Goal: Task Accomplishment & Management: Complete application form

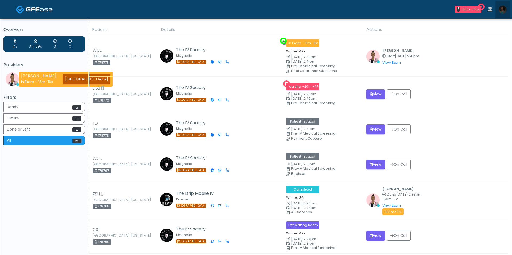
click at [502, 9] on img at bounding box center [503, 10] width 8 height 8
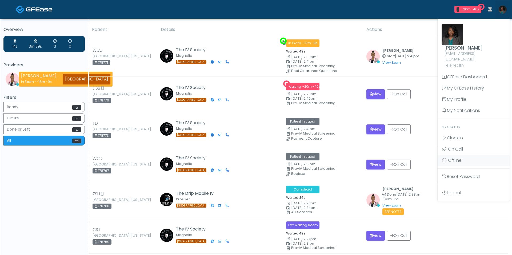
click at [271, 25] on th "Details" at bounding box center [261, 29] width 206 height 13
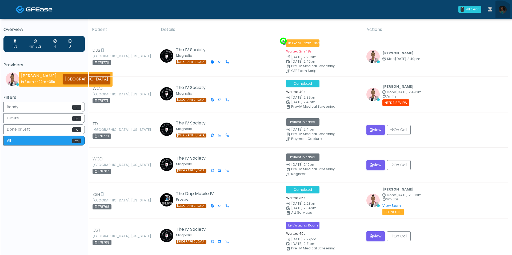
click at [500, 15] on link at bounding box center [503, 10] width 14 height 18
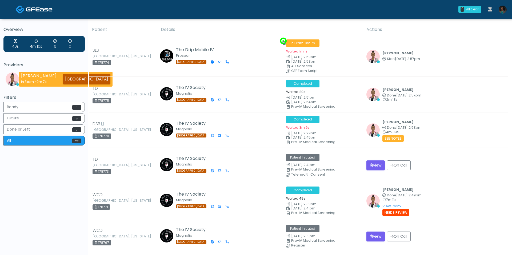
click at [501, 9] on img at bounding box center [503, 10] width 8 height 8
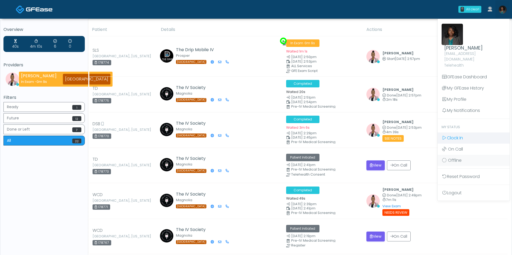
click at [457, 135] on span "Clock In" at bounding box center [455, 138] width 16 height 6
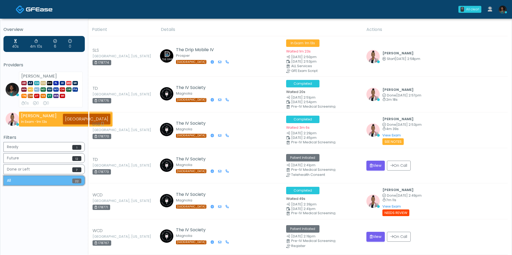
click at [58, 182] on button "All 22" at bounding box center [43, 181] width 81 height 10
click at [379, 161] on button "View" at bounding box center [376, 166] width 18 height 10
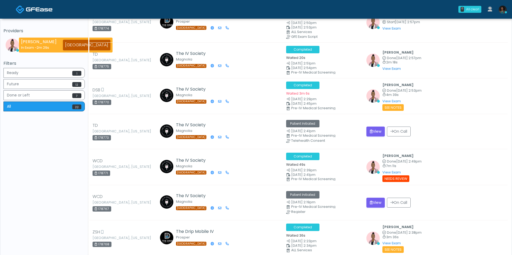
scroll to position [33, 0]
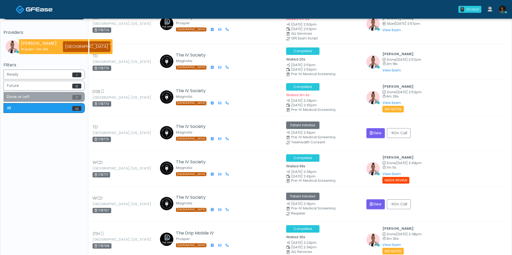
click at [66, 98] on button "Done or Left 7" at bounding box center [43, 97] width 81 height 10
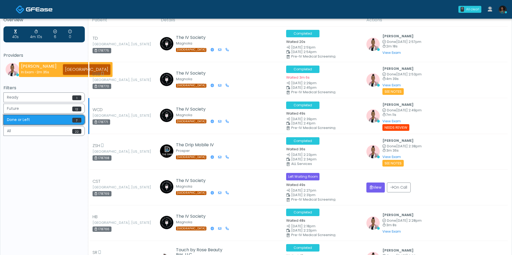
scroll to position [0, 0]
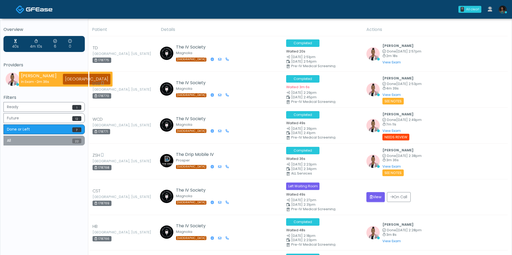
click at [45, 141] on button "All 22" at bounding box center [43, 141] width 81 height 10
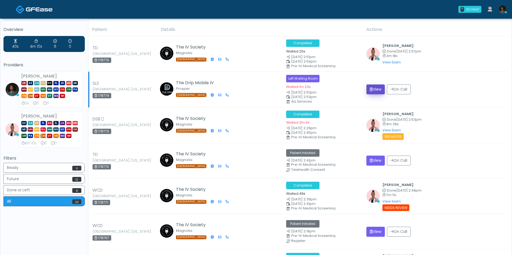
click at [381, 89] on button "View" at bounding box center [376, 90] width 18 height 10
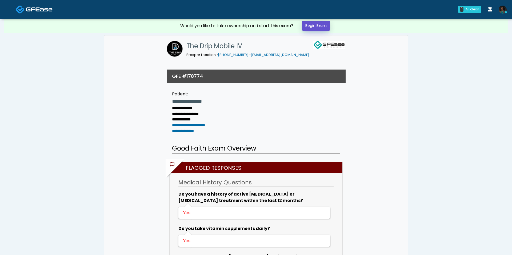
click at [322, 28] on link "Begin Exam" at bounding box center [316, 26] width 28 height 10
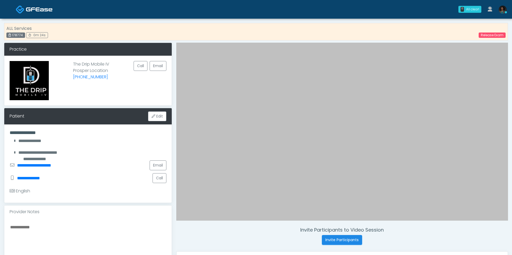
click at [490, 40] on div "ALL Services 178774 0m 24s Release Exam" at bounding box center [256, 32] width 504 height 18
click at [490, 36] on link "Release Exam" at bounding box center [492, 35] width 27 height 5
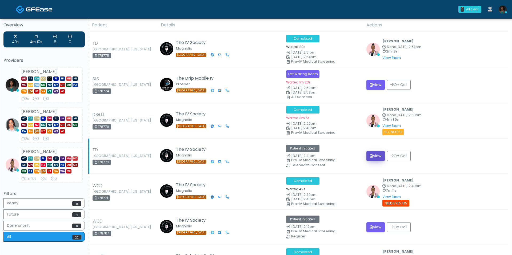
click at [378, 153] on button "View" at bounding box center [376, 156] width 18 height 10
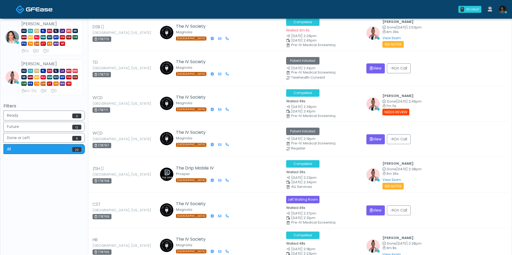
scroll to position [93, 0]
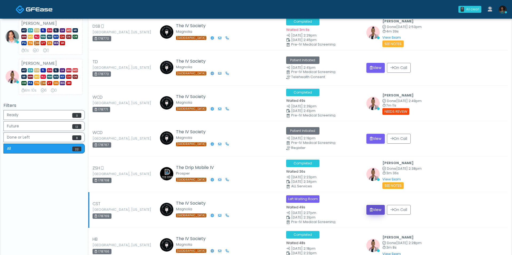
click at [374, 212] on button "View" at bounding box center [376, 210] width 18 height 10
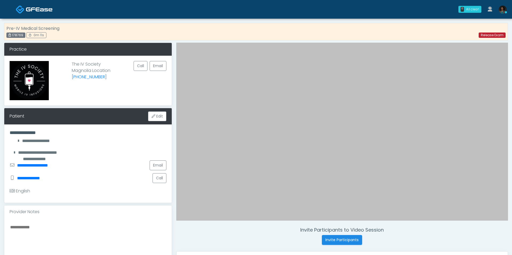
click at [498, 33] on link "Release Exam" at bounding box center [492, 35] width 27 height 5
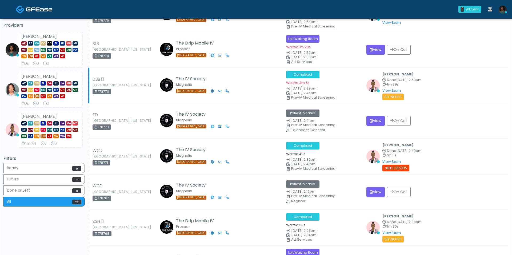
scroll to position [40, 0]
click at [400, 98] on small "See Notes" at bounding box center [393, 97] width 21 height 7
click at [393, 92] on link "View Exam" at bounding box center [392, 91] width 18 height 5
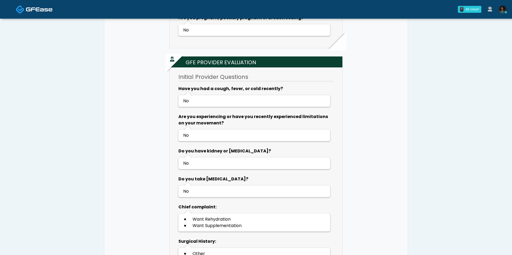
scroll to position [591, 0]
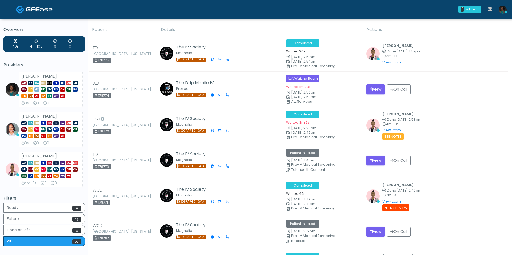
click at [50, 125] on span "GA" at bounding box center [49, 123] width 5 height 4
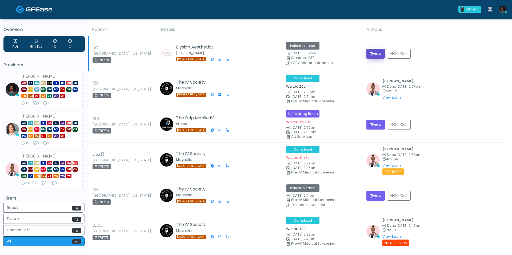
click at [372, 54] on icon "submit" at bounding box center [371, 54] width 3 height 4
click at [381, 53] on button "View" at bounding box center [376, 54] width 18 height 10
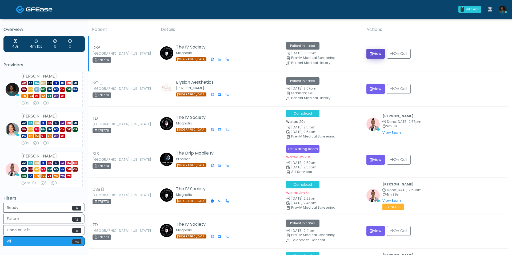
click at [380, 57] on button "View" at bounding box center [376, 54] width 18 height 10
click at [377, 53] on button "View" at bounding box center [376, 54] width 18 height 10
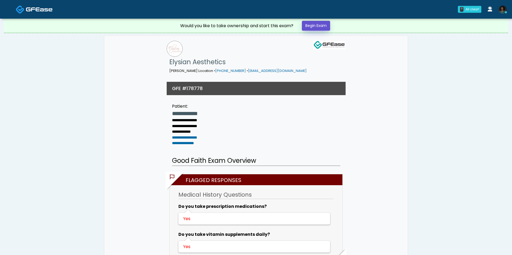
click at [318, 24] on link "Begin Exam" at bounding box center [316, 26] width 28 height 10
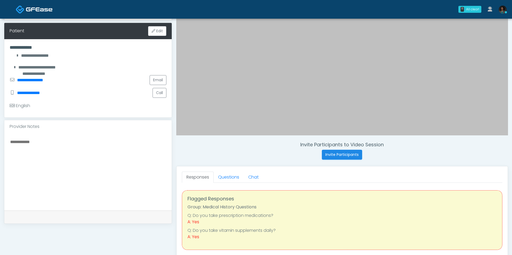
scroll to position [90, 0]
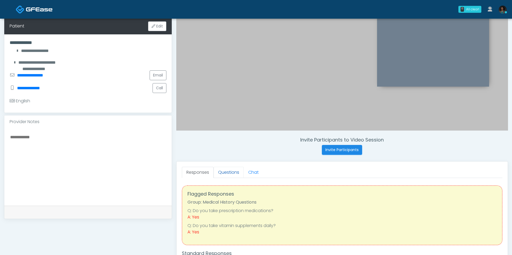
click at [228, 177] on link "Questions" at bounding box center [229, 172] width 30 height 11
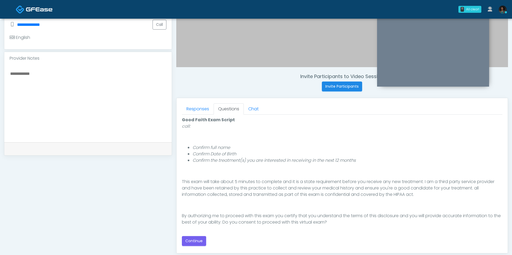
scroll to position [160, 0]
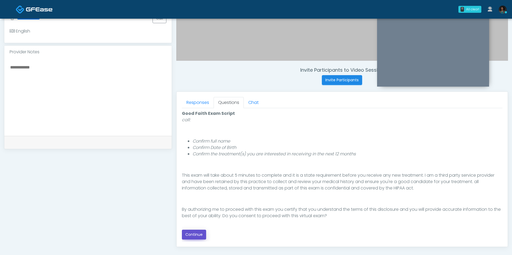
click at [191, 231] on button "Continue" at bounding box center [194, 235] width 24 height 10
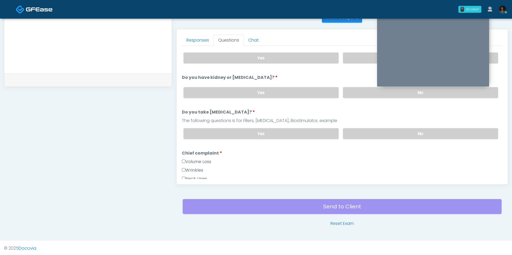
scroll to position [0, 0]
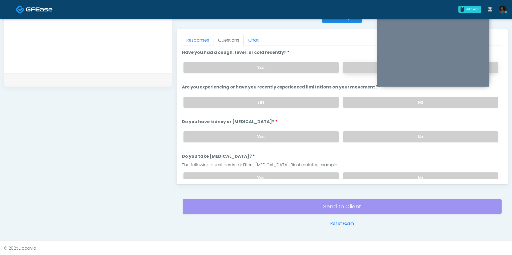
click at [350, 68] on label "No" at bounding box center [420, 67] width 155 height 11
click at [364, 101] on label "No" at bounding box center [420, 102] width 155 height 11
click at [366, 132] on label "No" at bounding box center [420, 137] width 155 height 11
click at [364, 174] on label "No" at bounding box center [420, 178] width 155 height 11
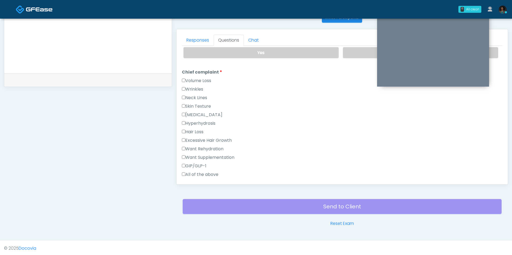
scroll to position [127, 0]
click at [196, 103] on label "Skin Texture" at bounding box center [196, 105] width 29 height 6
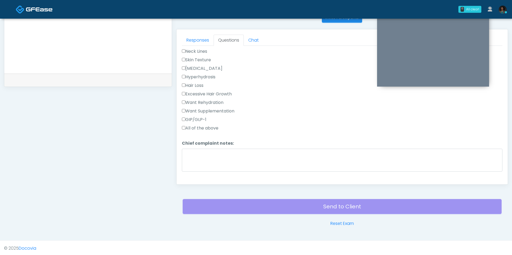
scroll to position [185, 0]
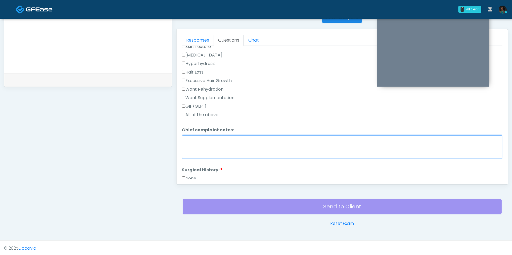
click at [207, 143] on textarea "Chief complaint notes:" at bounding box center [342, 147] width 321 height 23
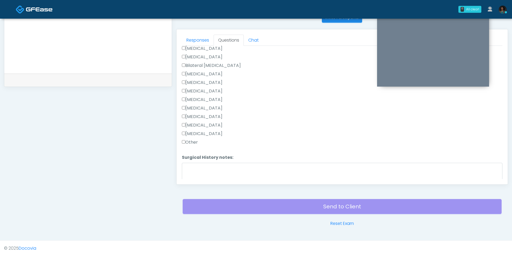
scroll to position [326, 0]
type textarea "**********"
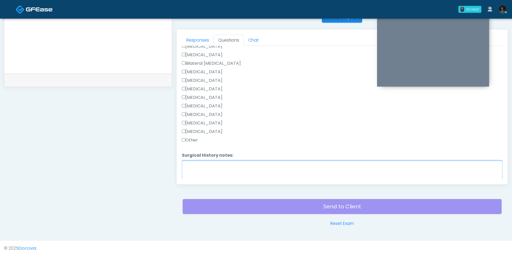
click at [208, 165] on textarea "Surgical History notes:" at bounding box center [342, 172] width 321 height 23
type textarea "**********"
click at [199, 129] on label "[MEDICAL_DATA]" at bounding box center [202, 132] width 41 height 6
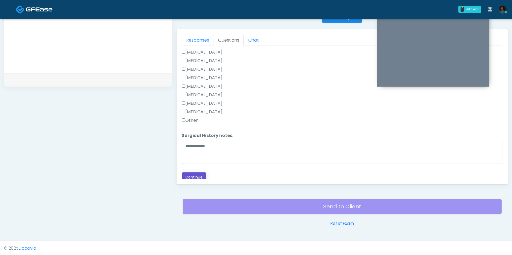
click at [193, 176] on button "Continue" at bounding box center [194, 178] width 24 height 10
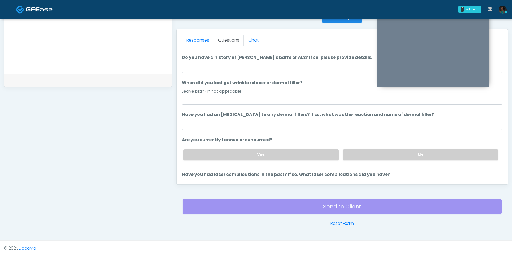
scroll to position [0, 0]
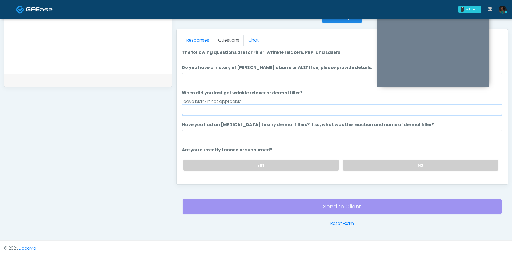
click at [250, 112] on input "When did you last get wrinkle relaxer or dermal filler?" at bounding box center [342, 110] width 321 height 10
type input "***"
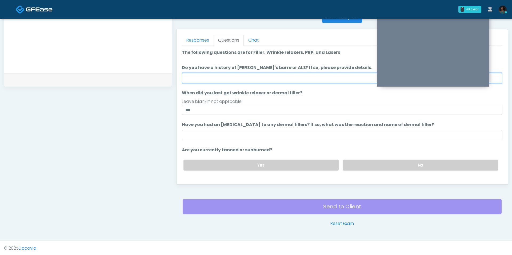
click at [259, 74] on input "Do you have a history of Guillain's barre or ALS? If so, please provide details." at bounding box center [342, 78] width 321 height 10
type input "**"
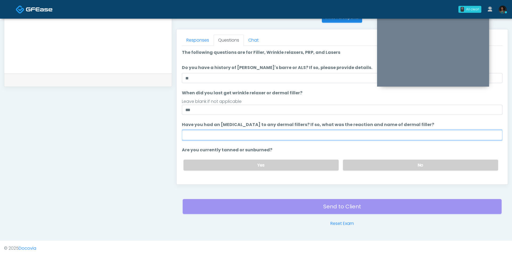
click at [306, 139] on input "Have you had an allergic response to any dermal fillers? If so, what was the re…" at bounding box center [342, 135] width 321 height 10
type input "**"
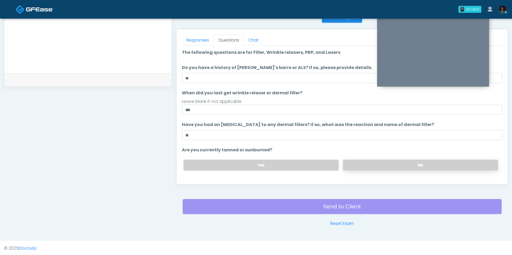
click at [386, 168] on label "No" at bounding box center [420, 165] width 155 height 11
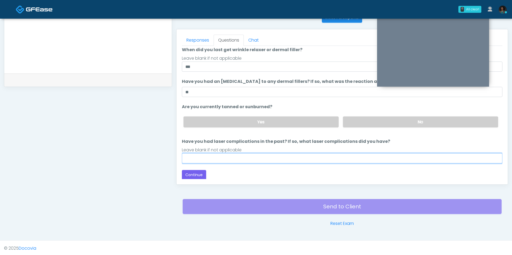
click at [302, 159] on input "Have you had laser complications in the past? If so, what laser complications d…" at bounding box center [342, 158] width 321 height 10
type input "***"
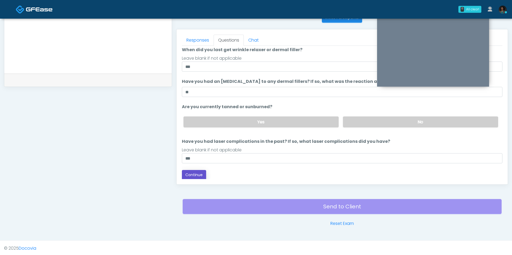
click at [190, 177] on button "Continue" at bounding box center [194, 175] width 24 height 10
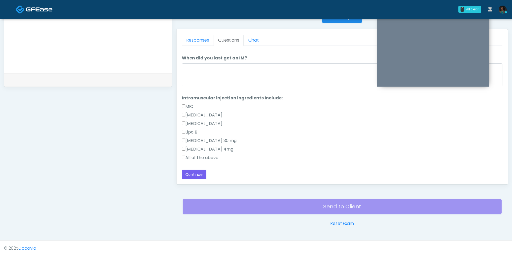
scroll to position [0, 0]
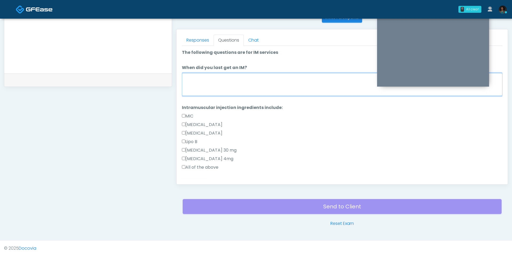
click at [227, 78] on textarea "When did you last get an IM?" at bounding box center [342, 84] width 321 height 23
type textarea "**********"
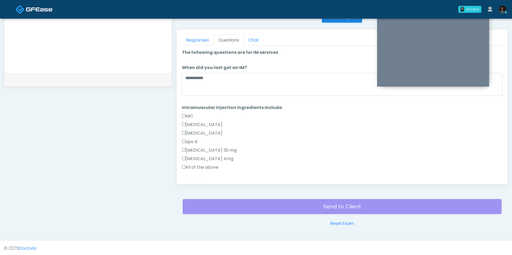
click at [270, 202] on div "Send to Client Reset Exam" at bounding box center [342, 210] width 319 height 34
click at [215, 167] on label "All of the above" at bounding box center [200, 167] width 37 height 6
click at [251, 203] on div "Send to Client Reset Exam" at bounding box center [342, 210] width 319 height 34
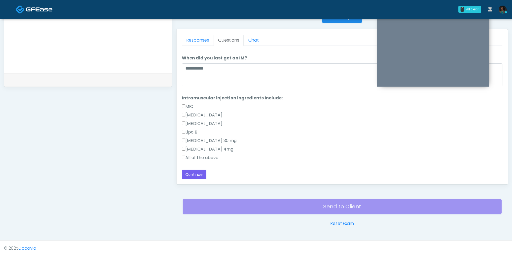
click at [185, 180] on div "Responses Questions Chat Good Faith Exam Script Good Faith Exam Script INTRODUC…" at bounding box center [343, 106] width 332 height 155
click at [192, 176] on button "Continue" at bounding box center [194, 175] width 24 height 10
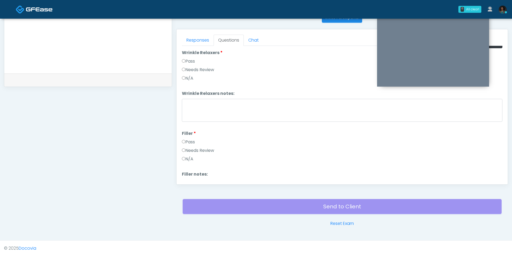
scroll to position [0, 0]
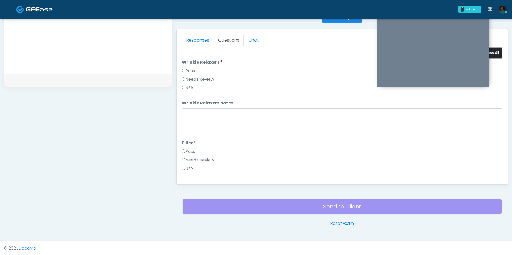
click at [494, 52] on button "Pass All" at bounding box center [493, 53] width 20 height 10
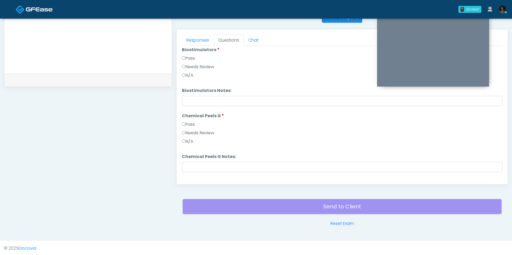
scroll to position [557, 0]
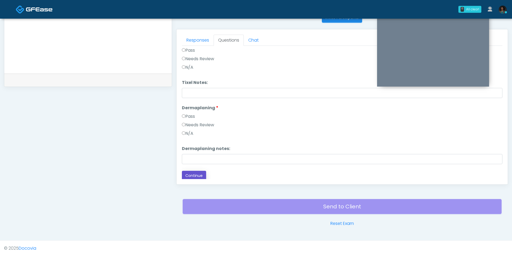
click at [195, 172] on button "Continue" at bounding box center [194, 176] width 24 height 10
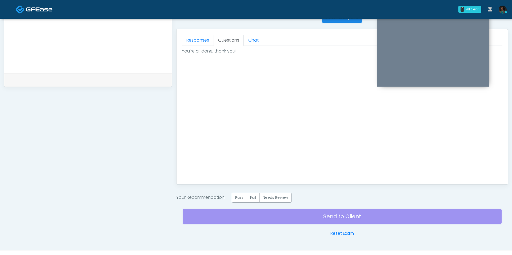
scroll to position [0, 0]
click at [241, 195] on label "Pass" at bounding box center [239, 198] width 15 height 10
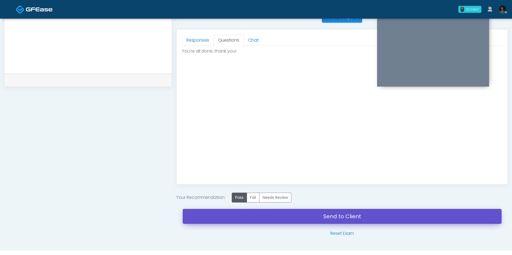
click at [260, 218] on link "Send to Client" at bounding box center [342, 216] width 319 height 15
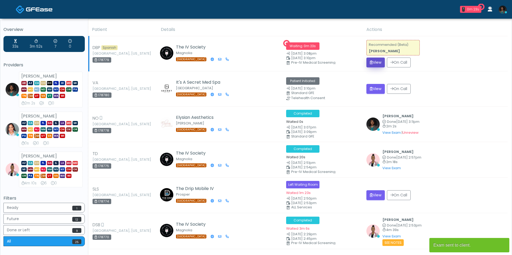
click at [376, 60] on button "View" at bounding box center [376, 63] width 18 height 10
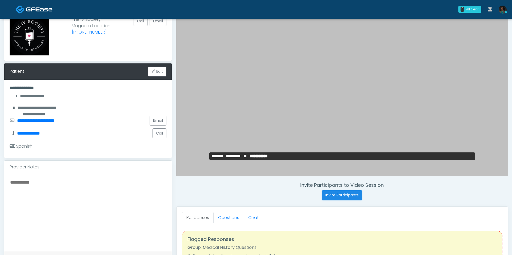
scroll to position [50, 0]
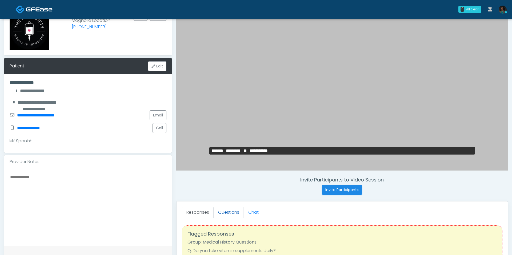
click at [227, 210] on link "Questions" at bounding box center [229, 212] width 30 height 11
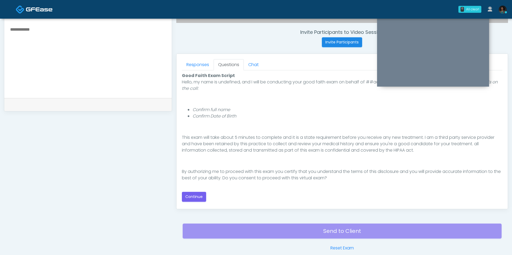
scroll to position [208, 0]
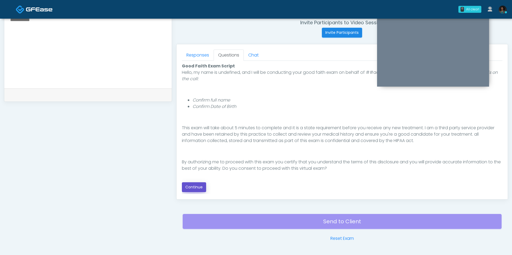
click at [200, 186] on button "Continue" at bounding box center [194, 188] width 24 height 10
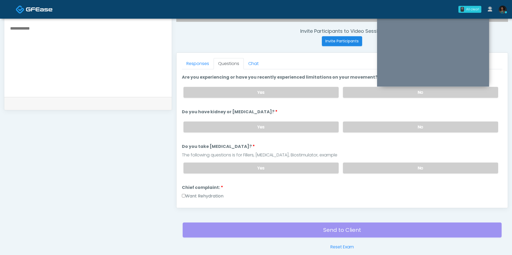
scroll to position [0, 0]
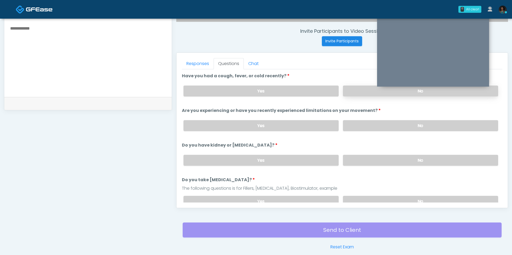
click at [356, 90] on label "No" at bounding box center [420, 91] width 155 height 11
click at [359, 125] on label "No" at bounding box center [420, 125] width 155 height 11
click at [357, 158] on label "No" at bounding box center [420, 160] width 155 height 11
click at [362, 199] on label "No" at bounding box center [420, 201] width 155 height 11
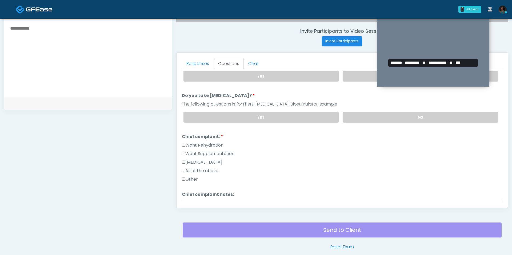
scroll to position [85, 0]
click at [213, 145] on div "Want Rehydration" at bounding box center [342, 146] width 321 height 9
click at [212, 143] on label "Want Rehydration" at bounding box center [203, 145] width 42 height 6
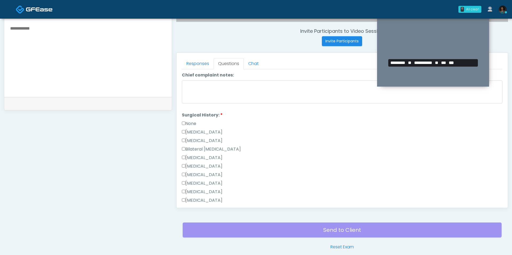
scroll to position [227, 0]
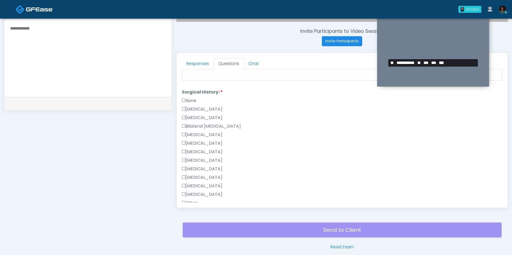
click at [191, 100] on label "None" at bounding box center [189, 101] width 14 height 6
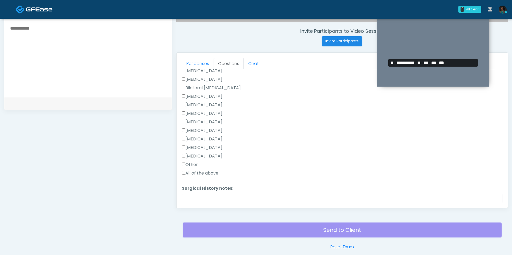
scroll to position [295, 0]
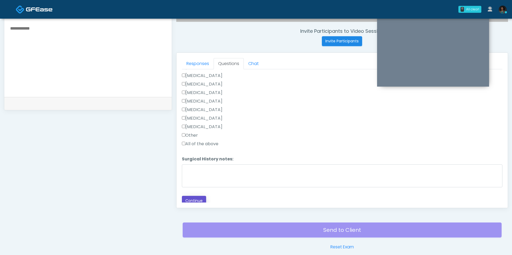
click at [195, 199] on button "Continue" at bounding box center [194, 201] width 24 height 10
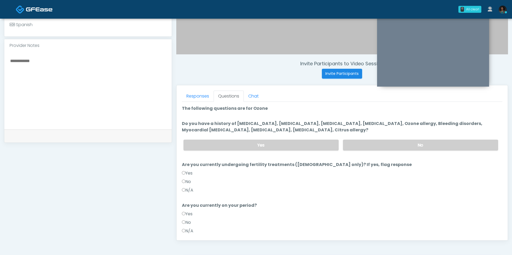
scroll to position [168, 0]
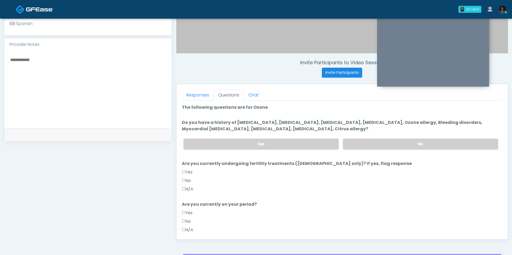
click at [186, 178] on label "No" at bounding box center [186, 181] width 9 height 6
click at [382, 143] on label "No" at bounding box center [420, 144] width 155 height 11
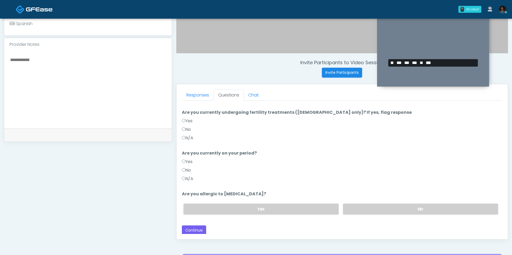
click at [188, 170] on label "No" at bounding box center [186, 170] width 9 height 6
click at [370, 208] on label "No" at bounding box center [420, 209] width 155 height 11
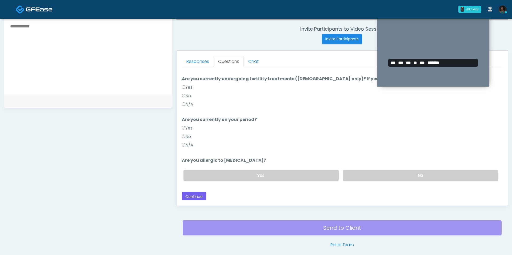
scroll to position [207, 0]
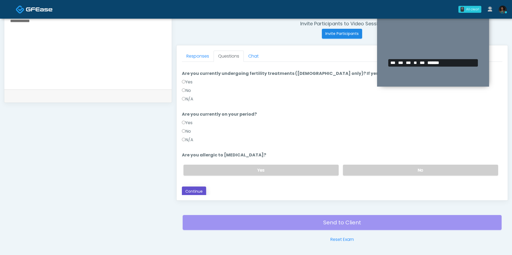
click at [190, 192] on button "Continue" at bounding box center [194, 192] width 24 height 10
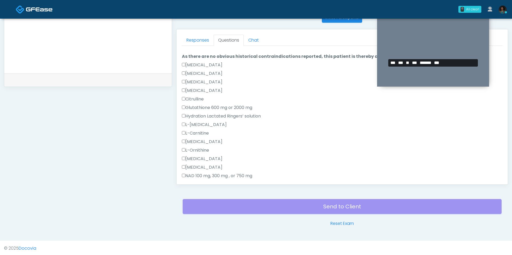
scroll to position [0, 0]
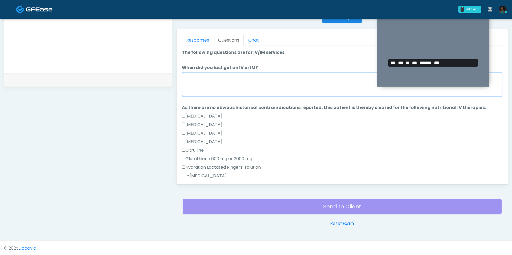
click at [232, 90] on textarea "When did you last get an IV or IM?" at bounding box center [342, 84] width 321 height 23
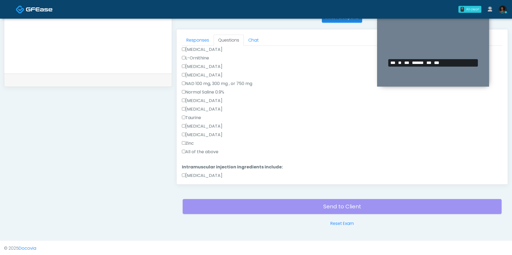
type textarea "***"
click at [197, 150] on label "All of the above" at bounding box center [200, 152] width 37 height 6
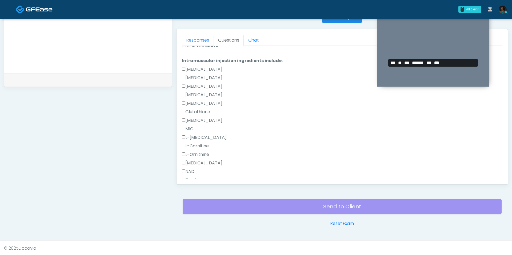
scroll to position [332, 0]
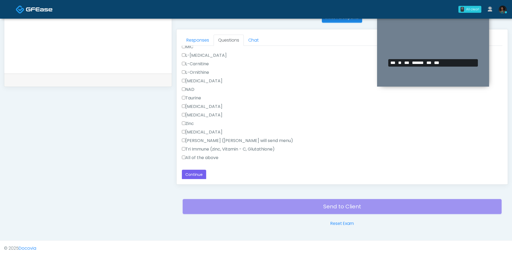
click at [198, 155] on label "All of the above" at bounding box center [200, 158] width 37 height 6
click at [198, 178] on button "Continue" at bounding box center [194, 175] width 24 height 10
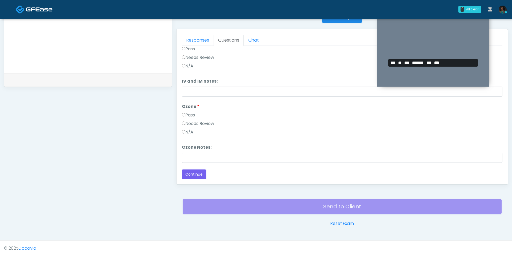
scroll to position [0, 0]
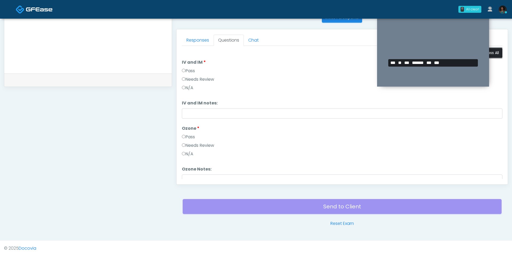
click at [494, 50] on button "Pass All" at bounding box center [493, 53] width 20 height 10
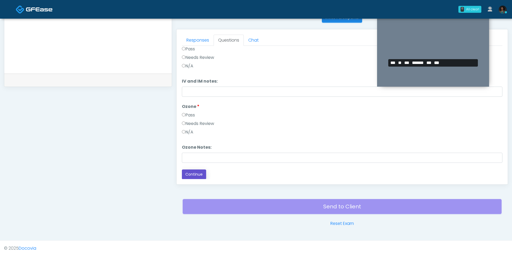
click at [192, 174] on button "Continue" at bounding box center [194, 175] width 24 height 10
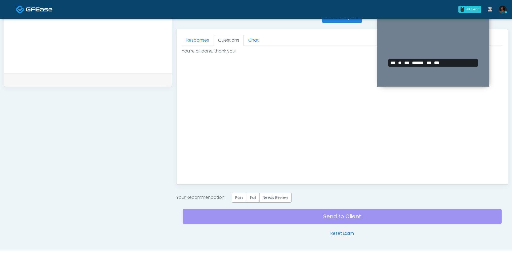
scroll to position [0, 0]
click at [242, 196] on label "Pass" at bounding box center [239, 198] width 15 height 10
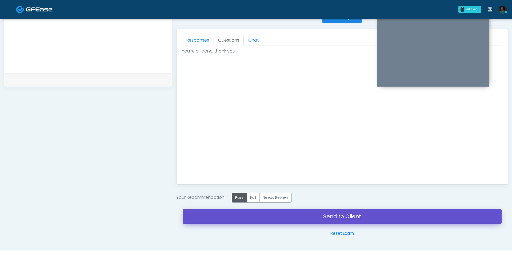
click at [258, 216] on link "Send to Client" at bounding box center [342, 216] width 319 height 15
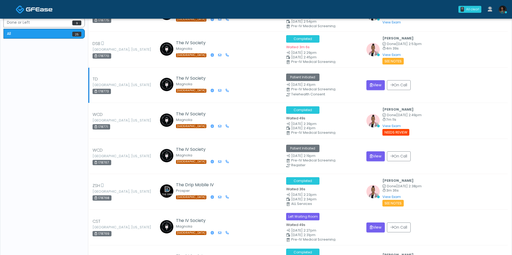
scroll to position [192, 0]
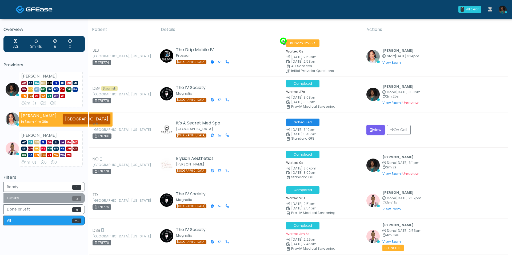
click at [57, 198] on button "Future 13" at bounding box center [43, 199] width 81 height 10
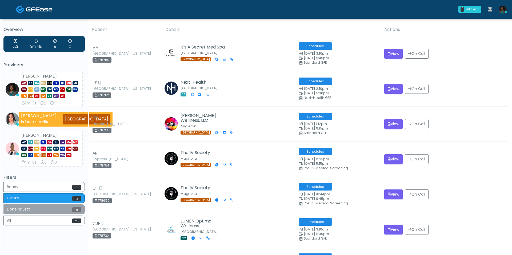
click at [63, 210] on button "Done or Left 9" at bounding box center [43, 210] width 81 height 10
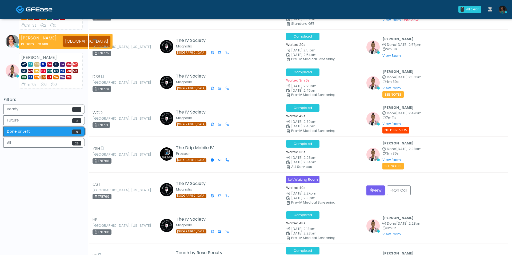
scroll to position [76, 0]
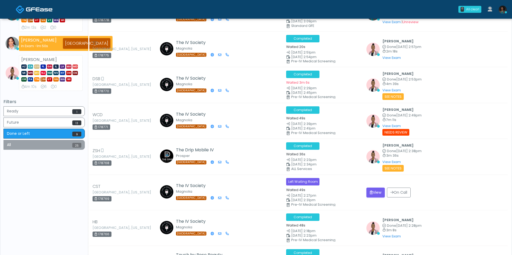
click at [36, 147] on button "All 25" at bounding box center [43, 145] width 81 height 10
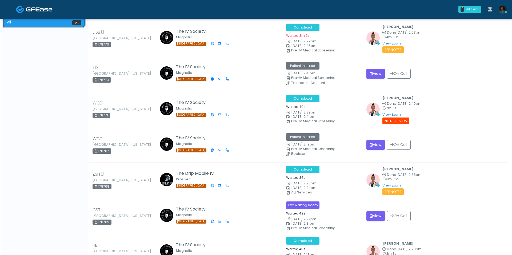
scroll to position [208, 0]
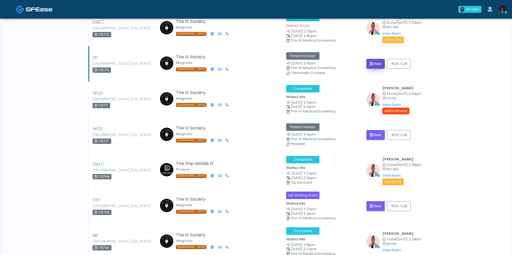
click at [376, 66] on button "View" at bounding box center [376, 64] width 18 height 10
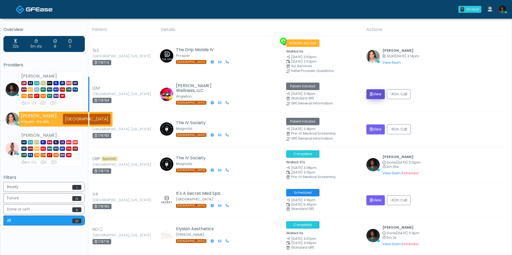
click at [375, 95] on button "View" at bounding box center [376, 94] width 18 height 10
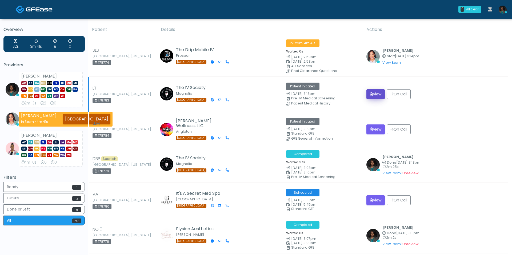
click at [381, 95] on button "View" at bounding box center [376, 94] width 18 height 10
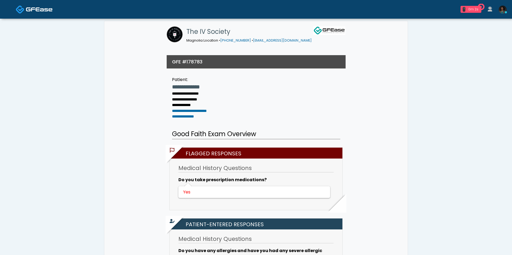
click at [473, 7] on div "0m 2s" at bounding box center [474, 9] width 12 height 5
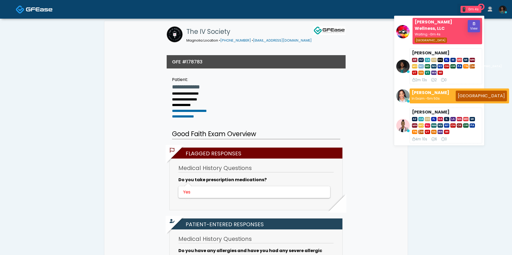
click at [473, 25] on button "View" at bounding box center [474, 26] width 12 height 12
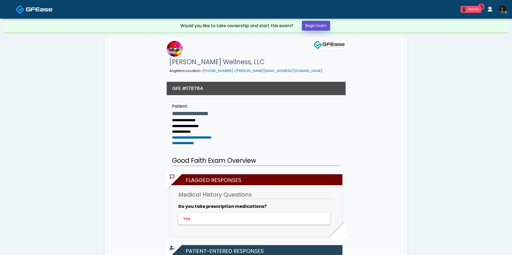
click at [316, 27] on link "Begin Exam" at bounding box center [316, 26] width 28 height 10
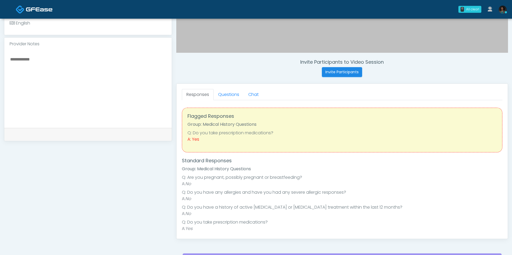
scroll to position [180, 0]
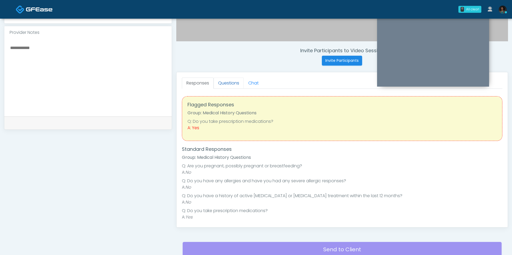
click at [223, 80] on link "Questions" at bounding box center [229, 83] width 30 height 11
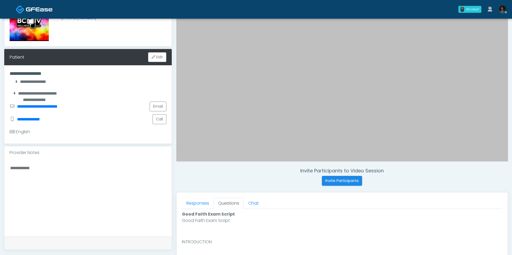
scroll to position [153, 0]
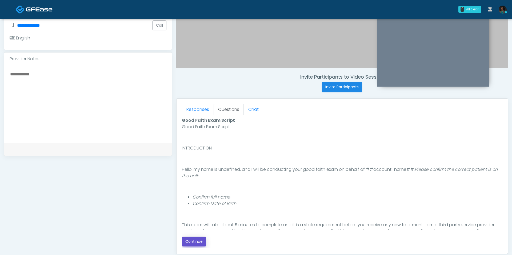
click at [197, 240] on button "Continue" at bounding box center [194, 242] width 24 height 10
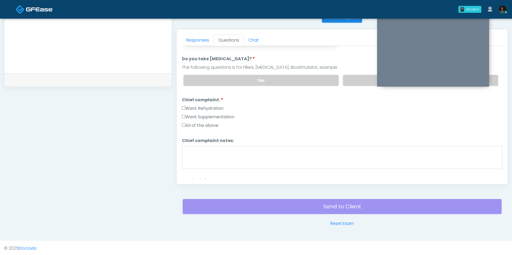
scroll to position [0, 0]
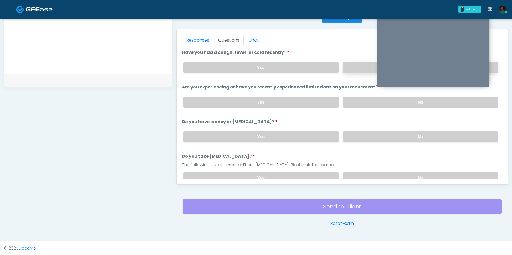
click at [353, 67] on label "No" at bounding box center [420, 67] width 155 height 11
click at [353, 100] on label "No" at bounding box center [420, 102] width 155 height 11
click at [363, 135] on label "No" at bounding box center [420, 137] width 155 height 11
click at [368, 168] on div "Yes No" at bounding box center [341, 177] width 324 height 19
click at [366, 173] on label "No" at bounding box center [420, 178] width 155 height 11
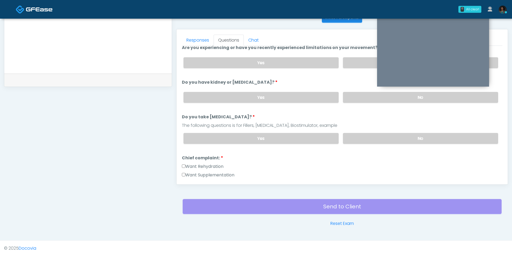
scroll to position [43, 0]
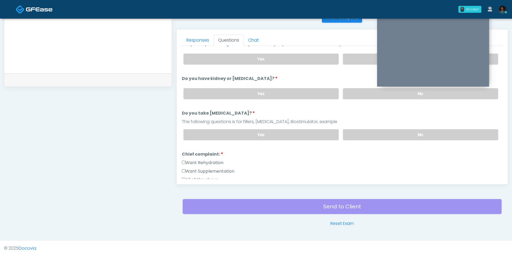
click at [219, 160] on label "Want Rehydration" at bounding box center [203, 163] width 42 height 6
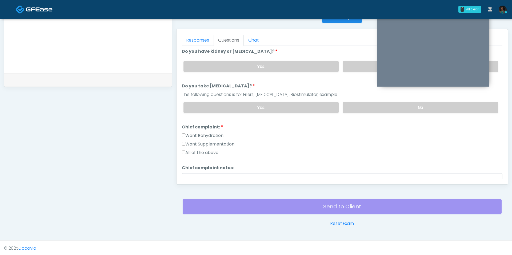
scroll to position [59, 0]
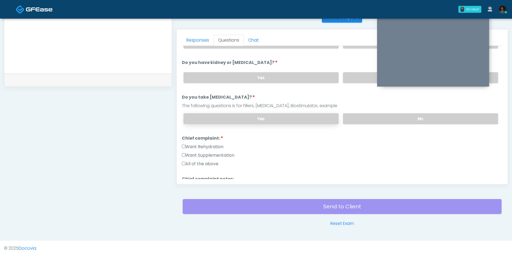
click at [281, 119] on label "Yes" at bounding box center [261, 118] width 155 height 11
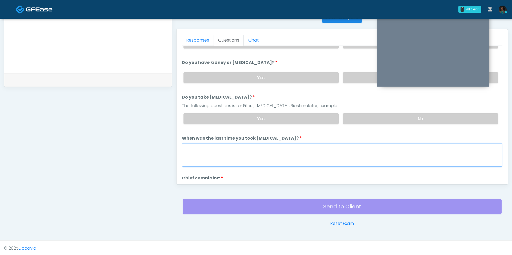
click at [251, 153] on textarea "When was the last time you took blood thinners?" at bounding box center [342, 155] width 321 height 23
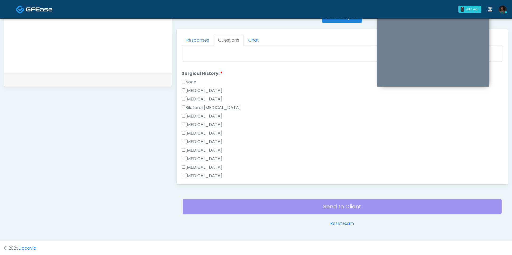
scroll to position [249, 0]
type textarea "**********"
click at [203, 118] on label "Liposuction" at bounding box center [202, 121] width 41 height 6
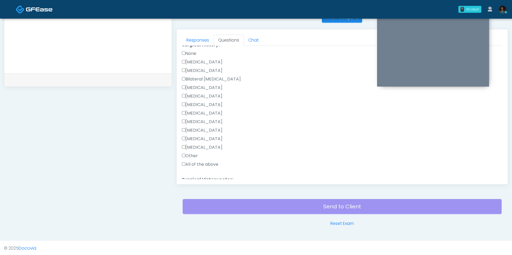
scroll to position [262, 0]
click at [206, 139] on label "Cholecystectomy" at bounding box center [202, 142] width 41 height 6
click at [206, 71] on label "Cesarean Section" at bounding box center [202, 74] width 41 height 6
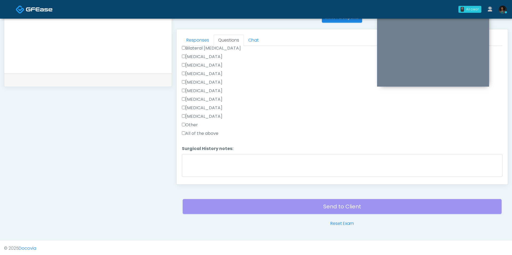
scroll to position [307, 0]
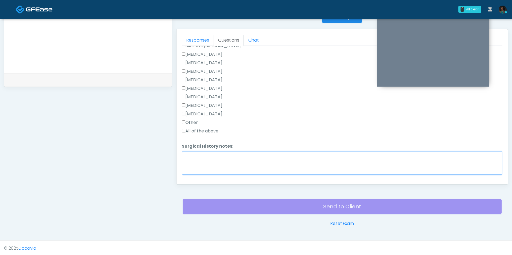
click at [214, 160] on textarea "Surgical History notes:" at bounding box center [342, 163] width 321 height 23
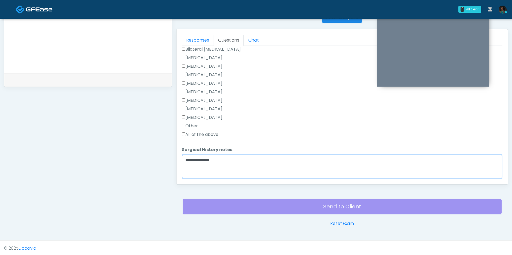
scroll to position [317, 0]
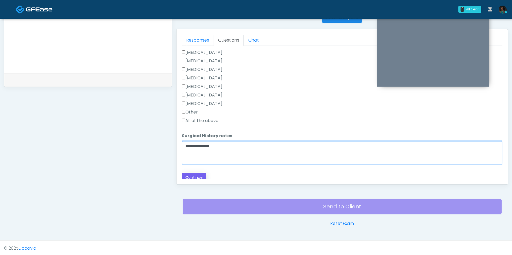
type textarea "**********"
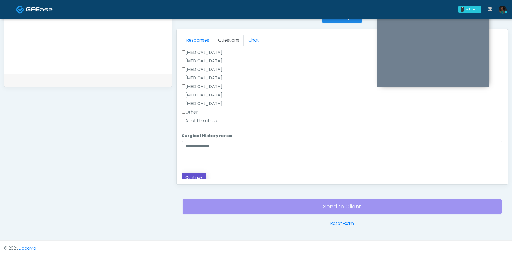
click at [200, 173] on button "Continue" at bounding box center [194, 178] width 24 height 10
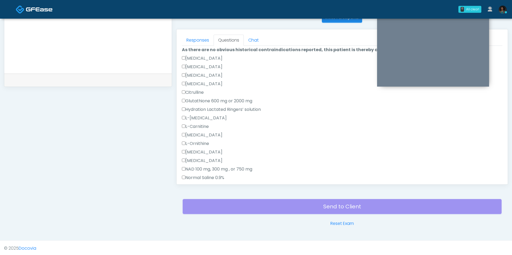
scroll to position [0, 0]
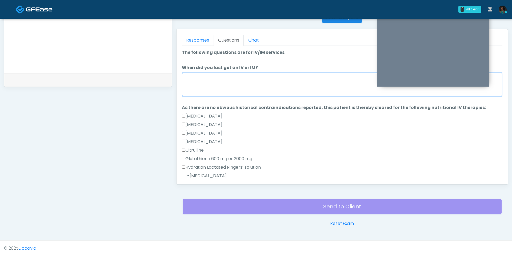
click at [232, 79] on textarea "When did you last get an IV or IM?" at bounding box center [342, 84] width 321 height 23
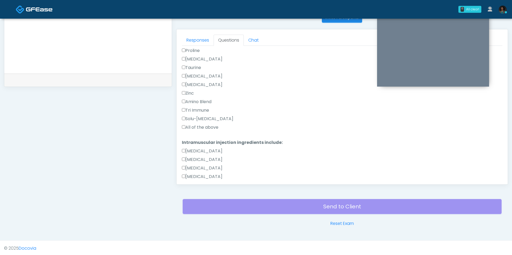
type textarea "**********"
click at [205, 128] on label "All of the above" at bounding box center [200, 127] width 37 height 6
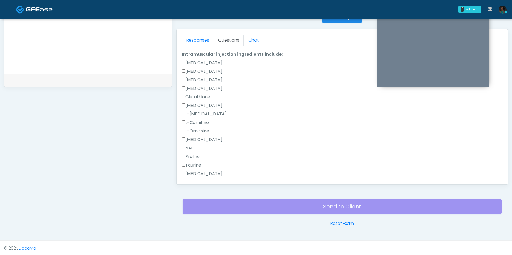
scroll to position [384, 0]
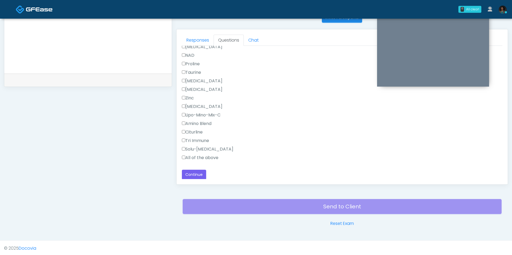
click at [200, 158] on label "All of the above" at bounding box center [200, 158] width 37 height 6
click at [197, 175] on button "Continue" at bounding box center [194, 175] width 24 height 10
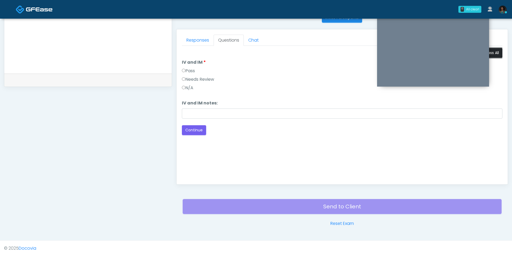
click at [499, 52] on button "Pass All" at bounding box center [493, 53] width 20 height 10
click at [191, 129] on button "Continue" at bounding box center [194, 130] width 24 height 10
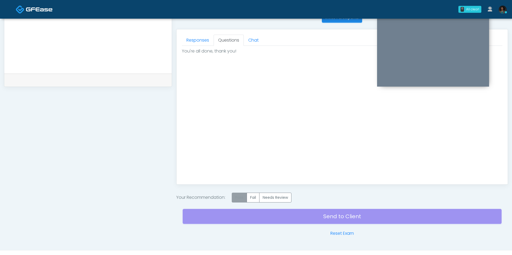
click at [238, 198] on label "Pass" at bounding box center [239, 198] width 15 height 10
click at [269, 213] on div "Send to Client Reset Exam" at bounding box center [342, 220] width 319 height 34
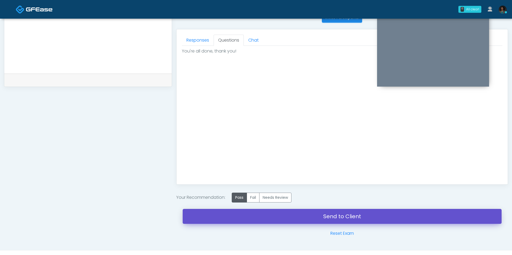
click at [269, 213] on link "Send to Client" at bounding box center [342, 216] width 319 height 15
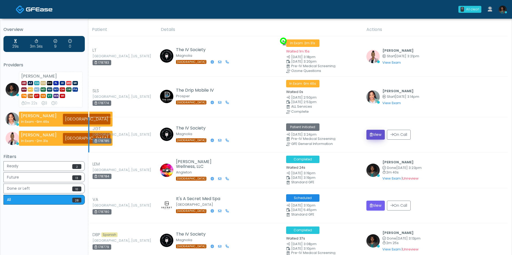
click at [378, 137] on button "View" at bounding box center [376, 135] width 18 height 10
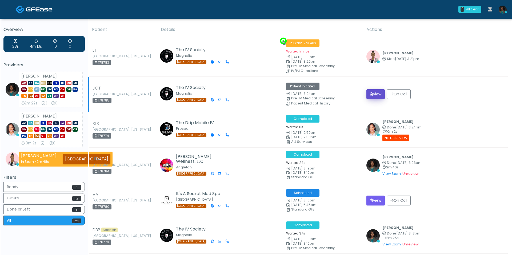
click at [380, 94] on button "View" at bounding box center [376, 94] width 18 height 10
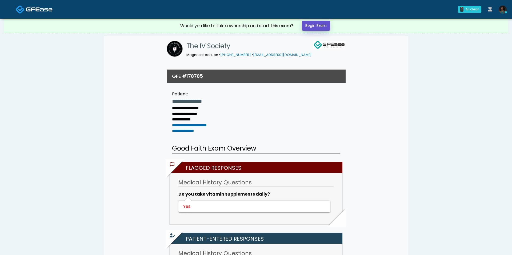
click at [326, 22] on link "Begin Exam" at bounding box center [316, 26] width 28 height 10
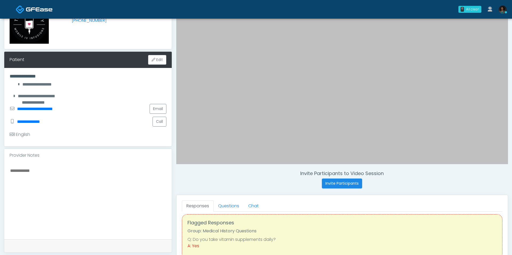
scroll to position [5, 0]
click at [230, 206] on link "Questions" at bounding box center [229, 206] width 30 height 11
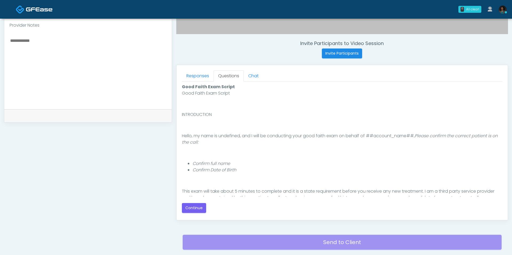
scroll to position [190, 0]
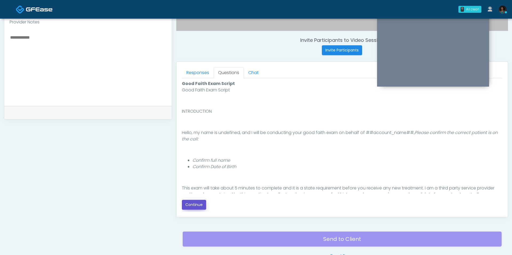
click at [195, 207] on button "Continue" at bounding box center [194, 205] width 24 height 10
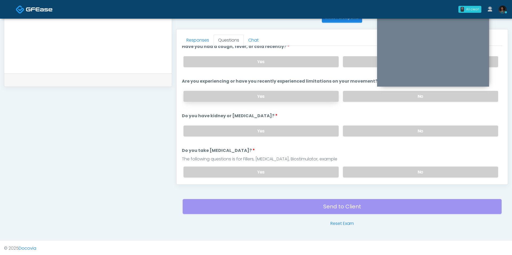
scroll to position [0, 0]
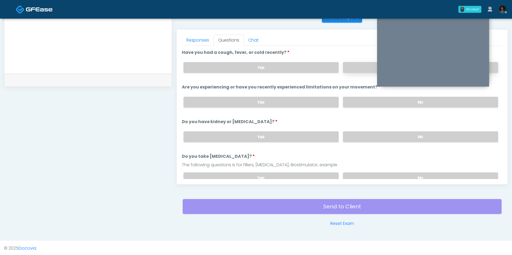
click at [350, 70] on label "No" at bounding box center [420, 67] width 155 height 11
click at [353, 103] on label "No" at bounding box center [420, 102] width 155 height 11
click at [359, 137] on label "No" at bounding box center [420, 137] width 155 height 11
click at [359, 176] on label "No" at bounding box center [420, 178] width 155 height 11
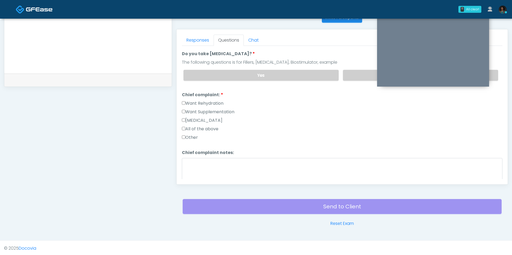
scroll to position [104, 0]
click at [216, 100] on label "Want Rehydration" at bounding box center [203, 102] width 42 height 6
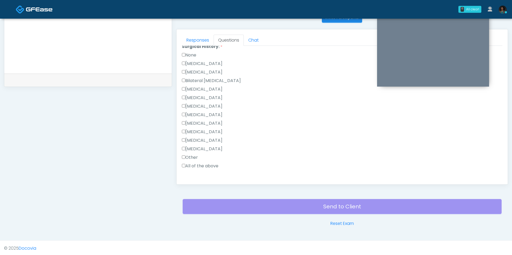
scroll to position [226, 0]
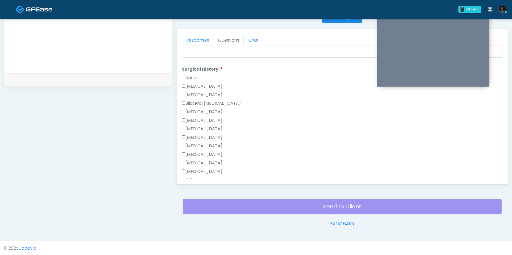
click at [188, 75] on label "None" at bounding box center [189, 78] width 14 height 6
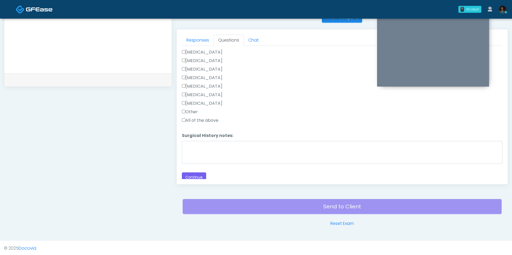
click at [198, 173] on button "Continue" at bounding box center [194, 178] width 24 height 10
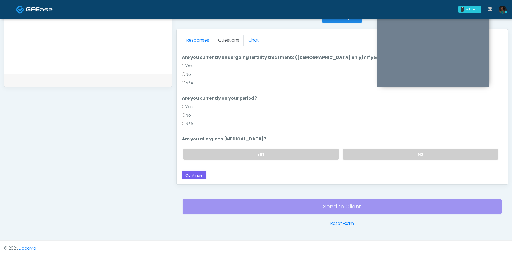
scroll to position [0, 0]
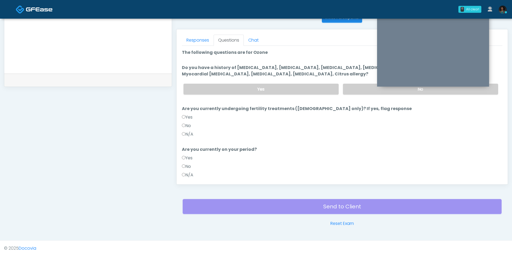
click at [194, 135] on label "N/A" at bounding box center [187, 134] width 11 height 6
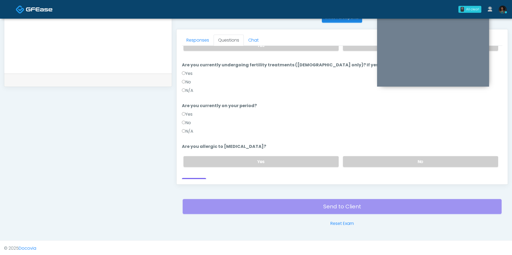
scroll to position [51, 0]
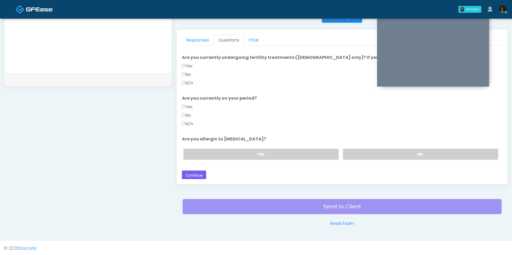
click at [192, 118] on div "No" at bounding box center [342, 116] width 321 height 9
click at [192, 121] on label "N/A" at bounding box center [187, 124] width 11 height 6
click at [362, 157] on label "No" at bounding box center [420, 154] width 155 height 11
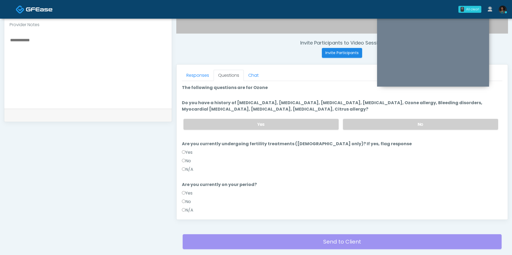
scroll to position [186, 0]
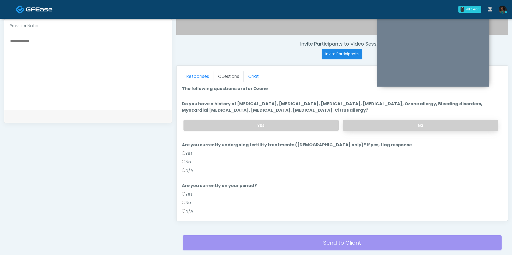
click at [361, 121] on label "No" at bounding box center [420, 125] width 155 height 11
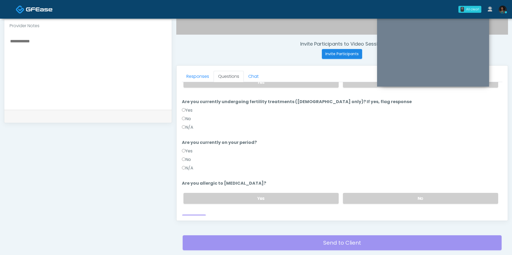
scroll to position [51, 0]
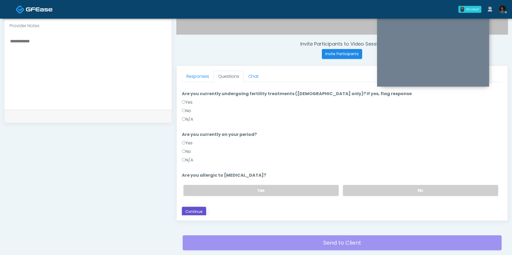
click at [198, 212] on button "Continue" at bounding box center [194, 212] width 24 height 10
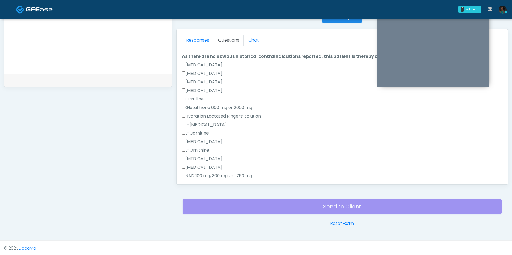
scroll to position [0, 0]
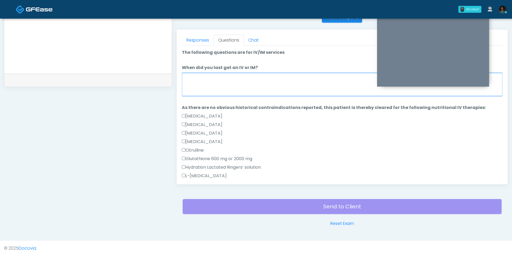
click at [232, 83] on textarea "When did you last get an IV or IM?" at bounding box center [342, 84] width 321 height 23
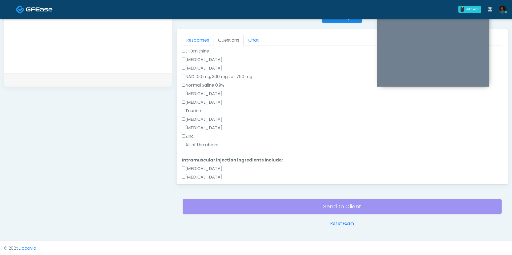
scroll to position [201, 0]
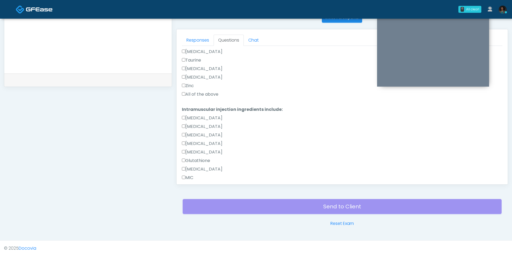
type textarea "**********"
click at [208, 93] on label "All of the above" at bounding box center [200, 94] width 37 height 6
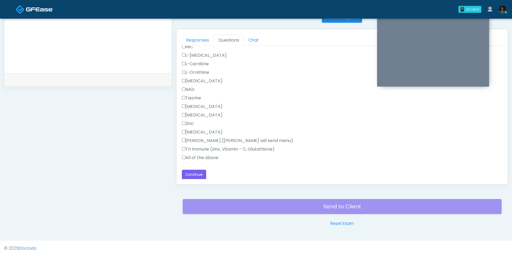
click at [197, 157] on label "All of the above" at bounding box center [200, 158] width 37 height 6
click at [197, 176] on button "Continue" at bounding box center [194, 175] width 24 height 10
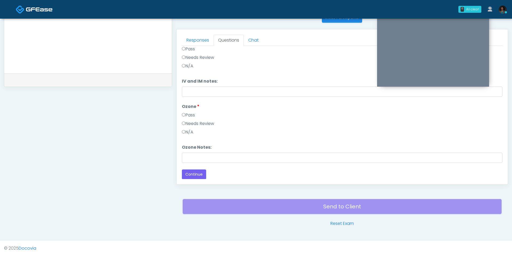
scroll to position [0, 0]
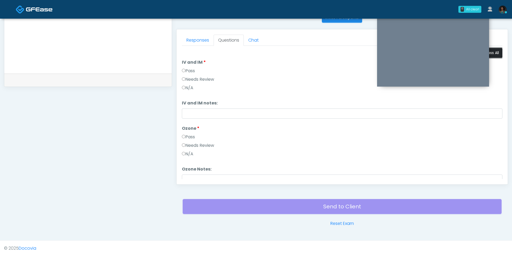
click at [492, 54] on button "Pass All" at bounding box center [493, 53] width 20 height 10
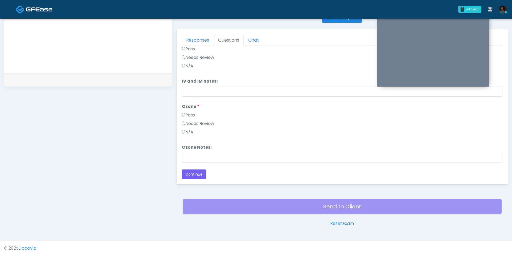
click at [198, 168] on div "Loading... Connecting to your agent... Please wait while we prepare your person…" at bounding box center [342, 102] width 321 height 153
click at [199, 172] on button "Continue" at bounding box center [194, 175] width 24 height 10
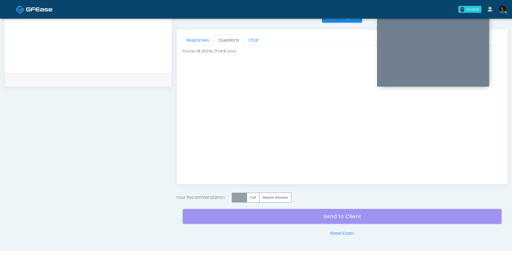
click at [243, 199] on label "Pass" at bounding box center [239, 198] width 15 height 10
click at [270, 214] on div "Send to Client Reset Exam" at bounding box center [342, 220] width 319 height 34
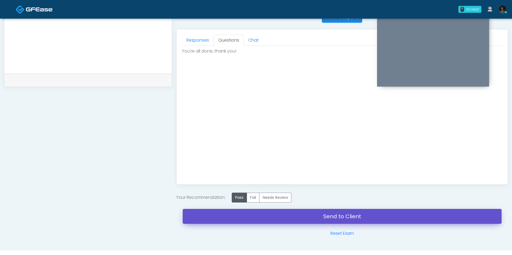
drag, startPoint x: 270, startPoint y: 214, endPoint x: 336, endPoint y: 46, distance: 180.4
click at [269, 214] on link "Send to Client" at bounding box center [342, 216] width 319 height 15
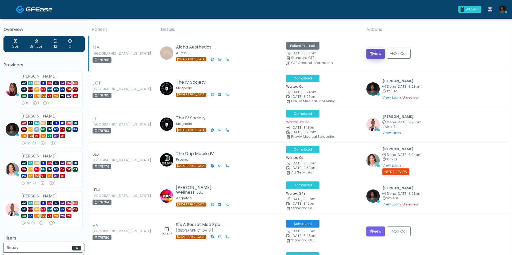
click at [377, 53] on button "View" at bounding box center [376, 54] width 18 height 10
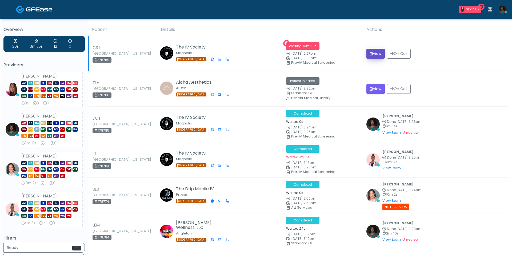
click at [380, 52] on button "View" at bounding box center [376, 54] width 18 height 10
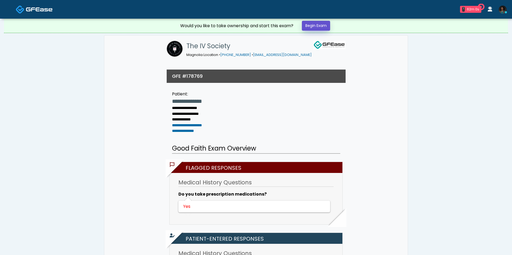
click at [317, 26] on link "Begin Exam" at bounding box center [316, 26] width 28 height 10
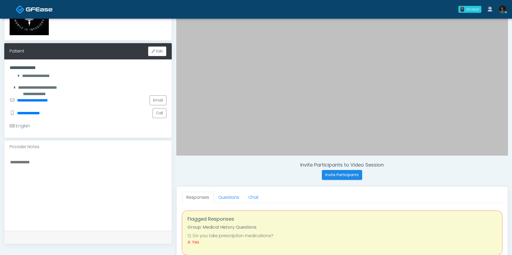
scroll to position [66, 0]
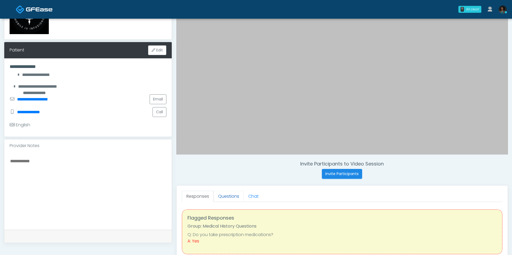
click at [231, 195] on link "Questions" at bounding box center [229, 196] width 30 height 11
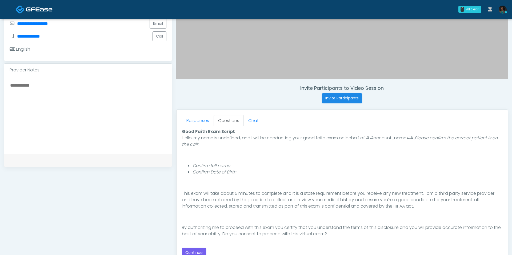
scroll to position [155, 0]
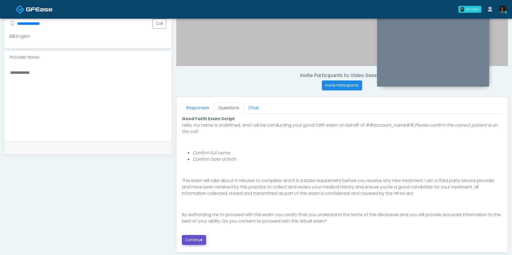
click at [201, 242] on button "Continue" at bounding box center [194, 240] width 24 height 10
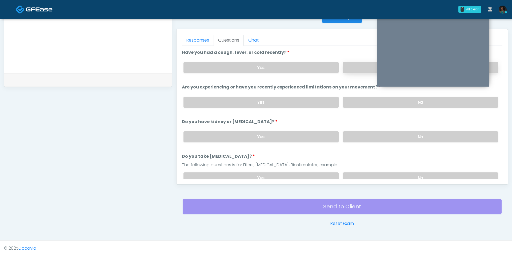
click at [357, 65] on label "No" at bounding box center [420, 67] width 155 height 11
click at [324, 68] on label "Yes" at bounding box center [261, 67] width 155 height 11
click at [353, 103] on label "No" at bounding box center [420, 102] width 155 height 11
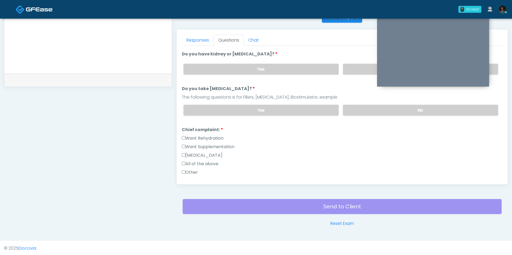
scroll to position [70, 0]
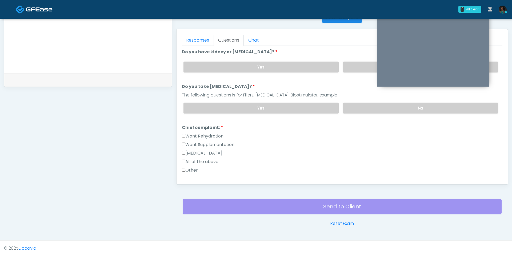
click at [221, 133] on label "Want Rehydration" at bounding box center [203, 136] width 42 height 6
click at [346, 62] on label "No" at bounding box center [420, 67] width 155 height 11
click at [348, 104] on label "No" at bounding box center [420, 108] width 155 height 11
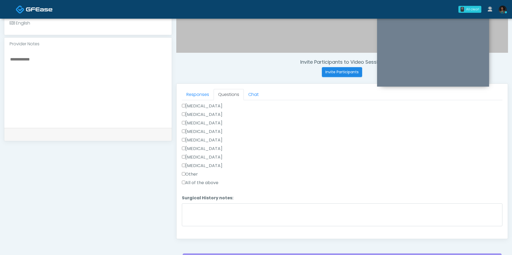
scroll to position [295, 0]
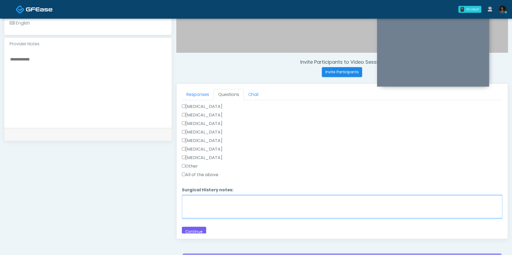
click at [216, 213] on textarea "Surgical History notes:" at bounding box center [342, 207] width 321 height 23
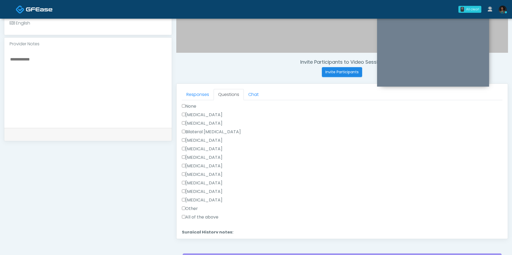
scroll to position [257, 0]
click at [201, 194] on label "[MEDICAL_DATA]" at bounding box center [202, 196] width 41 height 6
click at [204, 119] on div "[MEDICAL_DATA]" at bounding box center [342, 120] width 321 height 9
click at [199, 116] on label "[MEDICAL_DATA]" at bounding box center [202, 119] width 41 height 6
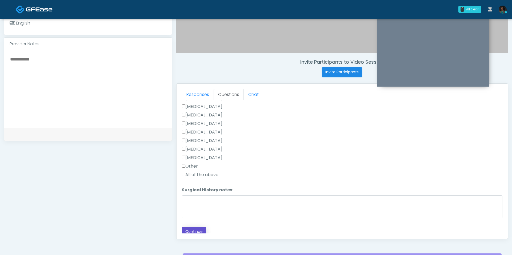
click at [193, 227] on button "Continue" at bounding box center [194, 232] width 24 height 10
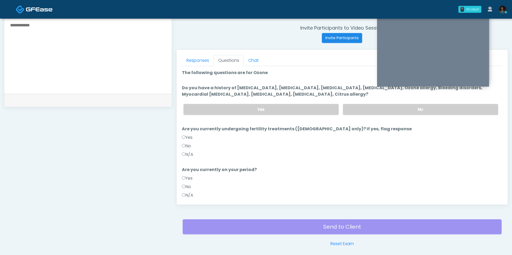
scroll to position [196, 0]
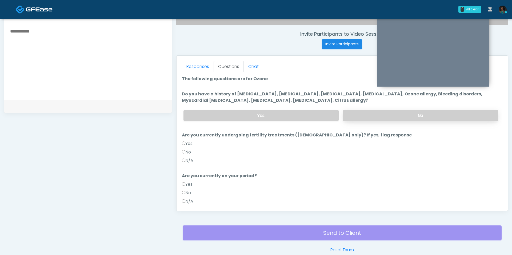
click at [357, 116] on label "No" at bounding box center [420, 115] width 155 height 11
click at [188, 155] on div "No" at bounding box center [342, 153] width 321 height 9
click at [188, 154] on label "No" at bounding box center [186, 152] width 9 height 6
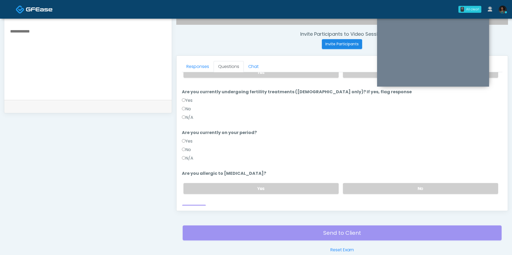
scroll to position [49, 0]
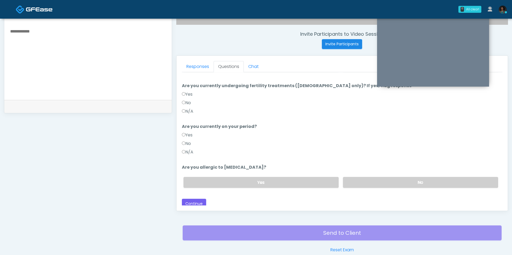
click at [190, 142] on label "No" at bounding box center [186, 144] width 9 height 6
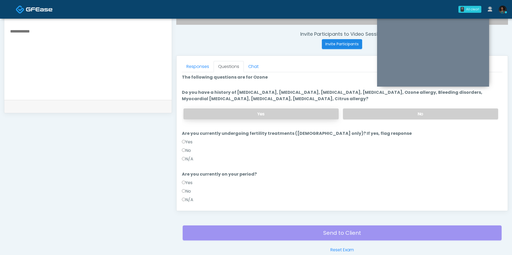
scroll to position [3, 0]
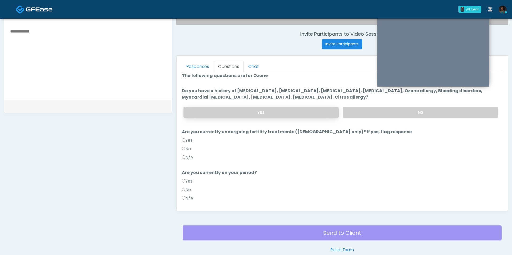
click at [261, 107] on label "Yes" at bounding box center [261, 112] width 155 height 11
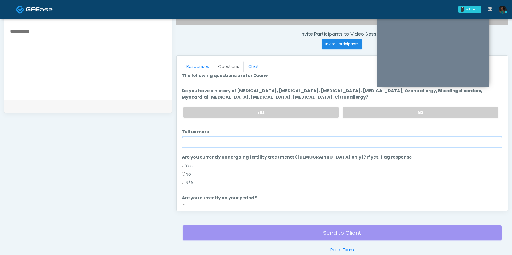
click at [241, 138] on input "Tell us more" at bounding box center [342, 142] width 321 height 10
drag, startPoint x: 255, startPoint y: 141, endPoint x: 343, endPoint y: 141, distance: 87.8
click at [343, 141] on input "**********" at bounding box center [342, 142] width 321 height 10
paste input "**********"
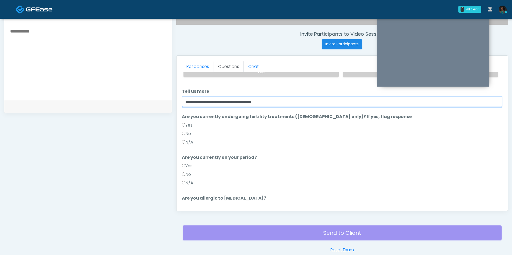
scroll to position [76, 0]
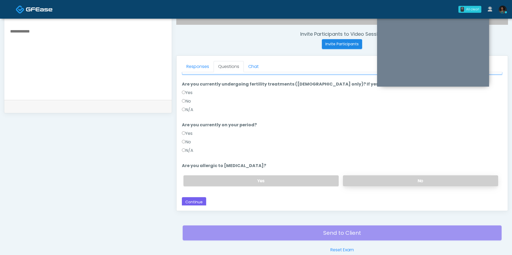
type input "**********"
click at [374, 177] on label "No" at bounding box center [420, 181] width 155 height 11
click at [195, 198] on button "Continue" at bounding box center [194, 203] width 24 height 10
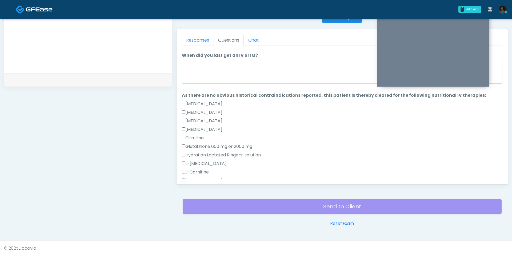
scroll to position [0, 0]
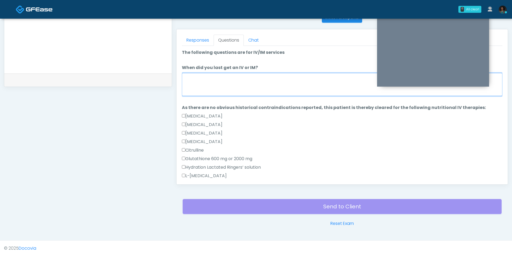
click at [232, 89] on textarea "When did you last get an IV or IM?" at bounding box center [342, 84] width 321 height 23
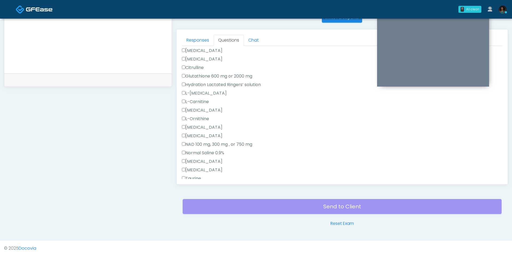
scroll to position [138, 0]
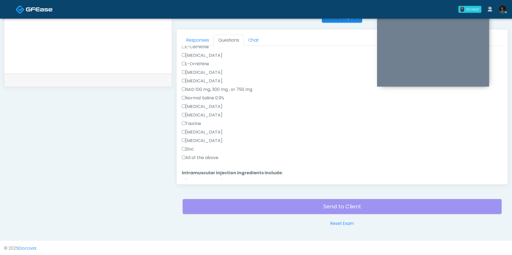
click at [194, 157] on label "All of the above" at bounding box center [200, 158] width 37 height 6
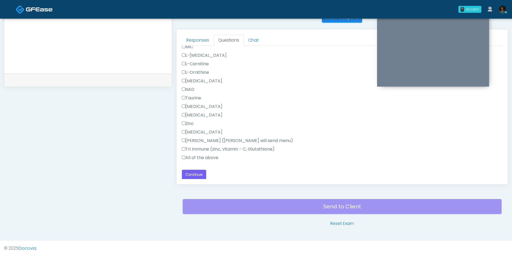
click at [194, 157] on label "All of the above" at bounding box center [200, 158] width 37 height 6
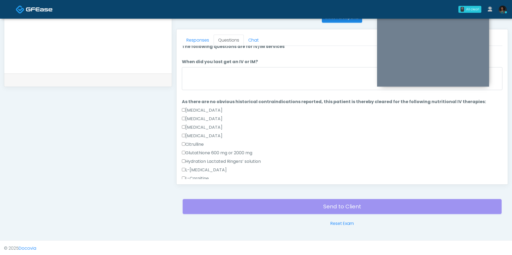
scroll to position [0, 0]
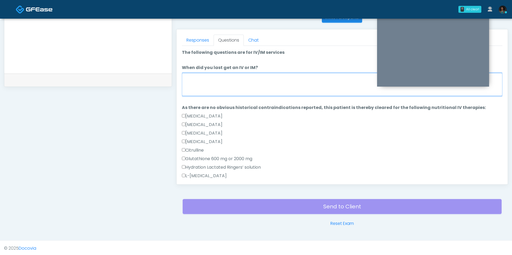
click at [209, 85] on textarea "When did you last get an IV or IM?" at bounding box center [342, 84] width 321 height 23
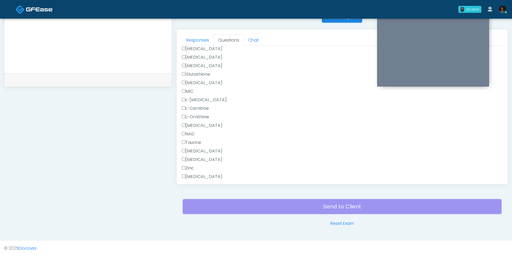
scroll to position [332, 0]
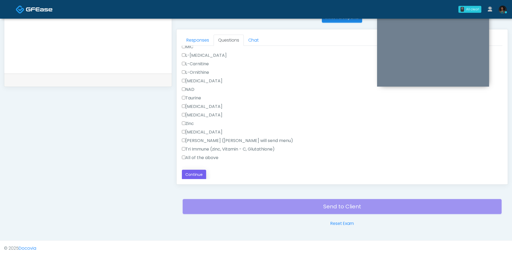
type textarea "****"
click at [199, 176] on button "Continue" at bounding box center [194, 175] width 24 height 10
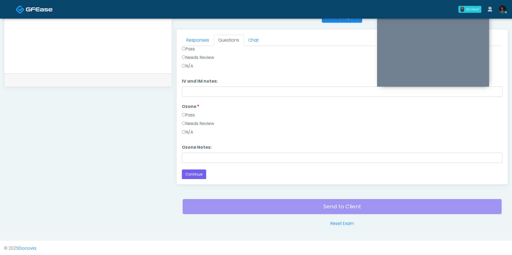
scroll to position [0, 0]
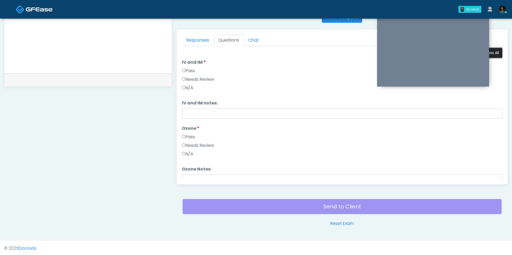
click at [494, 52] on button "Pass All" at bounding box center [493, 53] width 20 height 10
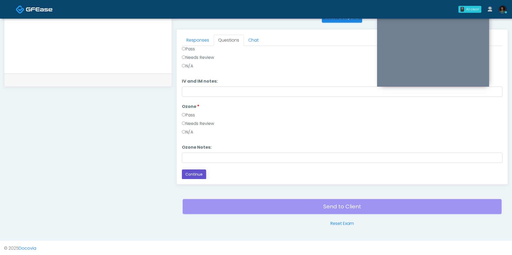
click at [199, 175] on button "Continue" at bounding box center [194, 175] width 24 height 10
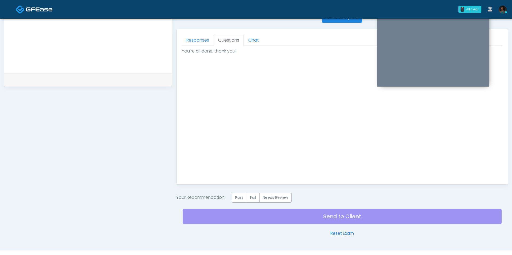
scroll to position [0, 0]
click at [239, 200] on label "Pass" at bounding box center [239, 198] width 15 height 10
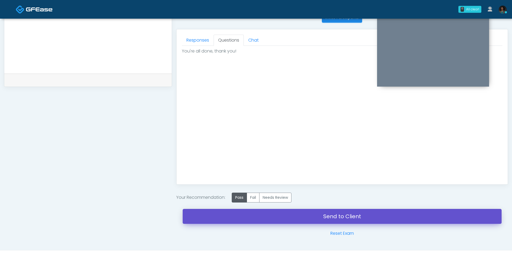
click at [258, 218] on link "Send to Client" at bounding box center [342, 216] width 319 height 15
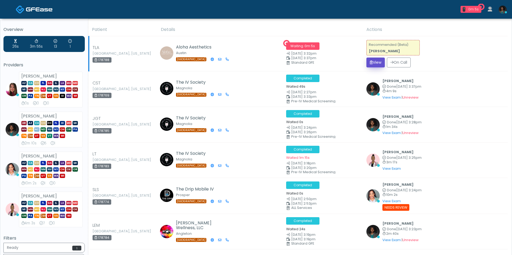
click at [378, 62] on button "View" at bounding box center [376, 63] width 18 height 10
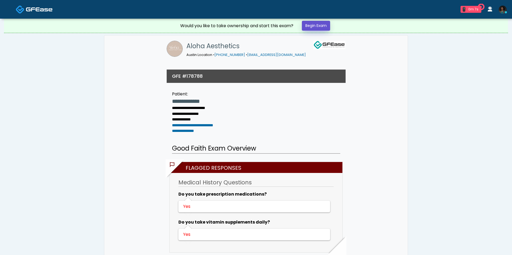
click at [317, 22] on link "Begin Exam" at bounding box center [316, 26] width 28 height 10
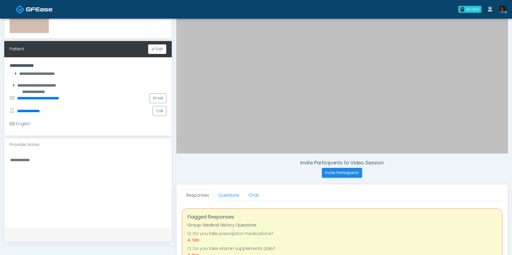
scroll to position [68, 0]
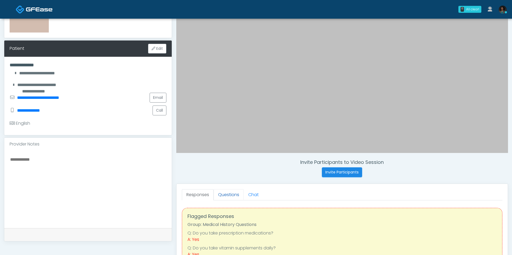
click at [227, 195] on link "Questions" at bounding box center [229, 195] width 30 height 11
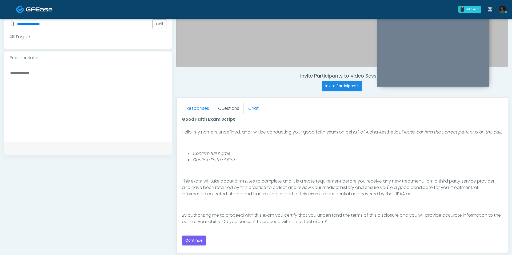
scroll to position [172, 0]
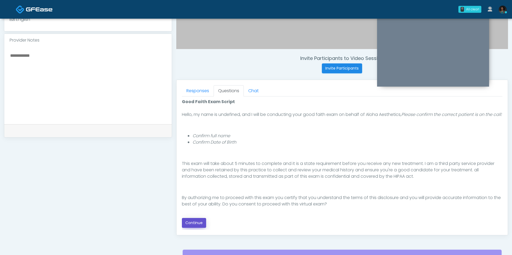
click at [201, 221] on button "Continue" at bounding box center [194, 223] width 24 height 10
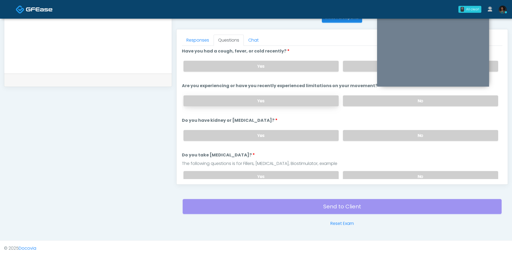
scroll to position [0, 0]
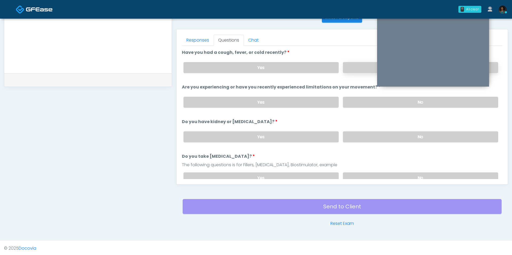
click at [353, 67] on label "No" at bounding box center [420, 67] width 155 height 11
click at [361, 101] on label "No" at bounding box center [420, 102] width 155 height 11
click at [366, 132] on label "No" at bounding box center [420, 137] width 155 height 11
click at [383, 175] on label "No" at bounding box center [420, 178] width 155 height 11
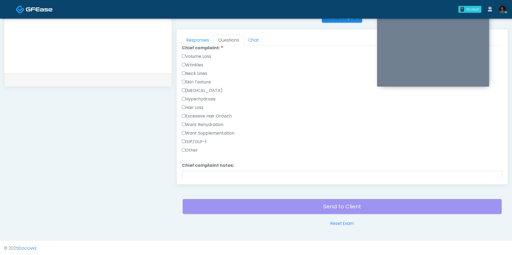
scroll to position [151, 0]
click at [190, 148] on label "Other" at bounding box center [190, 150] width 16 height 6
click at [214, 173] on textarea "Chief complaint notes:" at bounding box center [342, 181] width 321 height 23
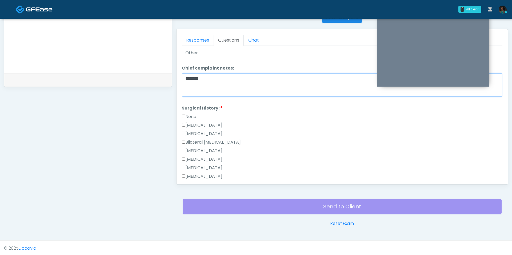
scroll to position [248, 0]
type textarea "*******"
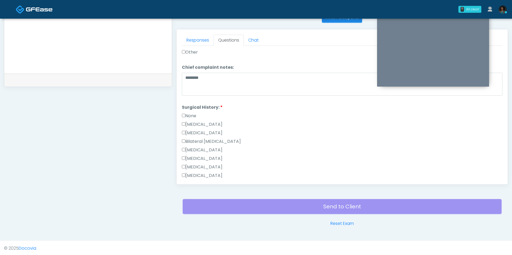
click at [193, 113] on label "None" at bounding box center [189, 116] width 14 height 6
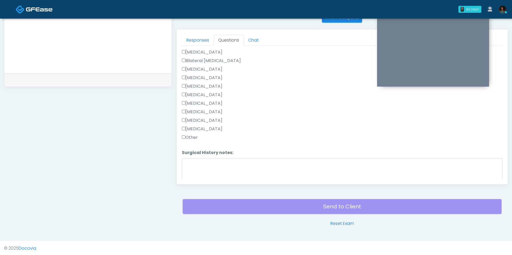
scroll to position [346, 0]
click at [190, 173] on button "Continue" at bounding box center [194, 178] width 24 height 10
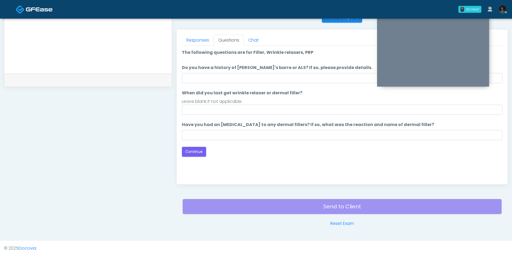
scroll to position [0, 0]
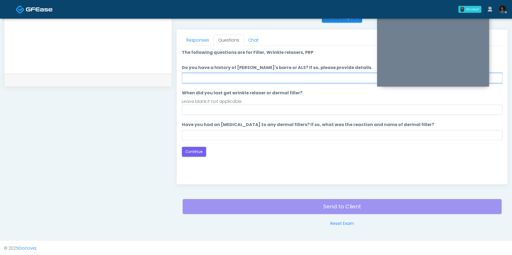
click at [239, 75] on input "Do you have a history of Guillain's barre or ALS? If so, please provide details." at bounding box center [342, 78] width 321 height 10
type input "**"
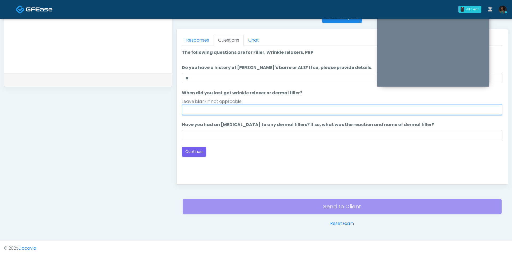
click at [239, 115] on ol "The following questions are for Filler, Wrinkle relaxers, PRP The following que…" at bounding box center [342, 94] width 321 height 91
type input "**********"
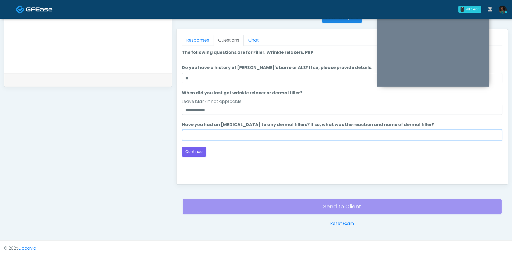
click at [220, 134] on input "Have you had an allergic response to any dermal fillers? If so, what was the re…" at bounding box center [342, 135] width 321 height 10
type input "**"
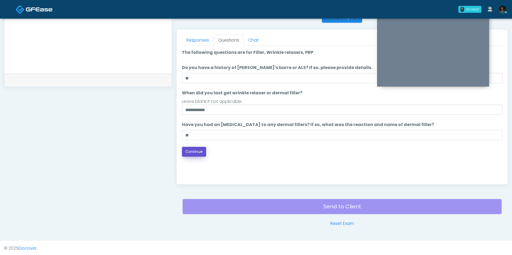
click at [183, 154] on button "Continue" at bounding box center [194, 152] width 24 height 10
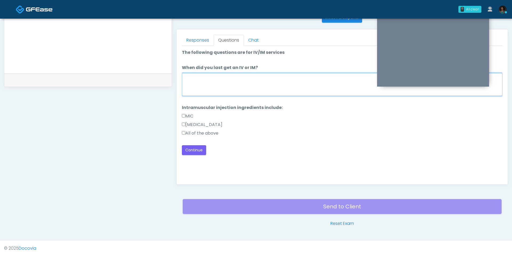
click at [211, 89] on textarea "When did you last get an IV or IM?" at bounding box center [342, 84] width 321 height 23
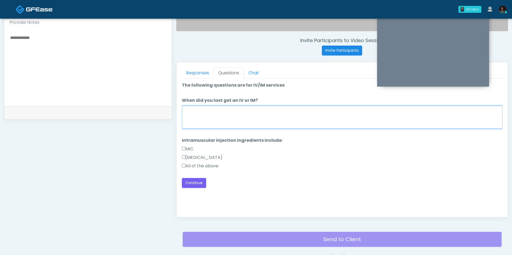
scroll to position [187, 0]
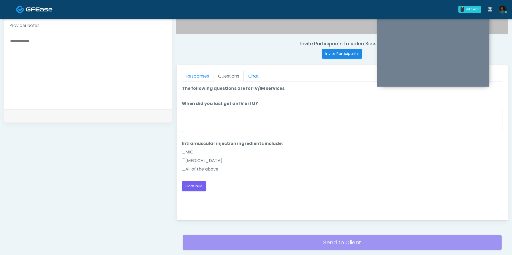
click at [194, 167] on label "All of the above" at bounding box center [200, 169] width 37 height 6
click at [191, 118] on textarea "When did you last get an IV or IM?" at bounding box center [342, 120] width 321 height 23
type textarea "***"
click at [200, 196] on div "Good Faith Exam Script Good Faith Exam Script INTRODUCTION Hello, my name is un…" at bounding box center [342, 148] width 321 height 133
click at [200, 187] on button "Continue" at bounding box center [194, 187] width 24 height 10
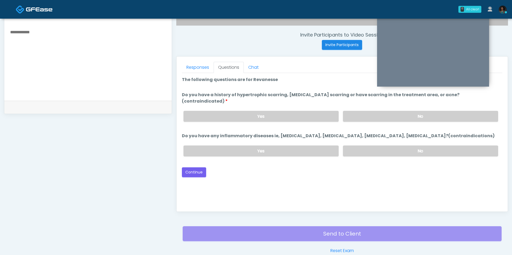
scroll to position [189, 0]
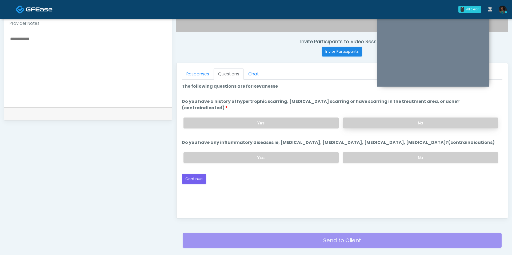
click at [368, 118] on label "No" at bounding box center [420, 123] width 155 height 11
click at [364, 152] on label "No" at bounding box center [420, 157] width 155 height 11
click at [196, 174] on button "Continue" at bounding box center [194, 179] width 24 height 10
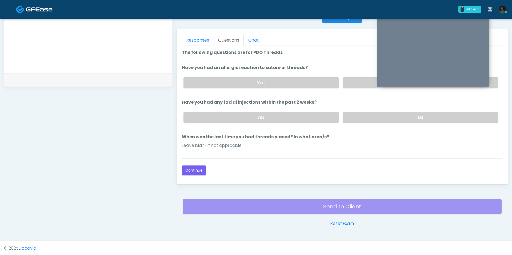
scroll to position [217, 0]
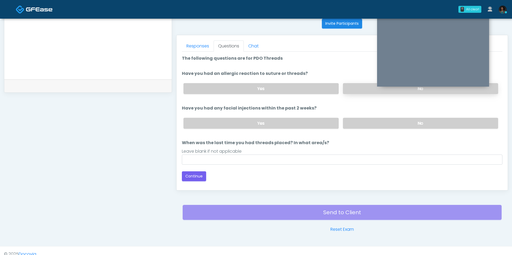
click at [347, 88] on label "No" at bounding box center [420, 88] width 155 height 11
click at [353, 126] on label "No" at bounding box center [420, 123] width 155 height 11
click at [302, 158] on input "When was the last time you had threads placed? In what area/s?" at bounding box center [342, 160] width 321 height 10
type input "***"
click at [191, 177] on button "Continue" at bounding box center [194, 177] width 24 height 10
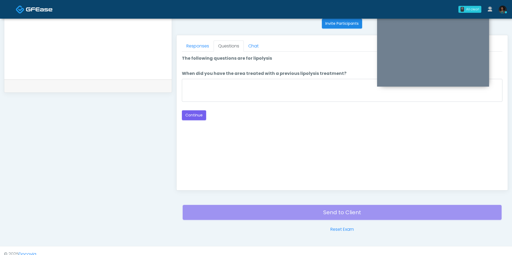
scroll to position [223, 0]
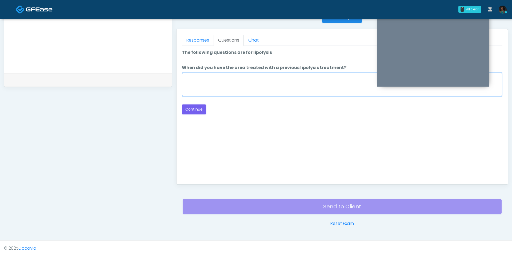
click at [250, 88] on textarea "When did you have the area treated with a previous lipolysis treatment?" at bounding box center [342, 84] width 321 height 23
type textarea "***"
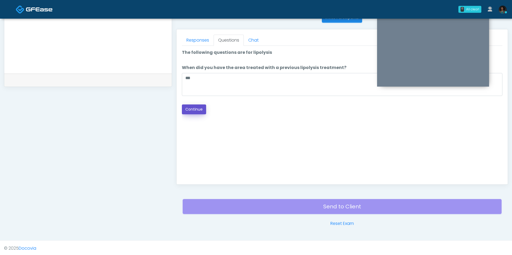
click at [196, 109] on button "Continue" at bounding box center [194, 110] width 24 height 10
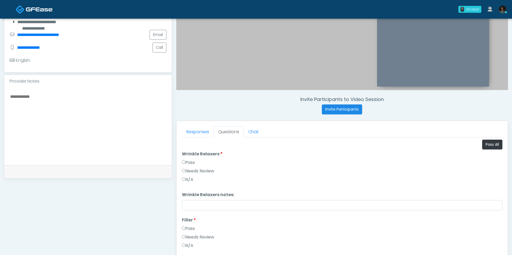
scroll to position [85, 0]
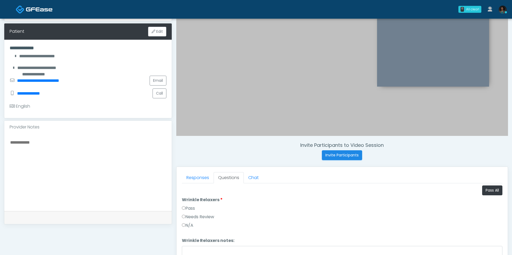
click at [497, 197] on li "Wrinkle Relaxers Wrinkle Relaxers Pass Needs Review N/A" at bounding box center [342, 214] width 321 height 34
click at [496, 191] on button "Pass All" at bounding box center [493, 191] width 20 height 10
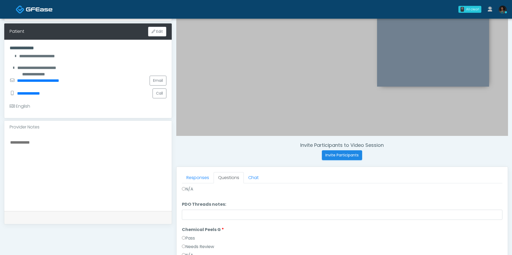
scroll to position [223, 0]
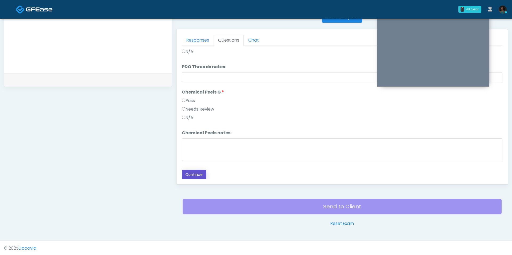
click at [196, 170] on button "Continue" at bounding box center [194, 175] width 24 height 10
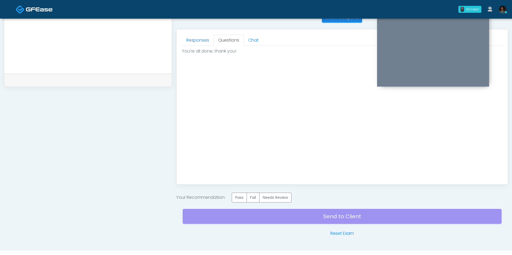
scroll to position [0, 0]
click at [243, 193] on label "Pass" at bounding box center [239, 198] width 15 height 10
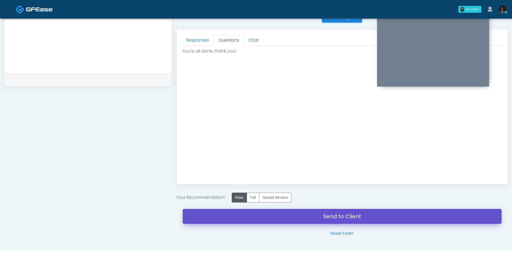
click at [266, 213] on link "Send to Client" at bounding box center [342, 216] width 319 height 15
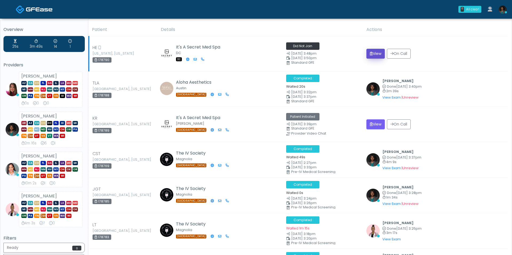
click at [376, 52] on button "View" at bounding box center [376, 54] width 18 height 10
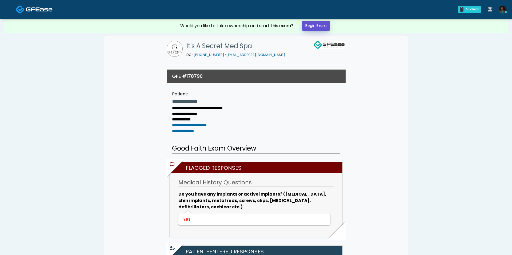
click at [321, 26] on link "Begin Exam" at bounding box center [316, 26] width 28 height 10
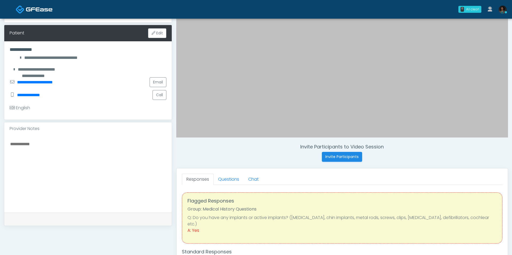
scroll to position [91, 0]
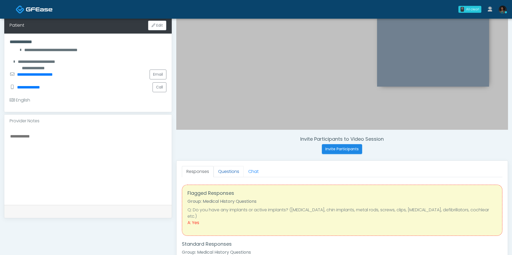
click at [224, 175] on link "Questions" at bounding box center [229, 171] width 30 height 11
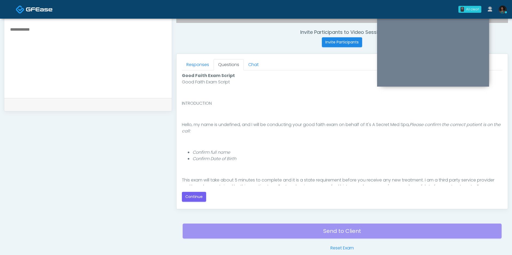
scroll to position [223, 0]
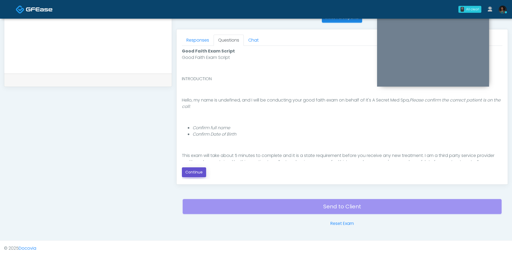
click at [193, 169] on button "Continue" at bounding box center [194, 173] width 24 height 10
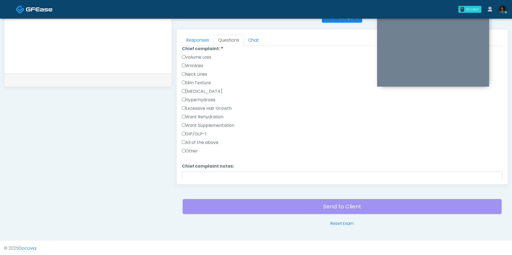
scroll to position [0, 0]
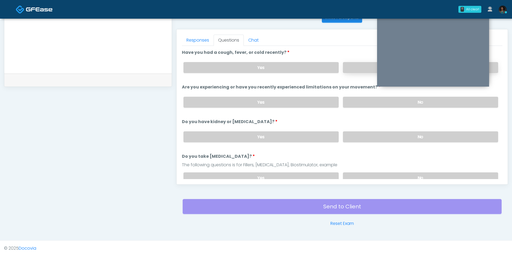
click at [363, 69] on label "No" at bounding box center [420, 67] width 155 height 11
click at [357, 98] on label "No" at bounding box center [420, 102] width 155 height 11
click at [360, 136] on label "No" at bounding box center [420, 137] width 155 height 11
click at [360, 169] on div "Yes No" at bounding box center [341, 177] width 324 height 19
click at [358, 173] on label "No" at bounding box center [420, 178] width 155 height 11
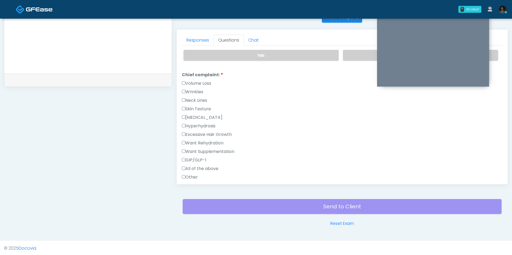
scroll to position [129, 0]
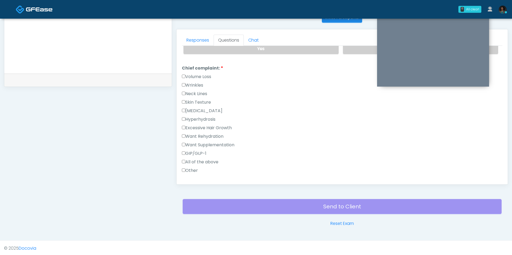
click at [191, 168] on label "Other" at bounding box center [190, 171] width 16 height 6
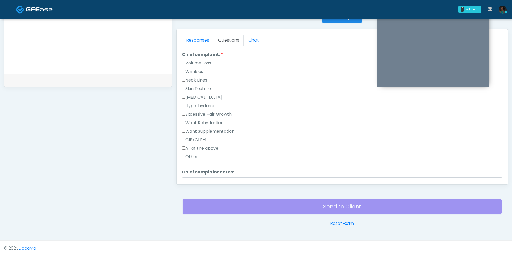
click at [195, 69] on label "Wrinkles" at bounding box center [192, 72] width 21 height 6
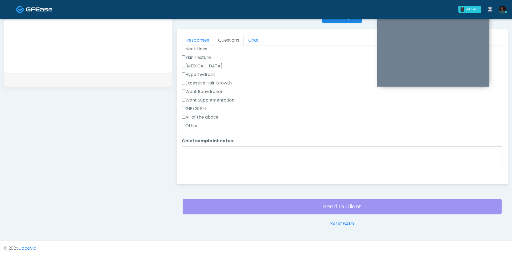
scroll to position [182, 0]
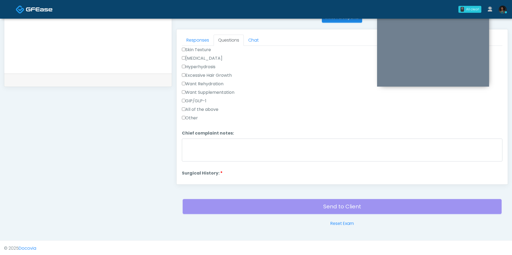
click at [187, 116] on label "Other" at bounding box center [190, 118] width 16 height 6
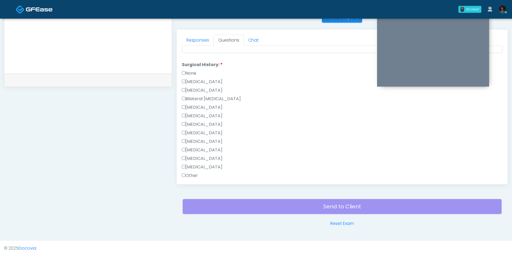
scroll to position [346, 0]
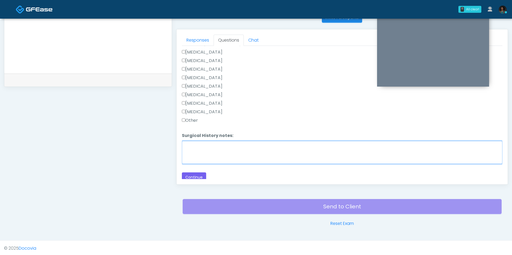
click at [224, 147] on textarea "Surgical History notes:" at bounding box center [342, 152] width 321 height 23
type textarea "**********"
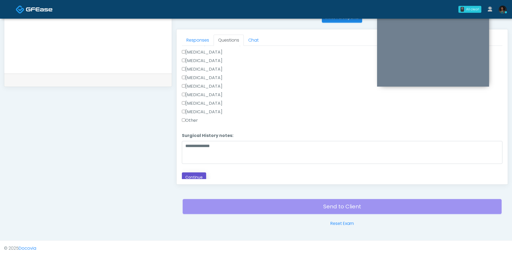
click at [195, 177] on button "Continue" at bounding box center [194, 178] width 24 height 10
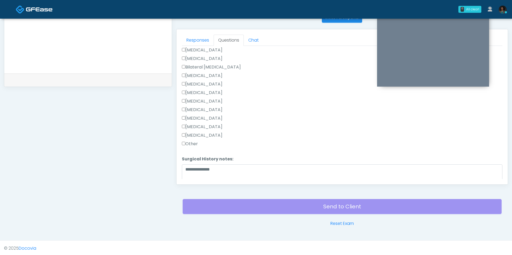
click at [192, 141] on label "Other" at bounding box center [190, 144] width 16 height 6
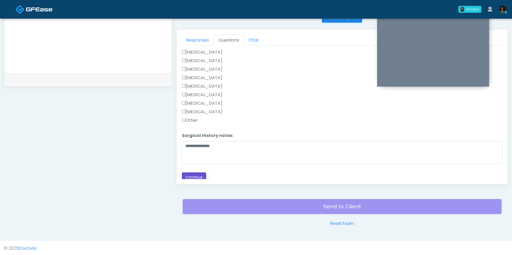
click at [197, 173] on button "Continue" at bounding box center [194, 178] width 24 height 10
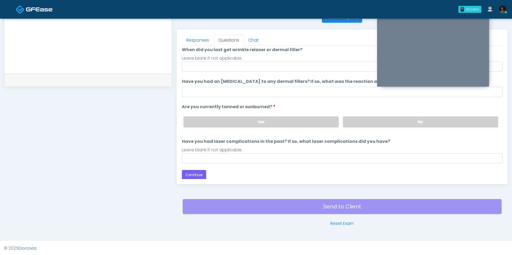
scroll to position [0, 0]
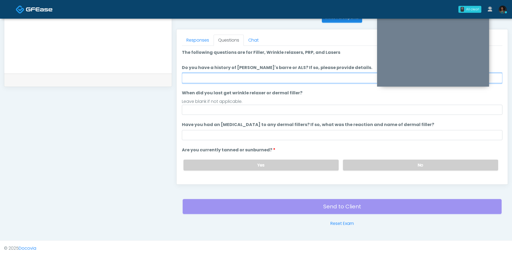
click at [263, 77] on input "Do you have a history of Guillain's barre or ALS? If so, please provide details." at bounding box center [342, 78] width 321 height 10
type input "**"
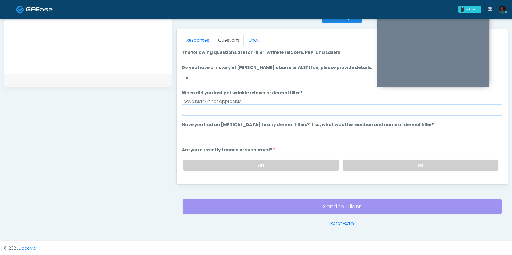
click at [239, 112] on input "When did you last get wrinkle relaxer or dermal filler?" at bounding box center [342, 110] width 321 height 10
type input "**********"
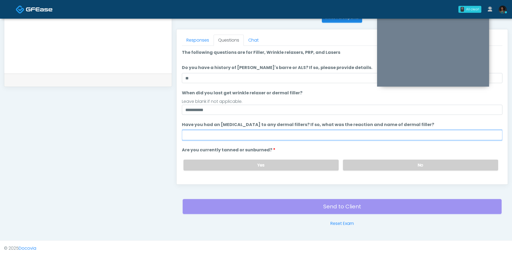
click at [228, 134] on input "Have you had an allergic response to any dermal fillers? If so, what was the re…" at bounding box center [342, 135] width 321 height 10
type input "**"
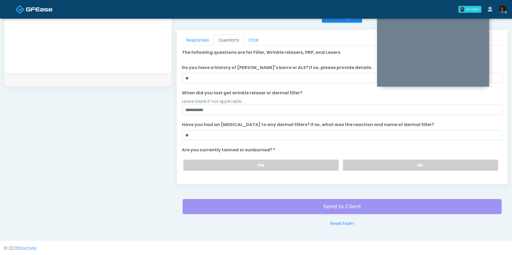
click at [388, 174] on ol "**********" at bounding box center [342, 127] width 321 height 157
click at [386, 168] on label "No" at bounding box center [420, 165] width 155 height 11
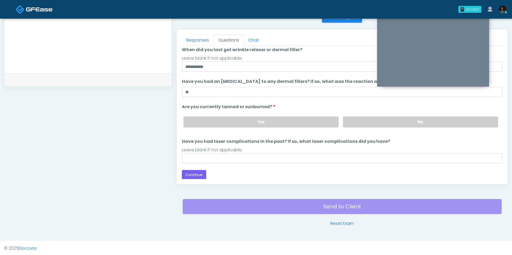
click at [336, 147] on div "Leave blank if not applicable." at bounding box center [342, 150] width 321 height 6
click at [334, 151] on div "Leave blank if not applicable." at bounding box center [342, 150] width 321 height 6
click at [326, 158] on input "Have you had laser complications in the past? If so, what laser complications d…" at bounding box center [342, 158] width 321 height 10
type input "**"
click at [200, 173] on button "Continue" at bounding box center [194, 175] width 24 height 10
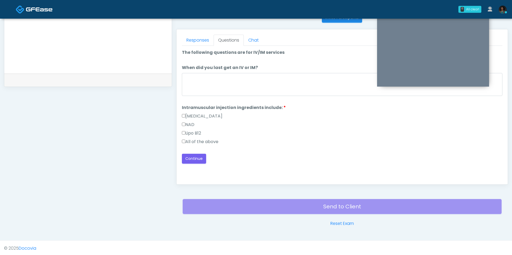
scroll to position [0, 0]
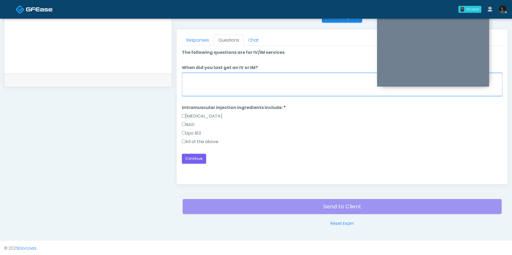
click at [246, 77] on textarea "When did you last get an IV or IM?" at bounding box center [342, 84] width 321 height 23
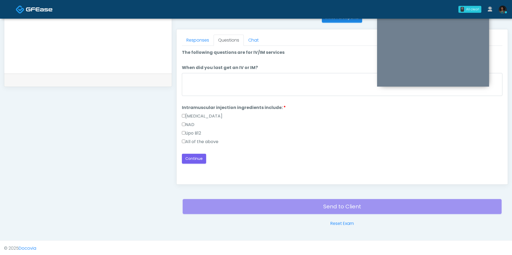
click at [204, 141] on label "All of the above" at bounding box center [200, 142] width 37 height 6
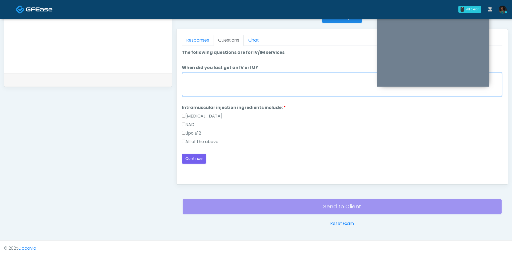
click at [231, 79] on textarea "When did you last get an IV or IM?" at bounding box center [342, 84] width 321 height 23
click at [196, 76] on textarea "*****" at bounding box center [342, 84] width 321 height 23
type textarea "***"
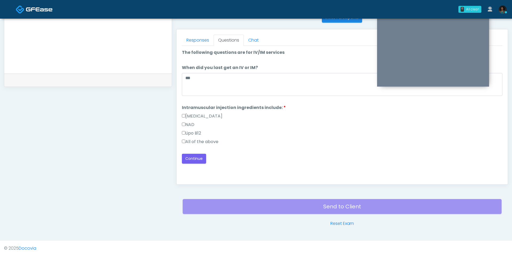
click at [201, 165] on div "Good Faith Exam Script Good Faith Exam Script INTRODUCTION Hello, my name is un…" at bounding box center [342, 112] width 321 height 133
click at [200, 159] on button "Continue" at bounding box center [194, 159] width 24 height 10
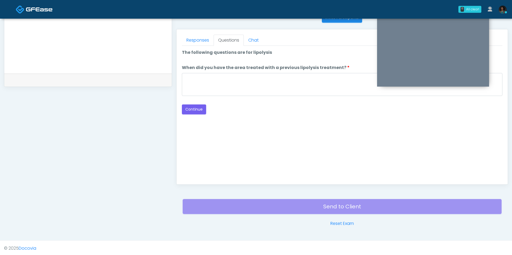
click at [236, 97] on div "Loading... Connecting to your agent... Please wait while we prepare your person…" at bounding box center [342, 81] width 321 height 65
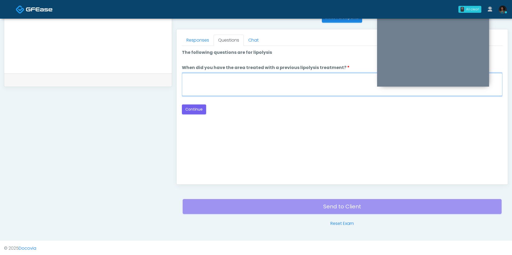
click at [236, 94] on textarea "When did you have the area treated with a previous lipolysis treatment?" at bounding box center [342, 84] width 321 height 23
type textarea "***"
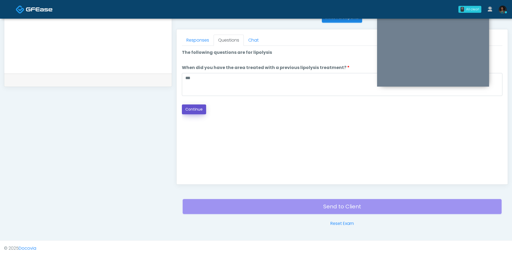
click at [203, 112] on button "Continue" at bounding box center [194, 110] width 24 height 10
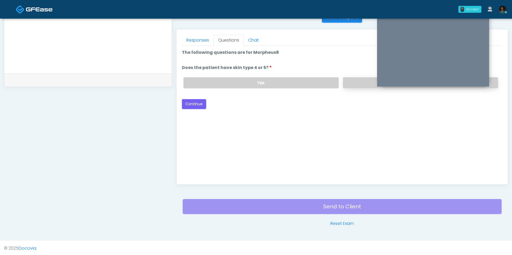
click at [364, 81] on label "No" at bounding box center [420, 82] width 155 height 11
click at [194, 99] on button "Continue" at bounding box center [194, 104] width 24 height 10
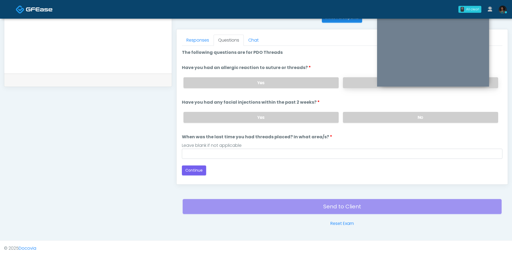
click at [360, 80] on label "No" at bounding box center [420, 82] width 155 height 11
click at [353, 118] on label "No" at bounding box center [420, 117] width 155 height 11
click at [322, 150] on input "When was the last time you had threads placed? In what area/s?" at bounding box center [342, 154] width 321 height 10
type input "***"
click at [227, 127] on ol "The following questions are for PDO Threads The following questions are for PDO…" at bounding box center [342, 104] width 321 height 110
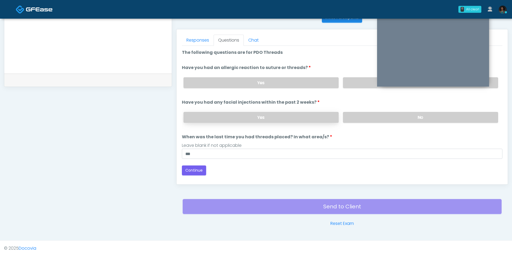
click at [238, 115] on label "Yes" at bounding box center [261, 117] width 155 height 11
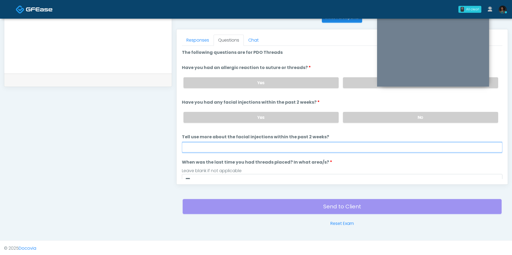
click at [237, 145] on input "Tell use more about the facial injections within the past 2 weeks?" at bounding box center [342, 148] width 321 height 10
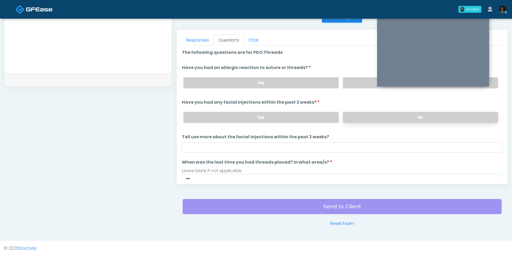
click at [368, 112] on label "No" at bounding box center [420, 117] width 155 height 11
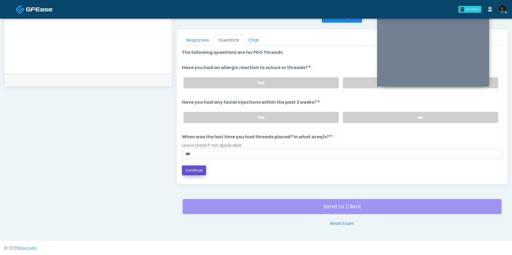
click at [200, 169] on button "Continue" at bounding box center [194, 171] width 24 height 10
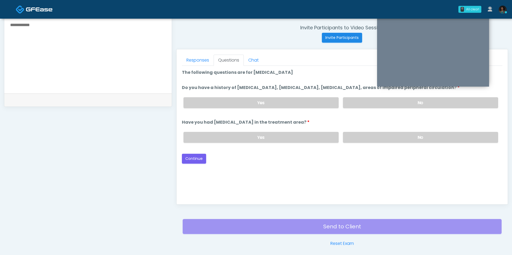
scroll to position [193, 0]
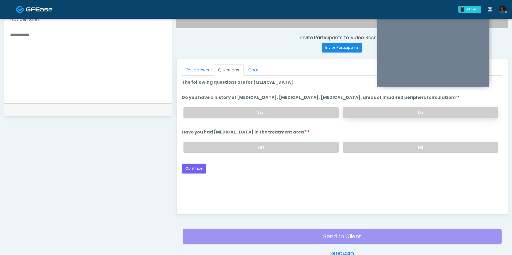
click at [357, 110] on label "No" at bounding box center [420, 112] width 155 height 11
click at [353, 160] on div "Loading... Connecting to your agent... Please wait while we prepare your person…" at bounding box center [342, 126] width 321 height 94
click at [354, 149] on label "No" at bounding box center [420, 147] width 155 height 11
click at [199, 166] on button "Continue" at bounding box center [194, 169] width 24 height 10
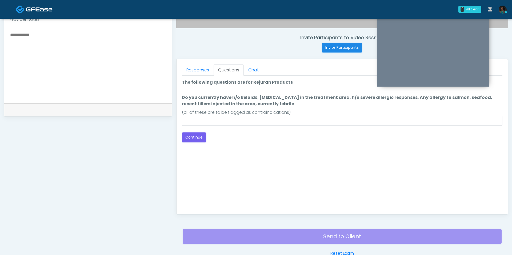
scroll to position [223, 0]
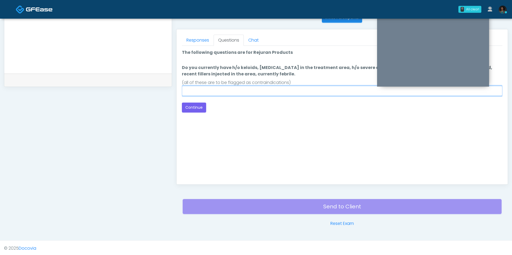
click at [232, 93] on input "Do you currently have h/o keloids, skin infection in the treatment area, h/o se…" at bounding box center [342, 91] width 321 height 10
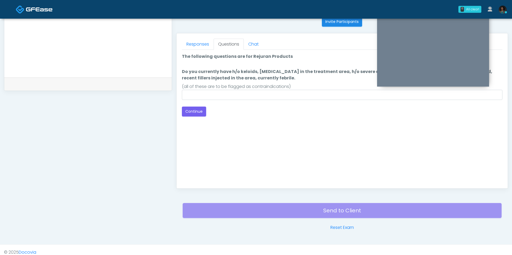
click at [280, 135] on div "Good Faith Exam Script Good Faith Exam Script INTRODUCTION Hello, my name is un…" at bounding box center [342, 116] width 321 height 133
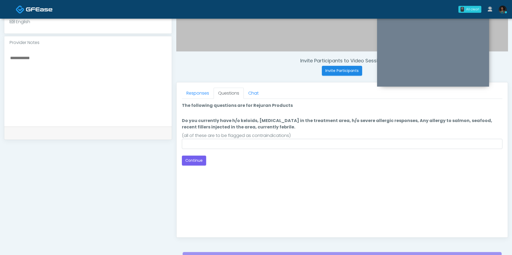
scroll to position [166, 0]
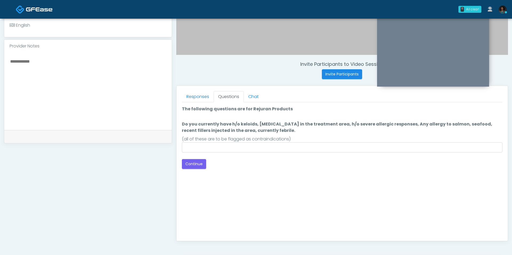
click at [317, 141] on div "(all of these are to be flagged as contraindications)" at bounding box center [342, 139] width 321 height 6
click at [293, 159] on div "Back Continue" at bounding box center [342, 164] width 321 height 10
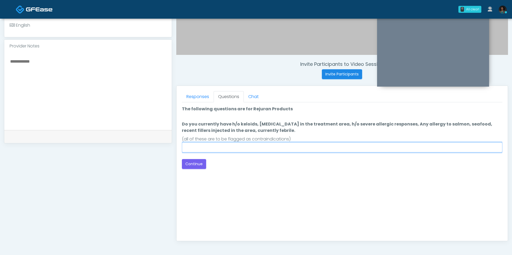
click at [292, 148] on input "Do you currently have h/o keloids, skin infection in the treatment area, h/o se…" at bounding box center [342, 148] width 321 height 10
type input "**"
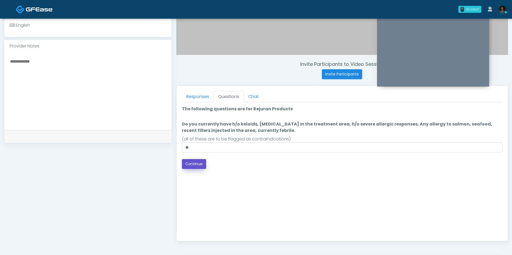
click at [189, 166] on button "Continue" at bounding box center [194, 164] width 24 height 10
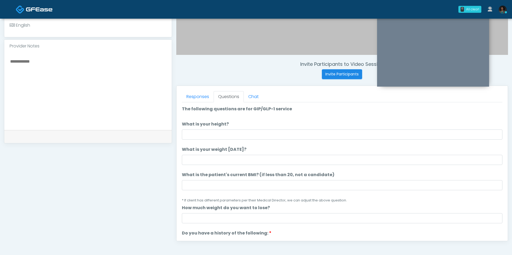
scroll to position [223, 0]
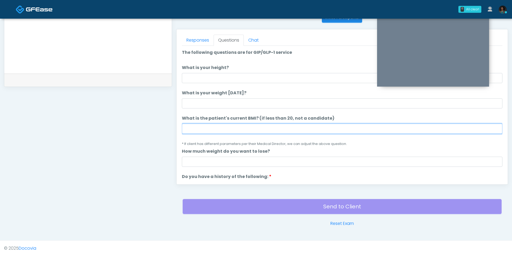
click at [210, 128] on input "What is the patient's current BMI? (if less than 20, not a candidate)" at bounding box center [342, 129] width 321 height 10
type input "****"
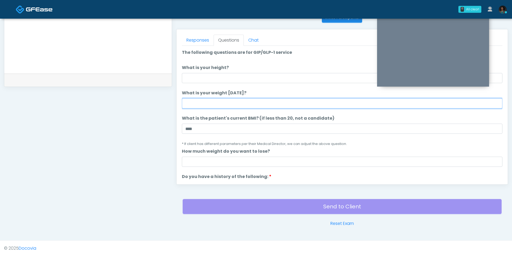
click at [207, 106] on input "What is your weight today?" at bounding box center [342, 103] width 321 height 10
type input "***"
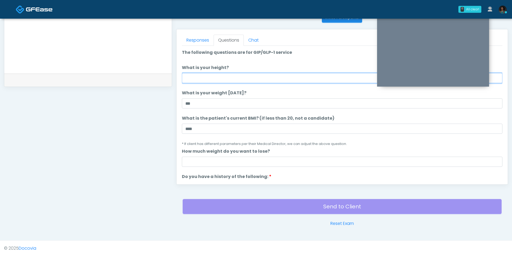
click at [212, 79] on input "What is your height?" at bounding box center [342, 78] width 321 height 10
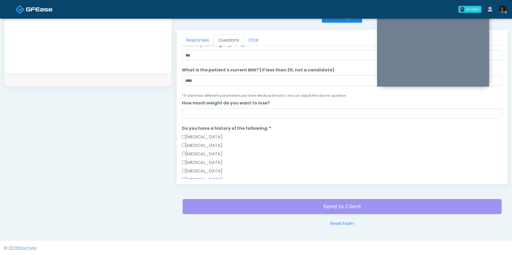
scroll to position [58, 0]
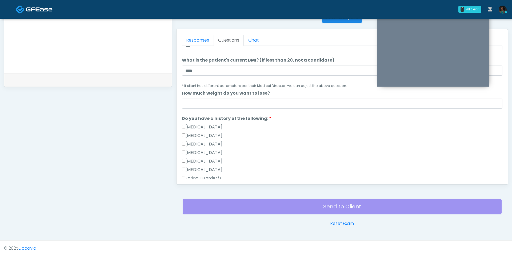
type input "***"
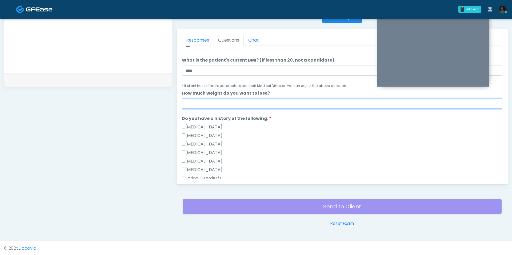
click at [209, 103] on input "How much weight do you want to lose?" at bounding box center [342, 104] width 321 height 10
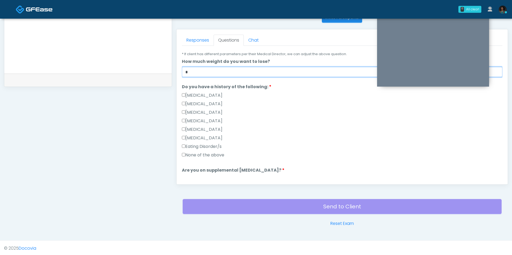
scroll to position [96, 0]
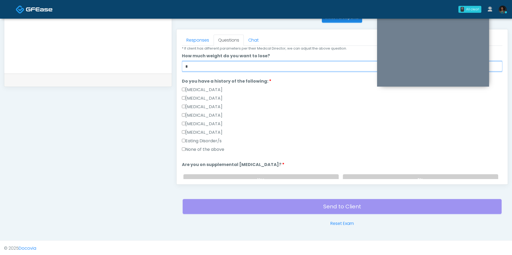
type input "*"
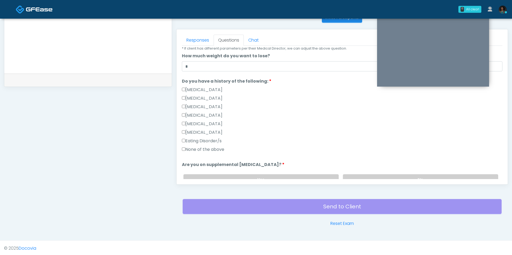
click at [223, 107] on label "Multiple Endocrine Neoplasia Syndrome" at bounding box center [202, 107] width 41 height 6
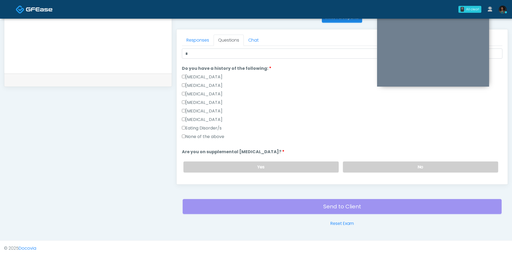
click at [216, 139] on label "None of the above" at bounding box center [203, 137] width 42 height 6
click at [386, 165] on label "No" at bounding box center [420, 167] width 155 height 11
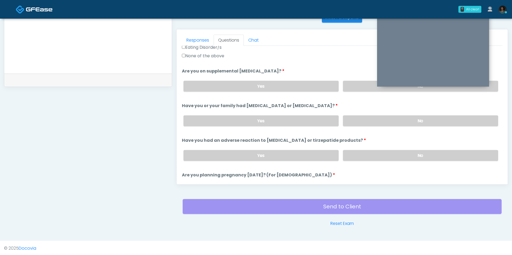
scroll to position [190, 0]
click at [384, 115] on label "No" at bounding box center [420, 120] width 155 height 11
click at [370, 150] on label "No" at bounding box center [420, 154] width 155 height 11
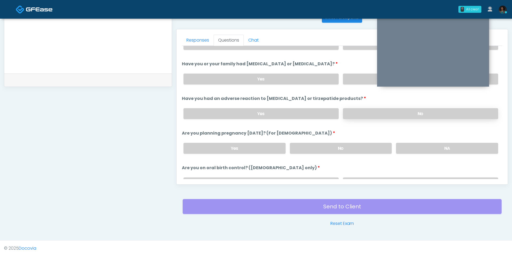
scroll to position [232, 0]
click at [412, 143] on label "NA" at bounding box center [447, 148] width 102 height 11
click at [367, 143] on label "No" at bounding box center [341, 148] width 102 height 11
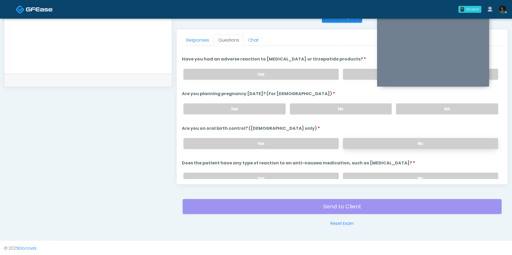
click at [366, 144] on label "No" at bounding box center [420, 143] width 155 height 11
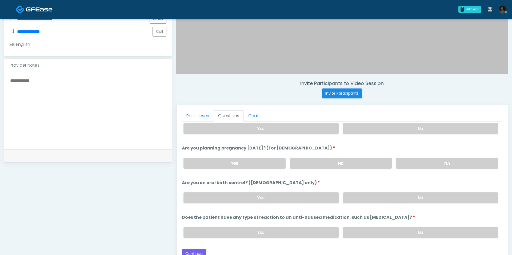
scroll to position [223, 0]
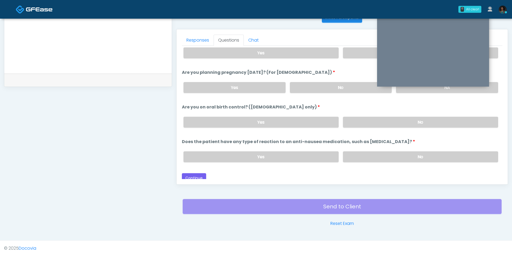
click at [377, 158] on div "Yes No" at bounding box center [341, 156] width 324 height 19
click at [375, 153] on label "No" at bounding box center [420, 157] width 155 height 11
click at [198, 175] on button "Continue" at bounding box center [194, 178] width 24 height 10
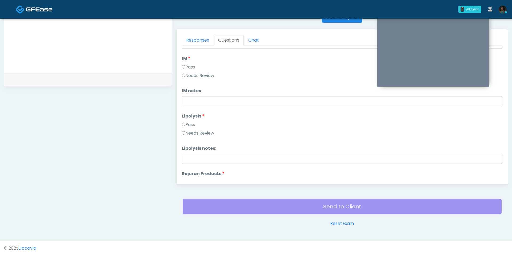
scroll to position [0, 0]
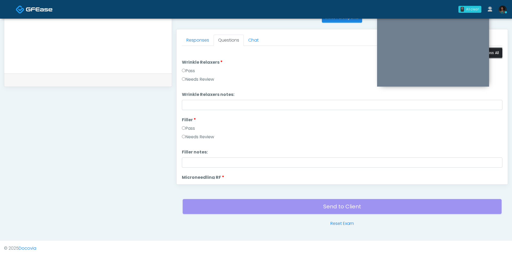
click at [492, 52] on button "Pass All" at bounding box center [493, 53] width 20 height 10
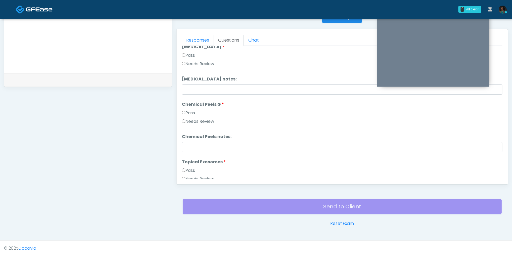
scroll to position [1051, 0]
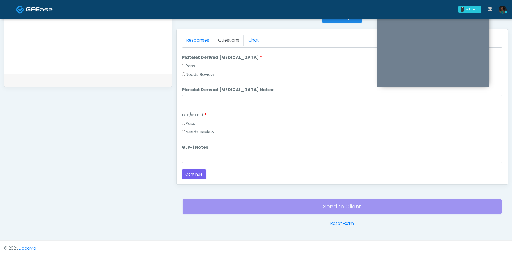
click at [203, 131] on label "Needs Review" at bounding box center [198, 132] width 32 height 6
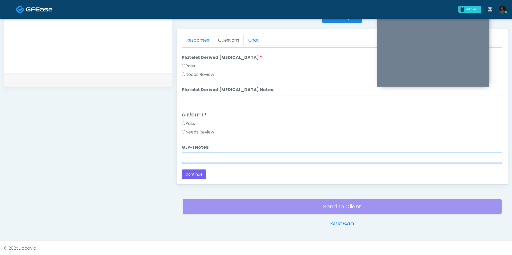
click at [207, 157] on input "GLP-1 Notes:" at bounding box center [342, 158] width 321 height 10
type input "********"
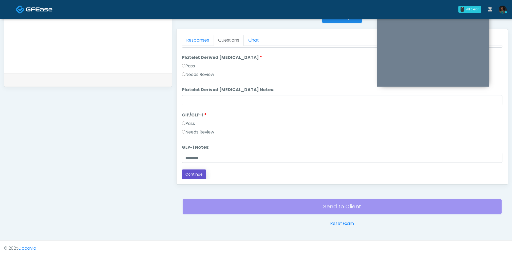
click at [187, 170] on button "Continue" at bounding box center [194, 175] width 24 height 10
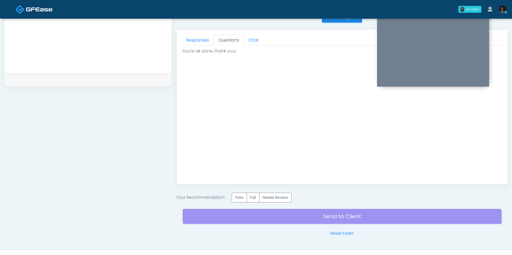
scroll to position [0, 0]
click at [236, 199] on label "Pass" at bounding box center [239, 198] width 15 height 10
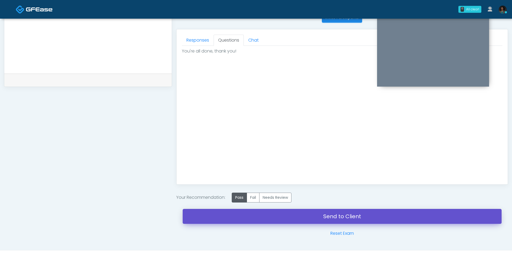
click at [271, 214] on link "Send to Client" at bounding box center [342, 216] width 319 height 15
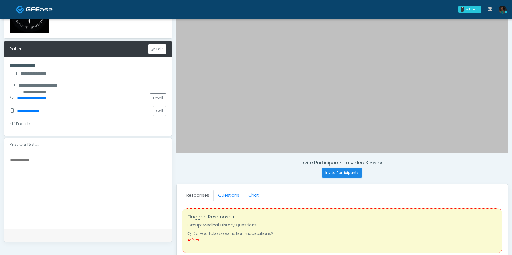
scroll to position [76, 0]
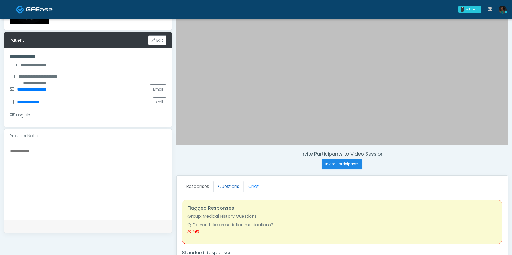
click at [225, 186] on link "Questions" at bounding box center [229, 186] width 30 height 11
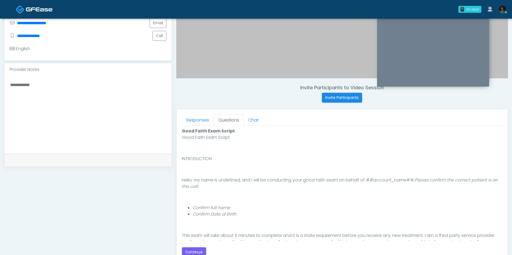
scroll to position [43, 0]
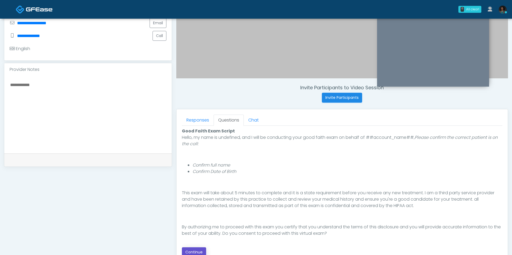
click at [192, 248] on button "Continue" at bounding box center [194, 253] width 24 height 10
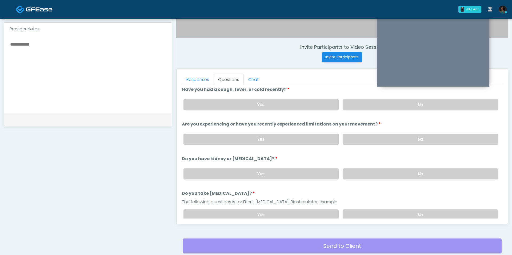
scroll to position [0, 0]
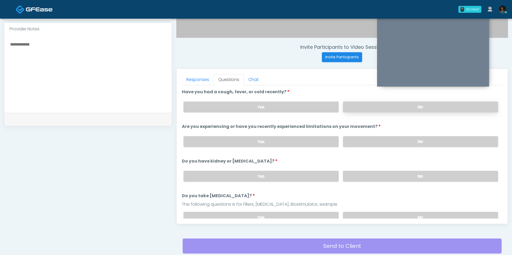
click at [357, 108] on label "No" at bounding box center [420, 107] width 155 height 11
click at [366, 139] on label "No" at bounding box center [420, 141] width 155 height 11
click at [363, 175] on label "No" at bounding box center [420, 176] width 155 height 11
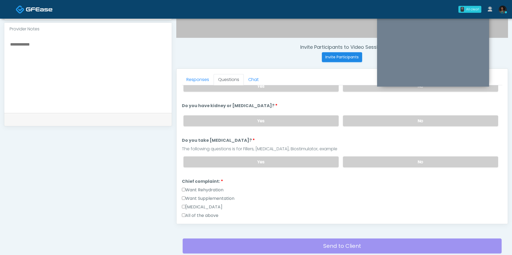
scroll to position [57, 0]
click at [365, 158] on label "No" at bounding box center [420, 161] width 155 height 11
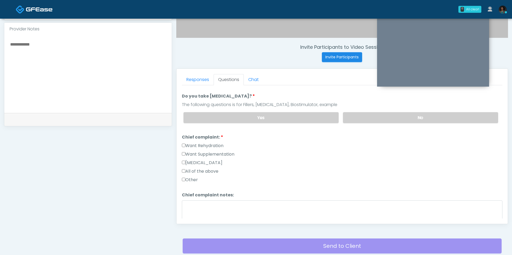
scroll to position [104, 0]
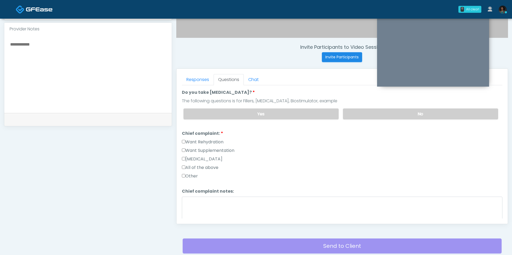
click at [205, 139] on label "Want Rehydration" at bounding box center [203, 142] width 42 height 6
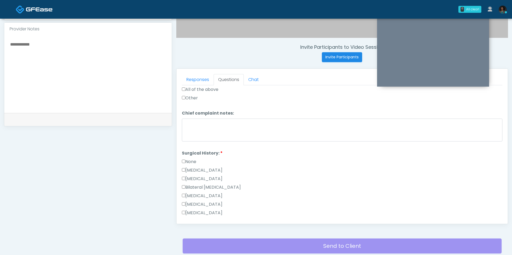
scroll to position [196, 0]
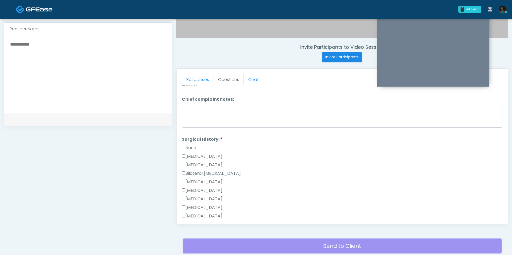
click at [196, 145] on label "None" at bounding box center [189, 148] width 14 height 6
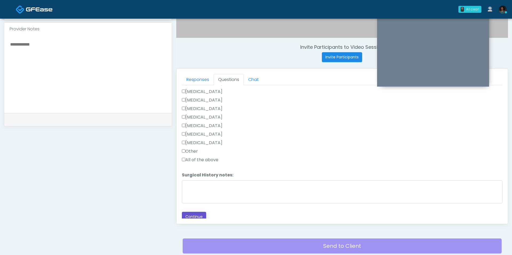
click at [190, 212] on button "Continue" at bounding box center [194, 217] width 24 height 10
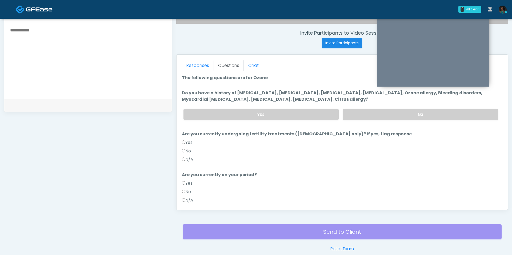
scroll to position [197, 0]
click at [191, 158] on label "N/A" at bounding box center [187, 160] width 11 height 6
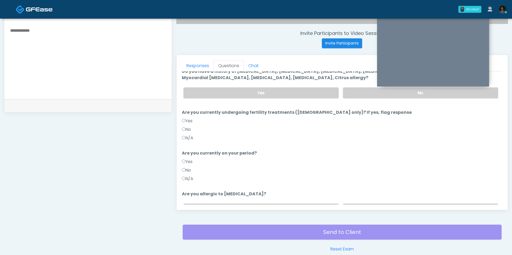
scroll to position [22, 0]
click at [186, 176] on label "N/A" at bounding box center [187, 178] width 11 height 6
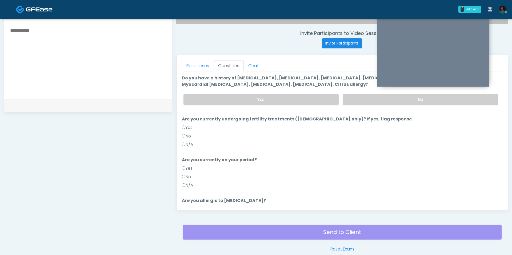
scroll to position [0, 0]
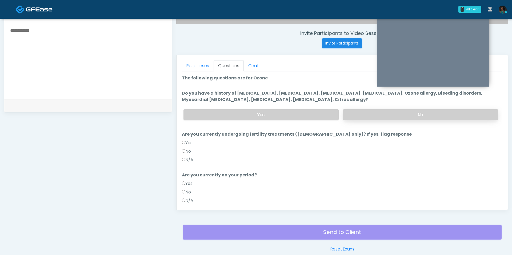
click at [360, 114] on label "No" at bounding box center [420, 114] width 155 height 11
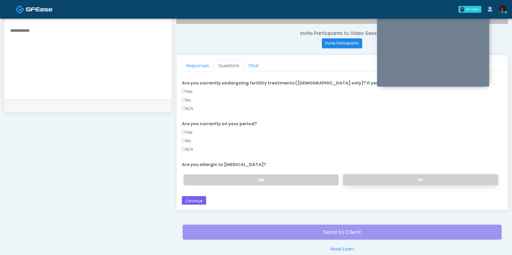
click at [364, 183] on label "No" at bounding box center [420, 180] width 155 height 11
click at [201, 202] on button "Continue" at bounding box center [194, 201] width 24 height 10
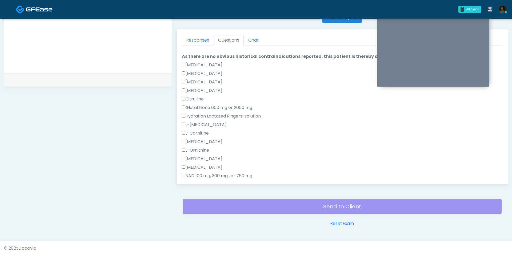
scroll to position [0, 0]
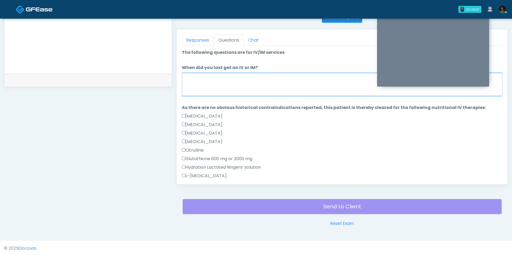
click at [240, 79] on textarea "When did you last get an IV or IM?" at bounding box center [342, 84] width 321 height 23
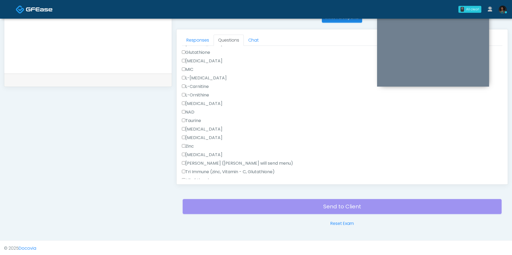
scroll to position [332, 0]
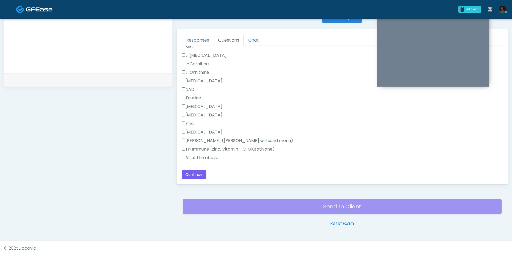
type textarea "**********"
click at [202, 152] on div "Tri Immune (zinc, Vitamin - C, Glutathione)" at bounding box center [342, 150] width 321 height 9
click at [202, 155] on label "All of the above" at bounding box center [200, 158] width 37 height 6
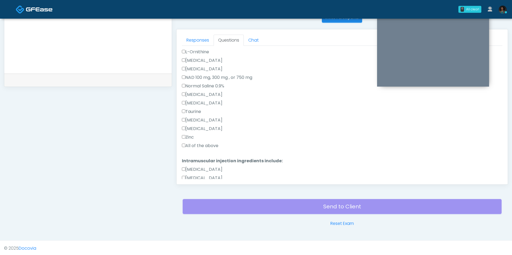
scroll to position [144, 0]
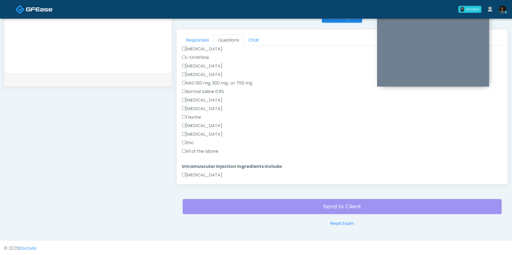
click at [204, 153] on label "All of the above" at bounding box center [200, 151] width 37 height 6
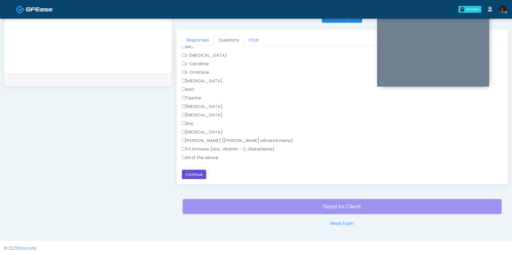
click at [198, 178] on button "Continue" at bounding box center [194, 175] width 24 height 10
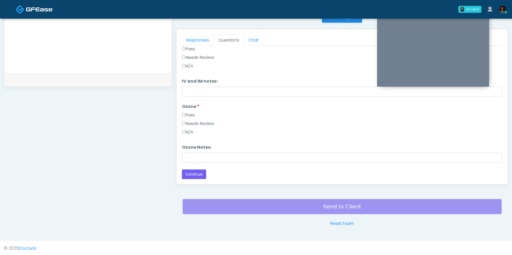
scroll to position [0, 0]
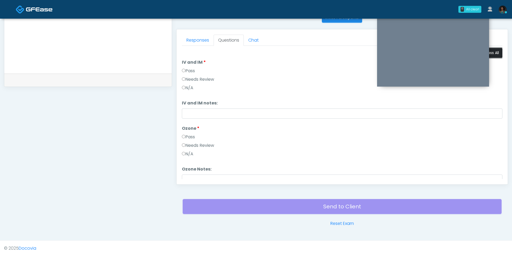
click at [496, 55] on button "Pass All" at bounding box center [493, 53] width 20 height 10
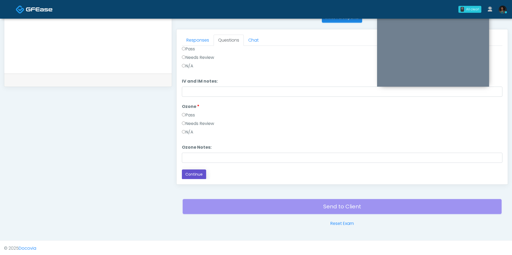
click at [197, 176] on button "Continue" at bounding box center [194, 175] width 24 height 10
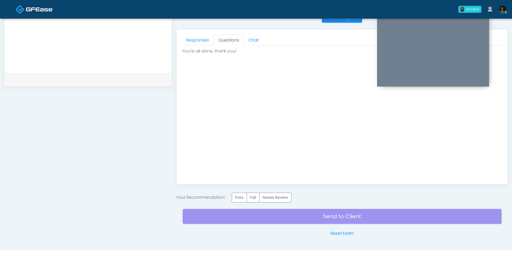
scroll to position [0, 0]
click at [243, 196] on label "Pass" at bounding box center [239, 198] width 15 height 10
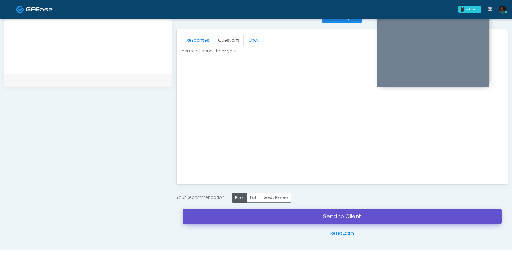
click at [247, 217] on link "Send to Client" at bounding box center [342, 216] width 319 height 15
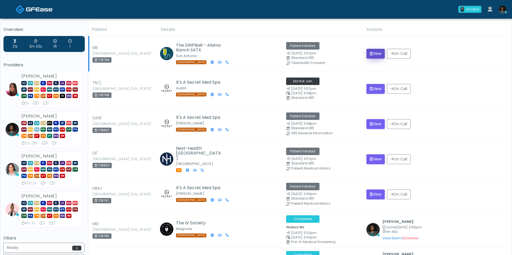
click at [374, 52] on button "View" at bounding box center [376, 54] width 18 height 10
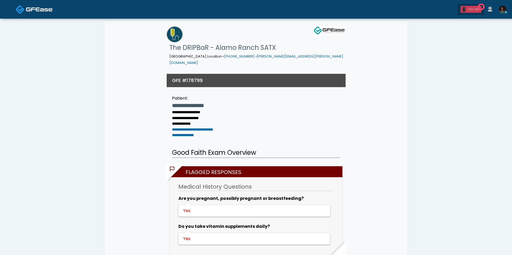
click at [475, 12] on div "1 0m 4s" at bounding box center [471, 9] width 21 height 7
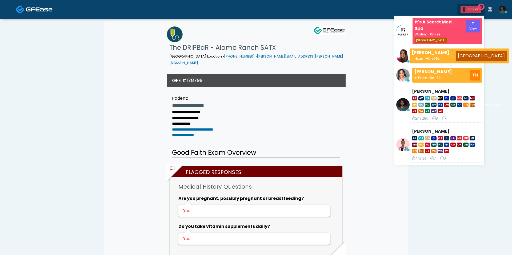
click at [473, 10] on div "0m 9s" at bounding box center [474, 9] width 12 height 5
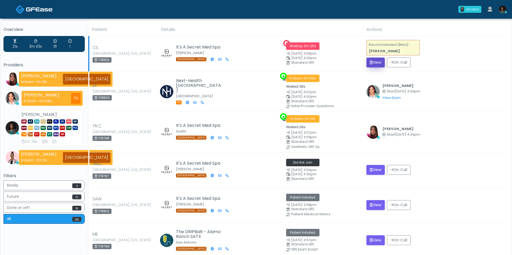
click at [378, 61] on button "View" at bounding box center [376, 63] width 18 height 10
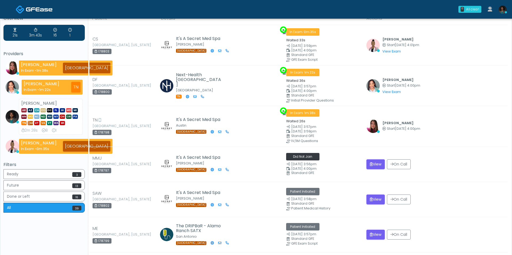
scroll to position [7, 0]
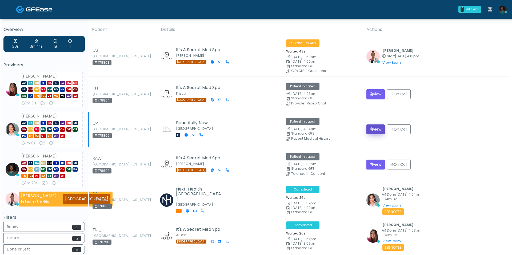
click at [377, 128] on button "View" at bounding box center [376, 130] width 18 height 10
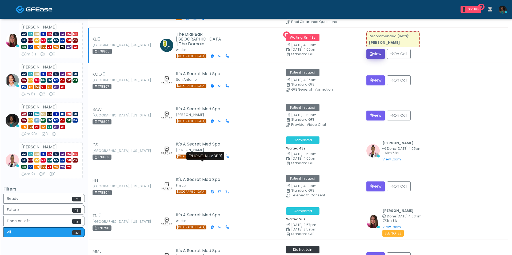
click at [380, 52] on button "View" at bounding box center [376, 54] width 18 height 10
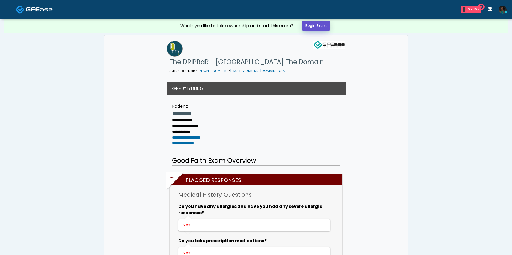
click at [322, 29] on link "Begin Exam" at bounding box center [316, 26] width 28 height 10
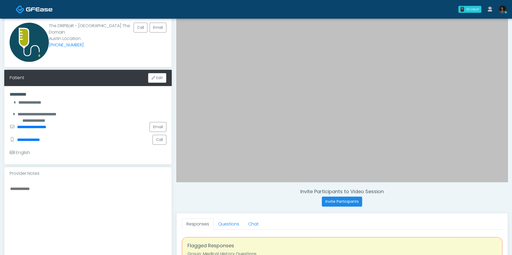
scroll to position [43, 0]
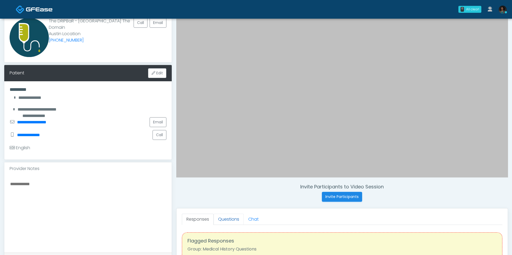
click at [230, 218] on link "Questions" at bounding box center [229, 219] width 30 height 11
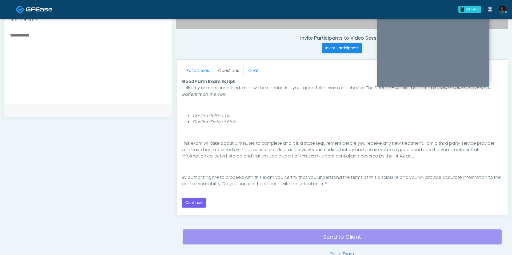
scroll to position [219, 0]
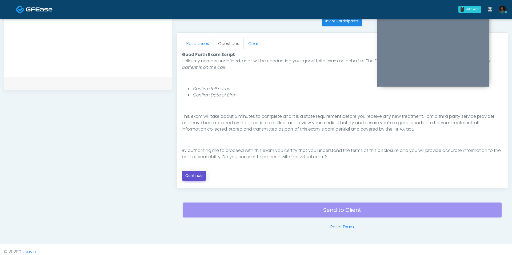
click at [193, 175] on button "Continue" at bounding box center [194, 176] width 24 height 10
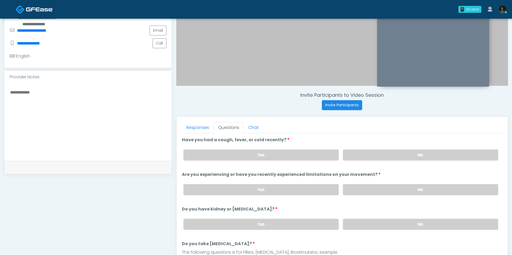
scroll to position [115, 0]
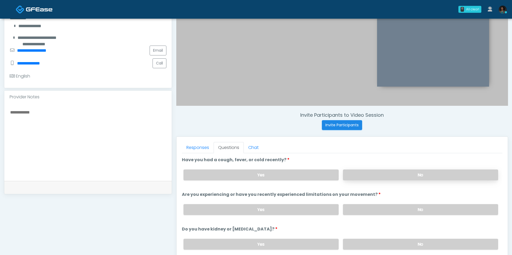
click at [365, 177] on label "No" at bounding box center [420, 175] width 155 height 11
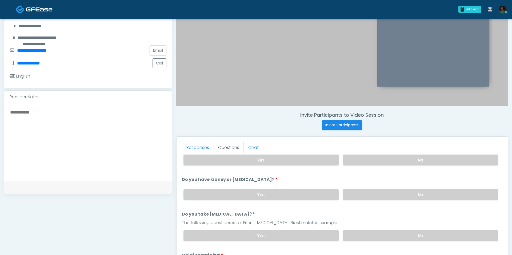
scroll to position [51, 0]
click at [369, 162] on label "No" at bounding box center [420, 159] width 155 height 11
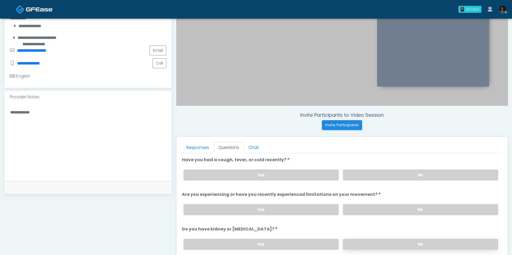
click at [371, 246] on label "No" at bounding box center [420, 244] width 155 height 11
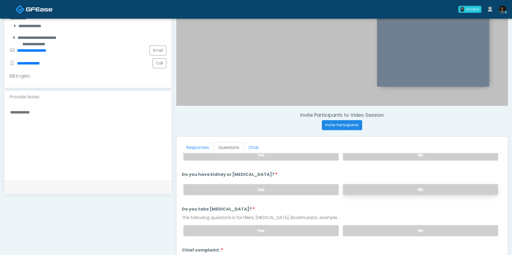
scroll to position [75, 0]
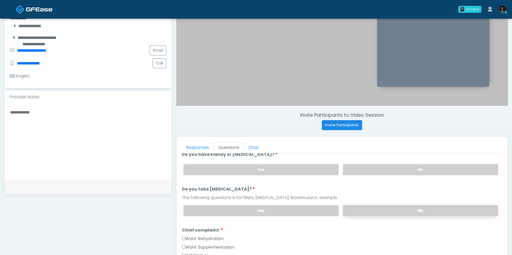
click at [372, 208] on label "No" at bounding box center [420, 211] width 155 height 11
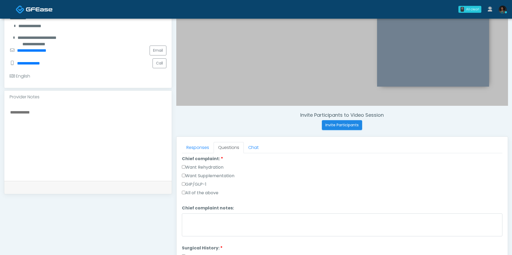
scroll to position [132, 0]
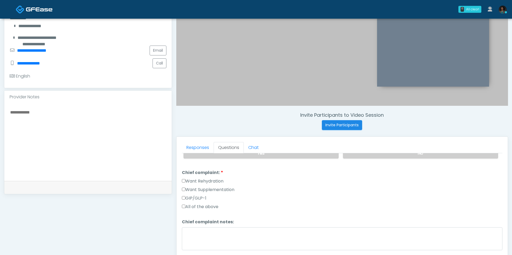
click at [208, 180] on label "Want Rehydration" at bounding box center [203, 181] width 42 height 6
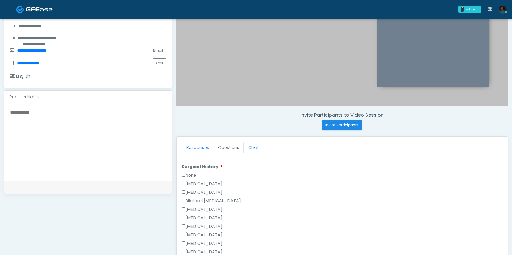
click at [191, 172] on label "None" at bounding box center [189, 175] width 14 height 6
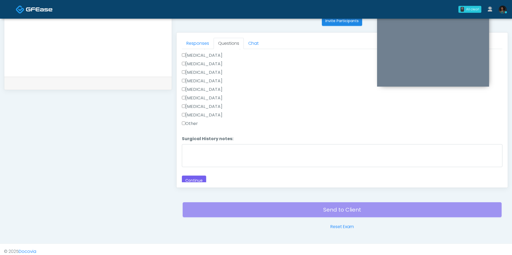
scroll to position [223, 0]
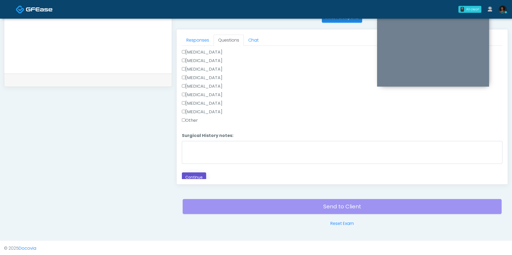
click at [196, 173] on button "Continue" at bounding box center [194, 178] width 24 height 10
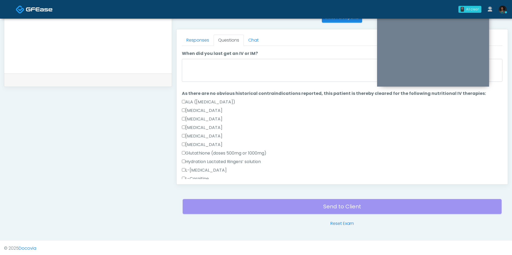
scroll to position [0, 0]
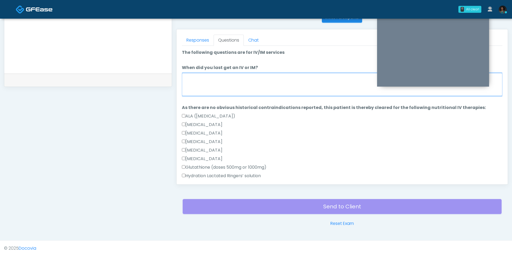
click at [228, 83] on textarea "When did you last get an IV or IM?" at bounding box center [342, 84] width 321 height 23
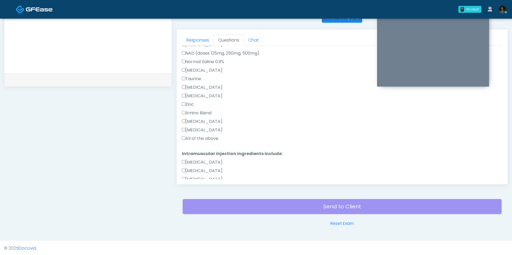
scroll to position [196, 0]
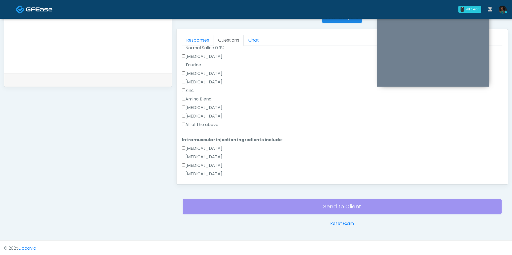
type textarea "**********"
click at [200, 122] on label "All of the above" at bounding box center [200, 125] width 37 height 6
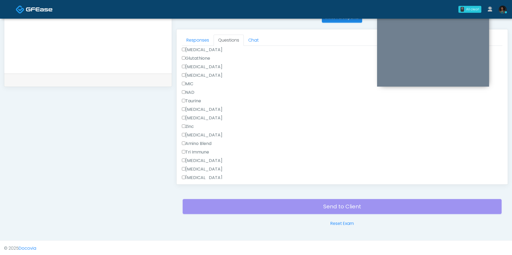
scroll to position [349, 0]
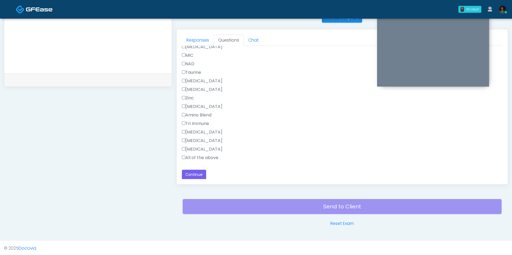
click at [207, 155] on label "All of the above" at bounding box center [200, 158] width 37 height 6
click at [204, 172] on button "Continue" at bounding box center [194, 175] width 24 height 10
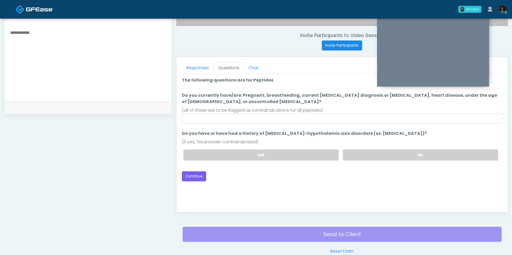
scroll to position [190, 0]
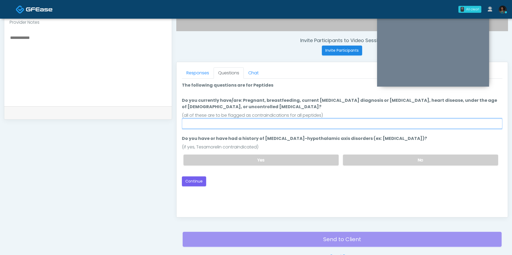
click at [292, 124] on input "Do you currently have/are: Pregnant, breastfeeding, current cancer diagnosis or…" at bounding box center [342, 124] width 321 height 10
type input "**"
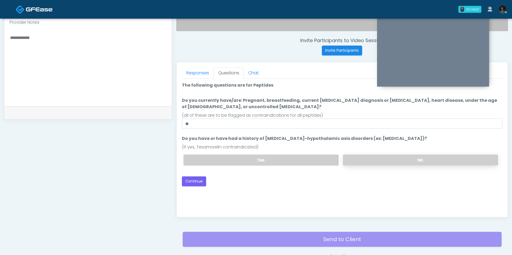
click at [390, 161] on label "No" at bounding box center [420, 160] width 155 height 11
click at [196, 183] on button "Continue" at bounding box center [194, 182] width 24 height 10
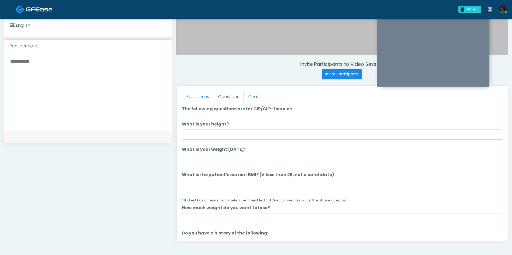
scroll to position [133, 0]
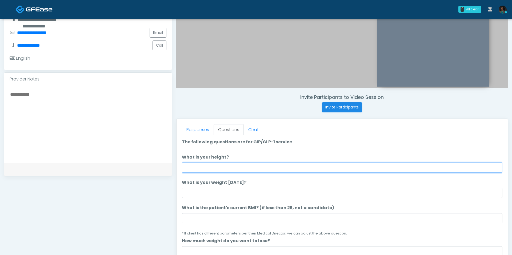
click at [222, 168] on input "What is your height?" at bounding box center [342, 168] width 321 height 10
type input "***"
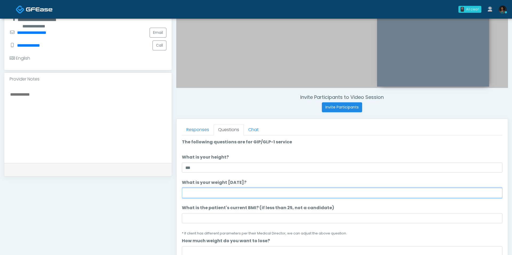
click at [226, 196] on input "What is your weight [DATE]?" at bounding box center [342, 193] width 321 height 10
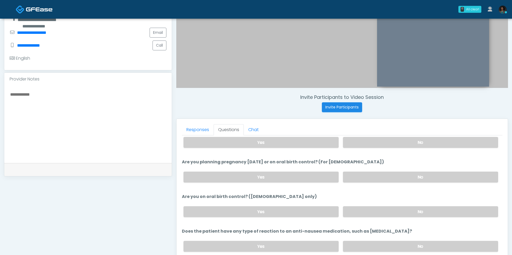
scroll to position [136, 0]
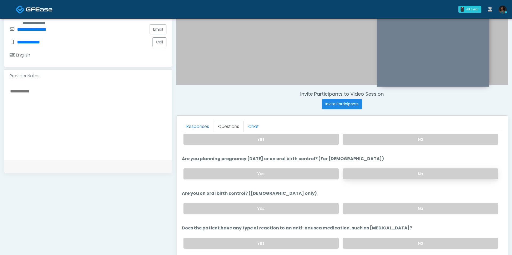
click at [377, 171] on label "No" at bounding box center [420, 174] width 155 height 11
click at [367, 208] on label "No" at bounding box center [420, 208] width 155 height 11
click at [321, 199] on div "Yes No" at bounding box center [341, 208] width 324 height 19
click at [317, 210] on div "Yes No" at bounding box center [341, 208] width 324 height 19
click at [314, 208] on label "Yes" at bounding box center [261, 208] width 155 height 11
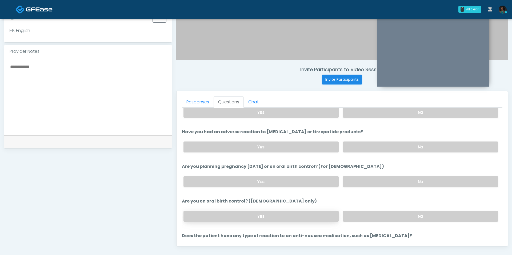
scroll to position [257, 0]
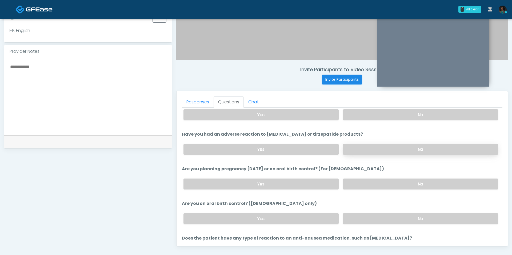
click at [370, 145] on label "No" at bounding box center [420, 149] width 155 height 11
click at [360, 115] on label "No" at bounding box center [420, 114] width 155 height 11
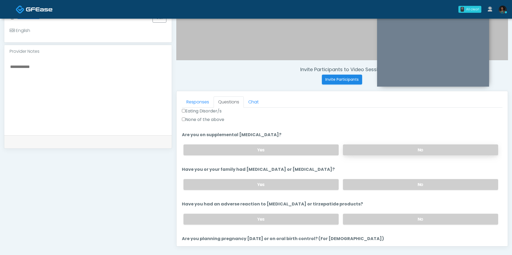
click at [360, 147] on label "No" at bounding box center [420, 150] width 155 height 11
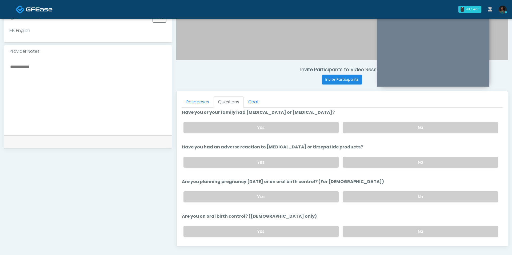
scroll to position [292, 0]
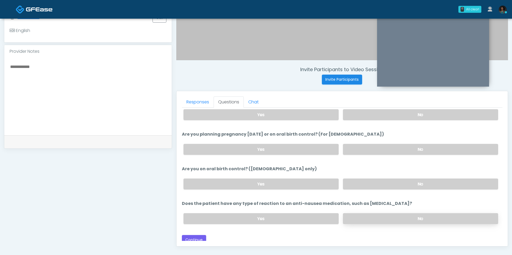
click at [376, 215] on label "No" at bounding box center [420, 219] width 155 height 11
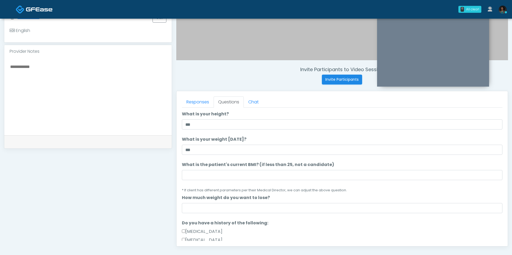
scroll to position [0, 0]
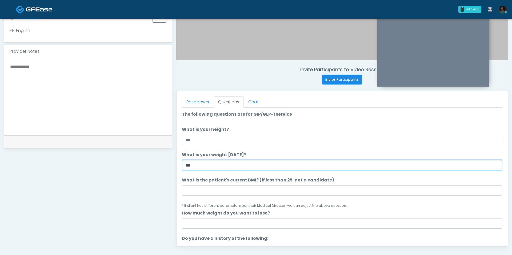
click at [214, 167] on input "***" at bounding box center [342, 165] width 321 height 10
type input "***"
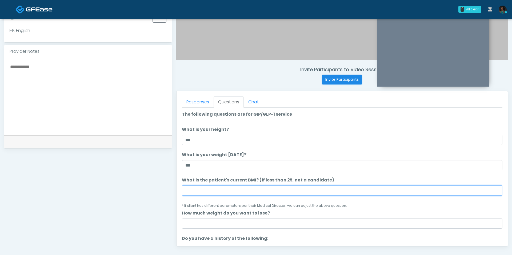
click at [211, 193] on input "What is the patient's current BMI? (if less than 25, not a candidate)" at bounding box center [342, 191] width 321 height 10
type input "****"
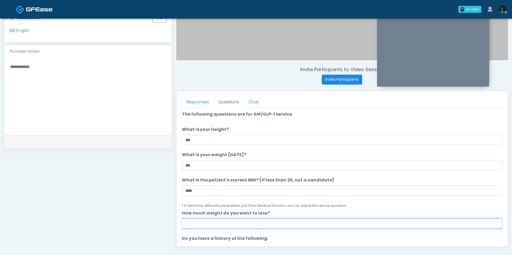
click at [234, 221] on input "How much weight do you want to lose?" at bounding box center [342, 224] width 321 height 10
type input "*"
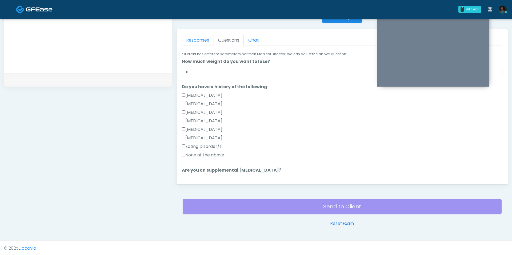
scroll to position [96, 0]
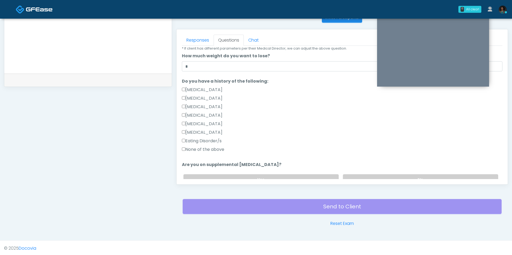
click at [223, 152] on div "None of the above" at bounding box center [342, 151] width 321 height 9
click at [217, 148] on label "None of the above" at bounding box center [203, 150] width 42 height 6
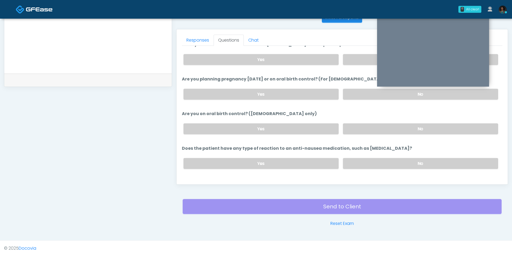
scroll to position [292, 0]
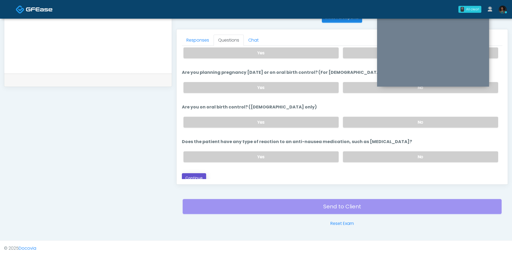
click at [200, 175] on button "Continue" at bounding box center [194, 178] width 24 height 10
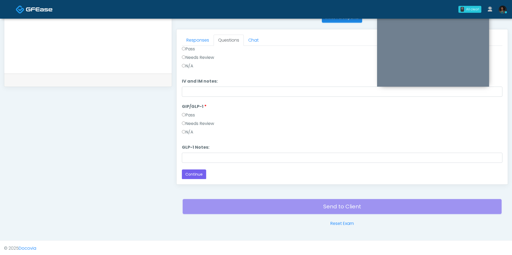
scroll to position [0, 0]
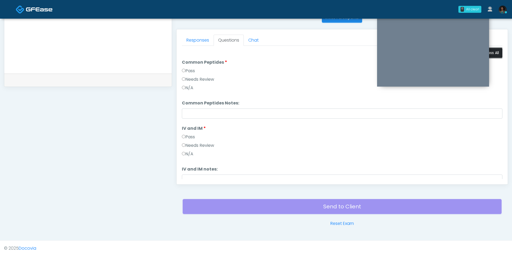
click at [491, 54] on button "Pass All" at bounding box center [493, 53] width 20 height 10
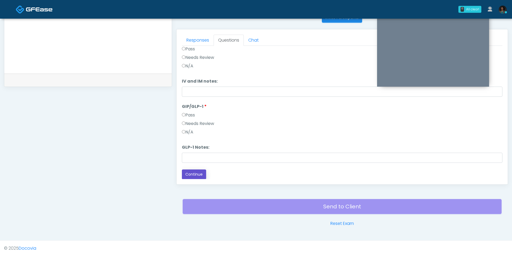
click at [199, 175] on button "Continue" at bounding box center [194, 175] width 24 height 10
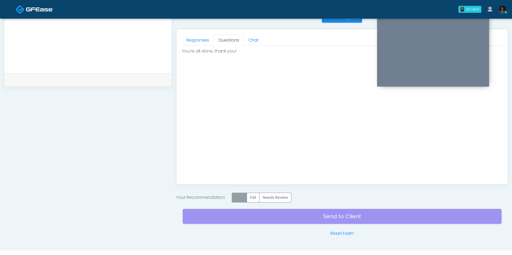
click at [237, 195] on label "Pass" at bounding box center [239, 198] width 15 height 10
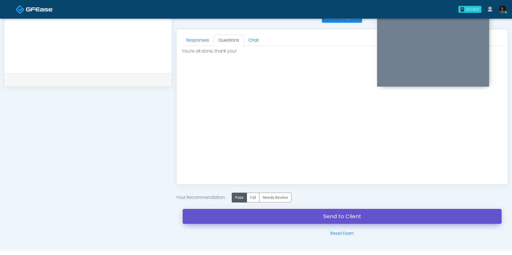
click at [258, 211] on link "Send to Client" at bounding box center [342, 216] width 319 height 15
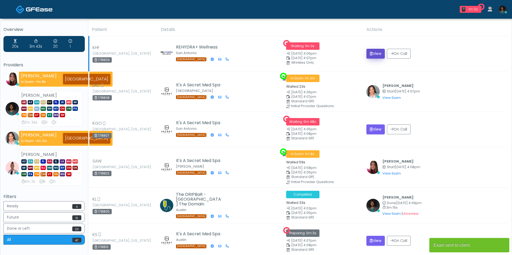
click at [376, 53] on button "View" at bounding box center [376, 54] width 18 height 10
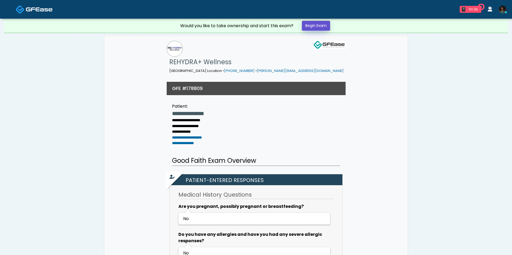
click at [327, 27] on link "Begin Exam" at bounding box center [316, 26] width 28 height 10
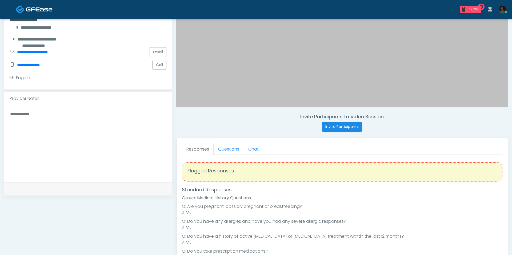
scroll to position [114, 0]
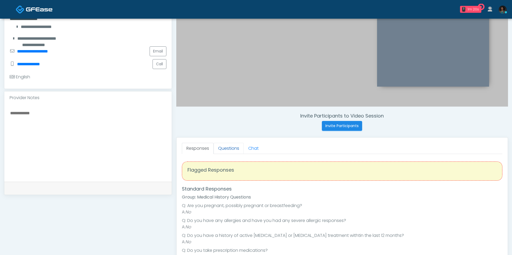
click at [231, 147] on link "Questions" at bounding box center [229, 148] width 30 height 11
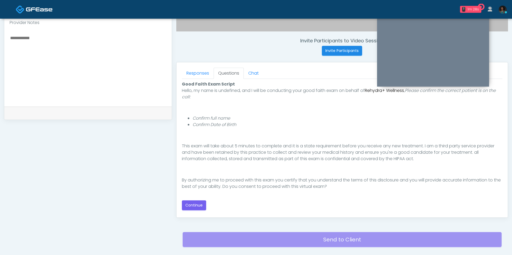
scroll to position [197, 0]
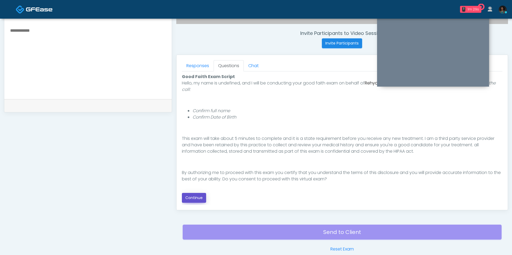
click at [201, 199] on button "Continue" at bounding box center [194, 198] width 24 height 10
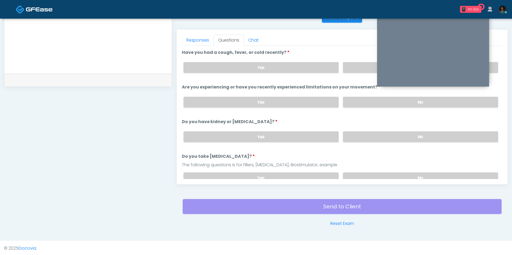
scroll to position [214, 0]
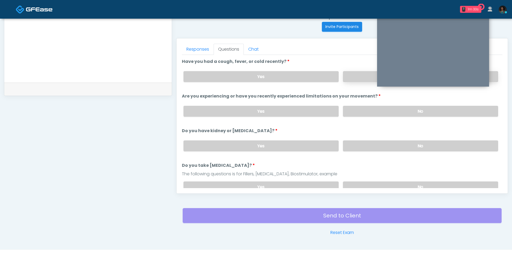
click at [361, 79] on label "No" at bounding box center [420, 76] width 155 height 11
click at [360, 106] on label "No" at bounding box center [420, 111] width 155 height 11
click at [361, 144] on label "No" at bounding box center [420, 146] width 155 height 11
click at [364, 186] on label "No" at bounding box center [420, 187] width 155 height 11
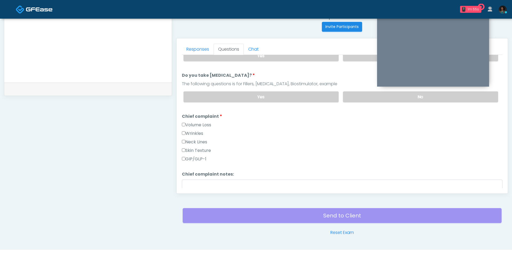
scroll to position [94, 0]
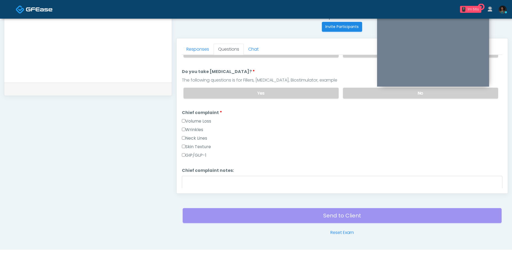
click at [201, 128] on label "Wrinkles" at bounding box center [192, 130] width 21 height 6
click at [201, 186] on textarea "Chief complaint notes:" at bounding box center [342, 187] width 321 height 23
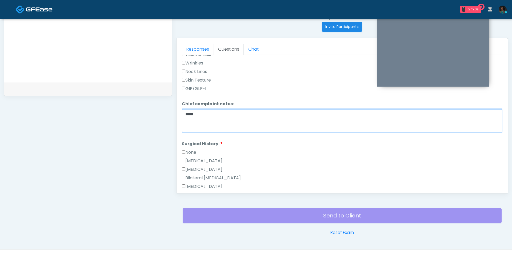
scroll to position [175, 0]
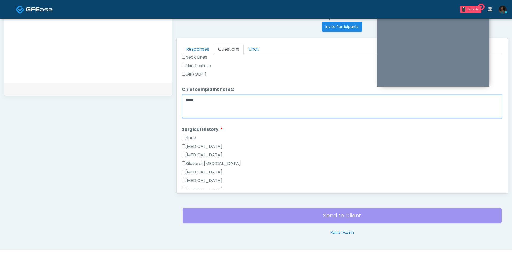
type textarea "*****"
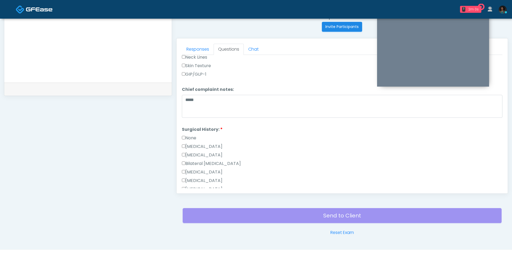
click at [200, 135] on div "None" at bounding box center [342, 139] width 321 height 9
click at [193, 135] on label "None" at bounding box center [189, 138] width 14 height 6
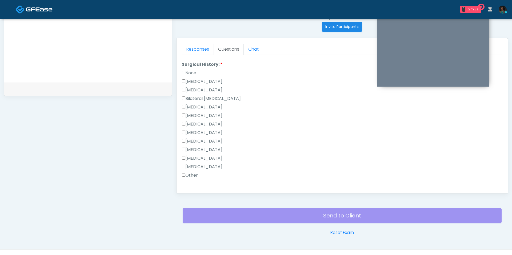
scroll to position [286, 0]
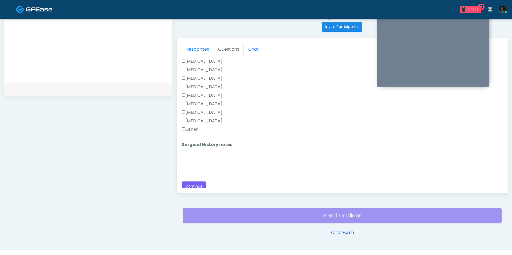
click at [198, 182] on button "Continue" at bounding box center [194, 187] width 24 height 10
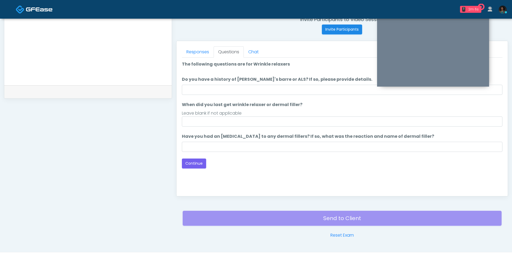
scroll to position [210, 0]
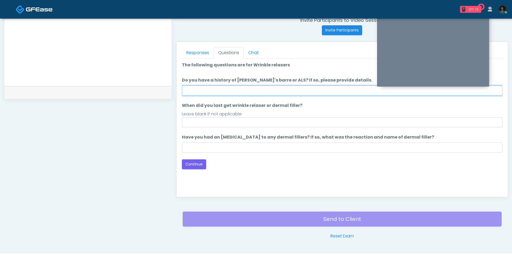
click at [268, 86] on input "Do you have a history of [PERSON_NAME]'s barre or ALS? If so, please provide de…" at bounding box center [342, 91] width 321 height 10
type input "**"
click at [249, 127] on ol "The following questions are for Wrinkle relaxers The following questions are fo…" at bounding box center [342, 107] width 321 height 91
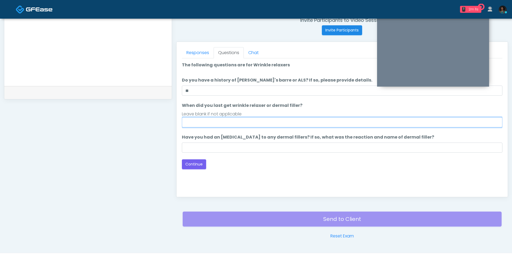
click at [242, 123] on input "When did you last get wrinkle relaxer or dermal filler?" at bounding box center [342, 122] width 321 height 10
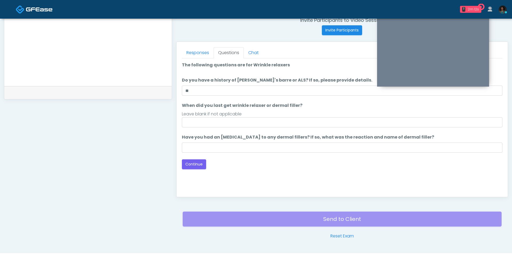
click at [240, 141] on li "Have you had an allergic response to any dermal fillers? If so, what was the re…" at bounding box center [342, 143] width 321 height 19
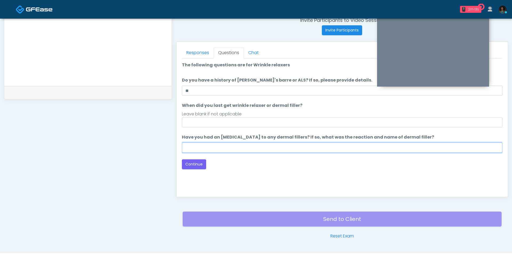
click at [236, 148] on input "Have you had an [MEDICAL_DATA] to any dermal fillers? If so, what was the react…" at bounding box center [342, 148] width 321 height 10
type input "**"
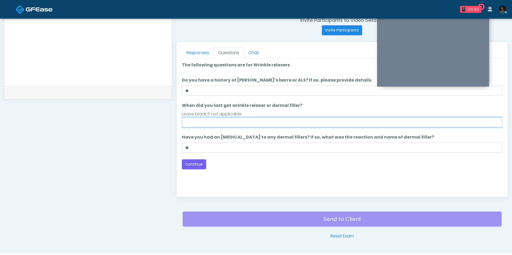
click at [244, 123] on input "When did you last get wrinkle relaxer or dermal filler?" at bounding box center [342, 122] width 321 height 10
type input "***"
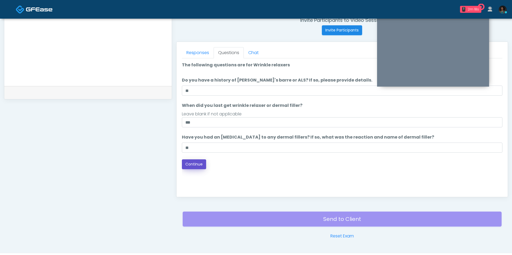
click at [190, 165] on button "Continue" at bounding box center [194, 165] width 24 height 10
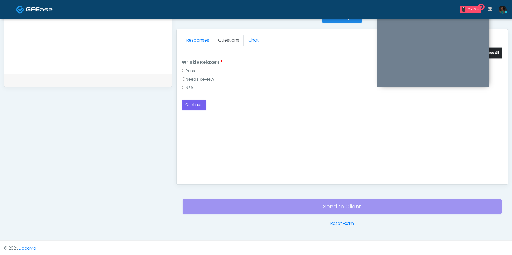
click at [499, 52] on button "Pass All" at bounding box center [493, 53] width 20 height 10
click at [199, 102] on button "Continue" at bounding box center [194, 105] width 24 height 10
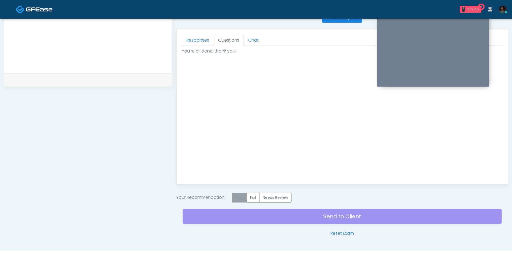
click at [239, 195] on label "Pass" at bounding box center [239, 198] width 15 height 10
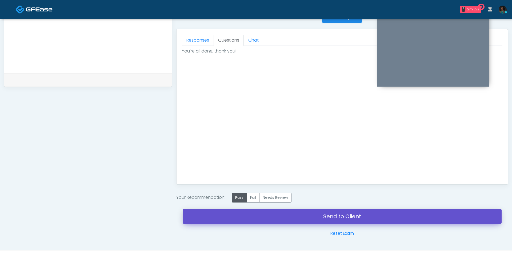
click at [266, 217] on link "Send to Client" at bounding box center [342, 216] width 319 height 15
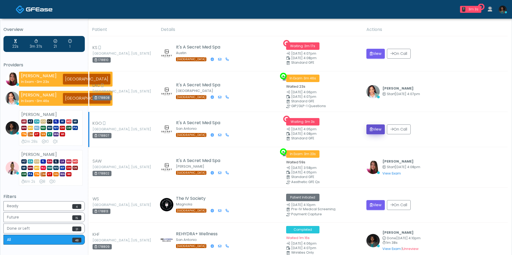
click at [380, 131] on button "View" at bounding box center [376, 130] width 18 height 10
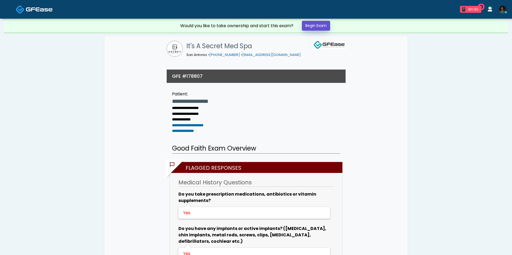
click at [321, 26] on link "Begin Exam" at bounding box center [316, 26] width 28 height 10
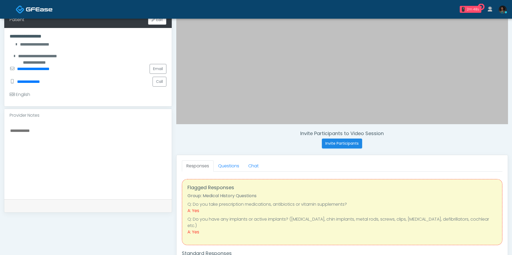
scroll to position [99, 0]
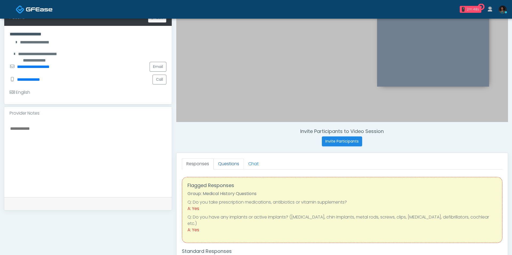
click at [227, 164] on link "Questions" at bounding box center [229, 164] width 30 height 11
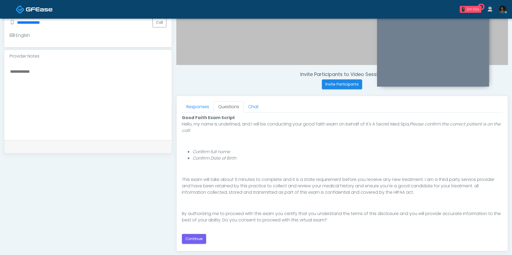
scroll to position [197, 0]
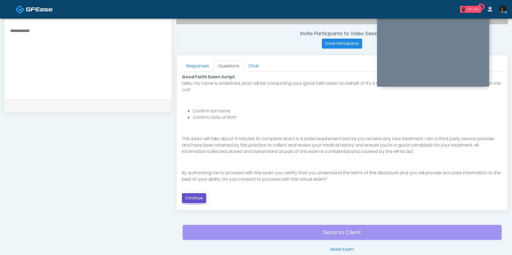
click at [197, 195] on button "Continue" at bounding box center [194, 199] width 24 height 10
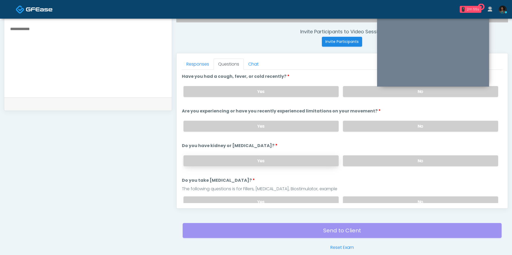
scroll to position [198, 0]
click at [357, 90] on label "No" at bounding box center [420, 91] width 155 height 11
click at [358, 122] on label "No" at bounding box center [420, 126] width 155 height 11
click at [357, 156] on label "No" at bounding box center [420, 161] width 155 height 11
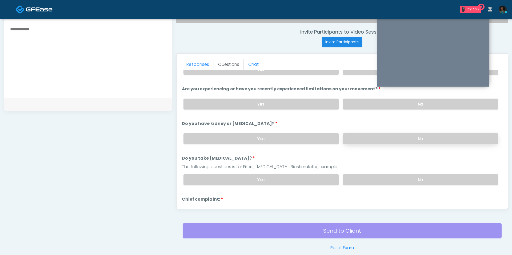
scroll to position [23, 0]
click at [358, 175] on label "No" at bounding box center [420, 179] width 155 height 11
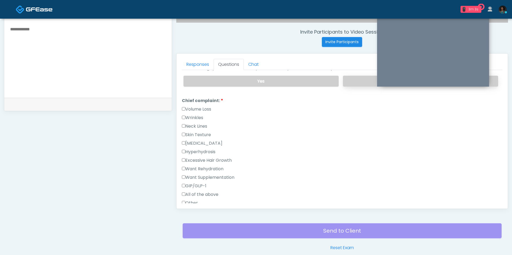
scroll to position [124, 0]
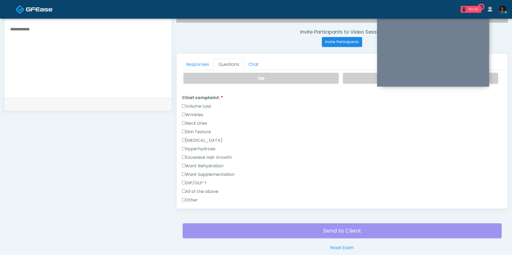
click at [192, 197] on label "Other" at bounding box center [190, 200] width 16 height 6
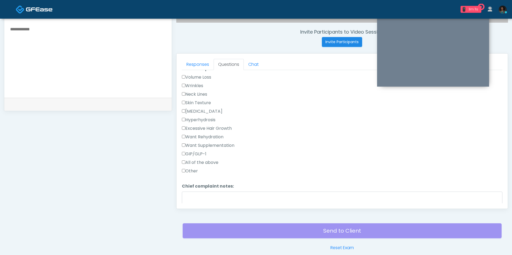
scroll to position [156, 0]
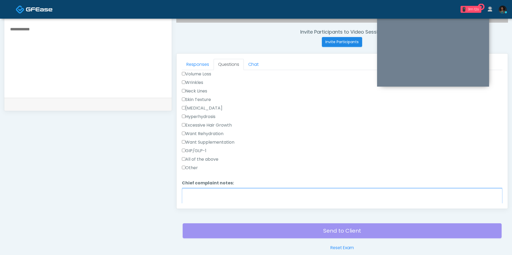
click at [192, 195] on textarea "Chief complaint notes:" at bounding box center [342, 200] width 321 height 23
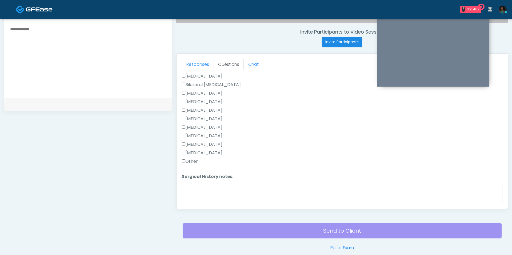
scroll to position [331, 0]
type textarea "*****"
click at [210, 188] on textarea "Surgical History notes:" at bounding box center [342, 191] width 321 height 23
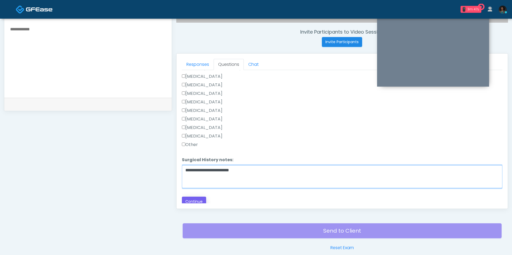
type textarea "**********"
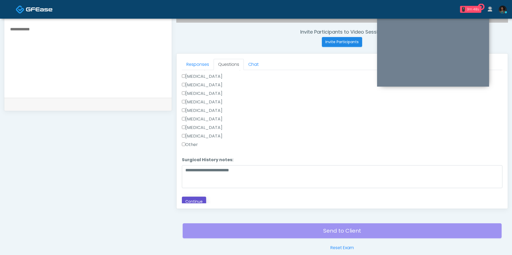
click at [198, 198] on button "Continue" at bounding box center [194, 202] width 24 height 10
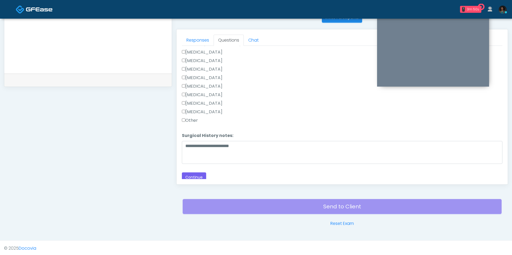
click at [190, 117] on label "Other" at bounding box center [190, 120] width 16 height 6
click at [196, 173] on button "Continue" at bounding box center [194, 178] width 24 height 10
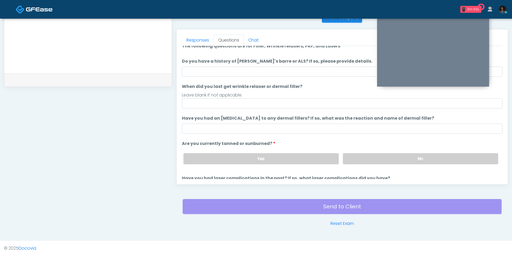
scroll to position [0, 0]
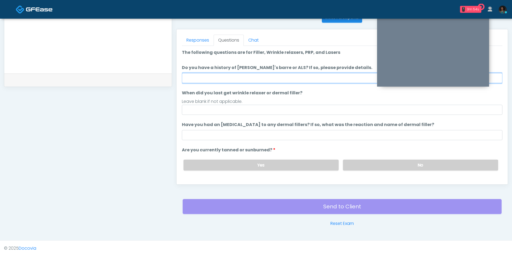
click at [271, 75] on input "Do you have a history of Guillain's barre or ALS? If so, please provide details." at bounding box center [342, 78] width 321 height 10
type input "**"
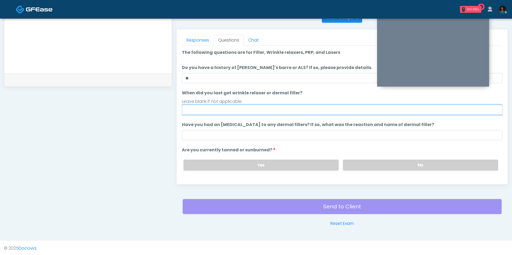
click at [231, 107] on input "When did you last get wrinkle relaxer or dermal filler?" at bounding box center [342, 110] width 321 height 10
type input "**********"
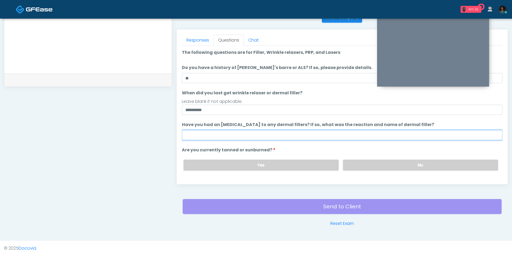
click at [231, 133] on input "Have you had an allergic response to any dermal fillers? If so, what was the re…" at bounding box center [342, 135] width 321 height 10
type input "**"
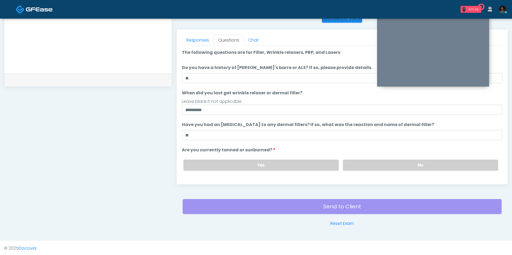
click at [390, 171] on div "Yes No" at bounding box center [341, 165] width 324 height 19
click at [387, 166] on label "No" at bounding box center [420, 165] width 155 height 11
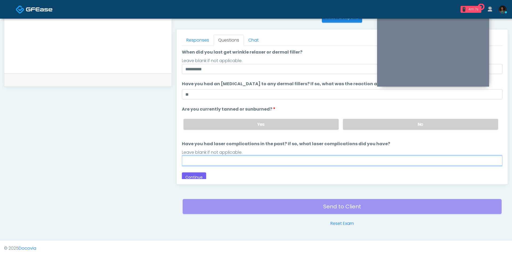
click at [238, 161] on input "Have you had laser complications in the past? If so, what laser complications d…" at bounding box center [342, 161] width 321 height 10
type input "**"
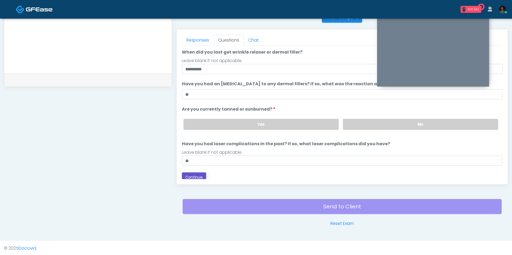
click at [201, 176] on button "Continue" at bounding box center [194, 178] width 24 height 10
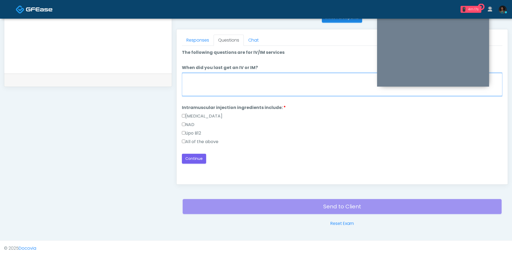
click at [238, 87] on textarea "When did you last get an IV or IM?" at bounding box center [342, 84] width 321 height 23
type textarea "***"
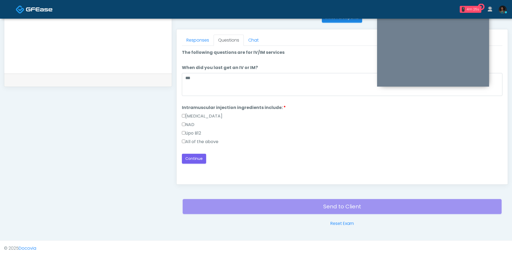
click at [210, 143] on label "All of the above" at bounding box center [200, 142] width 37 height 6
click at [196, 160] on button "Continue" at bounding box center [194, 159] width 24 height 10
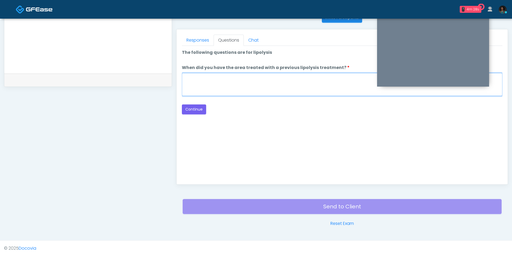
click at [248, 84] on textarea "When did you have the area treated with a previous lipolysis treatment?" at bounding box center [342, 84] width 321 height 23
type textarea "***"
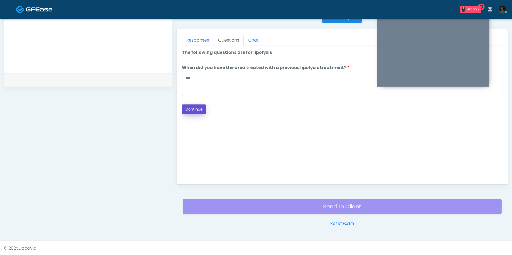
click at [198, 109] on button "Continue" at bounding box center [194, 110] width 24 height 10
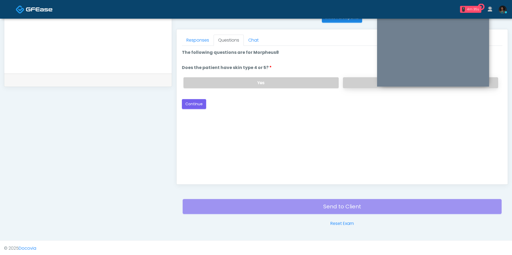
click at [350, 78] on label "No" at bounding box center [420, 82] width 155 height 11
click at [200, 101] on button "Continue" at bounding box center [194, 104] width 24 height 10
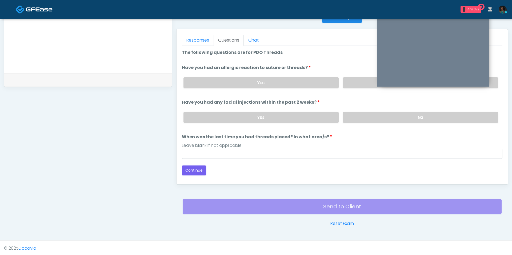
scroll to position [216, 0]
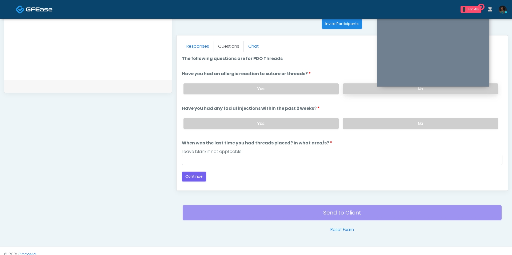
click at [348, 88] on label "No" at bounding box center [420, 89] width 155 height 11
click at [357, 129] on div "Yes No" at bounding box center [341, 123] width 324 height 19
click at [356, 120] on label "No" at bounding box center [420, 123] width 155 height 11
click at [307, 163] on input "When was the last time you had threads placed? In what area/s?" at bounding box center [342, 160] width 321 height 10
type input "***"
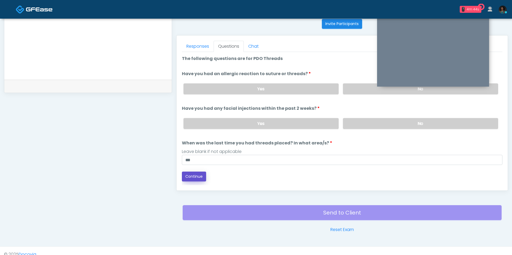
click at [195, 175] on button "Continue" at bounding box center [194, 177] width 24 height 10
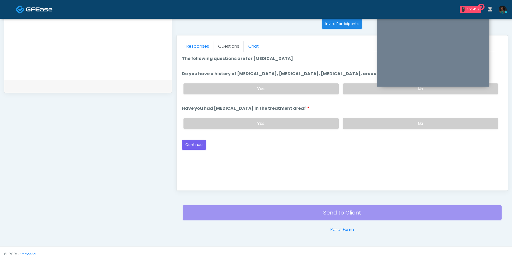
scroll to position [223, 0]
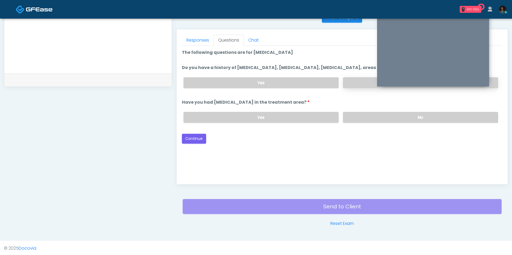
click at [348, 85] on label "No" at bounding box center [420, 82] width 155 height 11
click at [348, 115] on label "No" at bounding box center [420, 117] width 155 height 11
click at [198, 136] on button "Continue" at bounding box center [194, 139] width 24 height 10
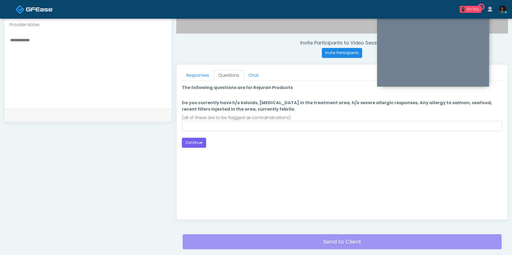
scroll to position [187, 0]
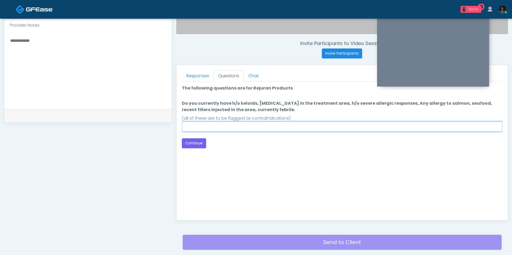
click at [231, 126] on input "Do you currently have h/o keloids, skin infection in the treatment area, h/o se…" at bounding box center [342, 127] width 321 height 10
type input "**"
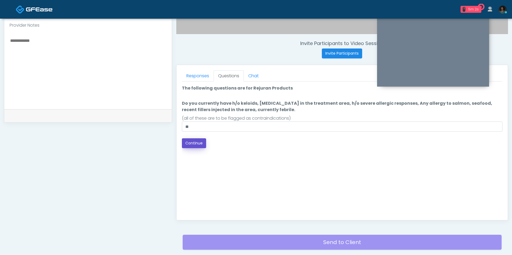
click at [193, 145] on button "Continue" at bounding box center [194, 144] width 24 height 10
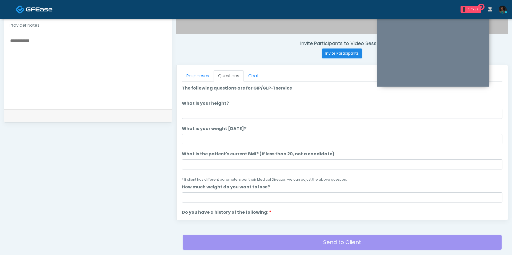
scroll to position [223, 0]
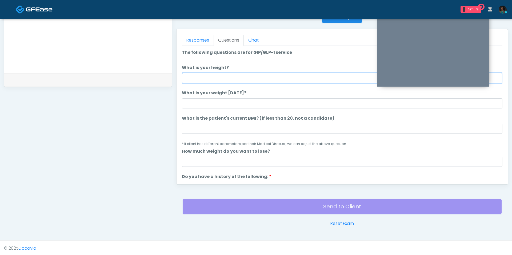
click at [228, 82] on input "What is your height?" at bounding box center [342, 78] width 321 height 10
type input "***"
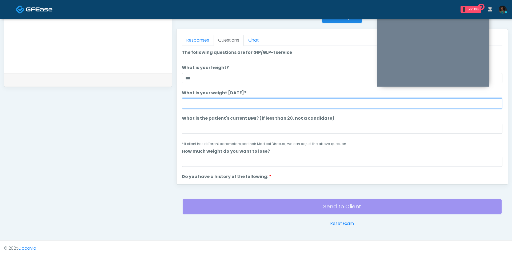
click at [220, 104] on input "What is your weight [DATE]?" at bounding box center [342, 103] width 321 height 10
type input "***"
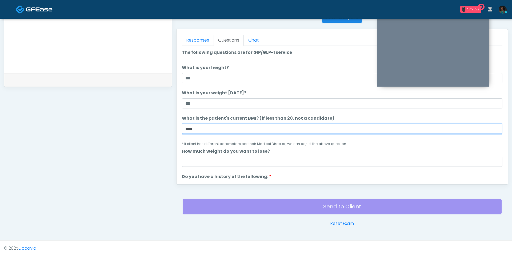
scroll to position [10, 0]
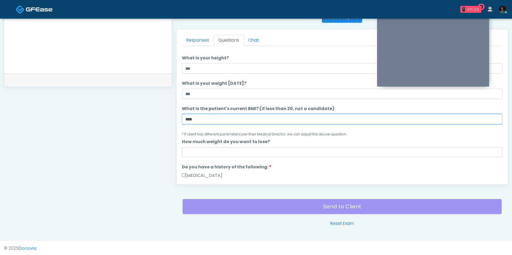
type input "****"
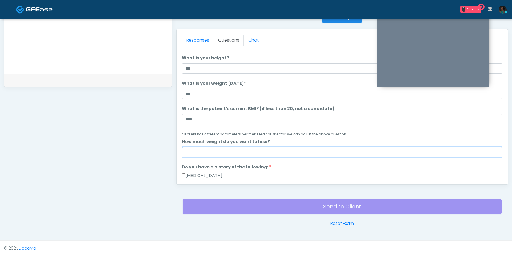
click at [215, 155] on input "How much weight do you want to lose?" at bounding box center [342, 152] width 321 height 10
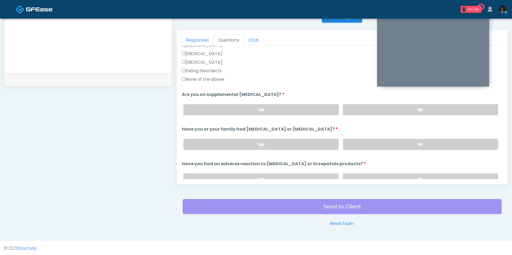
scroll to position [169, 0]
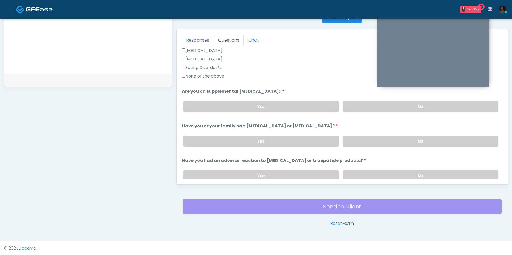
type input "*"
click at [359, 98] on div "Yes No" at bounding box center [341, 106] width 324 height 19
click at [358, 106] on label "No" at bounding box center [420, 106] width 155 height 11
click at [360, 137] on label "No" at bounding box center [420, 141] width 155 height 11
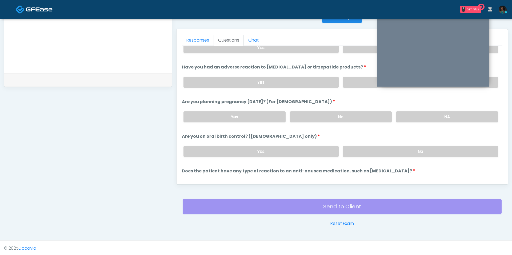
scroll to position [271, 0]
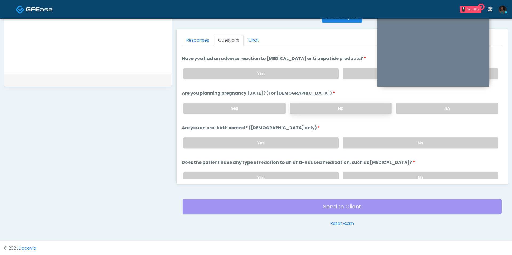
click at [338, 103] on label "No" at bounding box center [341, 108] width 102 height 11
click at [366, 140] on label "No" at bounding box center [420, 143] width 155 height 11
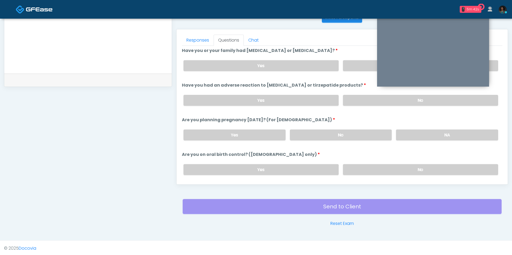
scroll to position [241, 0]
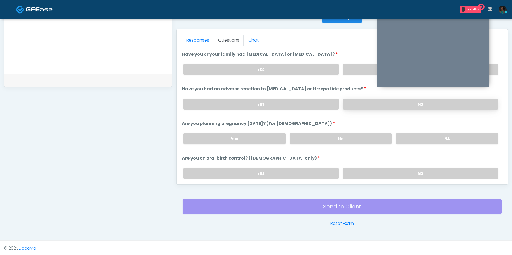
click at [349, 105] on label "No" at bounding box center [420, 104] width 155 height 11
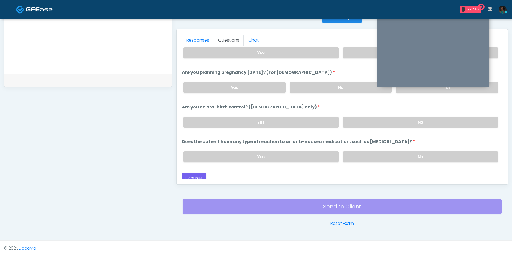
click at [357, 143] on li "Does the patient have any type of reaction to an anti-nausea medication, such a…" at bounding box center [342, 153] width 321 height 28
click at [356, 152] on label "No" at bounding box center [420, 157] width 155 height 11
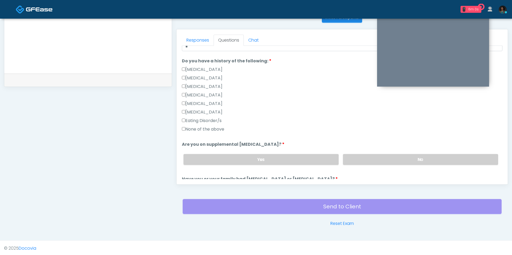
scroll to position [109, 0]
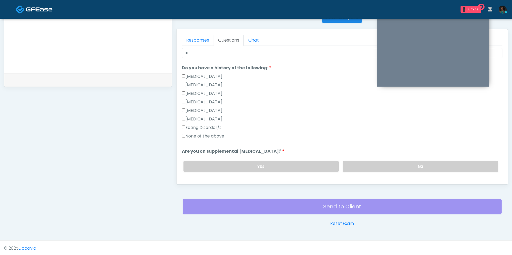
click at [216, 138] on label "None of the above" at bounding box center [203, 136] width 42 height 6
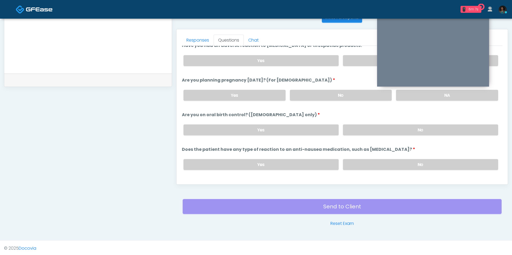
scroll to position [292, 0]
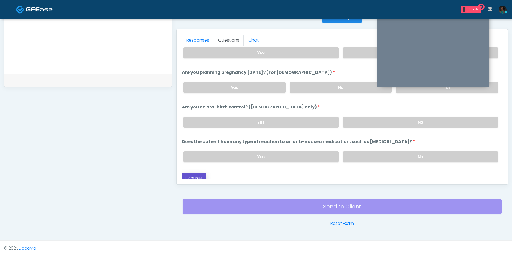
click at [200, 173] on button "Continue" at bounding box center [194, 178] width 24 height 10
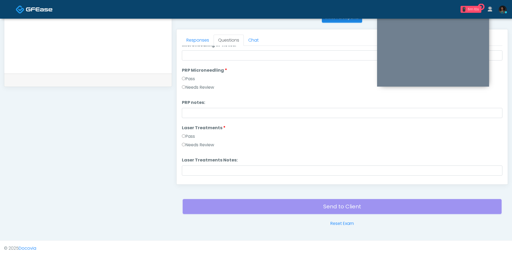
scroll to position [84, 0]
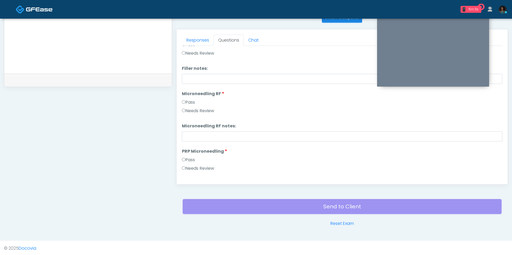
click at [481, 91] on li "Microneedling RF Microneedling RF Pass Needs Review" at bounding box center [342, 104] width 321 height 26
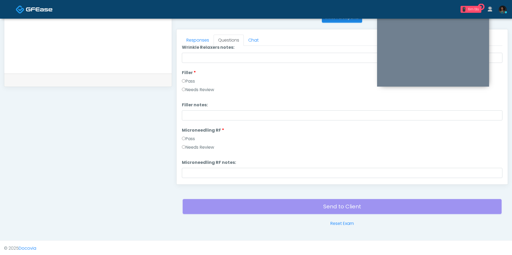
scroll to position [0, 0]
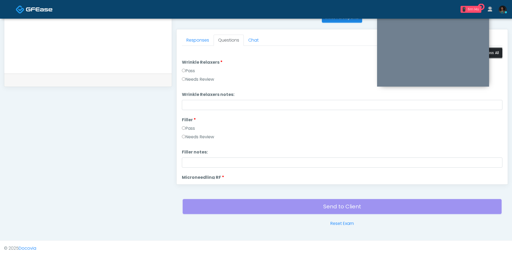
click at [495, 52] on button "Pass All" at bounding box center [493, 53] width 20 height 10
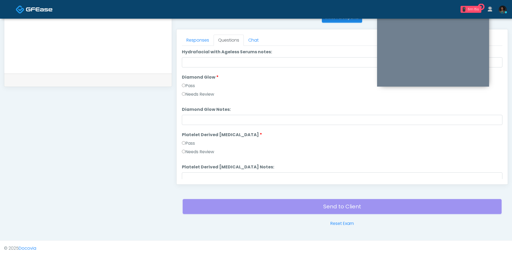
scroll to position [1051, 0]
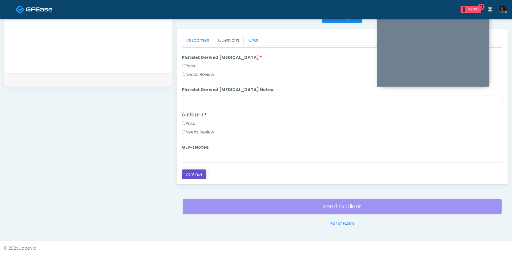
click at [204, 173] on button "Continue" at bounding box center [194, 175] width 24 height 10
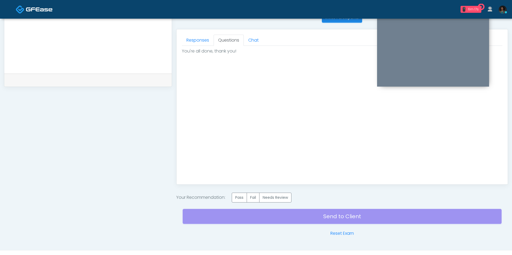
scroll to position [0, 0]
click at [244, 195] on label "Pass" at bounding box center [239, 198] width 15 height 10
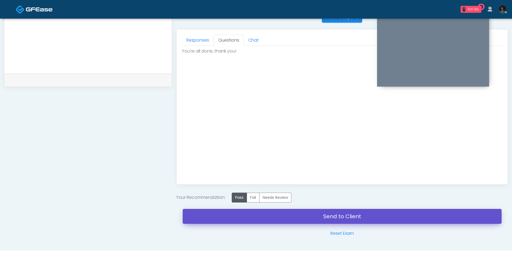
click at [259, 217] on link "Send to Client" at bounding box center [342, 216] width 319 height 15
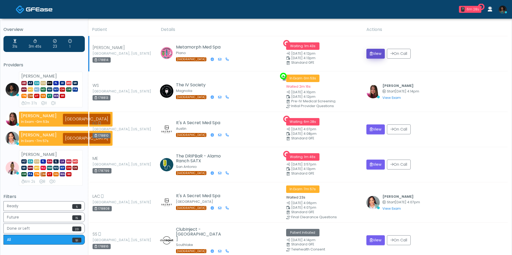
click at [372, 51] on button "View" at bounding box center [376, 54] width 18 height 10
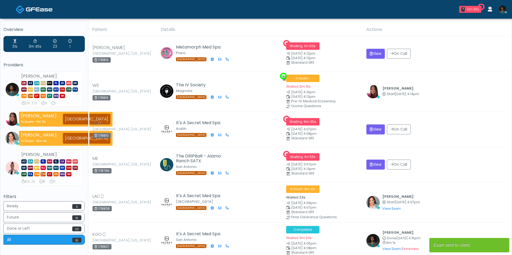
click at [375, 166] on button "View" at bounding box center [376, 165] width 18 height 10
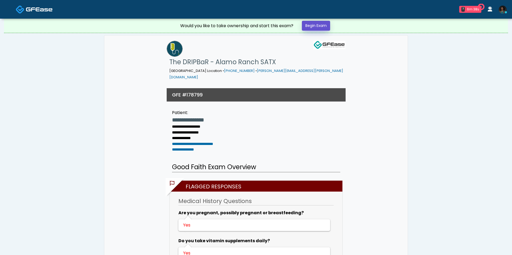
click at [320, 23] on link "Begin Exam" at bounding box center [316, 26] width 28 height 10
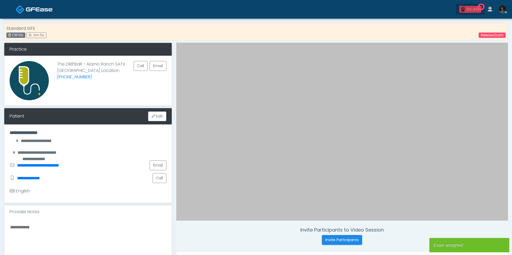
click at [475, 10] on div "6m 44s" at bounding box center [473, 9] width 13 height 5
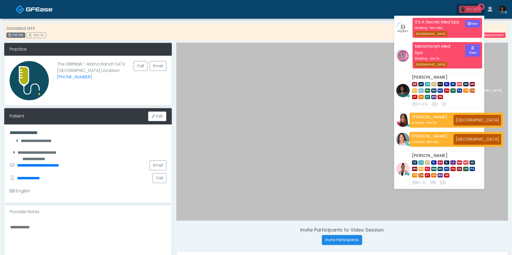
click at [473, 9] on div "6m 46s" at bounding box center [473, 9] width 13 height 5
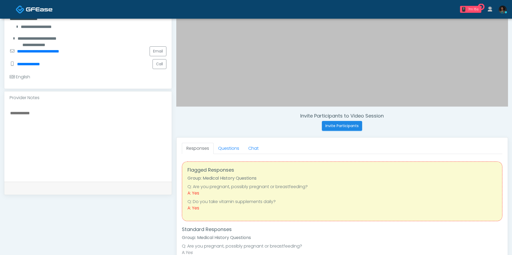
scroll to position [115, 0]
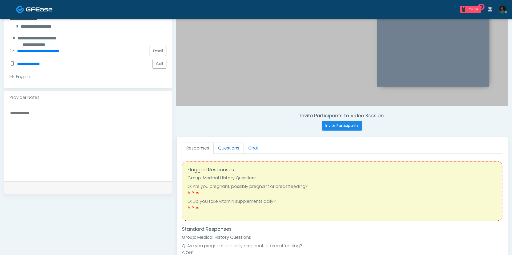
click at [235, 151] on link "Questions" at bounding box center [229, 148] width 30 height 11
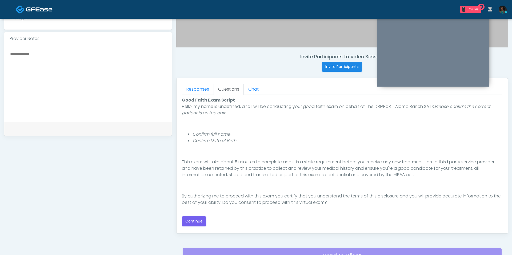
scroll to position [180, 0]
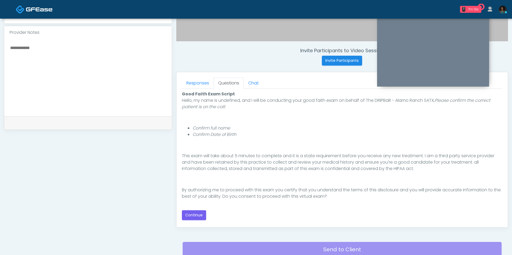
click at [194, 220] on div "Good Faith Exam Script Good Faith Exam Script INTRODUCTION Hello, my name is un…" at bounding box center [342, 155] width 321 height 133
click at [193, 217] on button "Continue" at bounding box center [194, 216] width 24 height 10
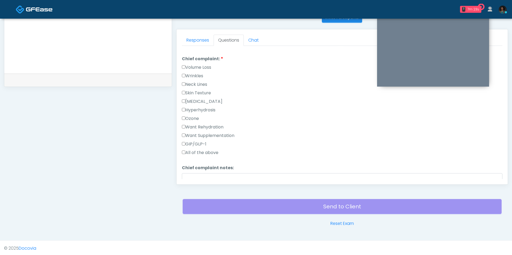
scroll to position [0, 0]
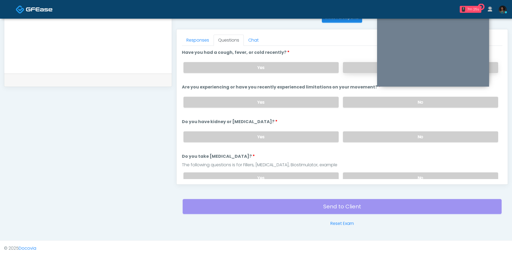
click at [358, 65] on label "No" at bounding box center [420, 67] width 155 height 11
click at [359, 103] on label "No" at bounding box center [420, 102] width 155 height 11
click at [369, 136] on label "No" at bounding box center [420, 137] width 155 height 11
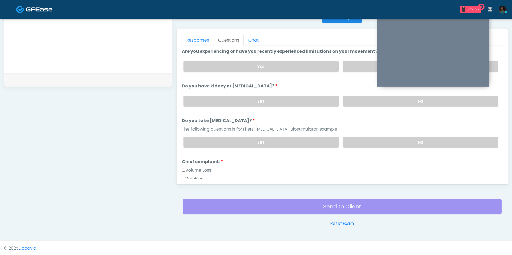
scroll to position [37, 0]
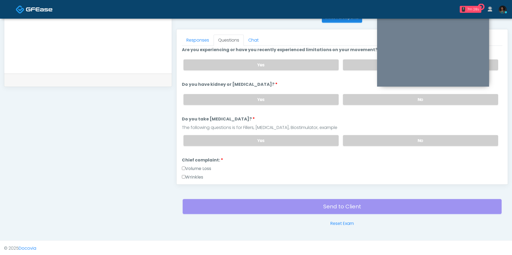
click at [370, 143] on div "Yes No" at bounding box center [341, 140] width 324 height 19
click at [369, 140] on label "No" at bounding box center [420, 140] width 155 height 11
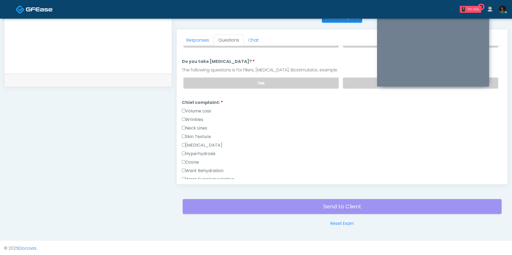
scroll to position [96, 0]
click at [204, 167] on label "Want Rehydration" at bounding box center [203, 170] width 42 height 6
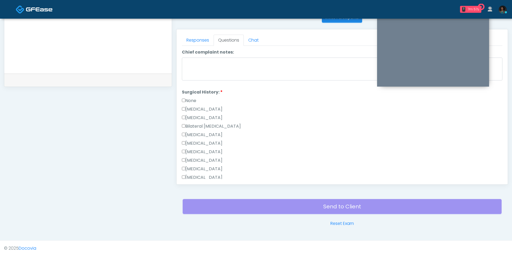
scroll to position [290, 0]
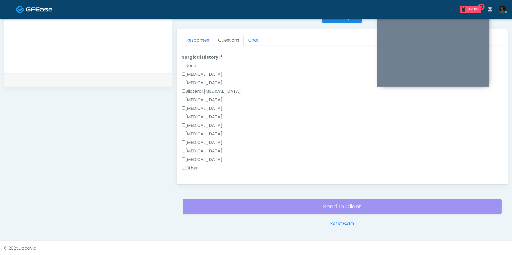
click at [192, 63] on label "None" at bounding box center [189, 66] width 14 height 6
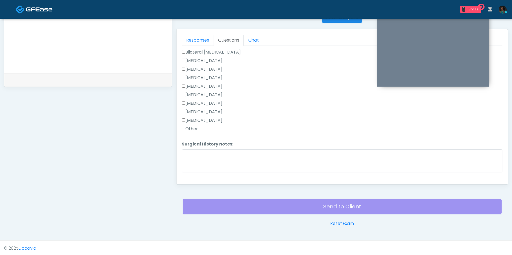
scroll to position [337, 0]
click at [200, 173] on button "Continue" at bounding box center [194, 178] width 24 height 10
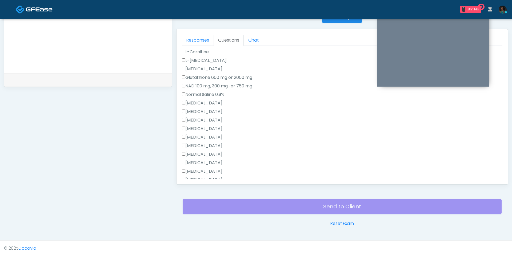
scroll to position [30, 0]
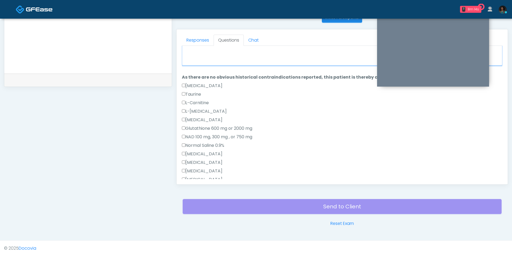
click at [236, 64] on textarea "When did you last get an IV or IM?" at bounding box center [342, 54] width 321 height 23
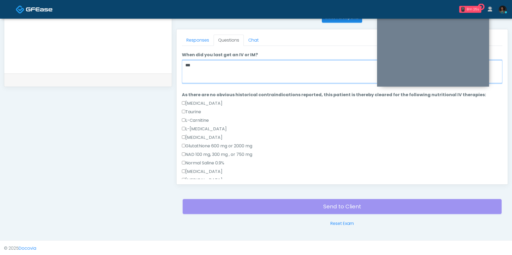
scroll to position [13, 0]
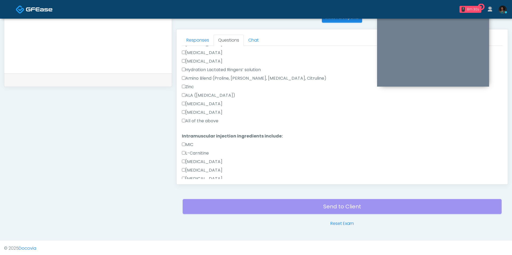
type textarea "***"
click at [201, 119] on label "All of the above" at bounding box center [200, 121] width 37 height 6
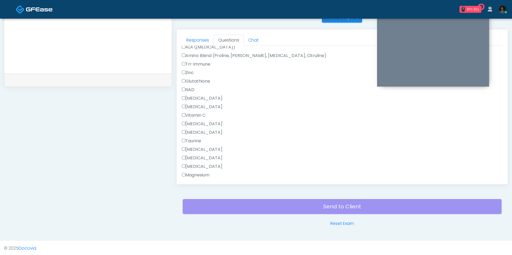
scroll to position [418, 0]
click at [202, 159] on label "All of the above" at bounding box center [200, 158] width 37 height 6
click at [200, 175] on button "Continue" at bounding box center [194, 175] width 24 height 10
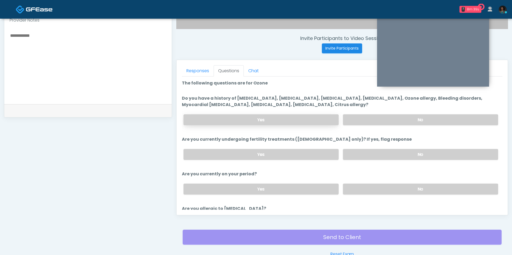
scroll to position [191, 0]
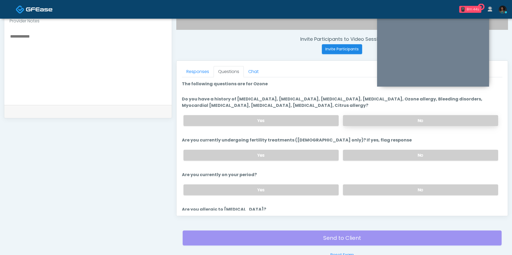
click at [362, 123] on label "No" at bounding box center [420, 120] width 155 height 11
click at [362, 158] on label "No" at bounding box center [420, 155] width 155 height 11
click at [358, 191] on label "No" at bounding box center [420, 190] width 155 height 11
click at [301, 159] on div "Yes No" at bounding box center [341, 155] width 324 height 19
click at [300, 155] on label "Yes" at bounding box center [261, 155] width 155 height 11
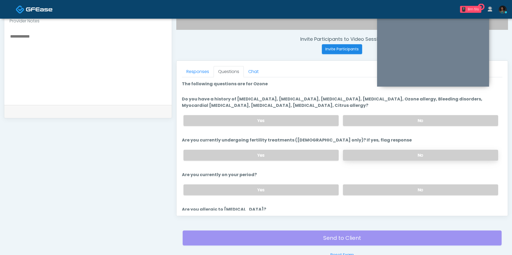
click at [353, 155] on label "No" at bounding box center [420, 155] width 155 height 11
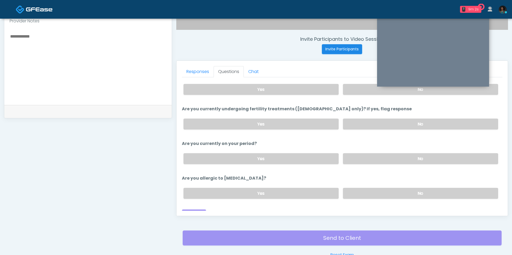
scroll to position [33, 0]
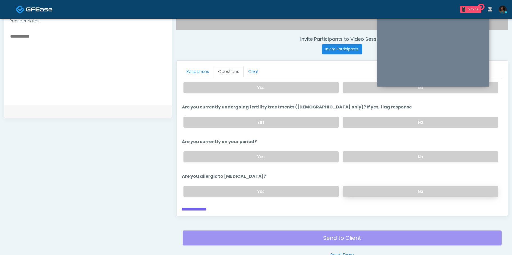
click at [358, 194] on label "No" at bounding box center [420, 191] width 155 height 11
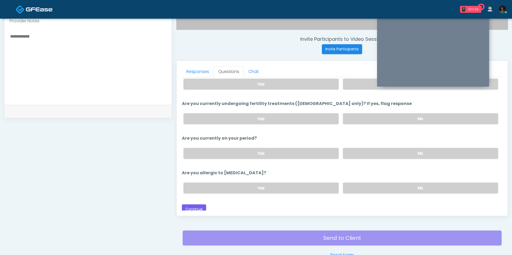
scroll to position [38, 0]
click at [244, 151] on label "Yes" at bounding box center [261, 152] width 155 height 11
click at [199, 204] on button "Continue" at bounding box center [194, 209] width 24 height 10
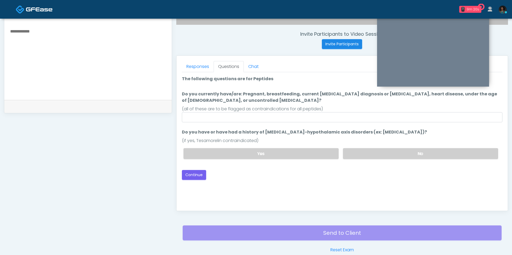
scroll to position [187, 0]
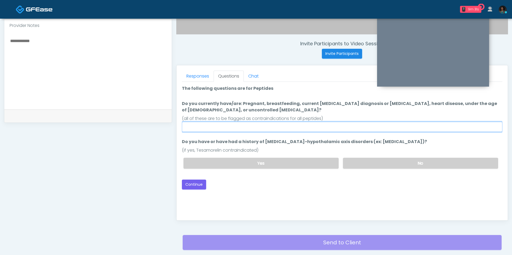
click at [253, 127] on input "Do you currently have/are: Pregnant, breastfeeding, current [MEDICAL_DATA] diag…" at bounding box center [342, 127] width 321 height 10
type input "**********"
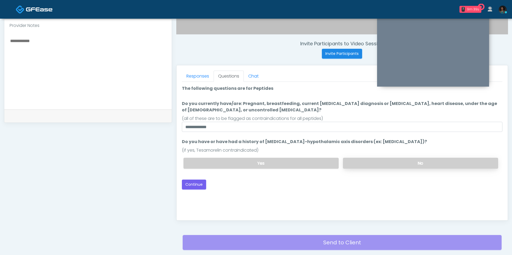
click at [365, 164] on label "No" at bounding box center [420, 163] width 155 height 11
click at [198, 183] on button "Continue" at bounding box center [194, 185] width 24 height 10
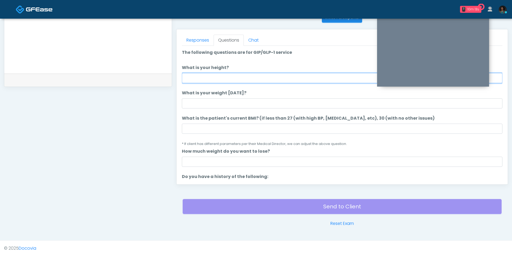
click at [208, 75] on input "What is your height?" at bounding box center [342, 78] width 321 height 10
type input "***"
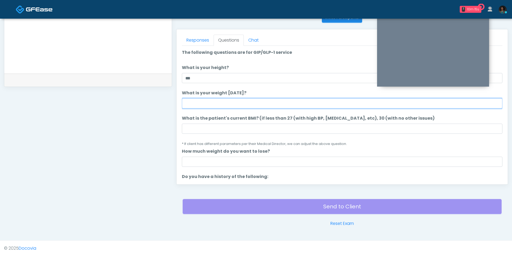
click at [218, 107] on input "What is your weight [DATE]?" at bounding box center [342, 103] width 321 height 10
type input "***"
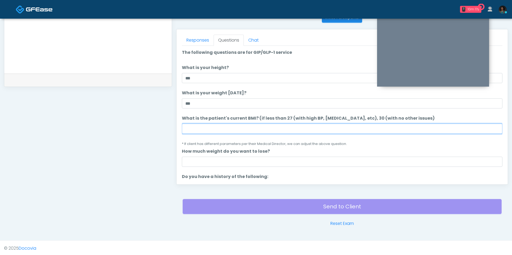
click at [220, 131] on input "What is the patient's current BMI? (if less than 27 (with high BP, [MEDICAL_DAT…" at bounding box center [342, 129] width 321 height 10
type input "****"
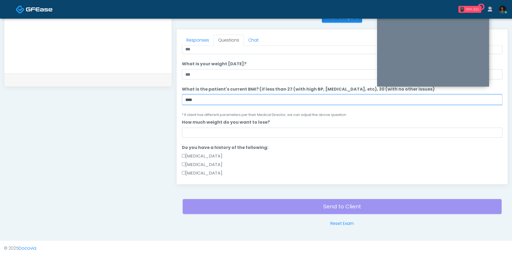
scroll to position [31, 0]
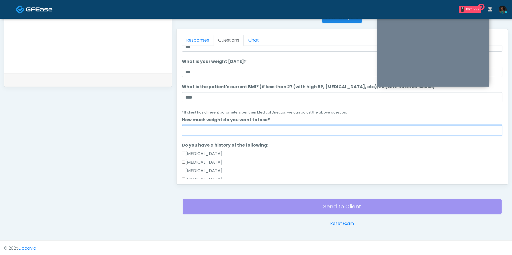
click at [240, 133] on input "How much weight do you want to lose?" at bounding box center [342, 130] width 321 height 10
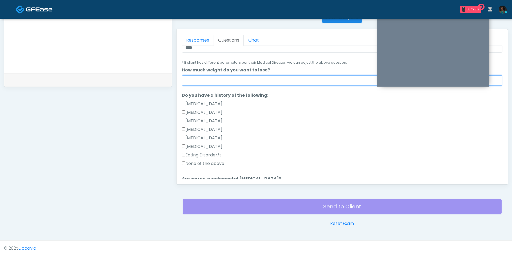
scroll to position [83, 0]
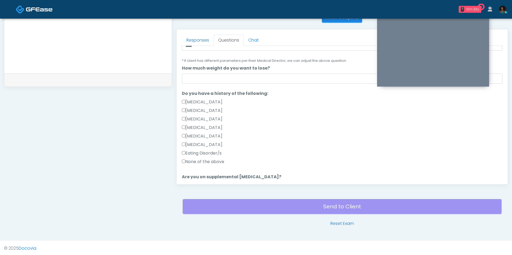
click at [246, 92] on label "Do you have a history of the following:" at bounding box center [225, 93] width 86 height 6
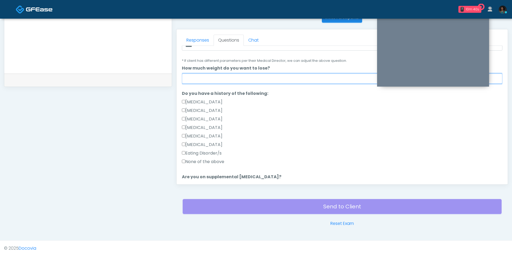
click at [240, 82] on input "How much weight do you want to lose?" at bounding box center [342, 79] width 321 height 10
type input "**"
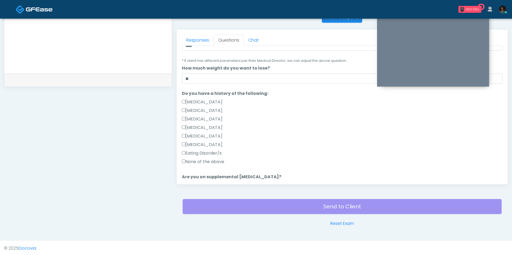
click at [205, 161] on label "None of the above" at bounding box center [203, 162] width 42 height 6
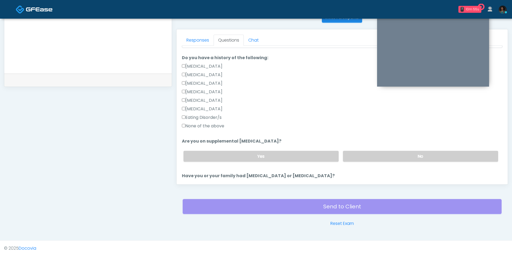
scroll to position [120, 0]
click at [384, 152] on label "No" at bounding box center [420, 155] width 155 height 11
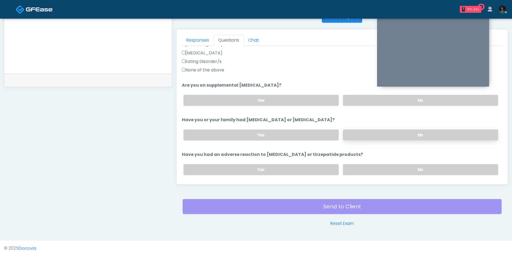
click at [362, 136] on label "No" at bounding box center [420, 135] width 155 height 11
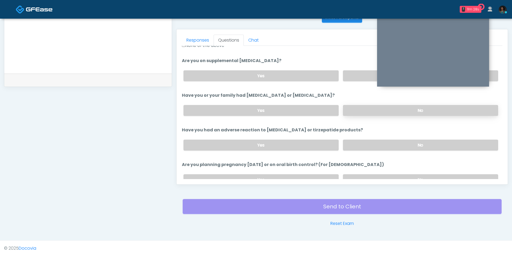
scroll to position [202, 0]
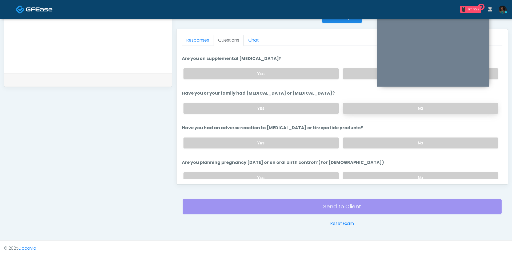
click at [362, 138] on label "No" at bounding box center [420, 143] width 155 height 11
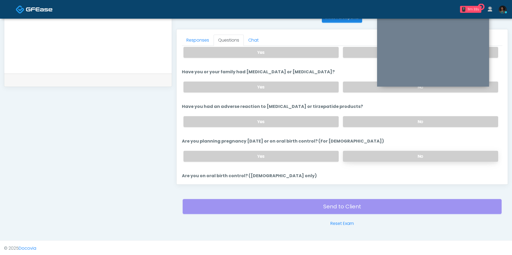
scroll to position [234, 0]
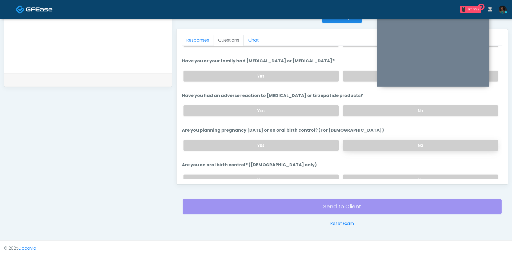
click at [365, 145] on label "No" at bounding box center [420, 145] width 155 height 11
click at [362, 175] on label "No" at bounding box center [420, 180] width 155 height 11
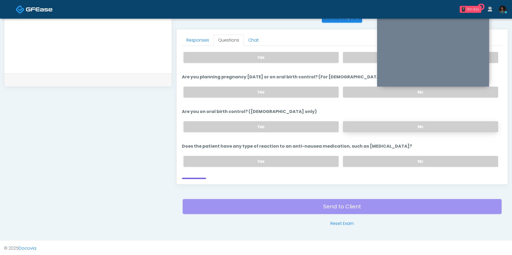
scroll to position [292, 0]
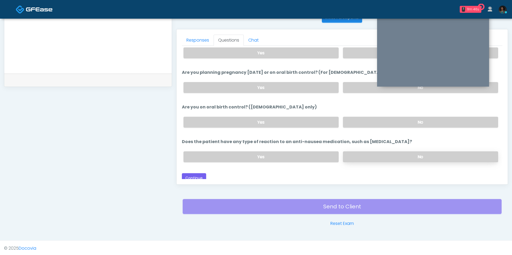
click at [366, 155] on label "No" at bounding box center [420, 157] width 155 height 11
click at [203, 175] on button "Continue" at bounding box center [194, 178] width 24 height 10
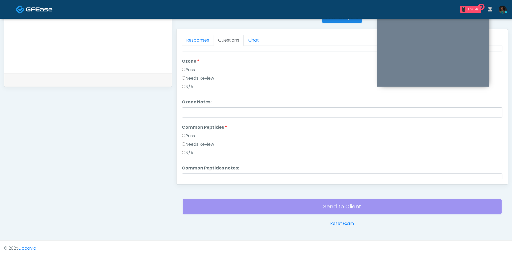
scroll to position [0, 0]
click at [495, 50] on button "Pass All" at bounding box center [493, 53] width 20 height 10
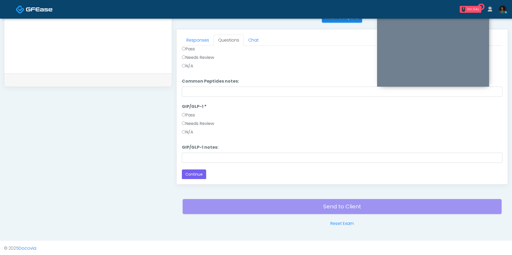
click at [205, 179] on div "Responses Questions Chat Good Faith Exam Script Good Faith Exam Script INTRODUC…" at bounding box center [343, 106] width 332 height 155
click at [199, 175] on button "Continue" at bounding box center [194, 175] width 24 height 10
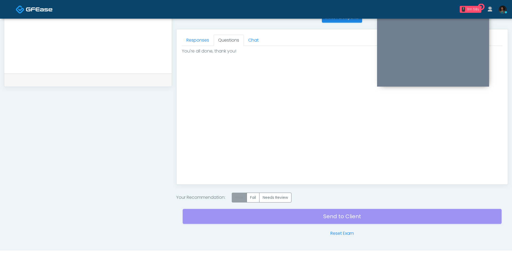
click at [243, 196] on label "Pass" at bounding box center [239, 198] width 15 height 10
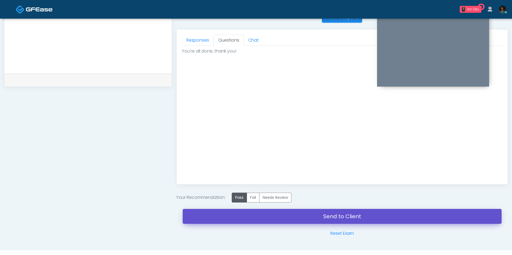
click at [274, 218] on link "Send to Client" at bounding box center [342, 216] width 319 height 15
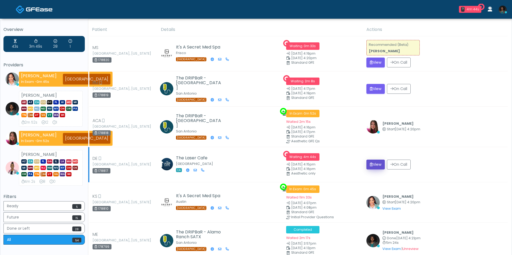
click at [372, 166] on button "View" at bounding box center [376, 165] width 18 height 10
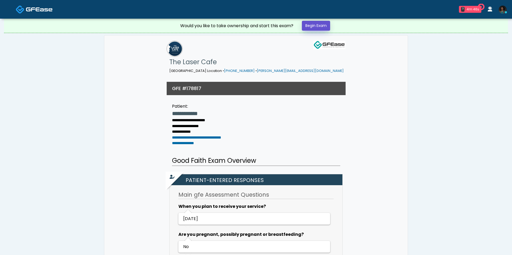
click at [311, 25] on link "Begin Exam" at bounding box center [316, 26] width 28 height 10
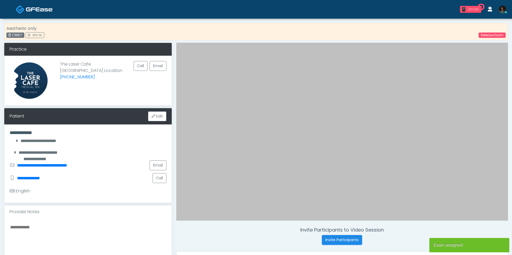
click at [477, 8] on div "2m 13s" at bounding box center [474, 9] width 12 height 5
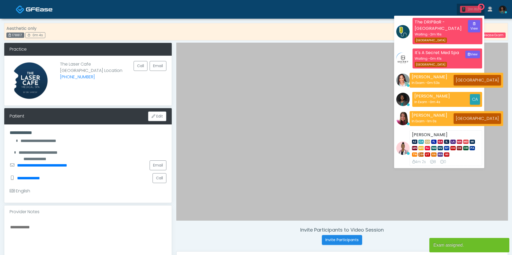
click at [477, 8] on div "2m 16s" at bounding box center [474, 9] width 12 height 5
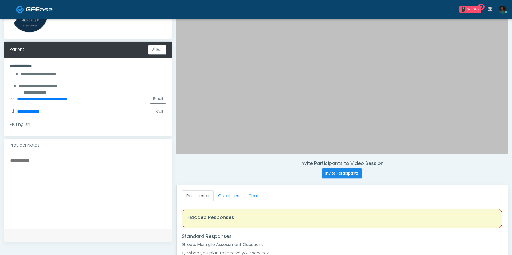
scroll to position [63, 0]
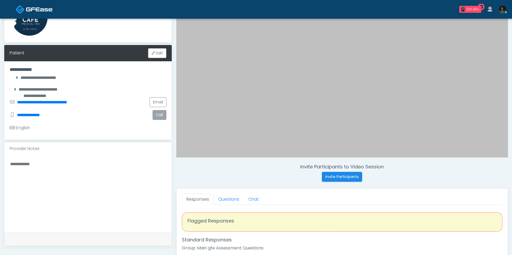
click at [161, 113] on button "Call" at bounding box center [160, 115] width 14 height 10
click at [231, 200] on link "Questions" at bounding box center [229, 199] width 30 height 11
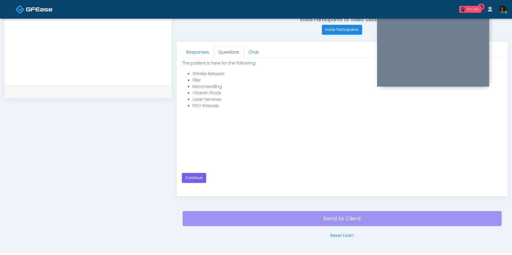
scroll to position [223, 0]
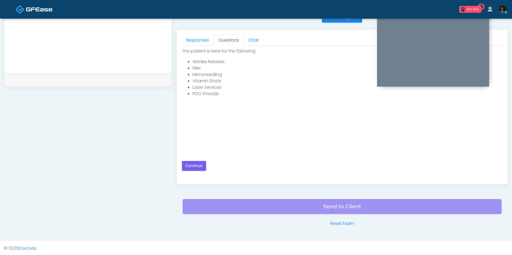
click at [203, 173] on div "The patient is here for the following: Wrinkle Relaxers Filler Microneedling Vi…" at bounding box center [342, 112] width 321 height 133
click at [202, 169] on button "Continue" at bounding box center [194, 166] width 24 height 10
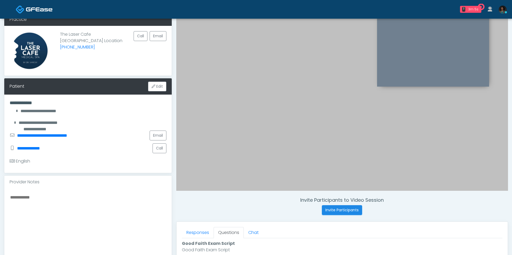
scroll to position [0, 0]
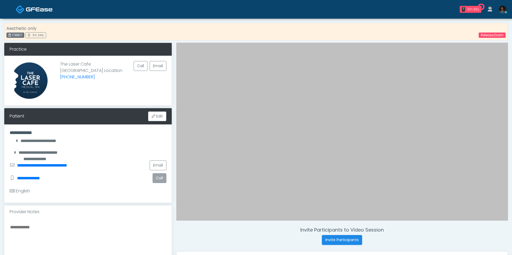
click at [160, 180] on button "Call" at bounding box center [160, 178] width 14 height 10
click at [471, 8] on div "4m 14s" at bounding box center [474, 9] width 12 height 5
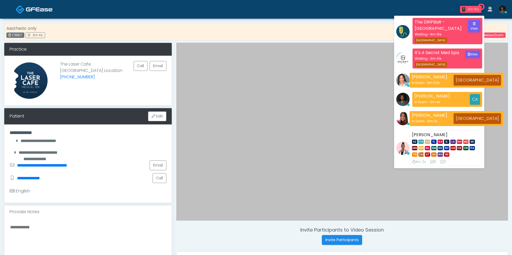
click at [471, 8] on div "4m 16s" at bounding box center [474, 9] width 12 height 5
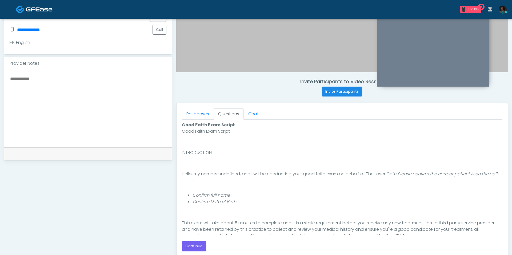
scroll to position [149, 0]
click at [201, 247] on button "Continue" at bounding box center [194, 246] width 24 height 10
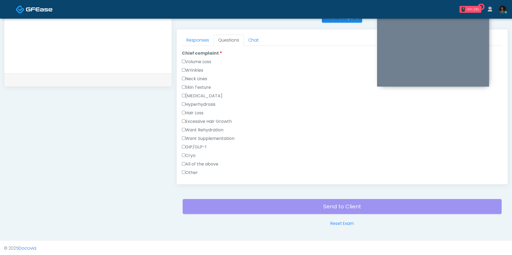
scroll to position [0, 0]
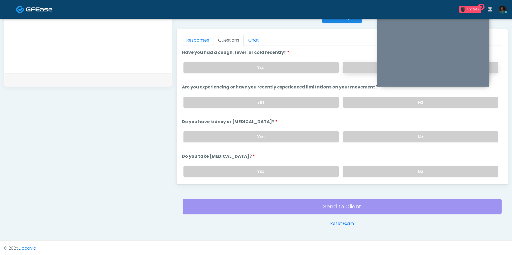
click at [354, 67] on label "No" at bounding box center [420, 67] width 155 height 11
click at [359, 98] on label "No" at bounding box center [420, 102] width 155 height 11
click at [367, 135] on label "No" at bounding box center [420, 137] width 155 height 11
click at [356, 166] on label "No" at bounding box center [420, 171] width 155 height 11
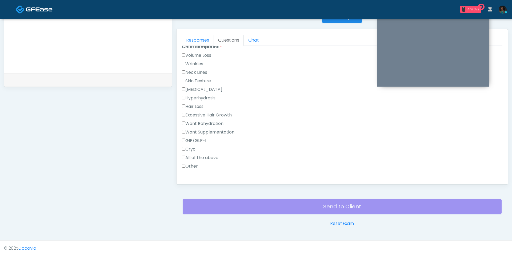
scroll to position [147, 0]
click at [226, 110] on label "Excessive Hair Growth" at bounding box center [207, 113] width 50 height 6
click at [198, 157] on div "All of the above" at bounding box center [342, 156] width 321 height 9
click at [198, 161] on label "Other" at bounding box center [190, 164] width 16 height 6
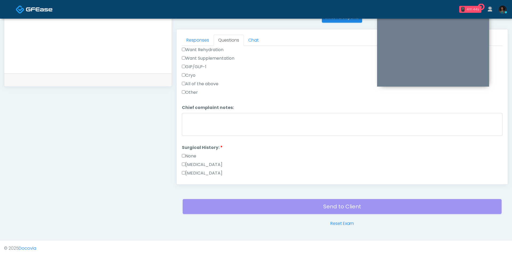
scroll to position [231, 0]
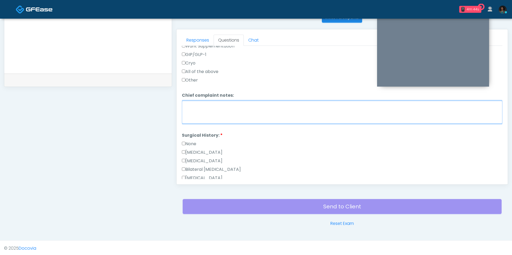
click at [225, 110] on textarea "Chief complaint notes:" at bounding box center [342, 112] width 321 height 23
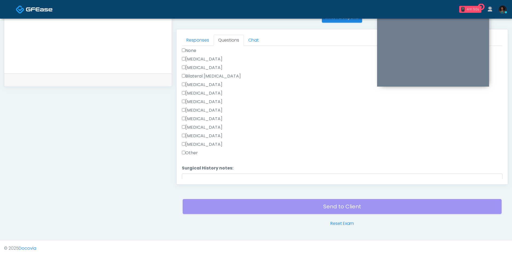
scroll to position [313, 0]
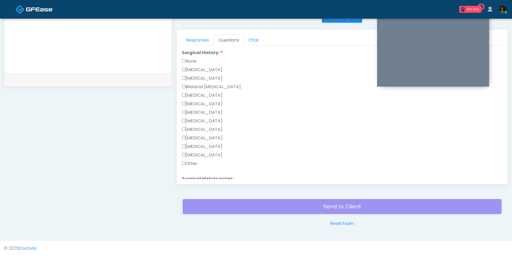
type textarea "*****"
click at [206, 92] on label "Breast Augmentation" at bounding box center [202, 95] width 41 height 6
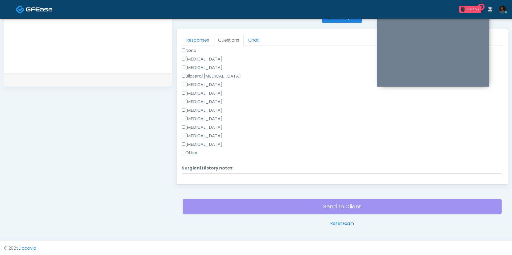
scroll to position [323, 0]
click at [206, 134] on label "Appendectomy" at bounding box center [202, 137] width 41 height 6
click at [206, 144] on label "Tonsillectomy" at bounding box center [202, 146] width 41 height 6
click at [206, 134] on label "Appendectomy" at bounding box center [202, 137] width 41 height 6
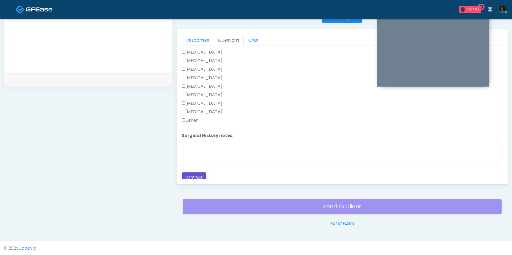
click at [202, 175] on button "Continue" at bounding box center [194, 178] width 24 height 10
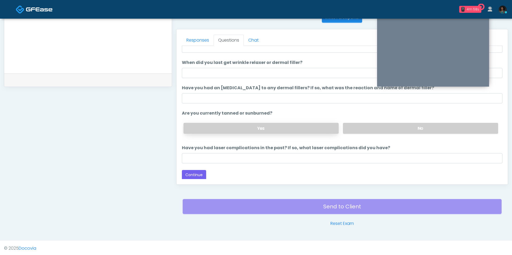
scroll to position [0, 0]
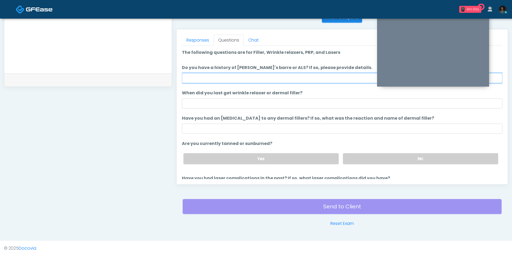
click at [277, 80] on input "Do you have a history of Guillain's barre or ALS? If so, please provide details." at bounding box center [342, 78] width 321 height 10
type input "**"
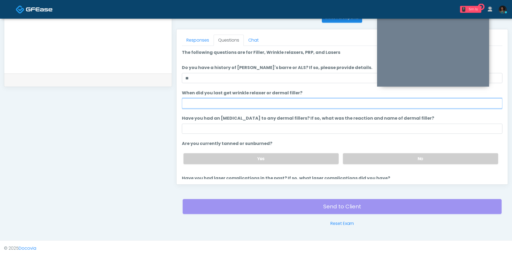
click at [245, 101] on input "When did you last get wrinkle relaxer or dermal filler?" at bounding box center [342, 103] width 321 height 10
type input "********"
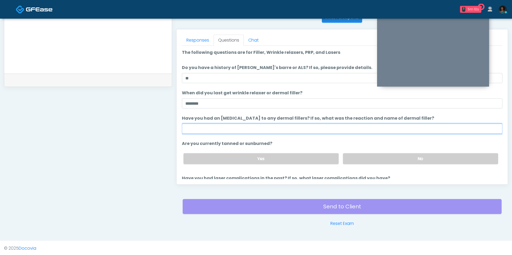
click at [232, 132] on input "Have you had an allergic response to any dermal fillers? If so, what was the re…" at bounding box center [342, 129] width 321 height 10
type input "**"
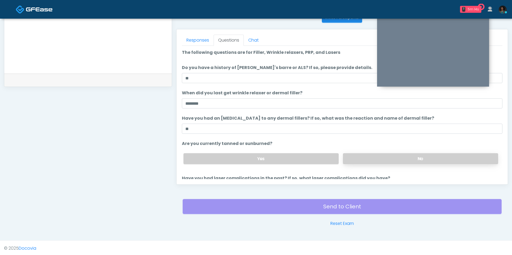
click at [372, 158] on label "No" at bounding box center [420, 158] width 155 height 11
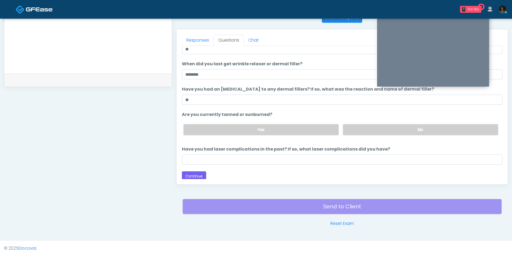
scroll to position [30, 0]
click at [297, 162] on input "Have you had laser complications in the past? If so, what laser complications d…" at bounding box center [342, 159] width 321 height 10
type input "**"
click at [200, 173] on button "Continue" at bounding box center [194, 176] width 24 height 10
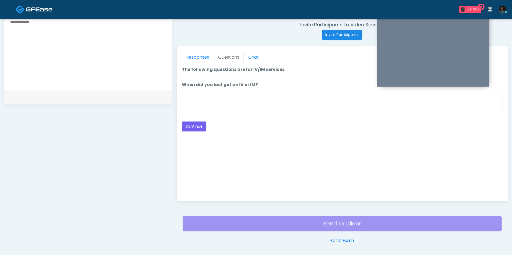
scroll to position [202, 0]
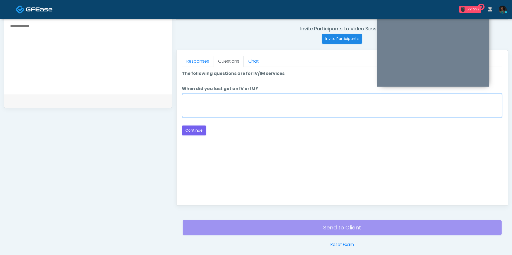
click at [253, 112] on textarea "When did you last get an IV or IM?" at bounding box center [342, 105] width 321 height 23
click at [246, 111] on textarea "When did you last get an IV or IM?" at bounding box center [342, 105] width 321 height 23
type textarea "***"
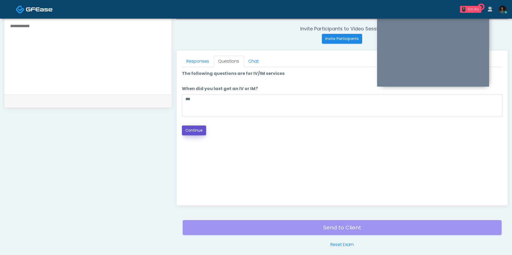
click at [192, 134] on button "Continue" at bounding box center [194, 131] width 24 height 10
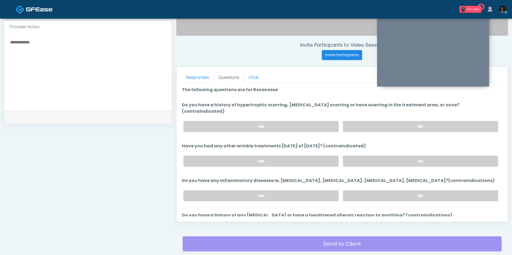
scroll to position [182, 0]
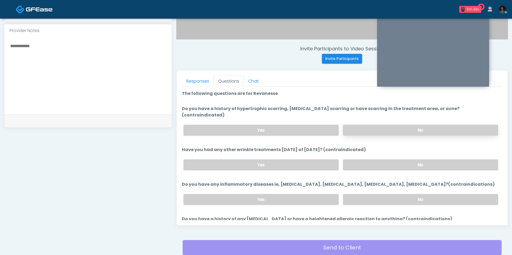
click at [386, 125] on label "No" at bounding box center [420, 130] width 155 height 11
click at [382, 161] on label "No" at bounding box center [420, 165] width 155 height 11
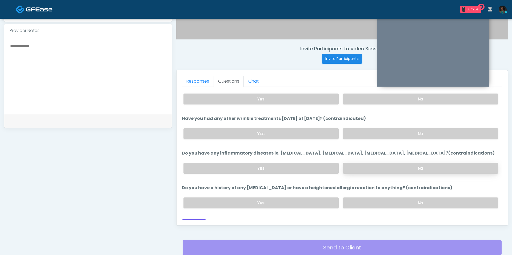
click at [358, 164] on label "No" at bounding box center [420, 168] width 155 height 11
click at [360, 198] on label "No" at bounding box center [420, 203] width 155 height 11
click at [204, 220] on button "Continue" at bounding box center [194, 225] width 24 height 10
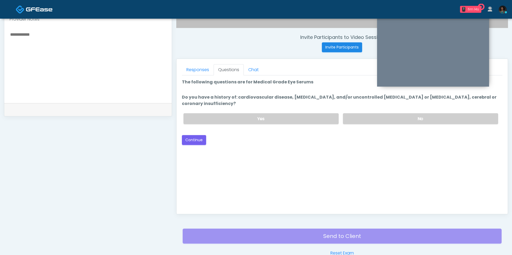
scroll to position [191, 0]
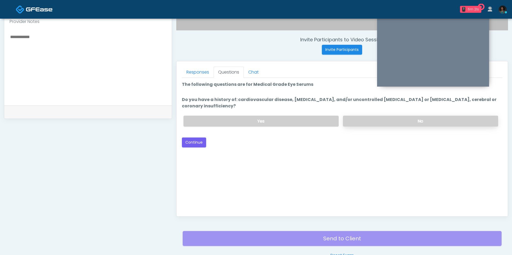
click at [354, 123] on label "No" at bounding box center [420, 121] width 155 height 11
click at [203, 142] on button "Continue" at bounding box center [194, 143] width 24 height 10
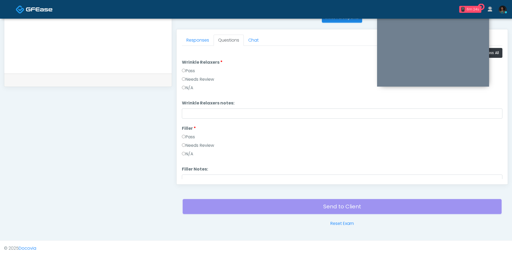
scroll to position [105, 0]
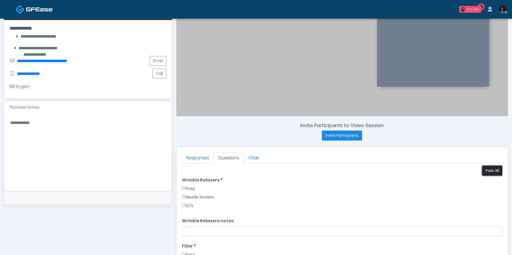
click at [495, 167] on button "Pass All" at bounding box center [493, 171] width 20 height 10
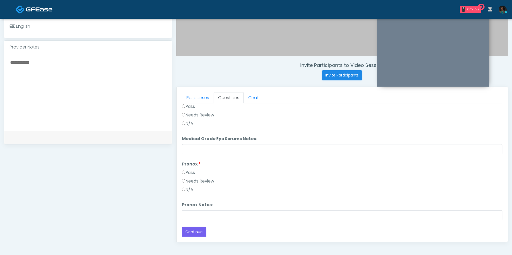
scroll to position [223, 0]
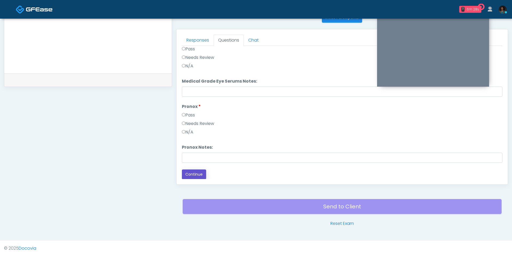
click at [197, 172] on button "Continue" at bounding box center [194, 175] width 24 height 10
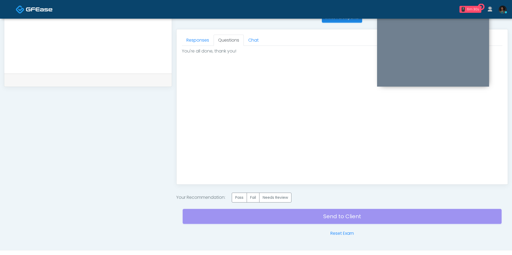
scroll to position [0, 0]
click at [239, 199] on label "Pass" at bounding box center [239, 198] width 15 height 10
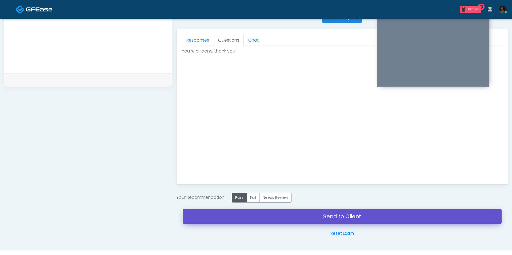
click at [252, 213] on link "Send to Client" at bounding box center [342, 216] width 319 height 15
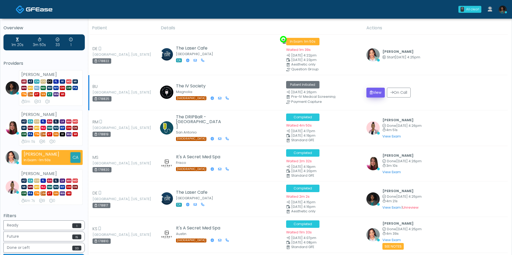
scroll to position [1, 0]
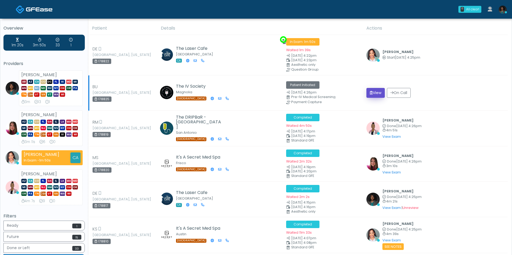
click at [374, 95] on button "View" at bounding box center [376, 93] width 18 height 10
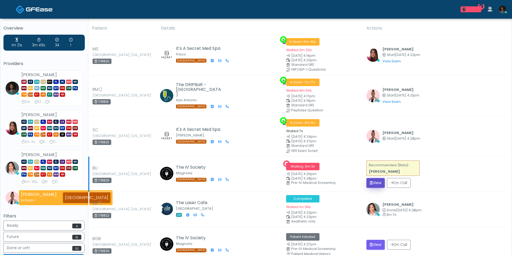
click at [376, 178] on button "View" at bounding box center [376, 183] width 18 height 10
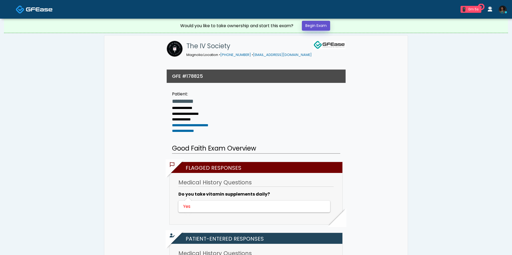
click at [326, 26] on link "Begin Exam" at bounding box center [316, 26] width 28 height 10
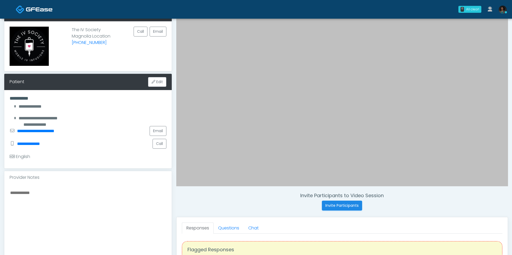
scroll to position [35, 0]
click at [163, 81] on button "Edit" at bounding box center [157, 82] width 18 height 10
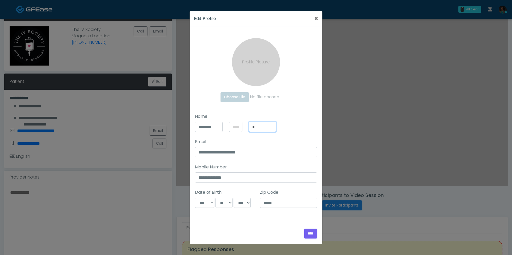
click at [258, 127] on input "*" at bounding box center [263, 127] width 28 height 10
type input "****"
click at [313, 234] on input "****" at bounding box center [311, 234] width 13 height 10
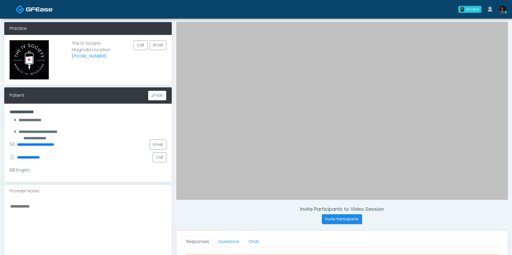
scroll to position [72, 0]
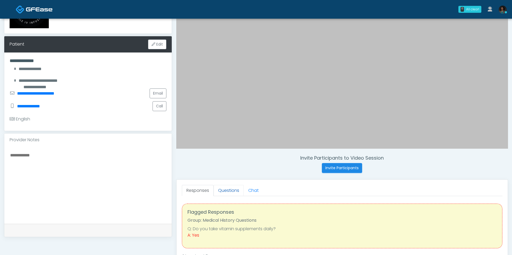
click at [230, 191] on link "Questions" at bounding box center [229, 190] width 30 height 11
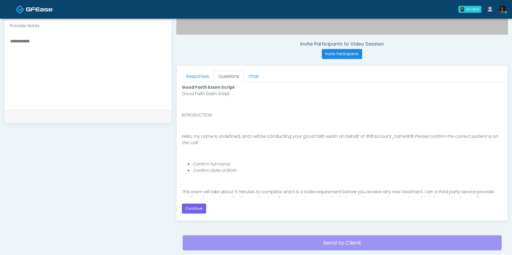
scroll to position [223, 0]
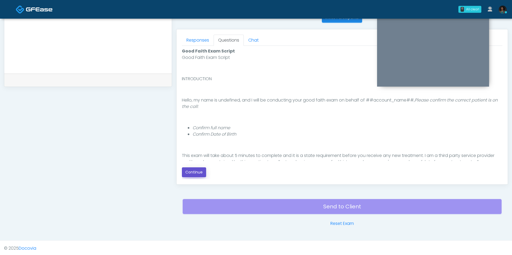
click at [200, 173] on button "Continue" at bounding box center [194, 173] width 24 height 10
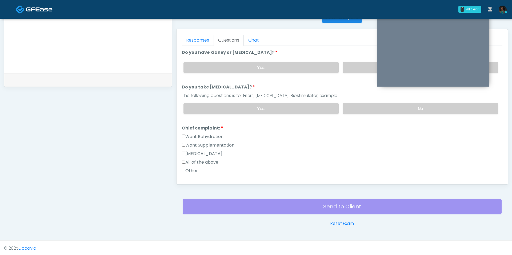
scroll to position [0, 0]
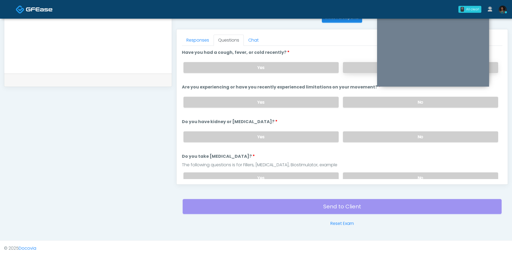
click at [352, 71] on label "No" at bounding box center [420, 67] width 155 height 11
click at [355, 99] on label "No" at bounding box center [420, 102] width 155 height 11
click at [364, 132] on label "No" at bounding box center [420, 137] width 155 height 11
click at [363, 174] on label "No" at bounding box center [420, 178] width 155 height 11
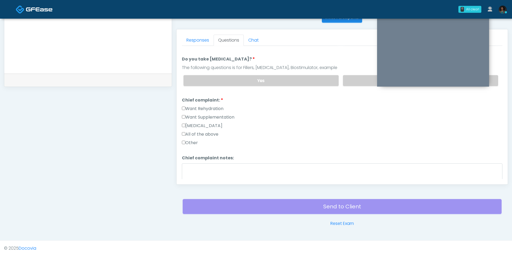
scroll to position [101, 0]
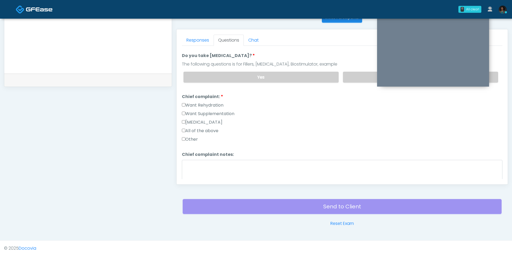
click at [213, 105] on div "Want Rehydration" at bounding box center [342, 106] width 321 height 9
click at [212, 103] on label "Want Rehydration" at bounding box center [203, 105] width 42 height 6
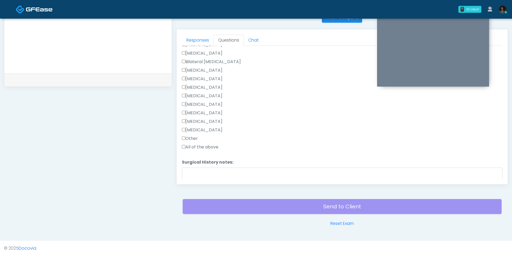
scroll to position [246, 0]
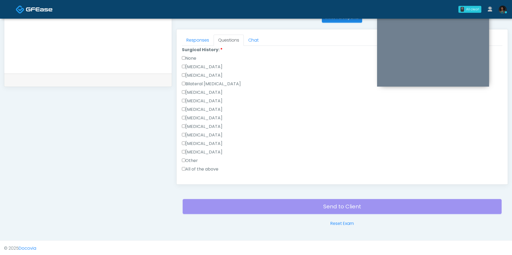
click at [192, 56] on label "None" at bounding box center [189, 58] width 14 height 6
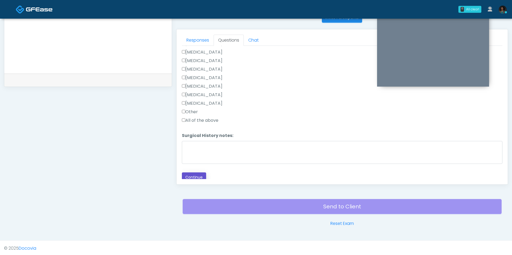
click at [200, 173] on button "Continue" at bounding box center [194, 178] width 24 height 10
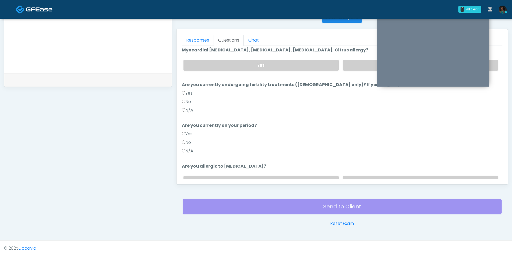
scroll to position [26, 0]
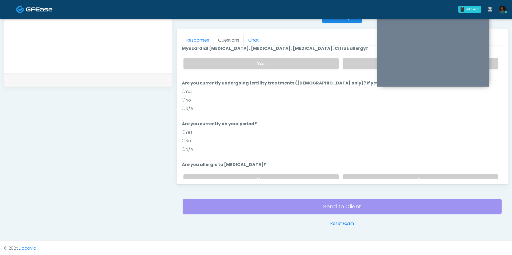
click at [189, 141] on label "No" at bounding box center [186, 141] width 9 height 6
click at [188, 100] on label "No" at bounding box center [186, 100] width 9 height 6
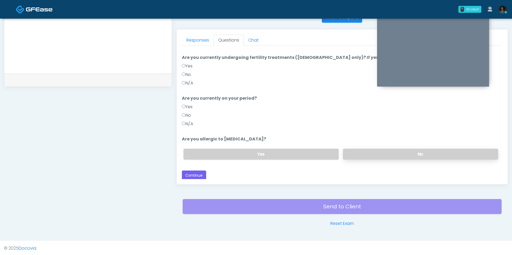
click at [363, 153] on label "No" at bounding box center [420, 154] width 155 height 11
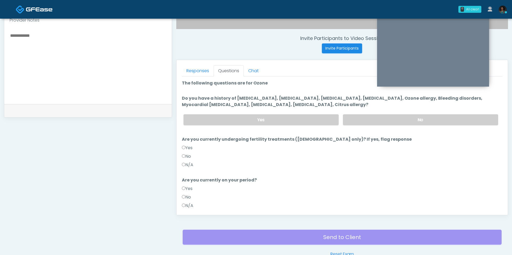
scroll to position [188, 0]
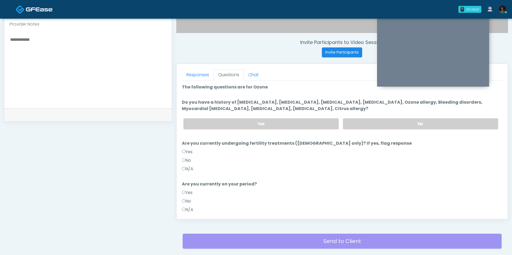
click at [371, 129] on div "Yes No" at bounding box center [341, 123] width 324 height 19
click at [371, 127] on label "No" at bounding box center [420, 124] width 155 height 11
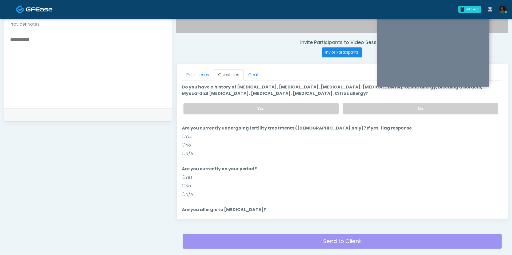
scroll to position [51, 0]
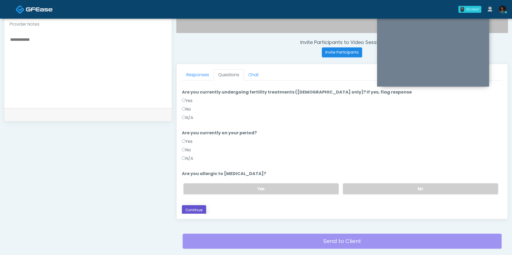
click at [199, 207] on button "Continue" at bounding box center [194, 211] width 24 height 10
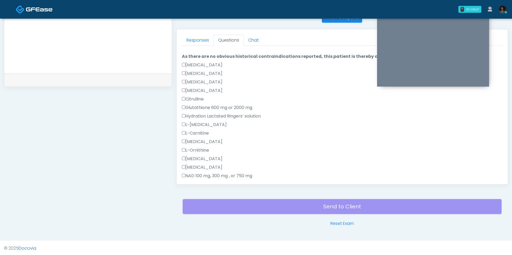
scroll to position [0, 0]
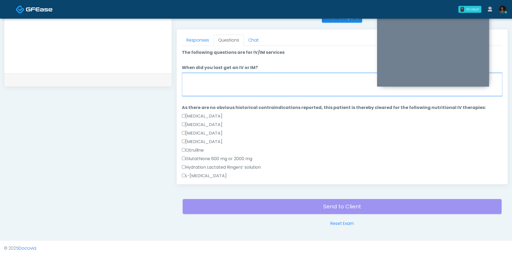
click at [246, 81] on textarea "When did you last get an IV or IM?" at bounding box center [342, 84] width 321 height 23
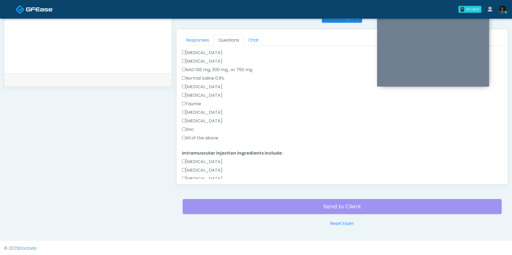
type textarea "********"
click at [200, 136] on label "All of the above" at bounding box center [200, 138] width 37 height 6
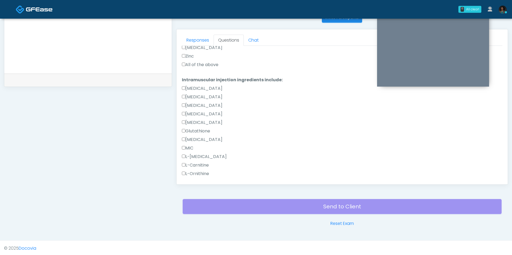
scroll to position [332, 0]
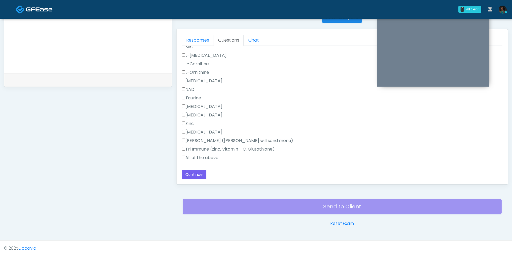
click at [198, 156] on label "All of the above" at bounding box center [200, 158] width 37 height 6
click at [198, 170] on button "Continue" at bounding box center [194, 175] width 24 height 10
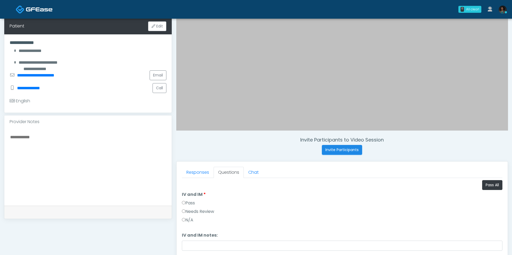
scroll to position [93, 0]
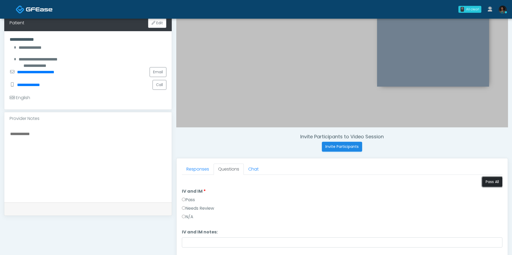
click at [490, 186] on button "Pass All" at bounding box center [493, 182] width 20 height 10
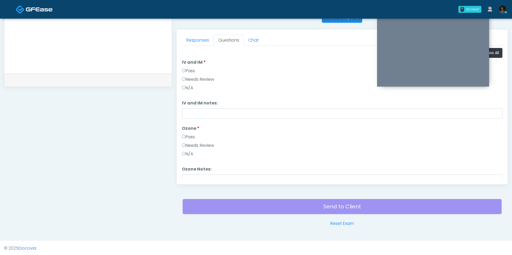
scroll to position [22, 0]
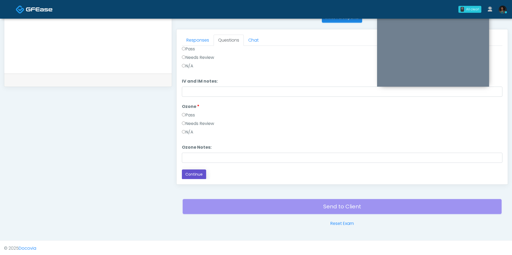
click at [195, 174] on button "Continue" at bounding box center [194, 175] width 24 height 10
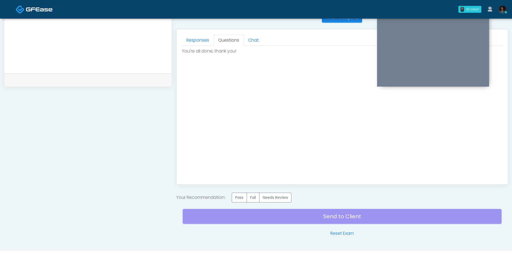
scroll to position [0, 0]
click at [239, 199] on label "Pass" at bounding box center [239, 198] width 15 height 10
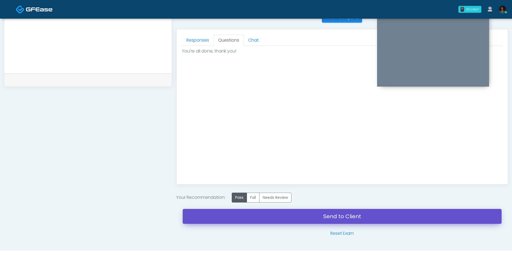
click at [255, 218] on link "Send to Client" at bounding box center [342, 216] width 319 height 15
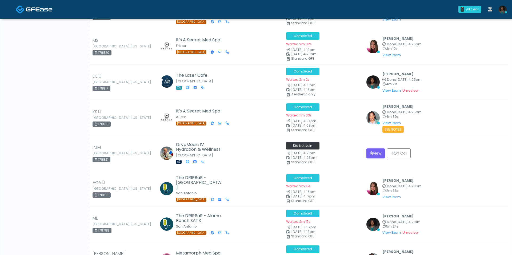
scroll to position [251, 0]
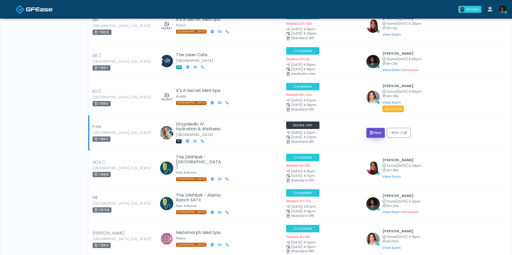
click at [369, 129] on button "View" at bounding box center [376, 133] width 18 height 10
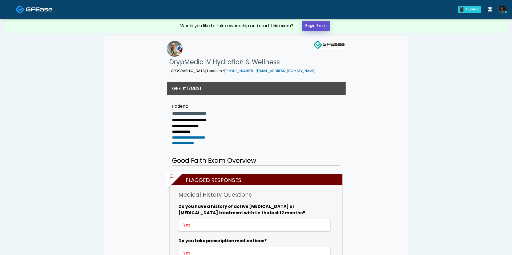
click at [325, 26] on link "Begin Exam" at bounding box center [316, 26] width 28 height 10
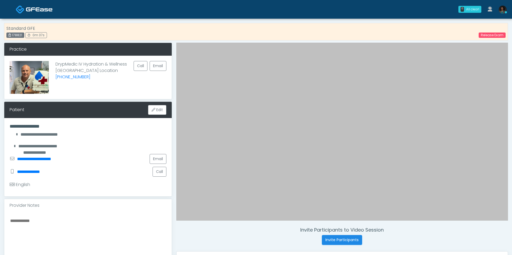
click at [503, 39] on div "Standard GFE 178821 0m 37s Release Exam" at bounding box center [256, 32] width 504 height 18
click at [500, 27] on div "Standard GFE 178821 0m 38s Release Exam" at bounding box center [256, 32] width 504 height 18
click at [501, 32] on div "Release Exam" at bounding box center [489, 35] width 33 height 6
click at [503, 37] on link "Release Exam" at bounding box center [492, 35] width 27 height 5
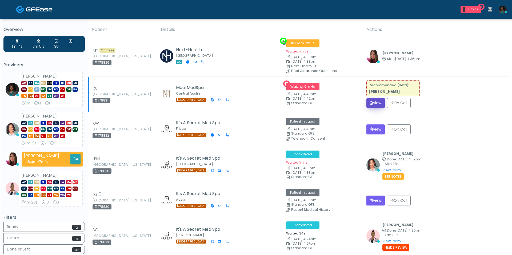
click at [380, 104] on button "View" at bounding box center [376, 103] width 18 height 10
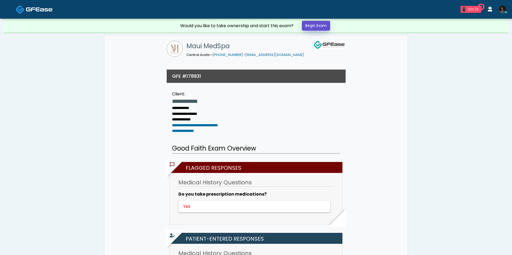
click at [319, 27] on link "Begin Exam" at bounding box center [316, 26] width 28 height 10
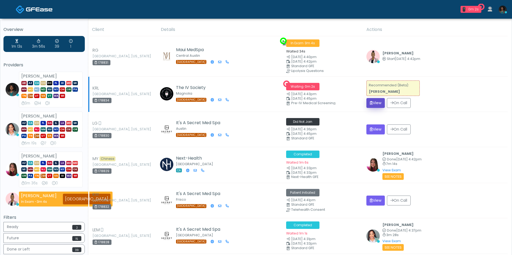
click at [378, 101] on button "View" at bounding box center [376, 103] width 18 height 10
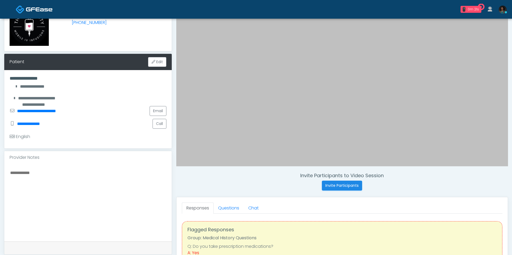
scroll to position [56, 0]
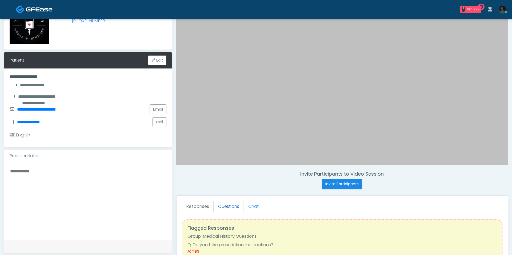
click at [233, 205] on link "Questions" at bounding box center [229, 206] width 30 height 11
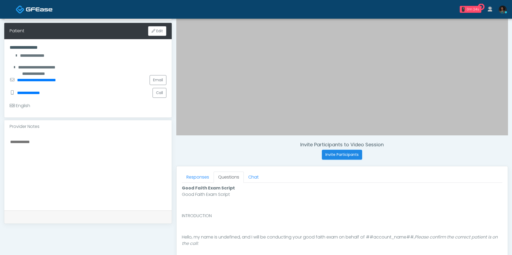
scroll to position [175, 0]
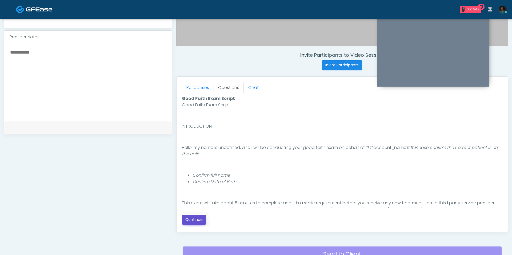
click at [200, 216] on button "Continue" at bounding box center [194, 220] width 24 height 10
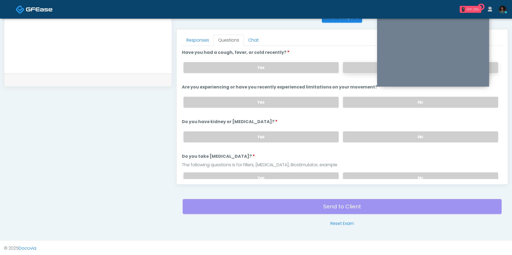
click at [348, 69] on label "No" at bounding box center [420, 67] width 155 height 11
click at [352, 100] on label "No" at bounding box center [420, 102] width 155 height 11
click at [359, 132] on label "No" at bounding box center [420, 137] width 155 height 11
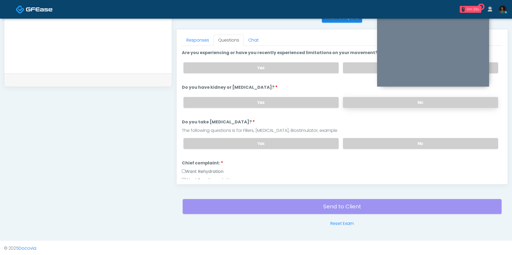
scroll to position [32, 0]
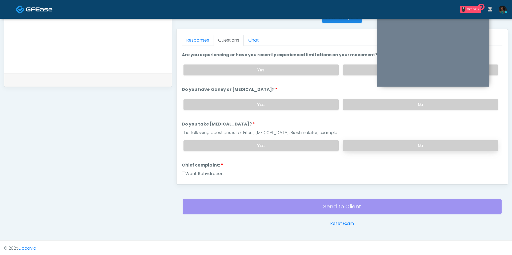
click at [364, 140] on label "No" at bounding box center [420, 145] width 155 height 11
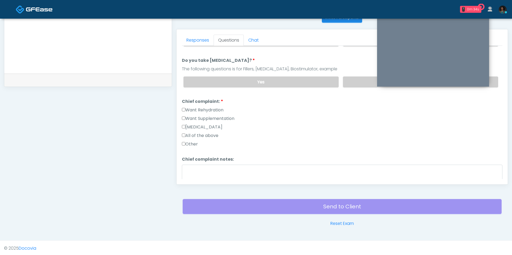
click at [211, 109] on label "Want Rehydration" at bounding box center [203, 110] width 42 height 6
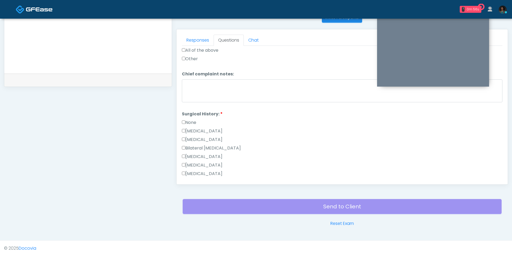
scroll to position [204, 0]
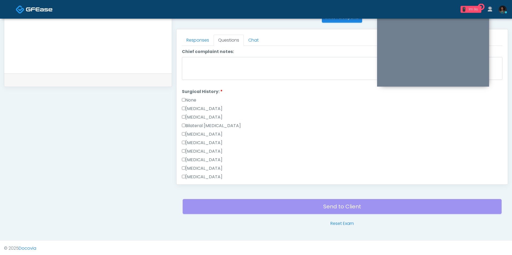
click at [195, 98] on label "None" at bounding box center [189, 100] width 14 height 6
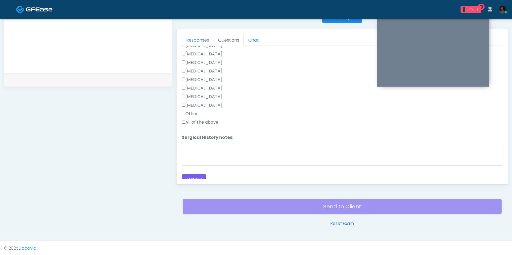
scroll to position [295, 0]
click at [195, 173] on button "Continue" at bounding box center [194, 178] width 24 height 10
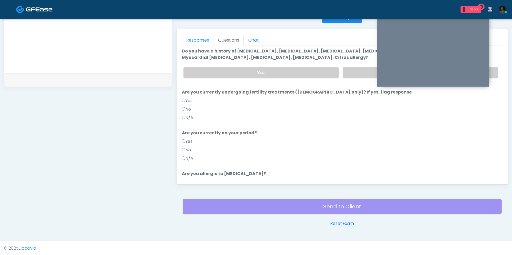
scroll to position [0, 0]
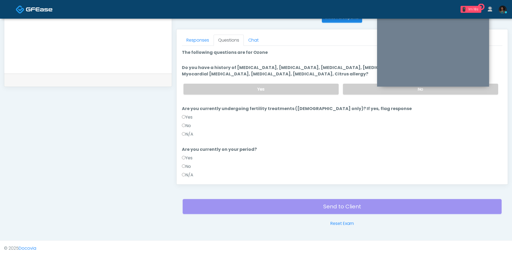
click at [192, 135] on label "N/A" at bounding box center [187, 134] width 11 height 6
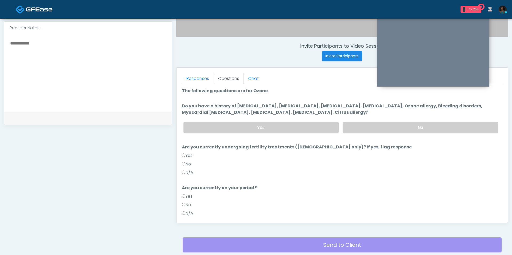
scroll to position [51, 0]
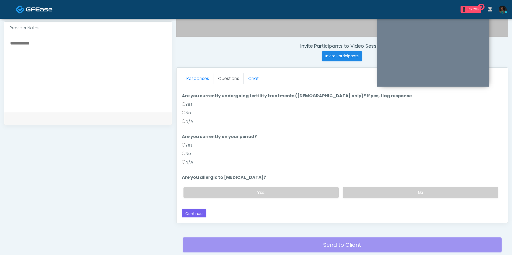
click at [193, 160] on label "N/A" at bounding box center [187, 162] width 11 height 6
click at [367, 191] on label "No" at bounding box center [420, 192] width 155 height 11
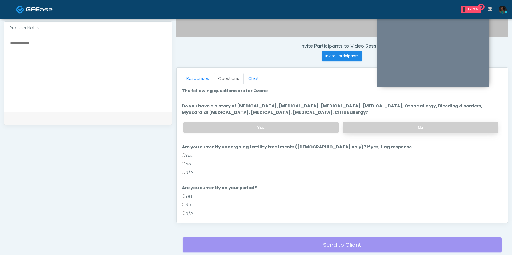
click at [366, 127] on label "No" at bounding box center [420, 127] width 155 height 11
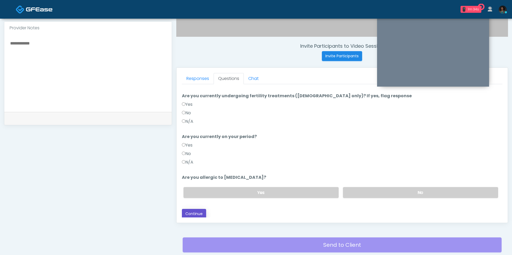
click at [196, 214] on button "Continue" at bounding box center [194, 214] width 24 height 10
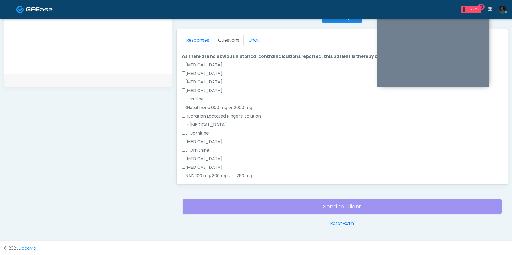
scroll to position [0, 0]
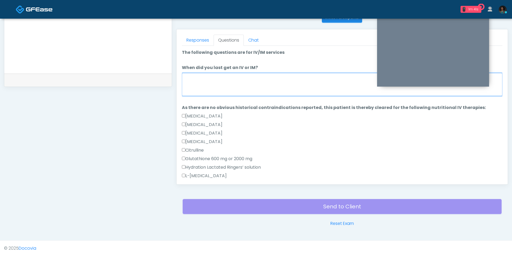
click at [252, 84] on textarea "When did you last get an IV or IM?" at bounding box center [342, 84] width 321 height 23
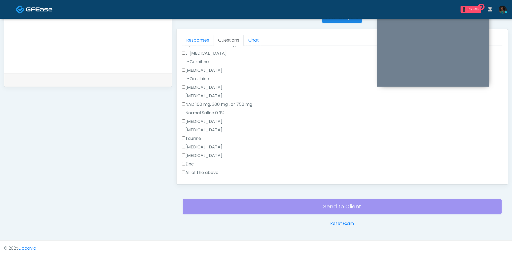
scroll to position [207, 0]
type textarea "********"
click at [206, 88] on label "All of the above" at bounding box center [200, 89] width 37 height 6
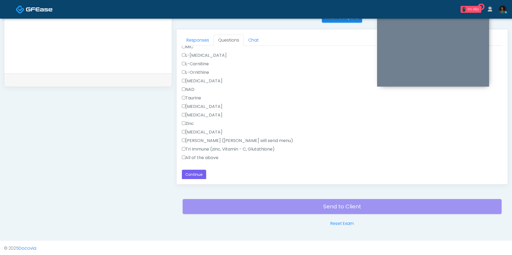
click at [198, 159] on label "All of the above" at bounding box center [200, 158] width 37 height 6
click at [199, 175] on button "Continue" at bounding box center [194, 175] width 24 height 10
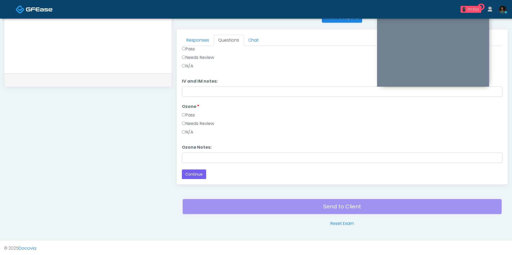
scroll to position [0, 0]
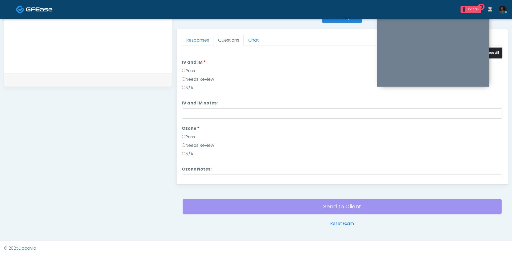
click at [494, 52] on button "Pass All" at bounding box center [493, 53] width 20 height 10
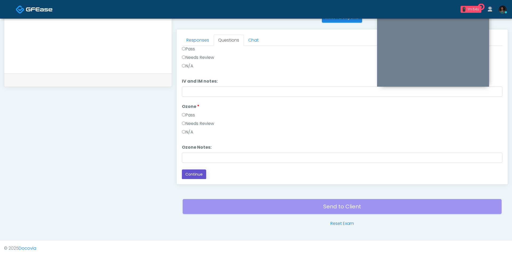
click at [202, 173] on button "Continue" at bounding box center [194, 175] width 24 height 10
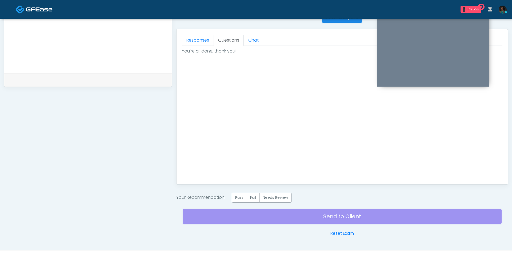
scroll to position [0, 0]
click at [244, 196] on label "Pass" at bounding box center [239, 198] width 15 height 10
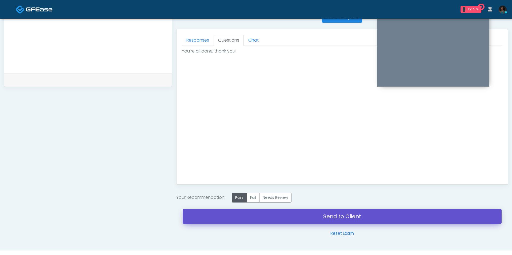
click at [252, 214] on link "Send to Client" at bounding box center [342, 216] width 319 height 15
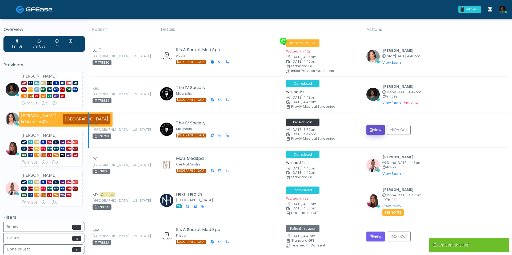
click at [375, 129] on button "View" at bounding box center [376, 130] width 18 height 10
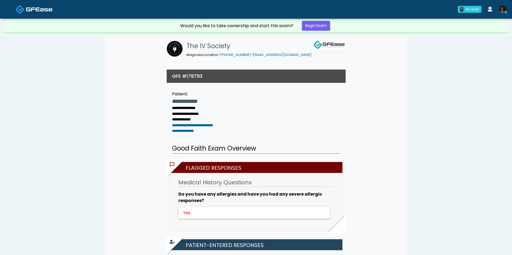
click at [322, 20] on div "Would you like to take ownership and start this exam? Begin Exam" at bounding box center [256, 26] width 160 height 14
click at [323, 28] on link "Begin Exam" at bounding box center [316, 26] width 28 height 10
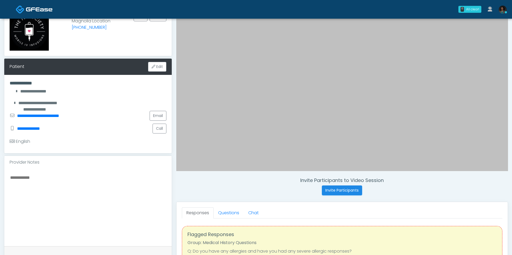
scroll to position [85, 0]
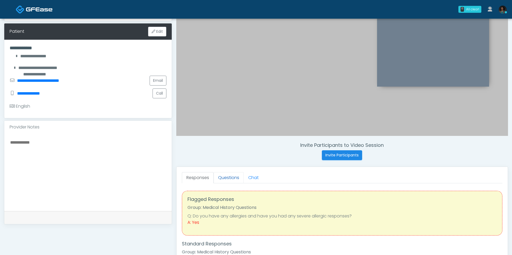
click at [225, 177] on link "Questions" at bounding box center [229, 177] width 30 height 11
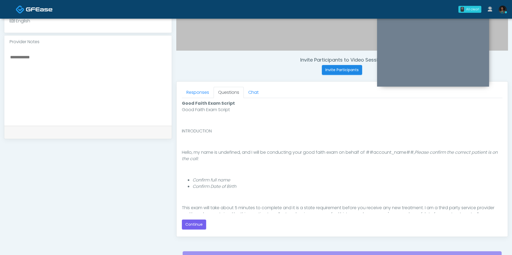
scroll to position [175, 0]
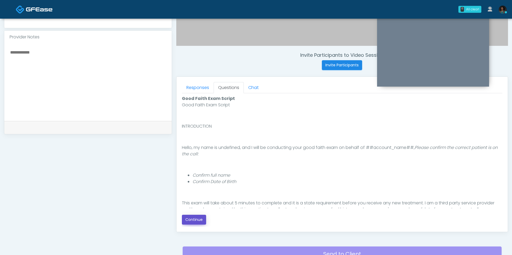
click at [198, 219] on button "Continue" at bounding box center [194, 220] width 24 height 10
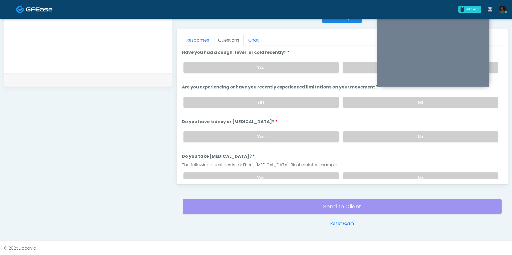
click at [355, 72] on div "Yes No" at bounding box center [341, 67] width 324 height 19
click at [355, 70] on label "No" at bounding box center [420, 67] width 155 height 11
click at [356, 97] on label "No" at bounding box center [420, 102] width 155 height 11
drag, startPoint x: 363, startPoint y: 133, endPoint x: 363, endPoint y: 140, distance: 6.4
click at [363, 133] on label "No" at bounding box center [420, 137] width 155 height 11
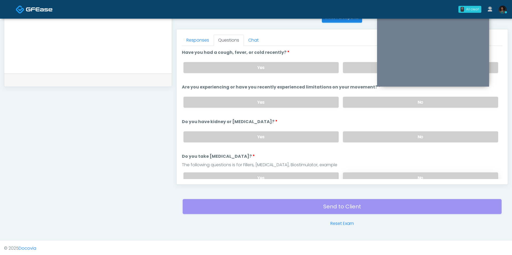
click at [365, 173] on label "No" at bounding box center [420, 178] width 155 height 11
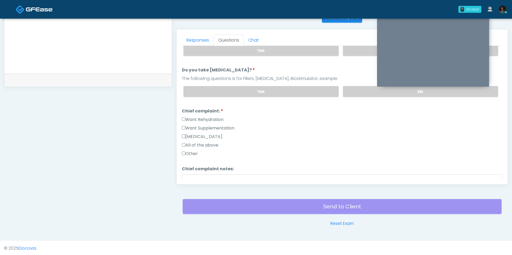
scroll to position [87, 0]
click at [205, 117] on label "Want Rehydration" at bounding box center [203, 119] width 42 height 6
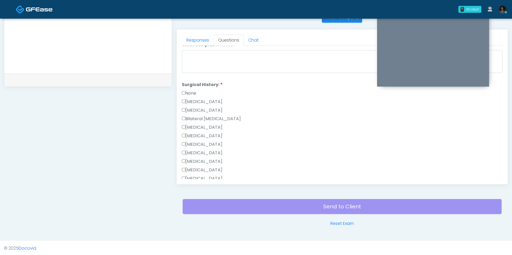
scroll to position [211, 0]
click at [201, 98] on label "Cesarean Section" at bounding box center [202, 101] width 41 height 6
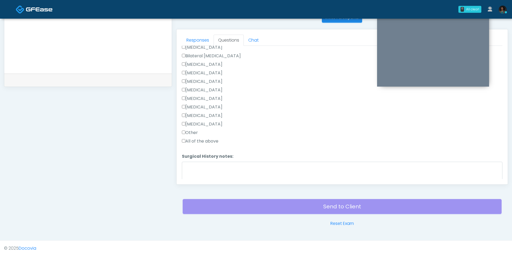
scroll to position [295, 0]
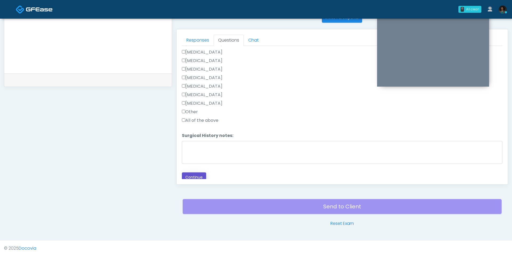
click at [193, 173] on button "Continue" at bounding box center [194, 178] width 24 height 10
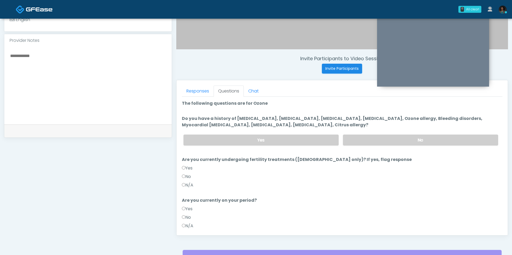
scroll to position [170, 0]
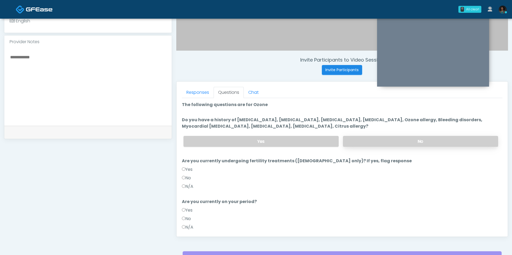
click at [363, 140] on label "No" at bounding box center [420, 141] width 155 height 11
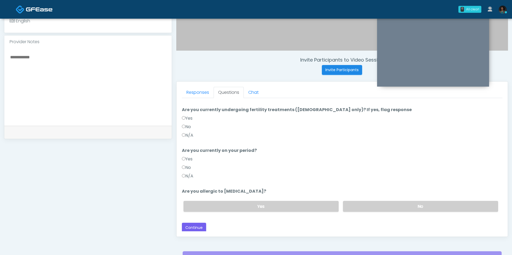
click at [186, 137] on label "N/A" at bounding box center [187, 135] width 11 height 6
click at [191, 126] on label "No" at bounding box center [186, 127] width 9 height 6
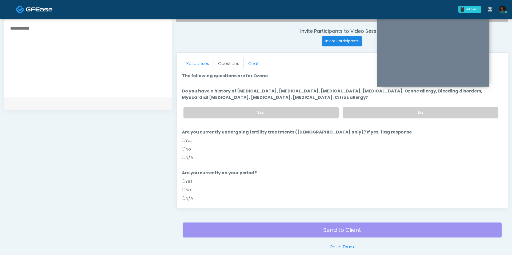
scroll to position [44, 0]
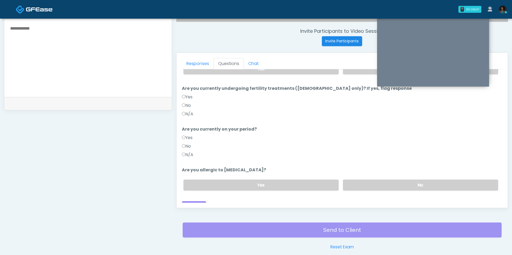
click at [186, 147] on label "No" at bounding box center [186, 146] width 9 height 6
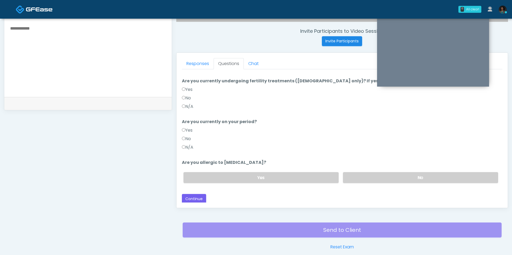
click at [189, 131] on label "Yes" at bounding box center [187, 130] width 11 height 6
click at [370, 174] on label "No" at bounding box center [420, 177] width 155 height 11
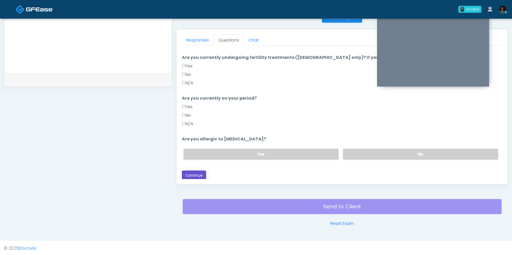
click at [199, 173] on button "Continue" at bounding box center [194, 176] width 24 height 10
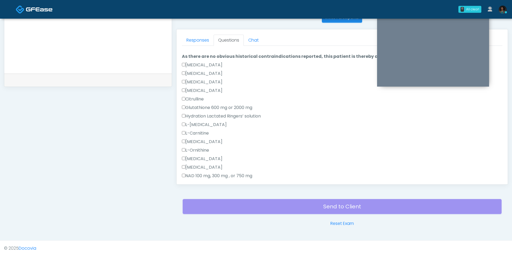
scroll to position [0, 0]
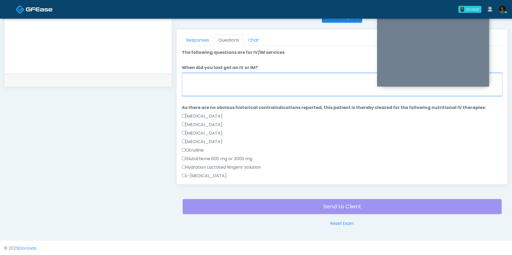
click at [250, 89] on textarea "When did you last get an IV or IM?" at bounding box center [342, 84] width 321 height 23
type textarea "*"
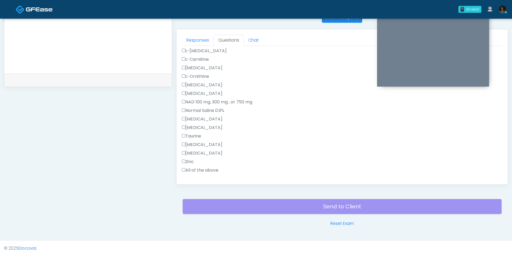
type textarea "********"
click at [206, 167] on label "All of the above" at bounding box center [200, 170] width 37 height 6
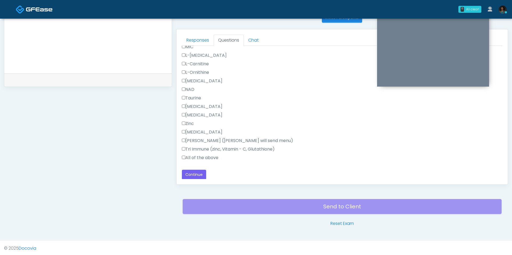
click at [208, 161] on div "All of the above" at bounding box center [342, 159] width 321 height 9
click at [211, 159] on label "All of the above" at bounding box center [200, 158] width 37 height 6
click at [202, 171] on button "Continue" at bounding box center [194, 175] width 24 height 10
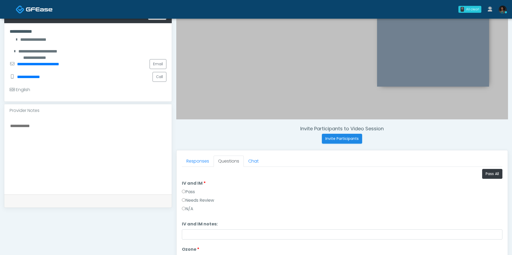
scroll to position [101, 0]
click at [483, 173] on button "Pass All" at bounding box center [493, 175] width 20 height 10
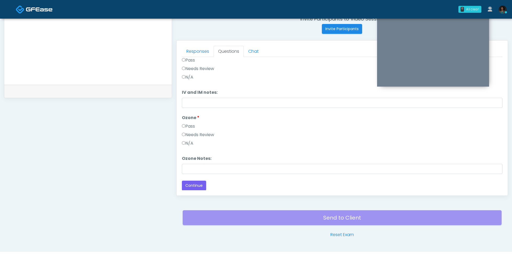
scroll to position [223, 0]
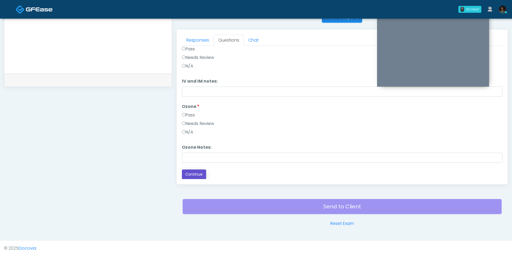
click at [198, 172] on button "Continue" at bounding box center [194, 175] width 24 height 10
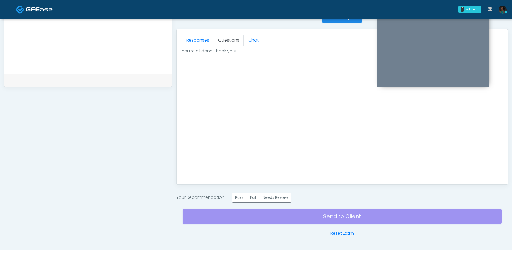
scroll to position [0, 0]
click at [241, 199] on label "Pass" at bounding box center [239, 198] width 15 height 10
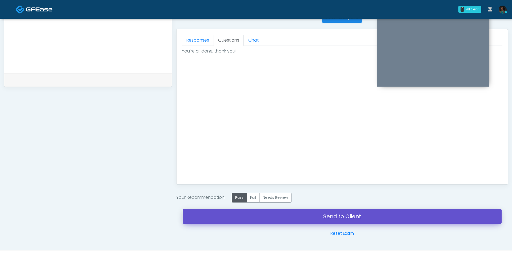
click at [256, 215] on link "Send to Client" at bounding box center [342, 216] width 319 height 15
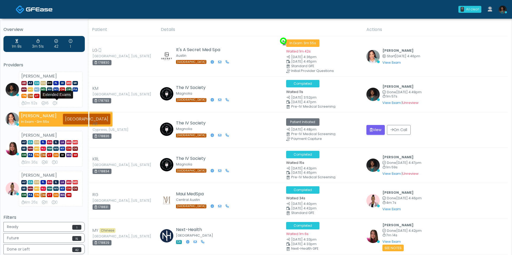
click at [57, 103] on div "1" at bounding box center [55, 103] width 5 height 5
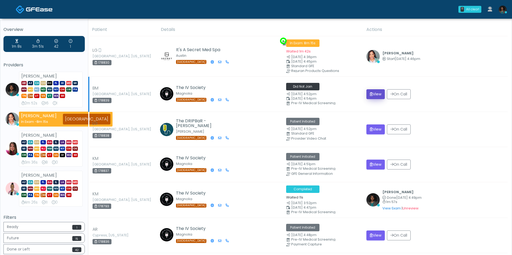
click at [382, 96] on button "View" at bounding box center [376, 94] width 18 height 10
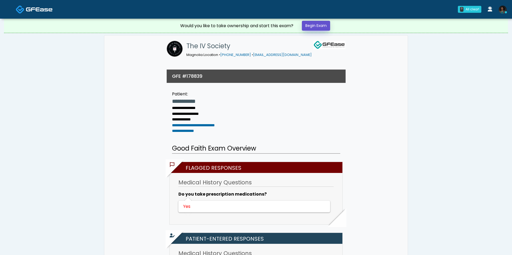
click at [315, 26] on link "Begin Exam" at bounding box center [316, 26] width 28 height 10
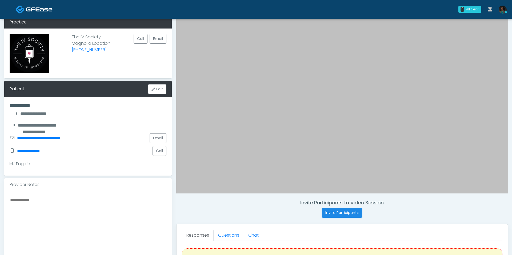
scroll to position [64, 0]
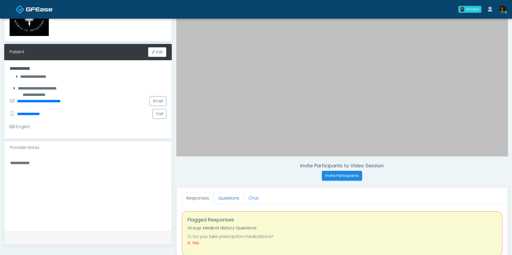
click at [234, 202] on link "Questions" at bounding box center [229, 198] width 30 height 11
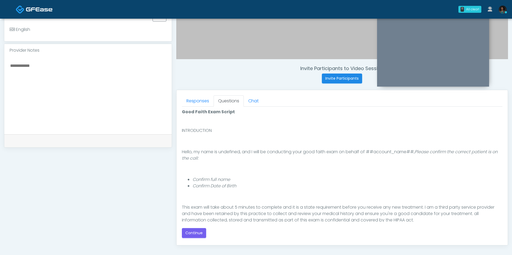
scroll to position [43, 0]
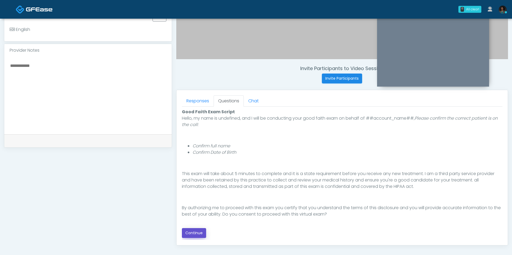
click at [199, 231] on button "Continue" at bounding box center [194, 233] width 24 height 10
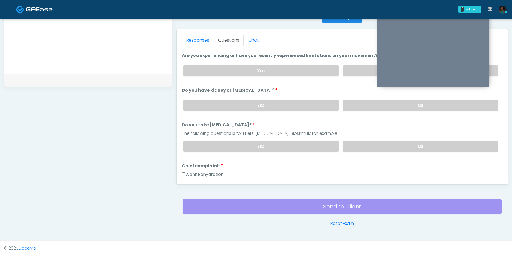
scroll to position [0, 0]
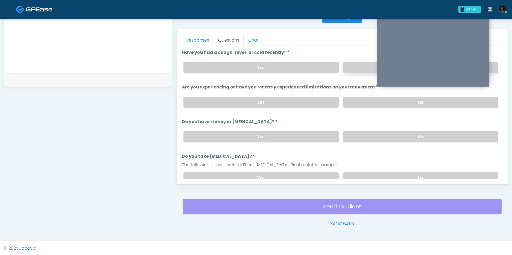
click at [357, 69] on label "No" at bounding box center [420, 67] width 155 height 11
click at [358, 99] on label "No" at bounding box center [420, 102] width 155 height 11
click at [355, 137] on label "No" at bounding box center [420, 137] width 155 height 11
click at [354, 175] on label "No" at bounding box center [420, 178] width 155 height 11
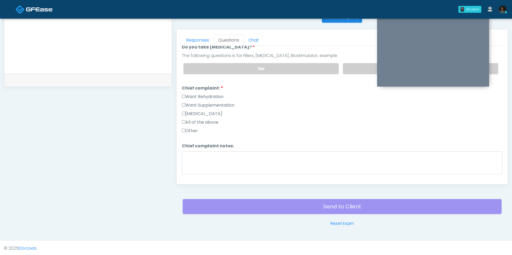
scroll to position [110, 0]
click at [215, 94] on label "Want Rehydration" at bounding box center [203, 96] width 42 height 6
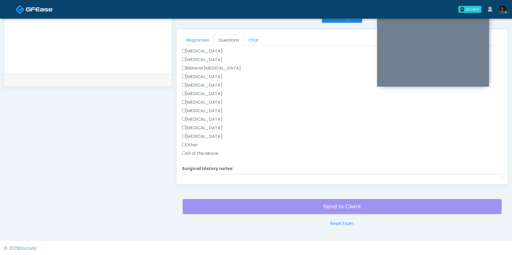
scroll to position [262, 0]
click at [189, 142] on label "Other" at bounding box center [190, 145] width 16 height 6
click at [200, 177] on textarea "Surgical History notes:" at bounding box center [342, 185] width 321 height 23
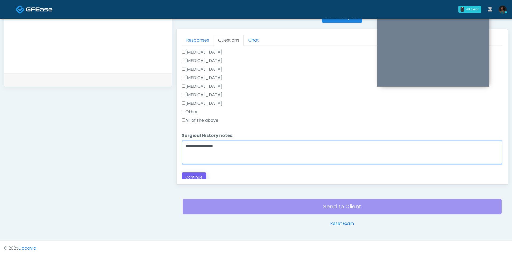
type textarea "**********"
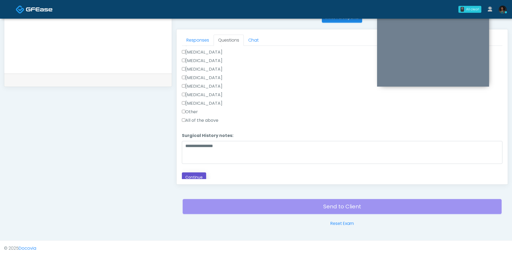
click at [201, 174] on button "Continue" at bounding box center [194, 178] width 24 height 10
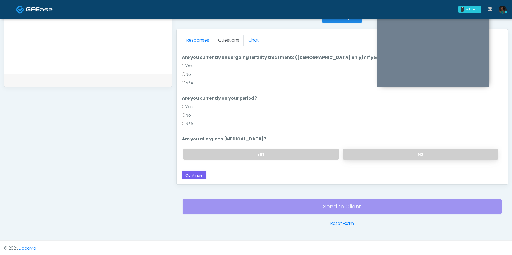
click at [396, 149] on label "No" at bounding box center [420, 154] width 155 height 11
click at [193, 123] on label "N/A" at bounding box center [187, 124] width 11 height 6
click at [189, 80] on label "N/A" at bounding box center [187, 83] width 11 height 6
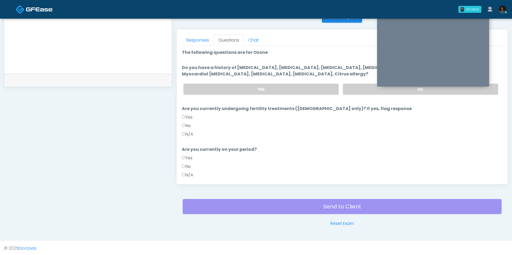
scroll to position [185, 0]
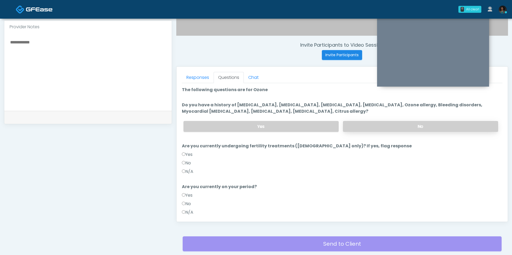
click at [372, 126] on label "No" at bounding box center [420, 126] width 155 height 11
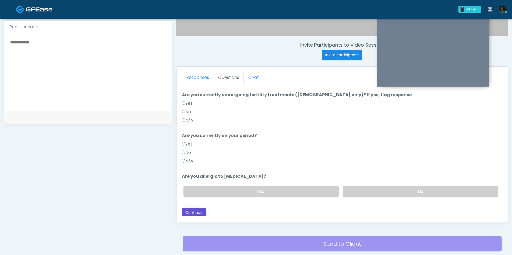
click at [194, 211] on button "Continue" at bounding box center [194, 213] width 24 height 10
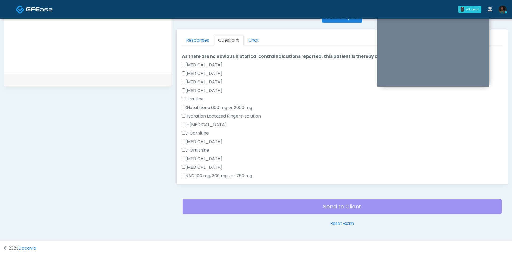
scroll to position [0, 0]
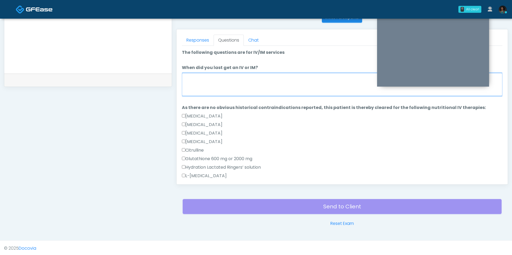
click at [217, 82] on textarea "When did you last get an IV or IM?" at bounding box center [342, 84] width 321 height 23
type textarea "*"
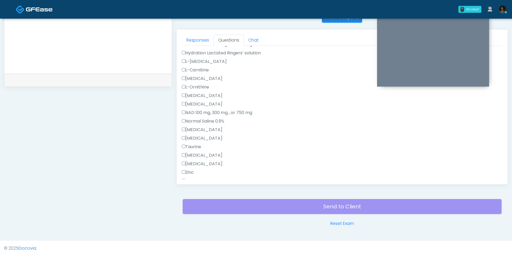
scroll to position [150, 0]
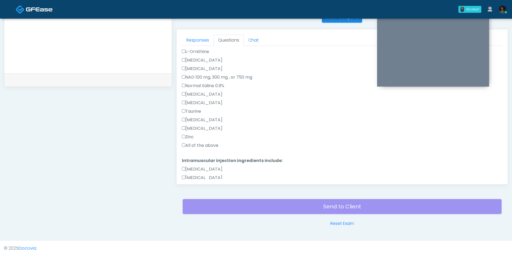
type textarea "**********"
click at [206, 139] on div "Zinc" at bounding box center [342, 138] width 321 height 9
click at [206, 145] on label "All of the above" at bounding box center [200, 146] width 37 height 6
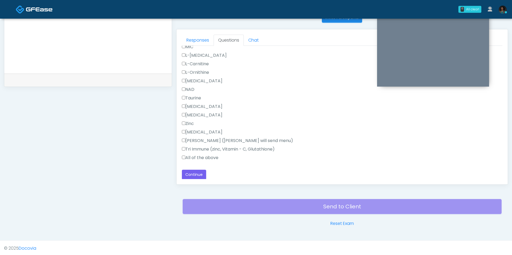
click at [204, 160] on div "All of the above" at bounding box center [342, 159] width 321 height 9
click at [208, 158] on label "All of the above" at bounding box center [200, 158] width 37 height 6
click at [193, 173] on button "Continue" at bounding box center [194, 175] width 24 height 10
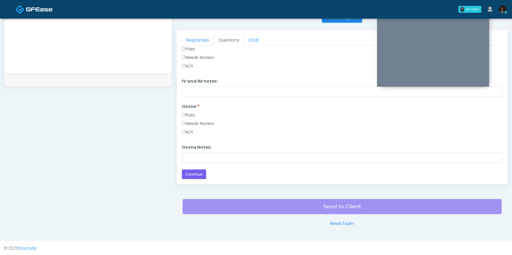
scroll to position [0, 0]
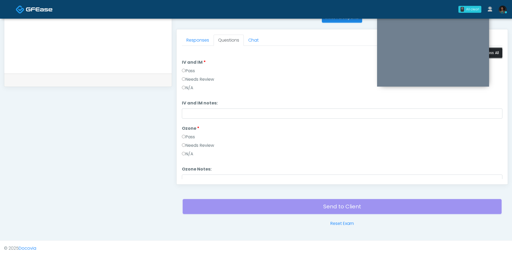
click at [495, 53] on button "Pass All" at bounding box center [493, 53] width 20 height 10
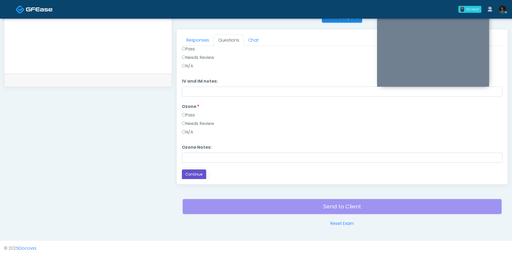
click at [195, 176] on button "Continue" at bounding box center [194, 175] width 24 height 10
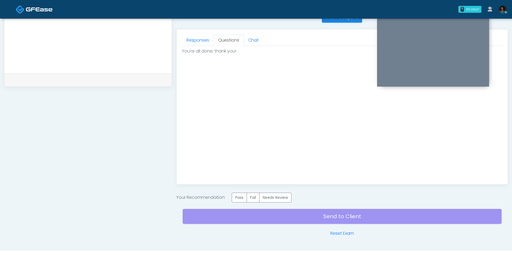
scroll to position [0, 0]
click at [246, 199] on label "Pass" at bounding box center [239, 198] width 15 height 10
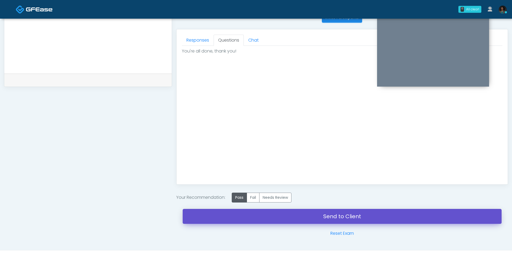
click at [251, 217] on link "Send to Client" at bounding box center [342, 216] width 319 height 15
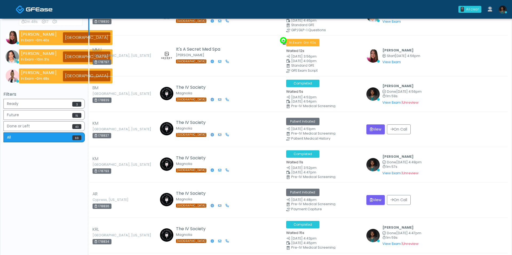
scroll to position [83, 0]
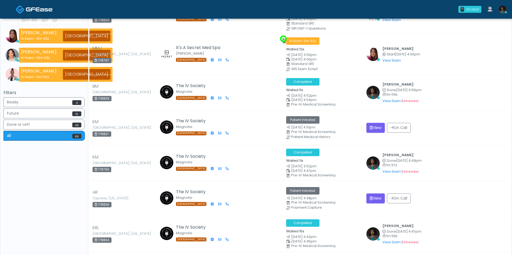
click at [508, 11] on link at bounding box center [503, 10] width 14 height 18
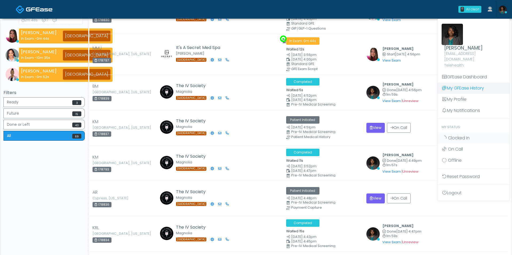
click at [470, 83] on link "My GFEase History" at bounding box center [474, 88] width 72 height 11
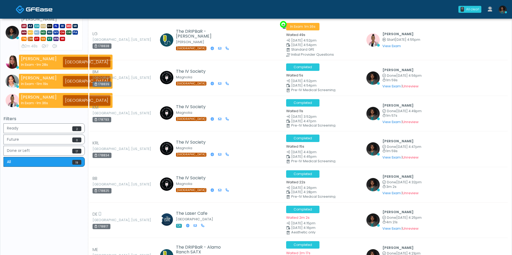
scroll to position [49, 0]
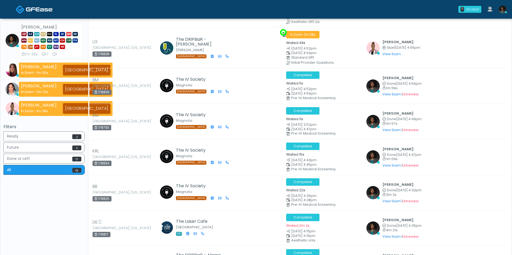
click at [56, 54] on icon at bounding box center [54, 54] width 3 height 3
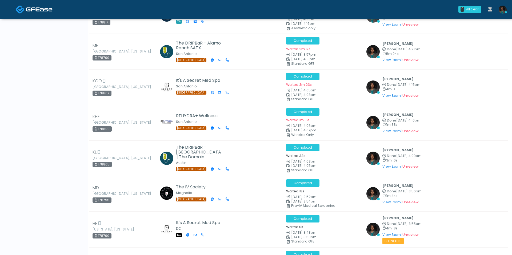
scroll to position [0, 0]
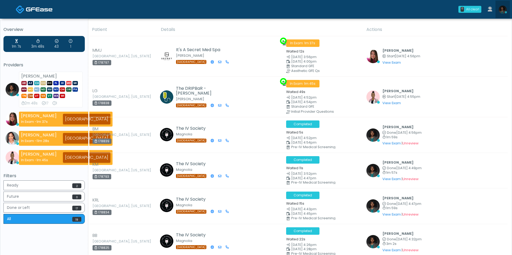
click at [503, 8] on img at bounding box center [503, 10] width 8 height 8
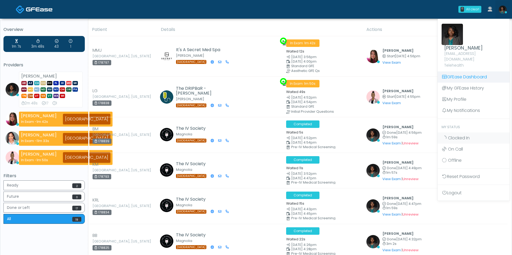
click at [469, 72] on link "GFEase Dashboard" at bounding box center [474, 77] width 72 height 11
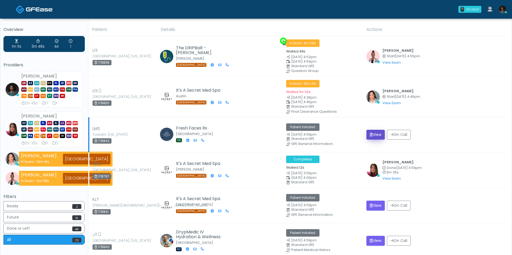
click at [385, 135] on button "View" at bounding box center [376, 135] width 18 height 10
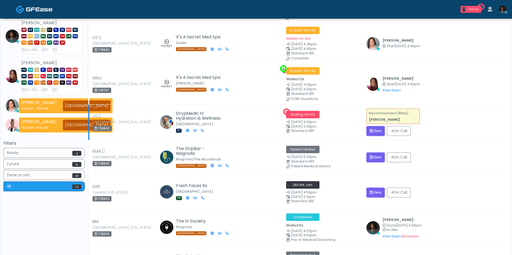
scroll to position [67, 0]
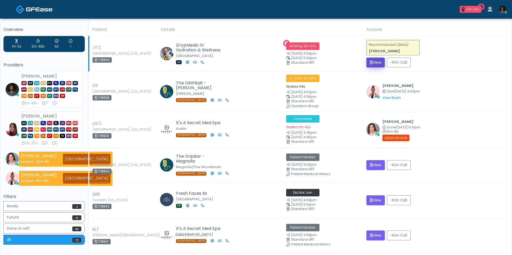
click at [373, 62] on icon "submit" at bounding box center [371, 63] width 3 height 4
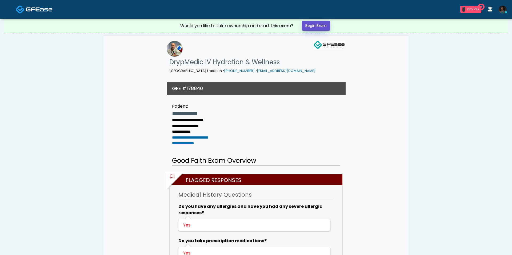
click at [311, 27] on link "Begin Exam" at bounding box center [316, 26] width 28 height 10
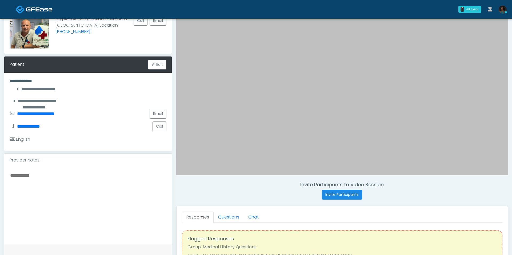
scroll to position [49, 0]
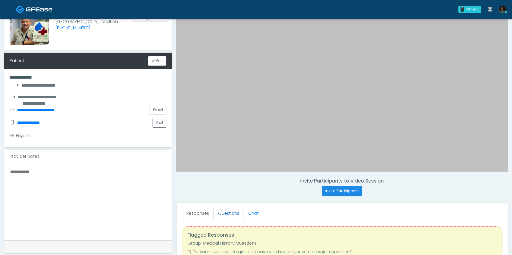
click at [227, 212] on link "Questions" at bounding box center [229, 213] width 30 height 11
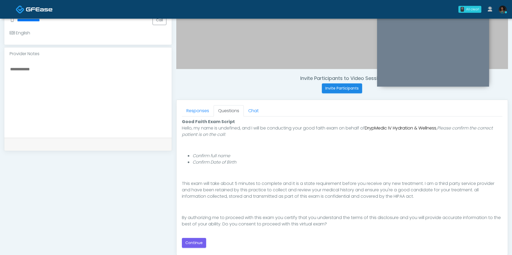
scroll to position [223, 0]
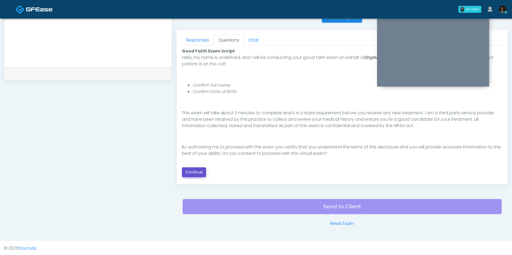
click at [190, 170] on button "Continue" at bounding box center [194, 173] width 24 height 10
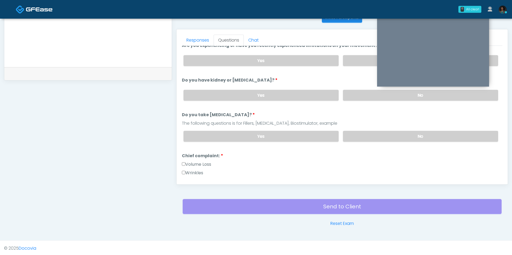
scroll to position [0, 0]
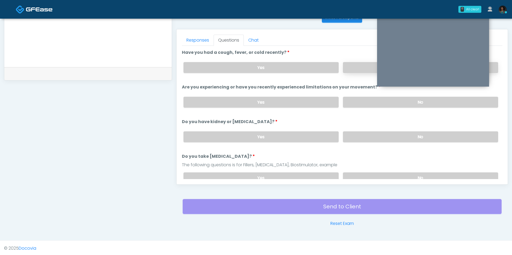
click at [358, 72] on label "No" at bounding box center [420, 67] width 155 height 11
click at [365, 106] on div "Yes No" at bounding box center [341, 102] width 324 height 19
click at [365, 103] on label "No" at bounding box center [420, 102] width 155 height 11
click at [365, 139] on label "No" at bounding box center [420, 137] width 155 height 11
click at [364, 173] on label "No" at bounding box center [420, 178] width 155 height 11
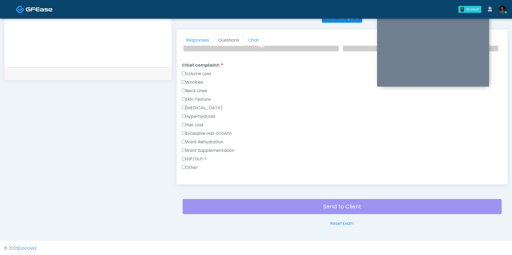
scroll to position [133, 0]
click at [210, 139] on label "Want Rehydration" at bounding box center [203, 141] width 42 height 6
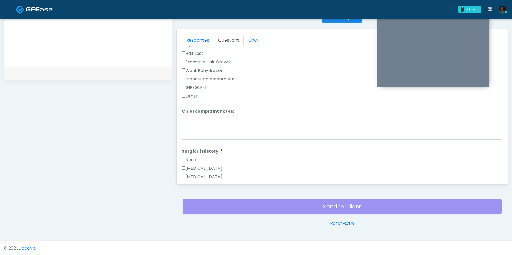
scroll to position [205, 0]
click at [220, 77] on label "Want Supplementation" at bounding box center [208, 78] width 53 height 6
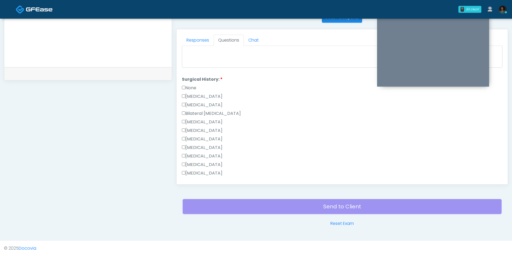
scroll to position [277, 0]
click at [208, 93] on label "[MEDICAL_DATA]" at bounding box center [202, 96] width 41 height 6
click at [209, 101] on label "Hysterectomy" at bounding box center [202, 104] width 41 height 6
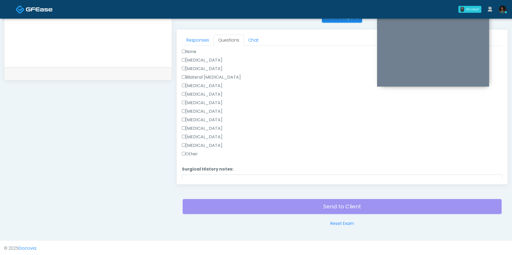
click at [204, 143] on label "Tonsillectomy" at bounding box center [202, 146] width 41 height 6
click at [206, 128] on label "Cholecystectomy" at bounding box center [202, 128] width 41 height 6
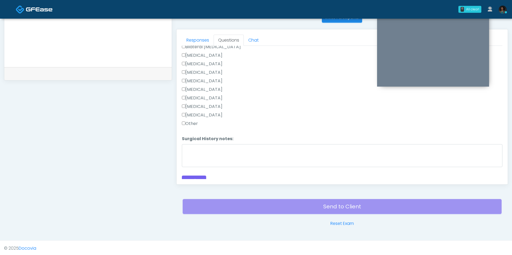
scroll to position [346, 0]
click at [195, 176] on button "Continue" at bounding box center [194, 178] width 24 height 10
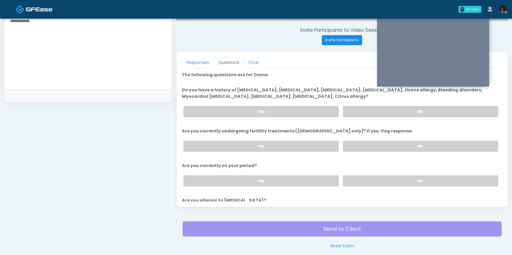
scroll to position [195, 0]
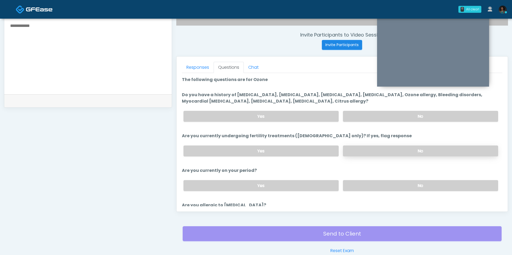
click at [355, 149] on label "No" at bounding box center [420, 151] width 155 height 11
click at [366, 189] on div "Yes No" at bounding box center [341, 185] width 324 height 19
click at [365, 186] on label "No" at bounding box center [420, 185] width 155 height 11
click at [372, 111] on label "No" at bounding box center [420, 116] width 155 height 11
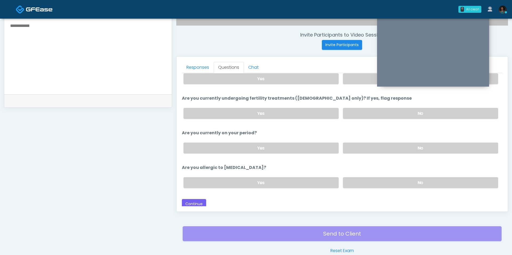
scroll to position [223, 0]
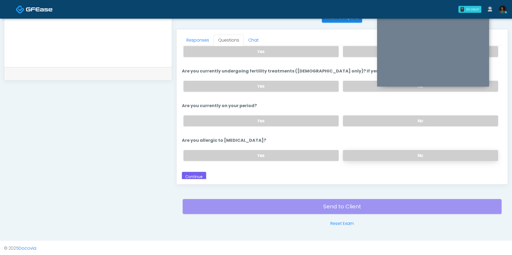
click at [353, 154] on label "No" at bounding box center [420, 155] width 155 height 11
click at [204, 172] on button "Continue" at bounding box center [194, 177] width 24 height 10
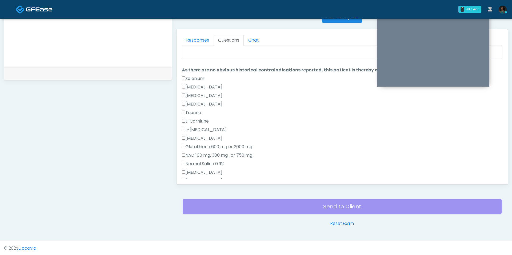
scroll to position [0, 0]
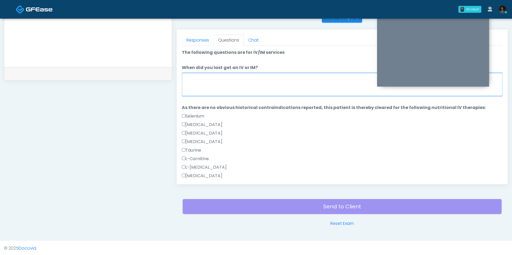
click at [232, 85] on textarea "When did you last get an IV or IM?" at bounding box center [342, 84] width 321 height 23
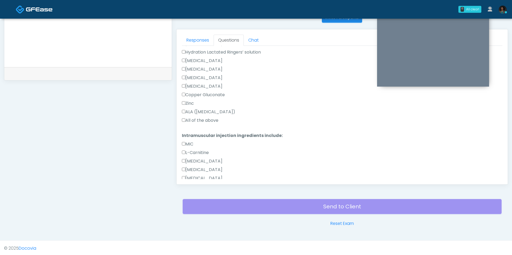
type textarea "***"
click at [206, 123] on label "All of the above" at bounding box center [200, 120] width 37 height 6
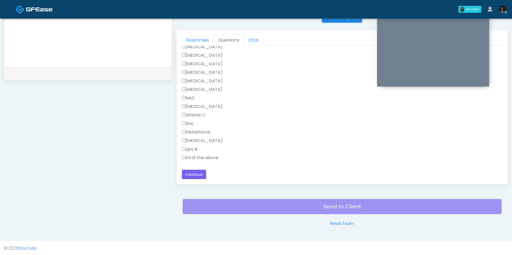
click at [200, 158] on label "All of the above" at bounding box center [200, 158] width 37 height 6
click at [200, 171] on button "Continue" at bounding box center [194, 175] width 24 height 10
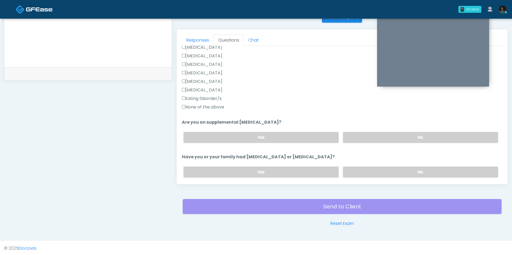
scroll to position [0, 0]
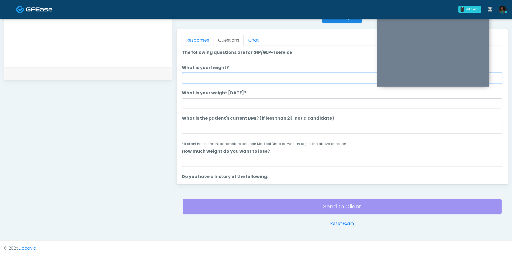
click at [213, 75] on input "What is your height?" at bounding box center [342, 78] width 321 height 10
type input "***"
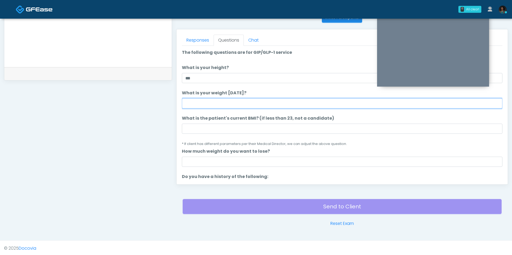
click at [222, 107] on input "What is your weight today?" at bounding box center [342, 103] width 321 height 10
type input "***"
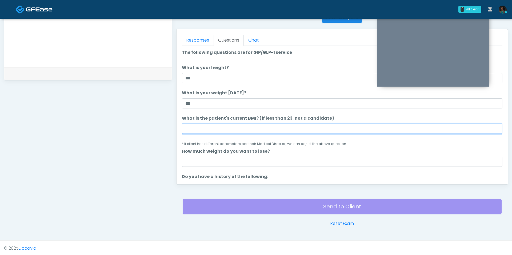
click at [222, 128] on input "What is the patient's current BMI? (if less than 23, not a candidate)" at bounding box center [342, 129] width 321 height 10
type input "***"
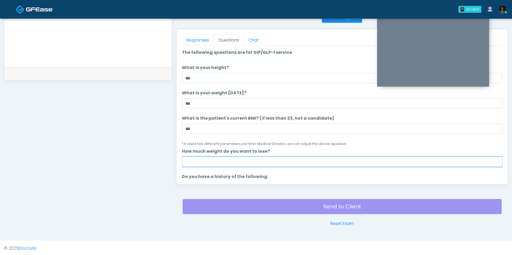
click at [225, 163] on input "How much weight do you want to lose?" at bounding box center [342, 162] width 321 height 10
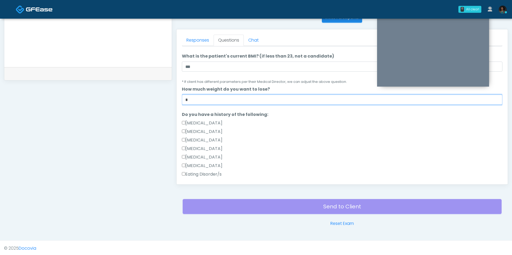
scroll to position [73, 0]
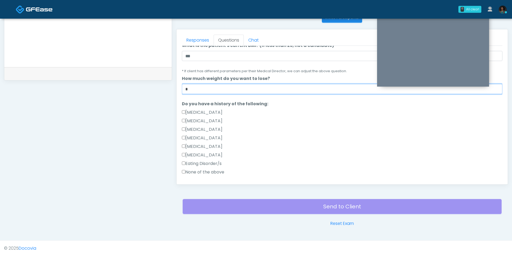
type input "*"
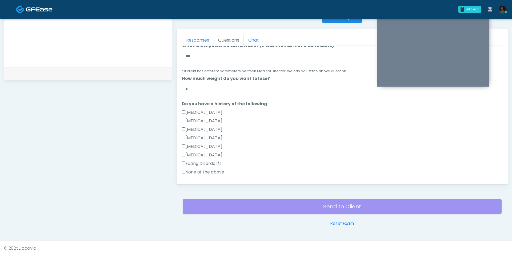
click at [212, 111] on label "Gallbladder Disease" at bounding box center [202, 112] width 41 height 6
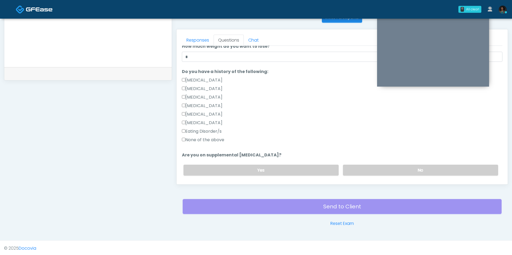
scroll to position [155, 0]
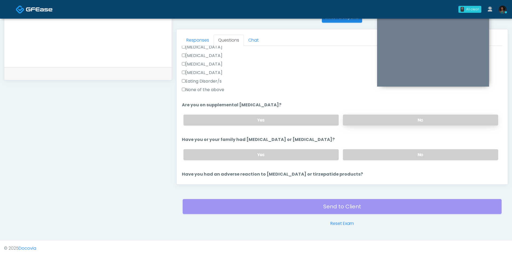
click at [397, 120] on label "No" at bounding box center [420, 120] width 155 height 11
click at [355, 159] on div "Yes No" at bounding box center [341, 154] width 324 height 19
click at [357, 146] on div "Yes No" at bounding box center [341, 154] width 324 height 19
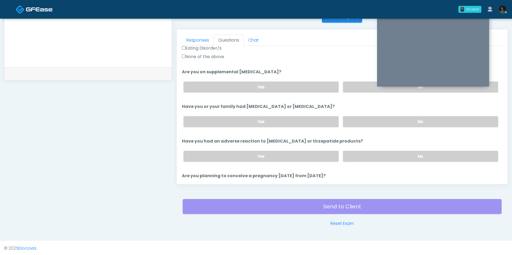
scroll to position [192, 0]
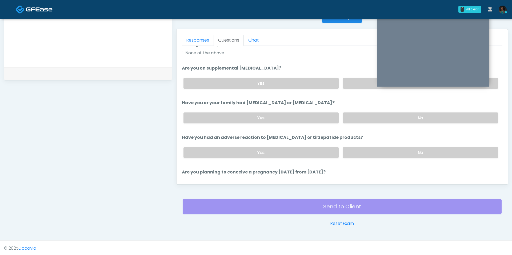
click at [361, 122] on div "Yes No" at bounding box center [341, 117] width 324 height 19
click at [359, 123] on div "Yes No" at bounding box center [341, 117] width 324 height 19
click at [356, 120] on label "No" at bounding box center [420, 118] width 155 height 11
click at [354, 156] on div "Yes No" at bounding box center [341, 152] width 324 height 19
click at [357, 152] on label "No" at bounding box center [420, 152] width 155 height 11
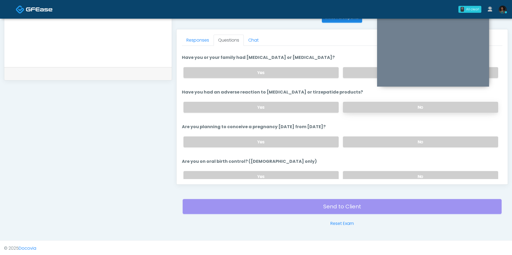
scroll to position [238, 0]
click at [361, 138] on label "No" at bounding box center [420, 141] width 155 height 11
click at [361, 176] on label "No" at bounding box center [420, 176] width 155 height 11
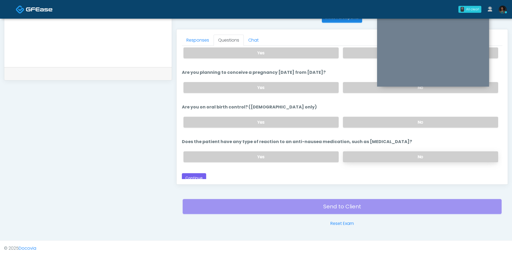
click at [355, 153] on label "No" at bounding box center [420, 157] width 155 height 11
click at [193, 173] on button "Continue" at bounding box center [194, 178] width 24 height 10
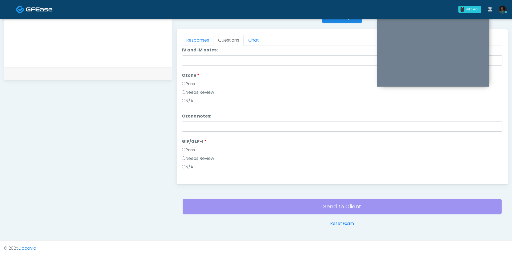
scroll to position [0, 0]
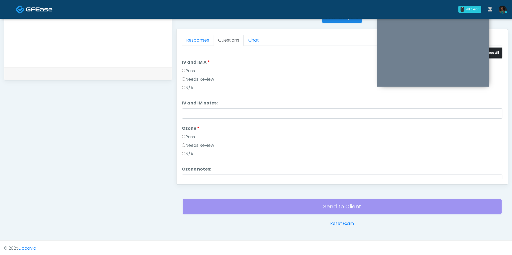
click at [496, 55] on button "Pass All" at bounding box center [493, 53] width 20 height 10
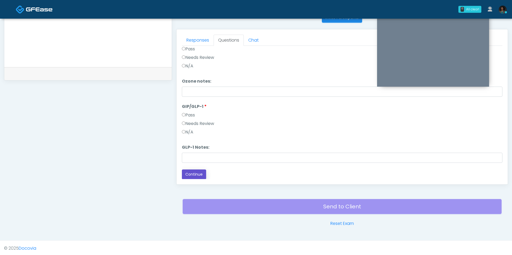
click at [194, 177] on button "Continue" at bounding box center [194, 175] width 24 height 10
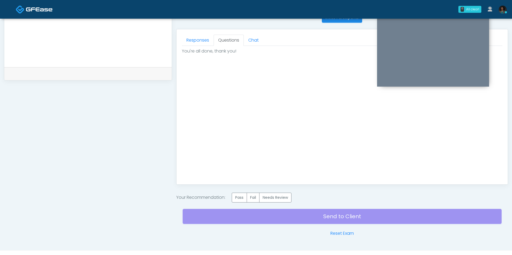
scroll to position [0, 0]
click at [237, 195] on label "Pass" at bounding box center [239, 198] width 15 height 10
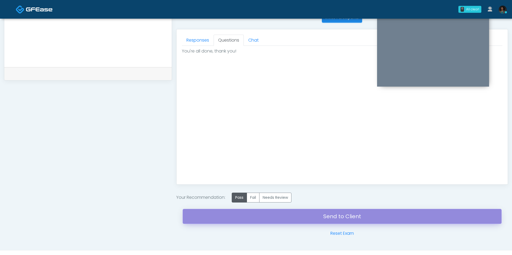
click at [272, 213] on link "Send to Client" at bounding box center [342, 216] width 319 height 15
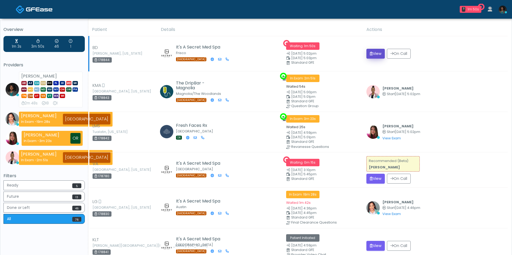
click at [380, 53] on button "View" at bounding box center [376, 54] width 18 height 10
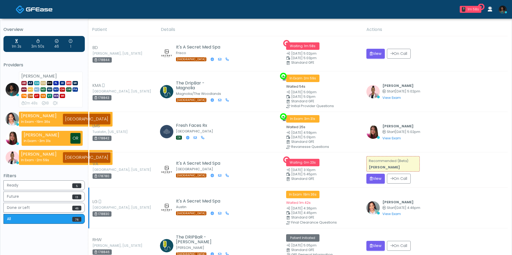
scroll to position [52, 0]
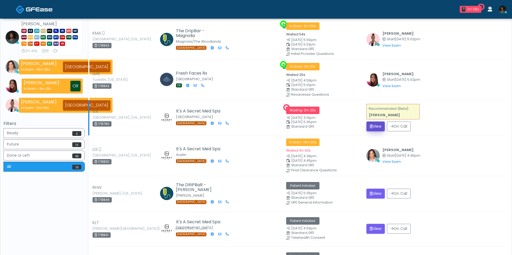
click at [374, 128] on button "View" at bounding box center [376, 127] width 18 height 10
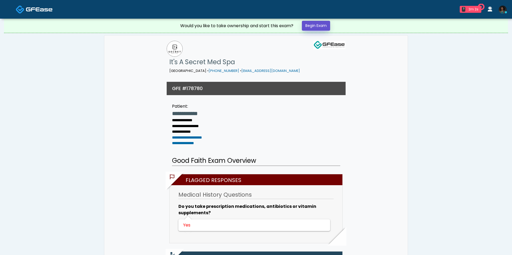
click at [318, 28] on link "Begin Exam" at bounding box center [316, 26] width 28 height 10
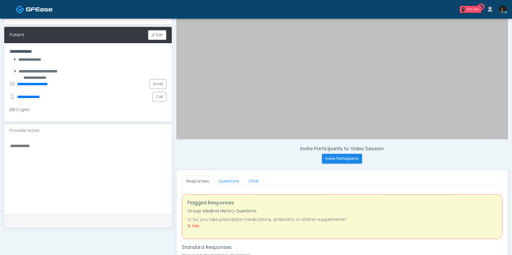
scroll to position [82, 0]
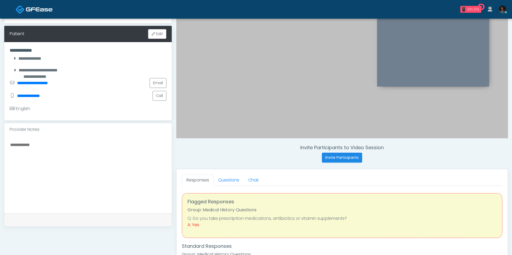
click at [226, 185] on link "Questions" at bounding box center [229, 180] width 30 height 11
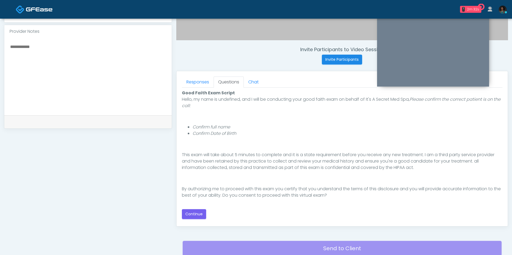
scroll to position [181, 0]
click at [193, 214] on button "Continue" at bounding box center [194, 214] width 24 height 10
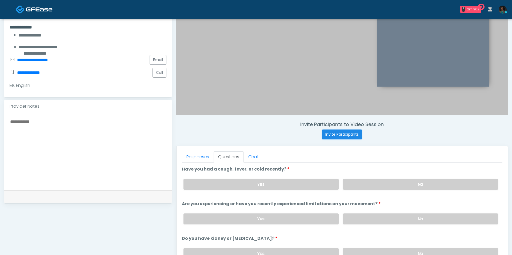
scroll to position [105, 0]
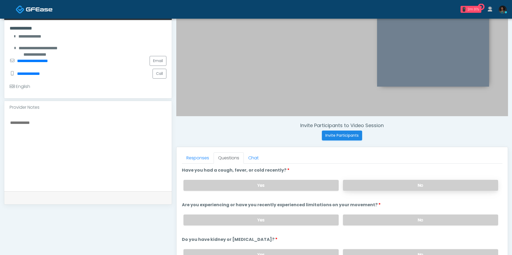
click at [384, 183] on label "No" at bounding box center [420, 185] width 155 height 11
click at [376, 212] on div "Yes No" at bounding box center [341, 220] width 324 height 19
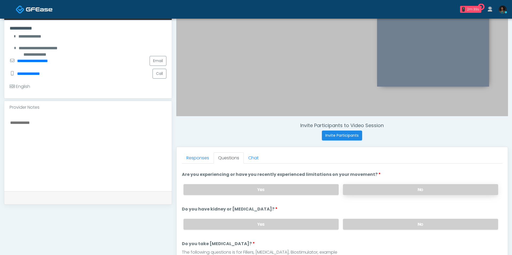
click at [377, 186] on label "No" at bounding box center [420, 189] width 155 height 11
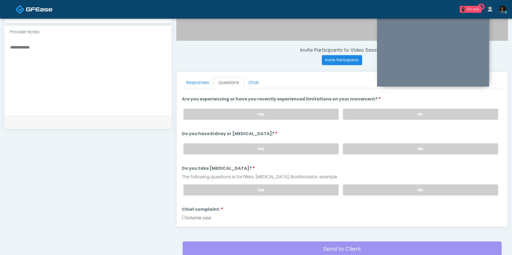
scroll to position [181, 0]
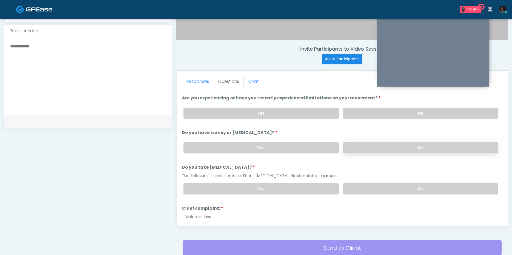
click at [391, 150] on label "No" at bounding box center [420, 148] width 155 height 11
click at [374, 188] on label "No" at bounding box center [420, 189] width 155 height 11
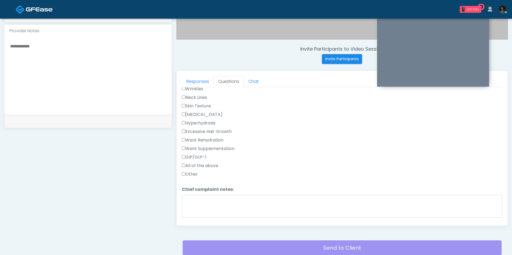
scroll to position [182, 0]
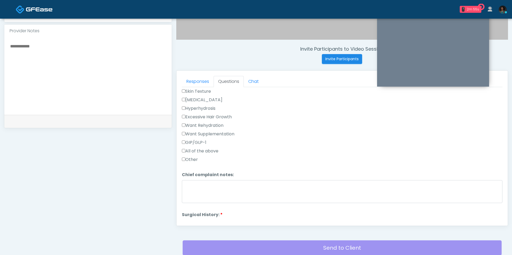
click at [190, 157] on label "Other" at bounding box center [190, 160] width 16 height 6
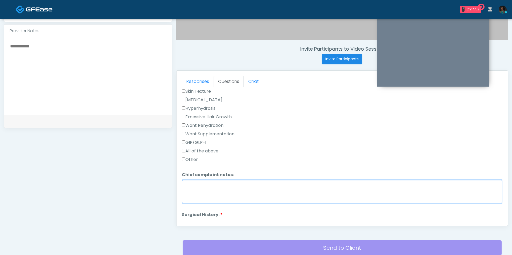
click at [194, 180] on textarea "Chief complaint notes:" at bounding box center [342, 191] width 321 height 23
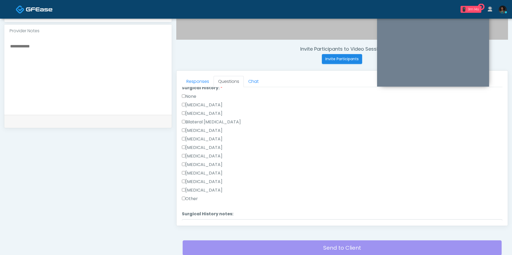
scroll to position [310, 0]
type textarea "*****"
click at [199, 179] on label "[MEDICAL_DATA]" at bounding box center [202, 181] width 41 height 6
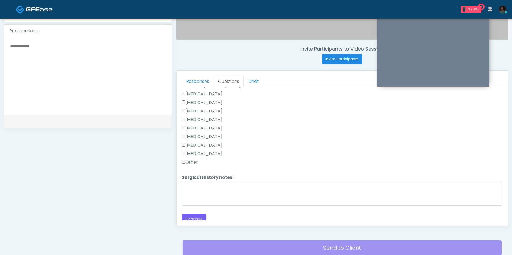
scroll to position [346, 0]
click at [194, 214] on button "Continue" at bounding box center [194, 219] width 24 height 10
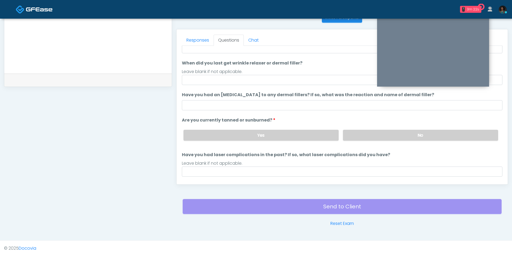
scroll to position [0, 0]
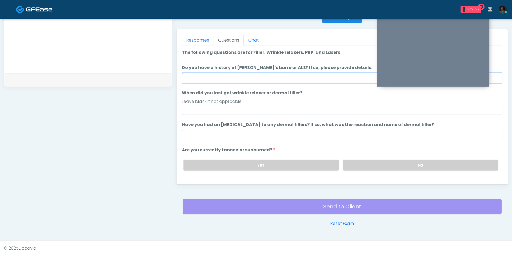
click at [205, 81] on input "Do you have a history of Guillain's barre or ALS? If so, please provide details." at bounding box center [342, 78] width 321 height 10
type input "**********"
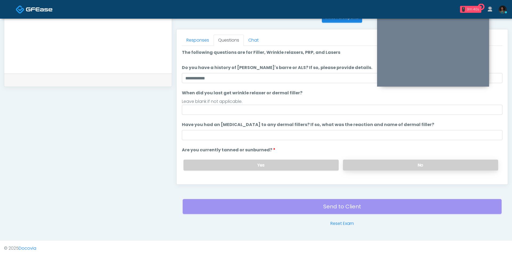
click at [353, 161] on label "No" at bounding box center [420, 165] width 155 height 11
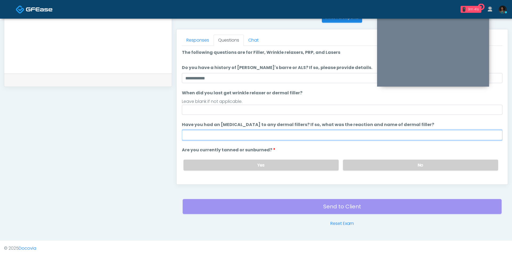
click at [299, 139] on input "Have you had an allergic response to any dermal fillers? If so, what was the re…" at bounding box center [342, 135] width 321 height 10
type input "**"
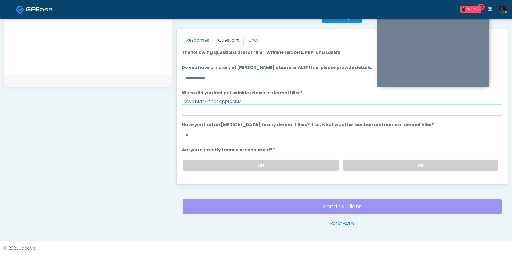
click at [225, 109] on input "When did you last get wrinkle relaxer or dermal filler?" at bounding box center [342, 110] width 321 height 10
type input "**********"
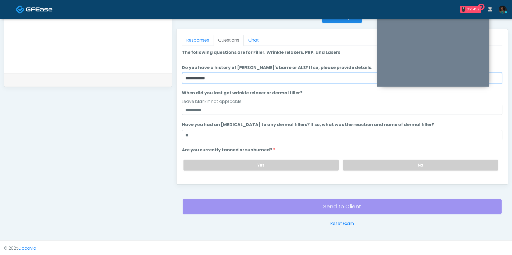
click at [192, 80] on input "**********" at bounding box center [342, 78] width 321 height 10
click at [223, 79] on input "**********" at bounding box center [342, 78] width 321 height 10
type input "**"
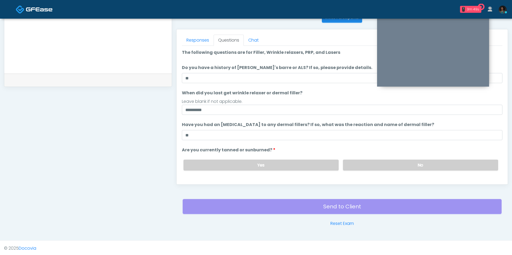
click at [257, 123] on label "Have you had an allergic response to any dermal fillers? If so, what was the re…" at bounding box center [308, 125] width 253 height 6
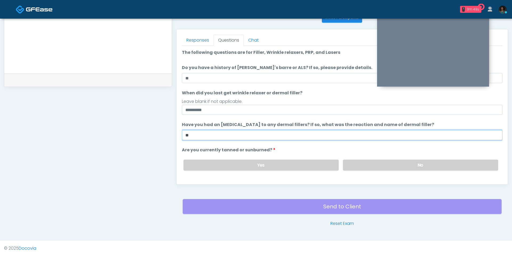
click at [257, 130] on input "**" at bounding box center [342, 135] width 321 height 10
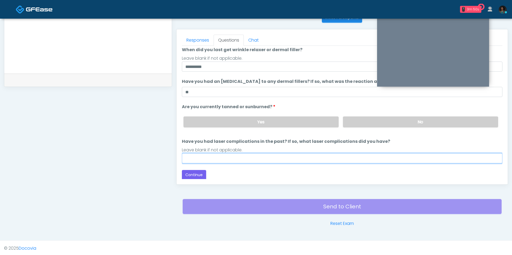
click at [263, 154] on input "Have you had laser complications in the past? If so, what laser complications d…" at bounding box center [342, 158] width 321 height 10
type input "**"
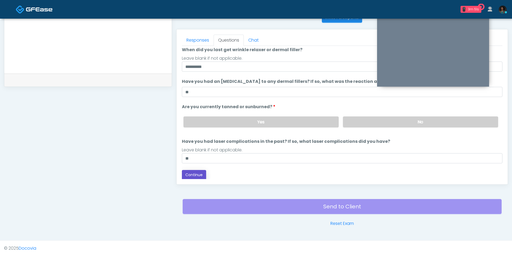
click at [195, 172] on button "Continue" at bounding box center [194, 175] width 24 height 10
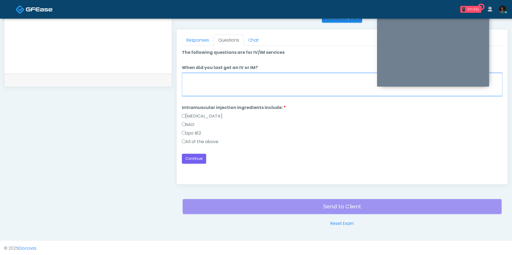
click at [235, 83] on textarea "When did you last get an IV or IM?" at bounding box center [342, 84] width 321 height 23
type textarea "***"
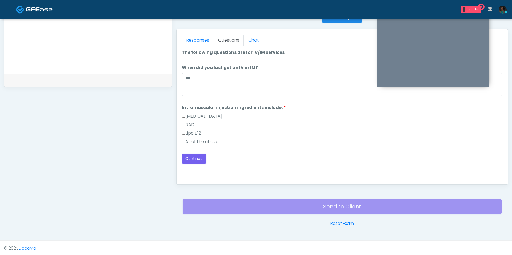
click at [195, 139] on label "All of the above" at bounding box center [200, 142] width 37 height 6
click at [196, 154] on button "Continue" at bounding box center [194, 159] width 24 height 10
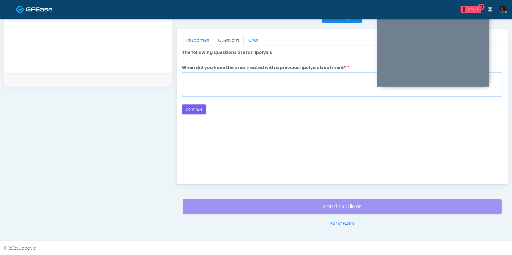
click at [226, 87] on textarea "When did you have the area treated with a previous lipolysis treatment?" at bounding box center [342, 84] width 321 height 23
type textarea "***"
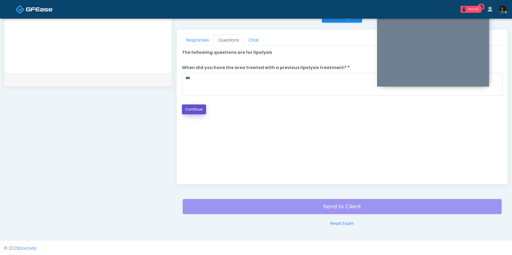
click at [190, 111] on button "Continue" at bounding box center [194, 110] width 24 height 10
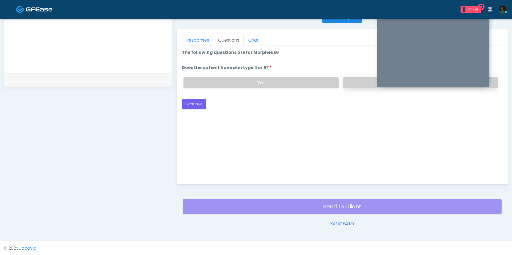
click at [358, 80] on label "No" at bounding box center [420, 82] width 155 height 11
click at [202, 102] on button "Continue" at bounding box center [194, 104] width 24 height 10
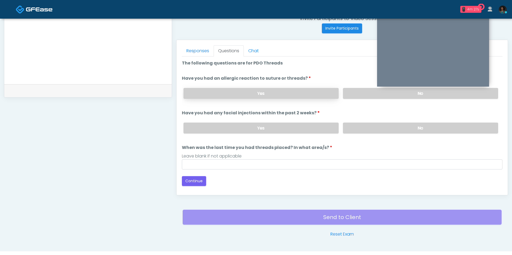
scroll to position [208, 0]
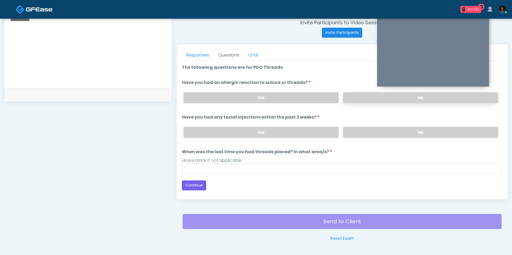
click at [364, 96] on label "No" at bounding box center [420, 97] width 155 height 11
click at [356, 127] on label "No" at bounding box center [420, 132] width 155 height 11
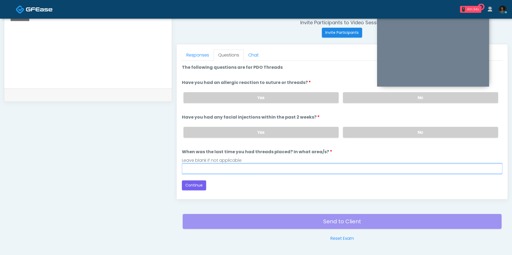
click at [331, 169] on input "When was the last time you had threads placed? In what area/s?" at bounding box center [342, 169] width 321 height 10
type input "***"
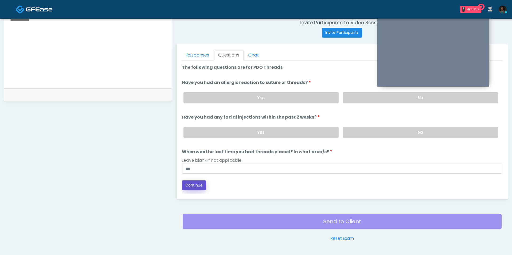
click at [203, 181] on button "Continue" at bounding box center [194, 186] width 24 height 10
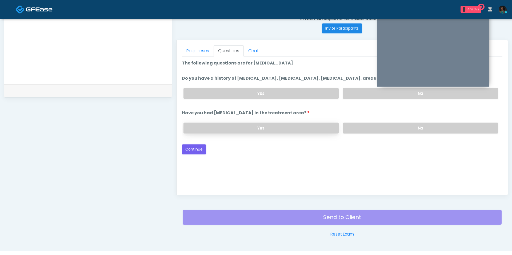
scroll to position [209, 0]
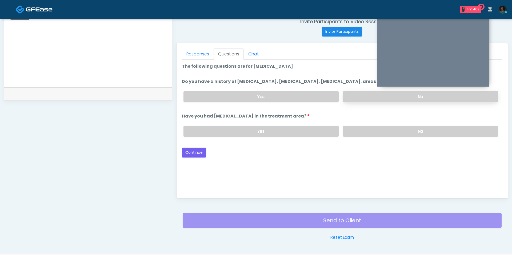
click at [364, 94] on label "No" at bounding box center [420, 96] width 155 height 11
click at [352, 135] on label "No" at bounding box center [420, 131] width 155 height 11
click at [196, 150] on button "Continue" at bounding box center [194, 153] width 24 height 10
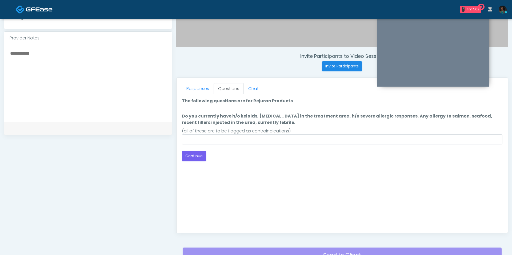
scroll to position [173, 0]
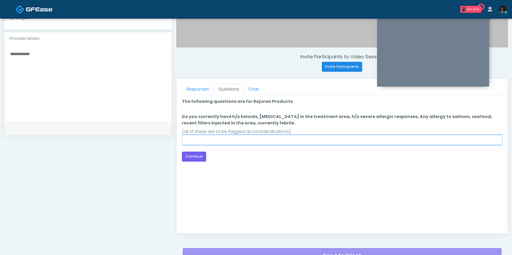
click at [260, 140] on input "Do you currently have h/o keloids, skin infection in the treatment area, h/o se…" at bounding box center [342, 140] width 321 height 10
type input "**"
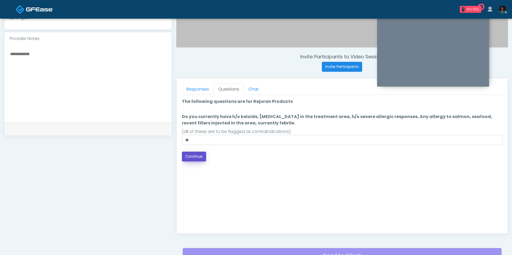
click at [194, 156] on button "Continue" at bounding box center [194, 157] width 24 height 10
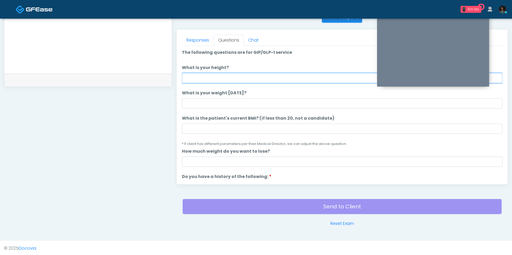
click at [219, 82] on input "What is your height?" at bounding box center [342, 78] width 321 height 10
type input "***"
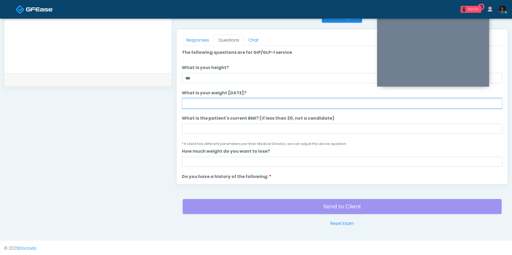
click at [227, 108] on ol "The following questions are for GIP/GLP-1 service The following questions are f…" at bounding box center [342, 253] width 321 height 409
type input "***"
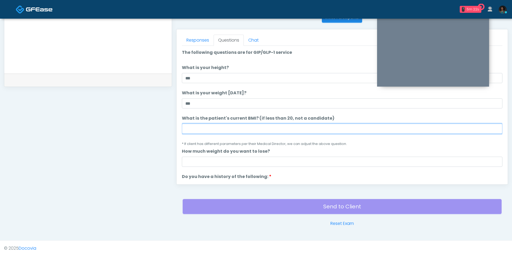
click at [202, 124] on input "What is the patient's current BMI? (if less than 20, not a candidate)" at bounding box center [342, 129] width 321 height 10
type input "****"
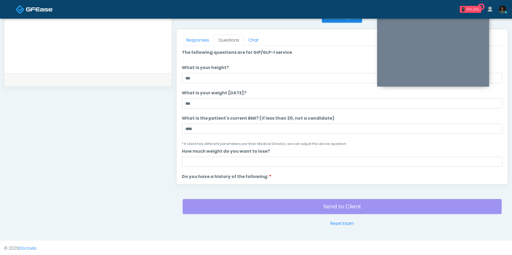
click at [201, 169] on ol "The following questions are for GIP/GLP-1 service The following questions are f…" at bounding box center [342, 253] width 321 height 409
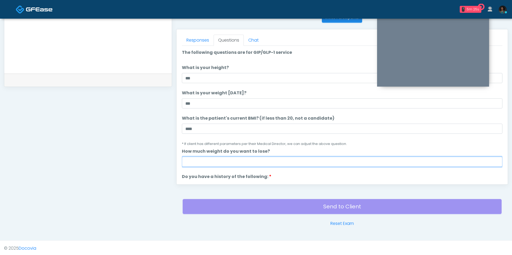
click at [200, 164] on input "How much weight do you want to lose?" at bounding box center [342, 162] width 321 height 10
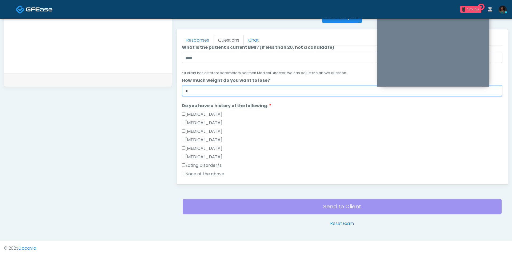
scroll to position [72, 0]
type input "*"
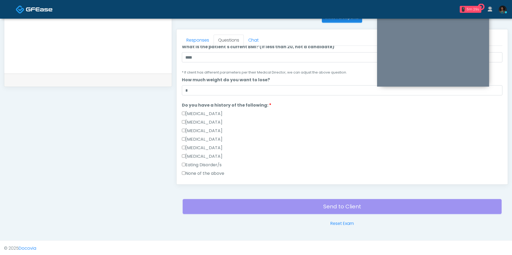
click at [221, 115] on label "[MEDICAL_DATA]" at bounding box center [202, 114] width 41 height 6
click at [250, 140] on div "[MEDICAL_DATA]" at bounding box center [342, 140] width 321 height 9
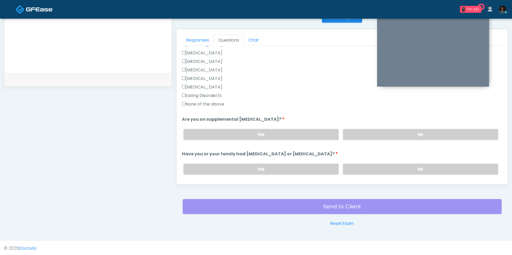
scroll to position [141, 0]
click at [215, 99] on div "Eating Disorder/s" at bounding box center [342, 96] width 321 height 9
click at [215, 105] on label "None of the above" at bounding box center [203, 104] width 42 height 6
click at [390, 137] on label "No" at bounding box center [420, 134] width 155 height 11
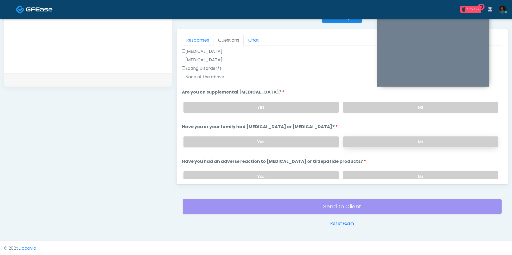
scroll to position [170, 0]
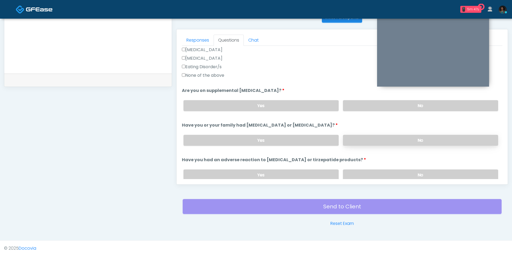
click at [351, 138] on label "No" at bounding box center [420, 140] width 155 height 11
click at [359, 167] on div "Yes No" at bounding box center [341, 174] width 324 height 19
click at [358, 173] on label "No" at bounding box center [420, 175] width 155 height 11
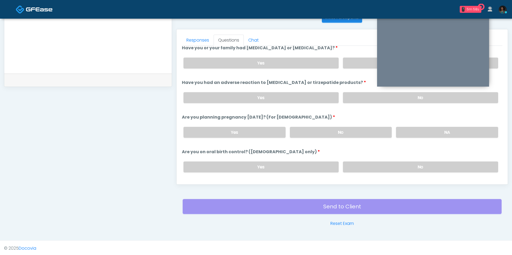
scroll to position [251, 0]
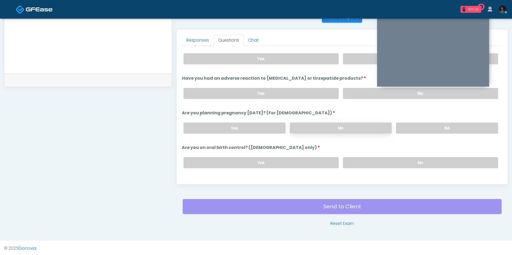
click at [346, 130] on label "No" at bounding box center [341, 128] width 102 height 11
click at [362, 161] on label "No" at bounding box center [420, 162] width 155 height 11
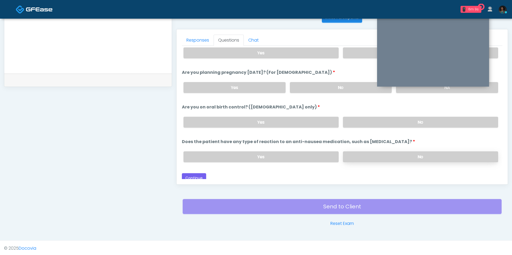
click at [390, 152] on label "No" at bounding box center [420, 157] width 155 height 11
click at [202, 174] on button "Continue" at bounding box center [194, 178] width 24 height 10
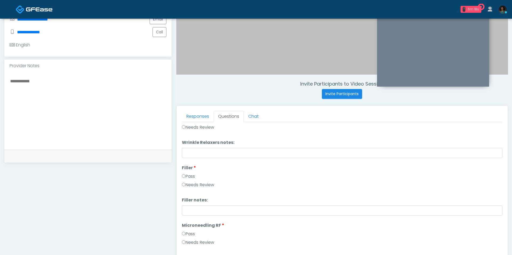
scroll to position [0, 0]
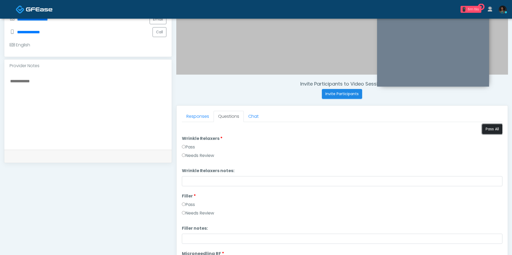
click at [494, 127] on button "Pass All" at bounding box center [493, 129] width 20 height 10
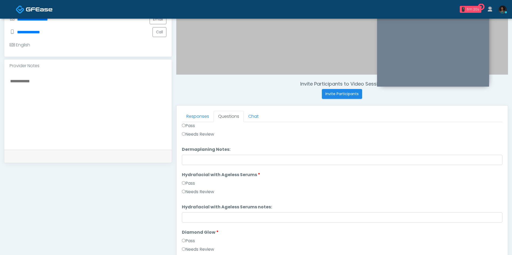
scroll to position [1051, 0]
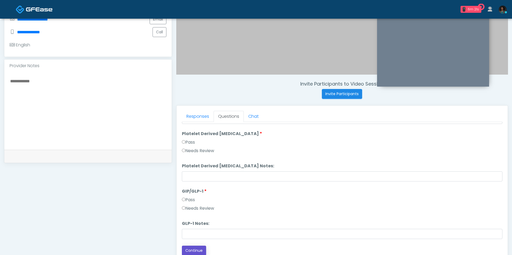
click at [190, 251] on button "Continue" at bounding box center [194, 251] width 24 height 10
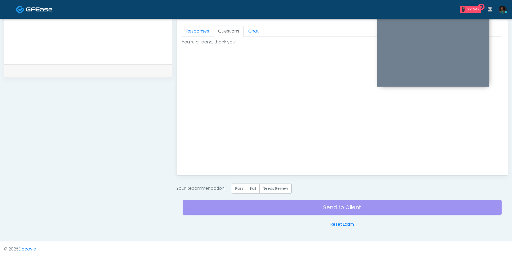
scroll to position [232, 0]
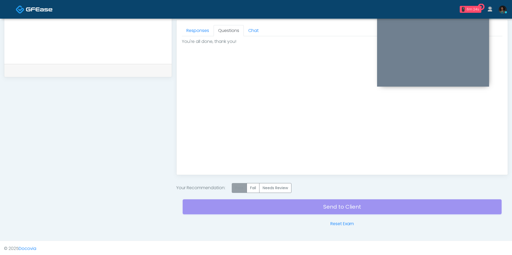
click at [244, 183] on label "Pass" at bounding box center [239, 188] width 15 height 10
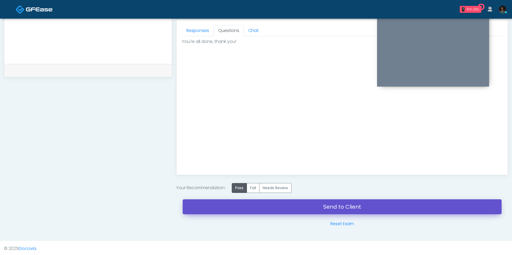
click at [242, 206] on link "Send to Client" at bounding box center [342, 207] width 319 height 15
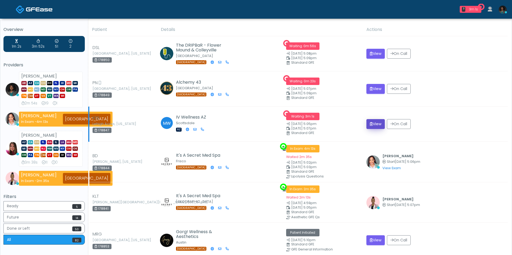
click at [373, 123] on icon "submit" at bounding box center [371, 124] width 3 height 4
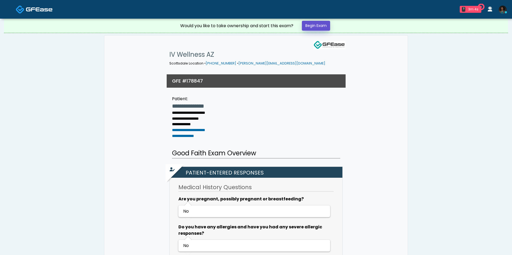
click at [319, 25] on link "Begin Exam" at bounding box center [316, 26] width 28 height 10
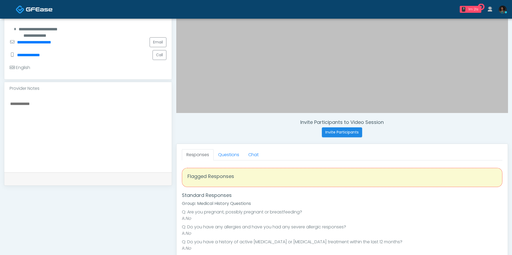
scroll to position [110, 0]
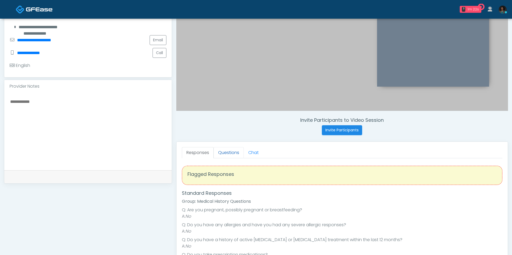
click at [228, 147] on link "Questions" at bounding box center [229, 152] width 30 height 11
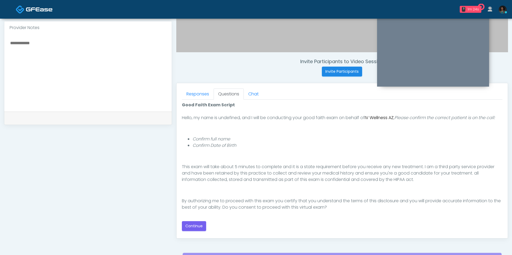
scroll to position [169, 0]
click at [192, 225] on button "Continue" at bounding box center [194, 226] width 24 height 10
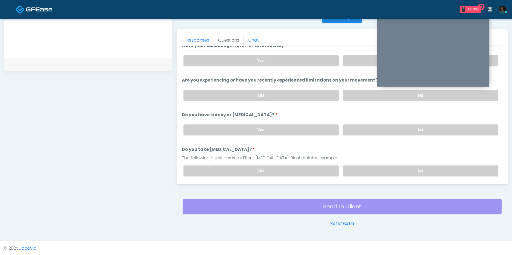
scroll to position [0, 0]
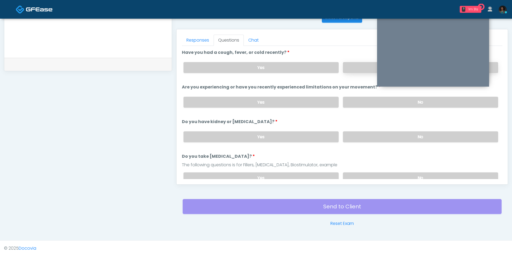
click at [356, 64] on label "No" at bounding box center [420, 67] width 155 height 11
click at [353, 100] on label "No" at bounding box center [420, 102] width 155 height 11
click at [359, 134] on label "No" at bounding box center [420, 137] width 155 height 11
click at [357, 162] on div "The following questions is for Fillers, [MEDICAL_DATA], Biostimulator, example" at bounding box center [342, 165] width 321 height 6
click at [357, 173] on label "No" at bounding box center [420, 178] width 155 height 11
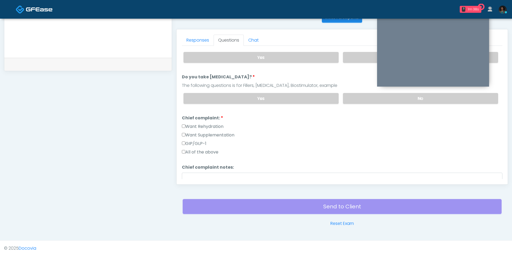
scroll to position [92, 0]
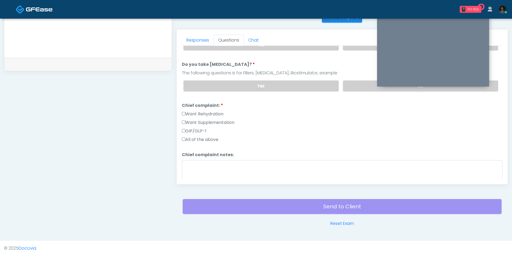
click at [209, 113] on label "Want Rehydration" at bounding box center [203, 114] width 42 height 6
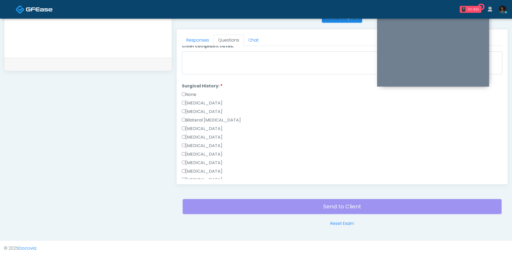
scroll to position [202, 0]
click at [192, 93] on div "None" at bounding box center [342, 94] width 321 height 9
click at [190, 91] on label "None" at bounding box center [189, 93] width 14 height 6
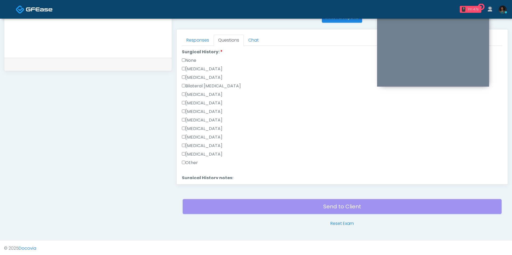
scroll to position [233, 0]
click at [190, 164] on label "Other" at bounding box center [190, 165] width 16 height 6
click at [195, 60] on label "None" at bounding box center [189, 62] width 14 height 6
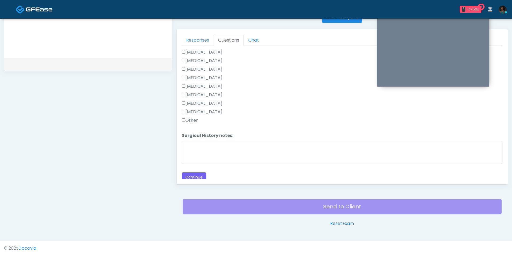
click at [217, 142] on textarea "Surgical History notes:" at bounding box center [342, 152] width 321 height 23
type textarea "**********"
click at [203, 173] on button "Continue" at bounding box center [194, 178] width 24 height 10
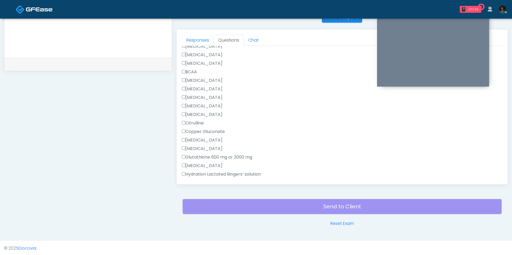
scroll to position [0, 0]
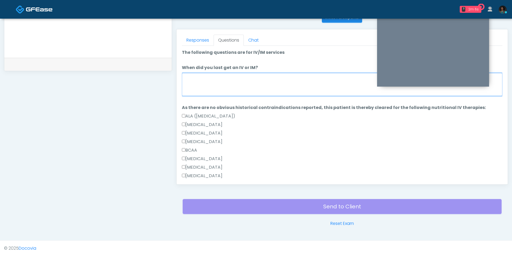
click at [246, 82] on textarea "When did you last get an IV or IM?" at bounding box center [342, 84] width 321 height 23
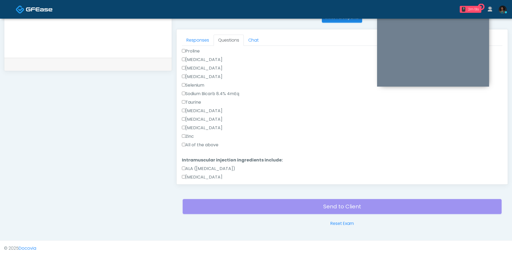
scroll to position [336, 0]
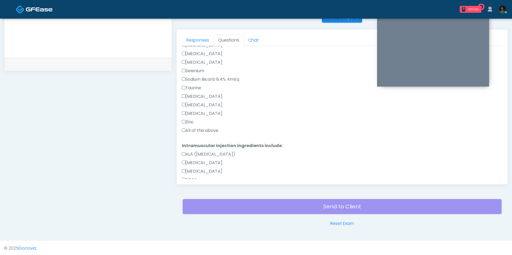
type textarea "**********"
click at [207, 132] on label "All of the above" at bounding box center [200, 131] width 37 height 6
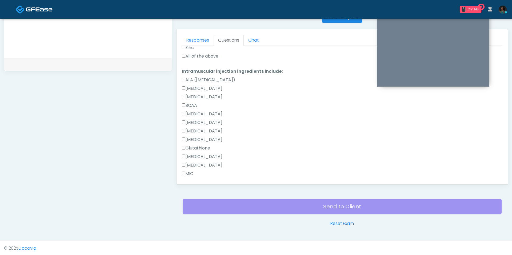
scroll to position [546, 0]
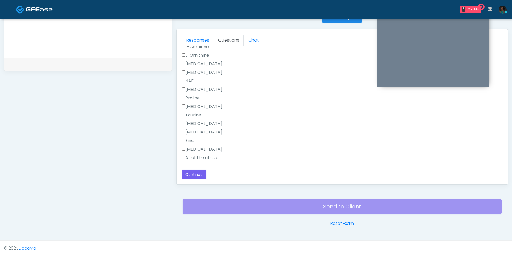
click at [202, 159] on label "All of the above" at bounding box center [200, 158] width 37 height 6
click at [195, 173] on button "Continue" at bounding box center [194, 175] width 24 height 10
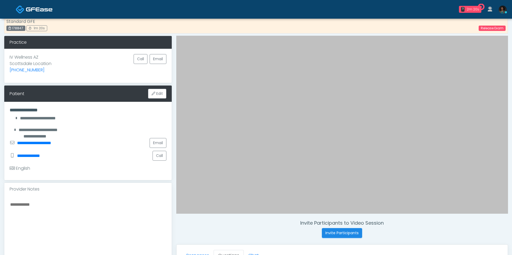
scroll to position [152, 0]
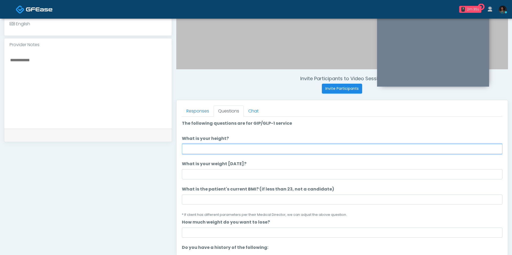
click at [218, 147] on input "What is your height?" at bounding box center [342, 149] width 321 height 10
type input "***"
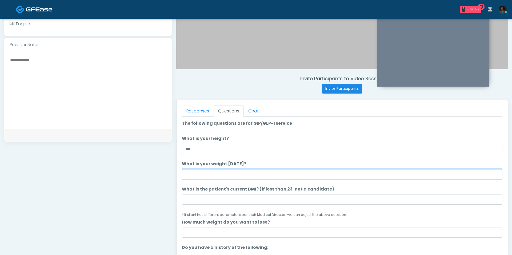
click at [231, 174] on input "What is your weight [DATE]?" at bounding box center [342, 174] width 321 height 10
type input "***"
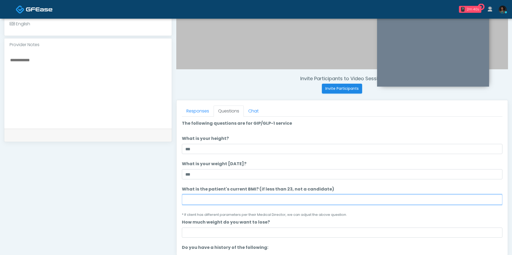
click at [231, 196] on input "What is the patient's current BMI? (if less than 23, not a candidate)" at bounding box center [342, 200] width 321 height 10
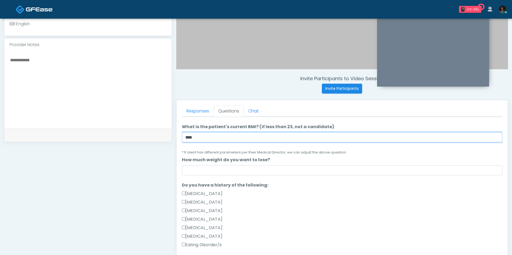
type input "****"
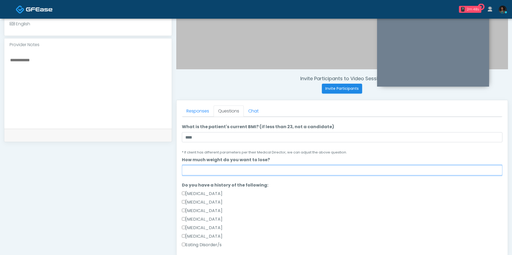
click at [219, 167] on input "How much weight do you want to lose?" at bounding box center [342, 170] width 321 height 10
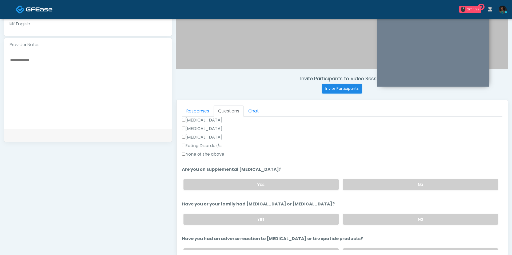
scroll to position [159, 0]
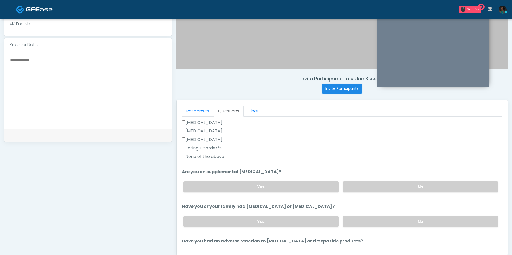
type input "*"
click at [213, 148] on label "Eating Disorder/s" at bounding box center [202, 148] width 40 height 6
click at [212, 155] on label "None of the above" at bounding box center [203, 157] width 42 height 6
click at [212, 147] on label "Eating Disorder/s" at bounding box center [202, 148] width 40 height 6
click at [404, 196] on ol "The following questions are for GIP/GLP-1 service The following questions are f…" at bounding box center [342, 165] width 321 height 409
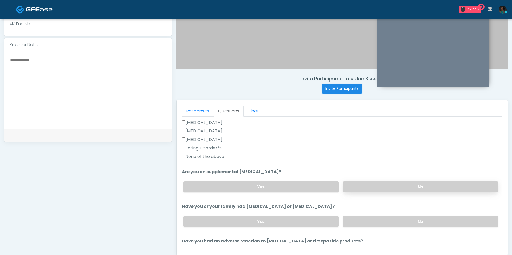
click at [393, 185] on label "No" at bounding box center [420, 187] width 155 height 11
click at [393, 220] on label "No" at bounding box center [420, 221] width 155 height 11
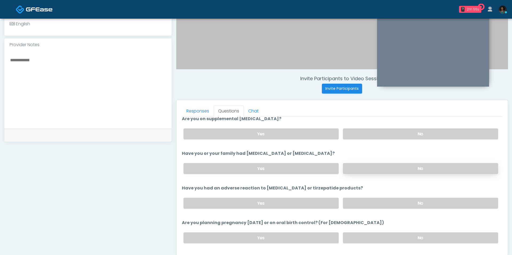
scroll to position [215, 0]
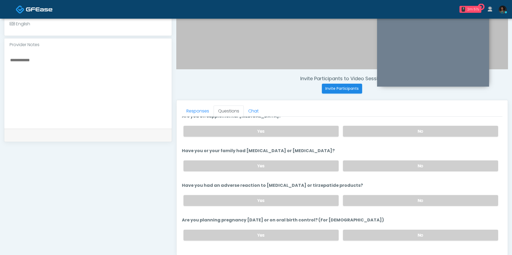
click at [376, 205] on div "Yes No" at bounding box center [341, 200] width 324 height 19
click at [376, 198] on label "No" at bounding box center [420, 200] width 155 height 11
click at [372, 230] on label "No" at bounding box center [420, 235] width 155 height 11
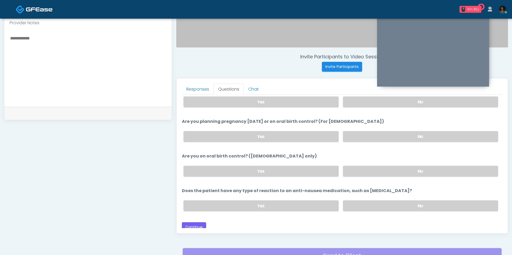
scroll to position [187, 0]
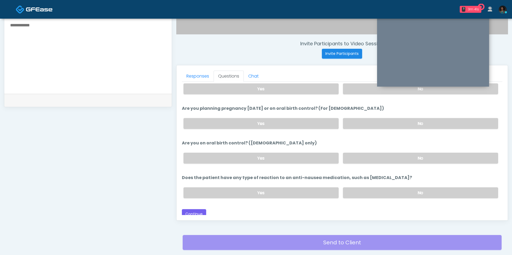
click at [366, 160] on div "Yes No" at bounding box center [341, 158] width 324 height 19
click at [368, 153] on label "No" at bounding box center [420, 158] width 155 height 11
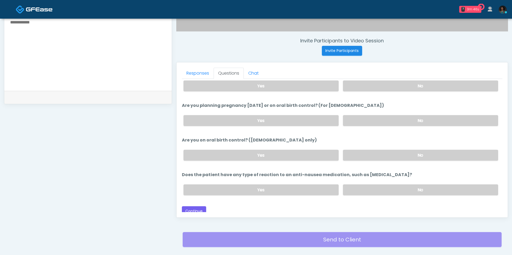
scroll to position [223, 0]
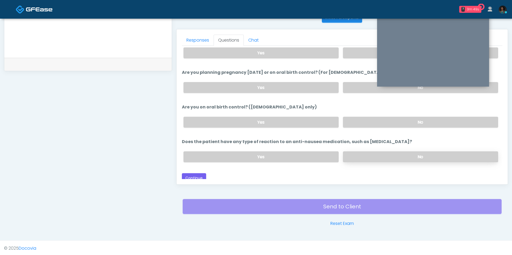
click at [378, 152] on label "No" at bounding box center [420, 157] width 155 height 11
click at [193, 173] on button "Continue" at bounding box center [194, 178] width 24 height 10
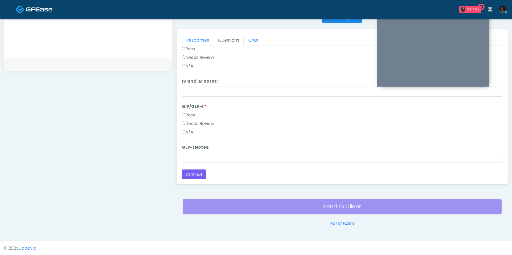
scroll to position [0, 0]
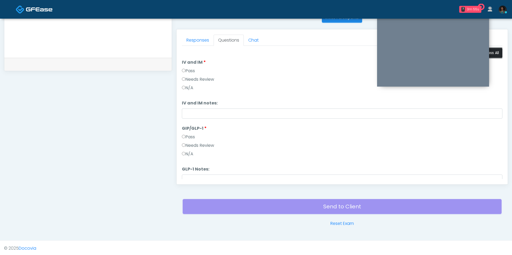
click at [496, 50] on button "Pass All" at bounding box center [493, 53] width 20 height 10
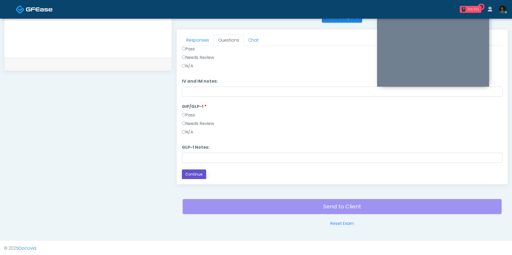
click at [194, 176] on button "Continue" at bounding box center [194, 175] width 24 height 10
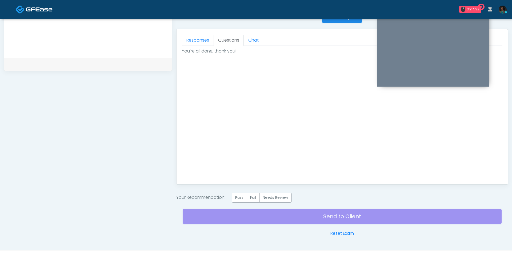
scroll to position [0, 0]
click at [244, 199] on label "Pass" at bounding box center [239, 198] width 15 height 10
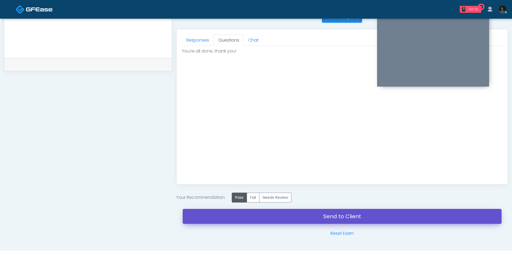
click at [261, 214] on link "Send to Client" at bounding box center [342, 216] width 319 height 15
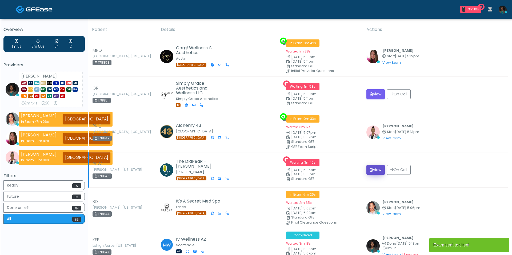
click at [374, 171] on button "View" at bounding box center [376, 170] width 18 height 10
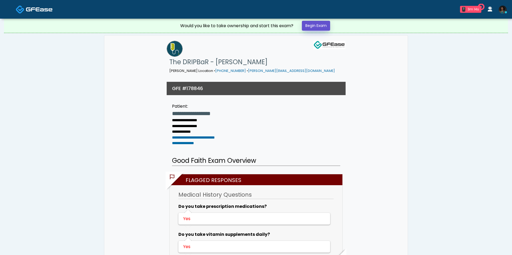
click at [309, 26] on link "Begin Exam" at bounding box center [316, 26] width 28 height 10
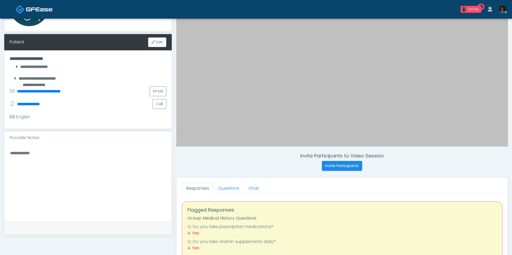
scroll to position [75, 0]
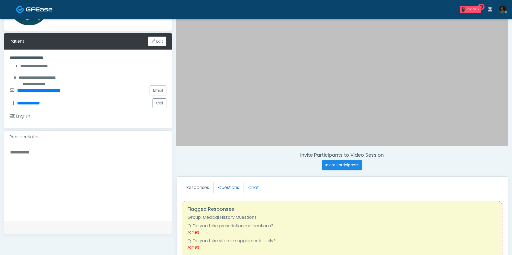
click at [223, 185] on link "Questions" at bounding box center [229, 187] width 30 height 11
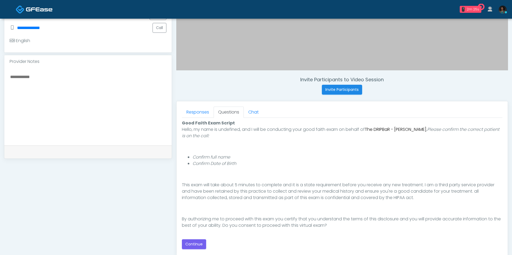
scroll to position [154, 0]
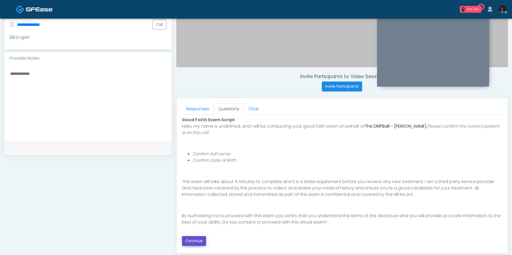
click at [193, 237] on button "Continue" at bounding box center [194, 241] width 24 height 10
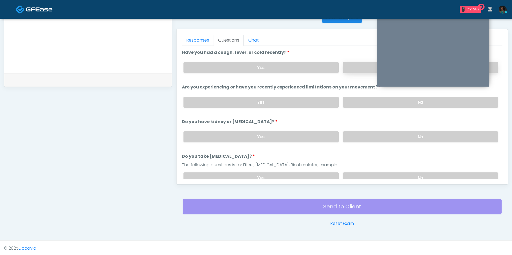
click at [348, 71] on label "No" at bounding box center [420, 67] width 155 height 11
click at [354, 104] on label "No" at bounding box center [420, 102] width 155 height 11
click at [355, 136] on label "No" at bounding box center [420, 137] width 155 height 11
click at [362, 173] on label "No" at bounding box center [420, 178] width 155 height 11
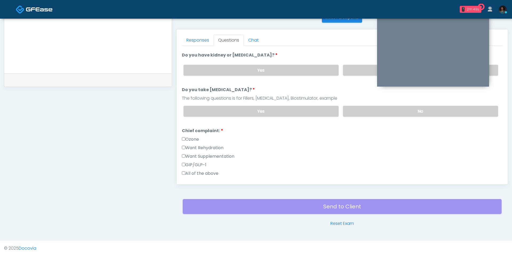
scroll to position [66, 0]
click at [207, 147] on label "Want Rehydration" at bounding box center [203, 148] width 42 height 6
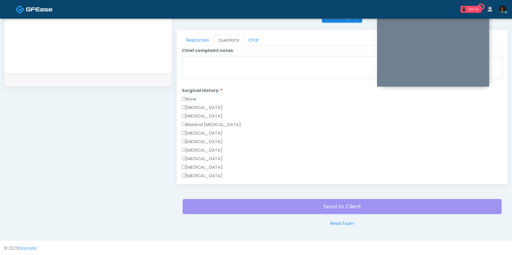
scroll to position [206, 0]
click at [189, 95] on label "None" at bounding box center [189, 98] width 14 height 6
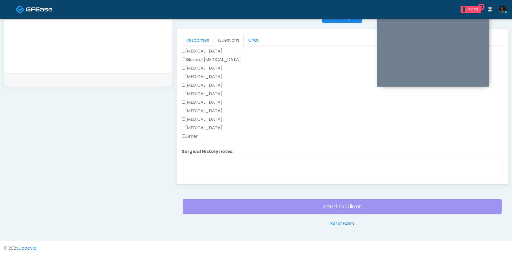
scroll to position [286, 0]
click at [202, 173] on button "Continue" at bounding box center [194, 178] width 24 height 10
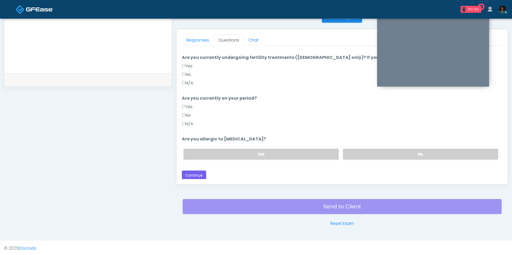
scroll to position [0, 0]
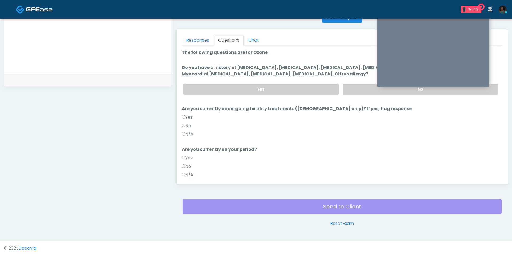
click at [188, 133] on label "N/A" at bounding box center [187, 134] width 11 height 6
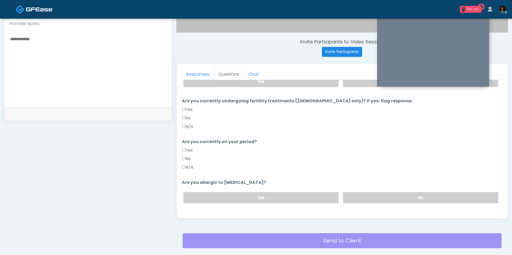
scroll to position [51, 0]
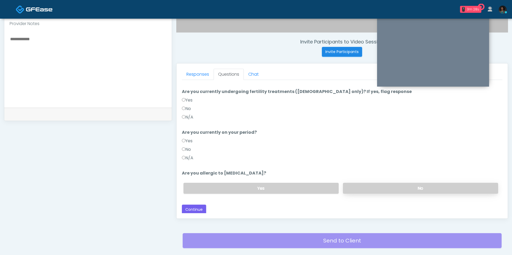
click at [346, 187] on label "No" at bounding box center [420, 188] width 155 height 11
click at [188, 156] on label "N/A" at bounding box center [187, 158] width 11 height 6
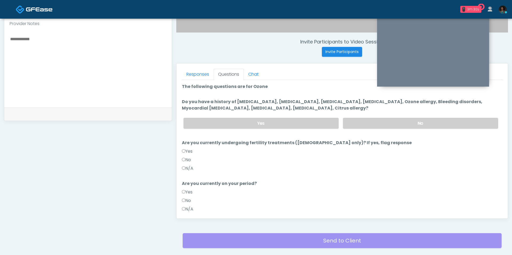
click at [258, 129] on div "Yes No" at bounding box center [341, 123] width 324 height 19
click at [256, 126] on label "Yes" at bounding box center [261, 123] width 155 height 11
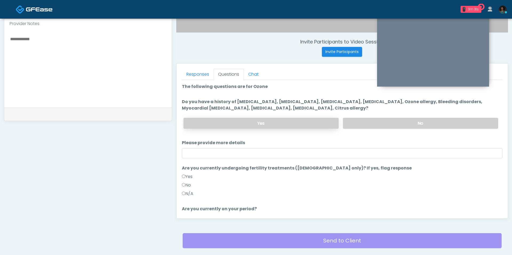
scroll to position [25, 0]
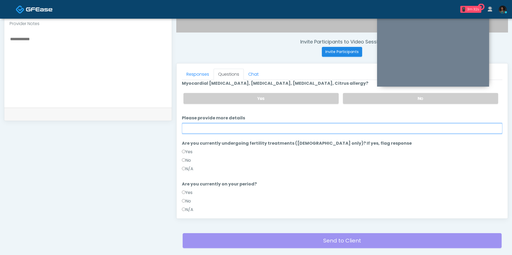
click at [257, 126] on input "Please provide more details" at bounding box center [342, 129] width 321 height 10
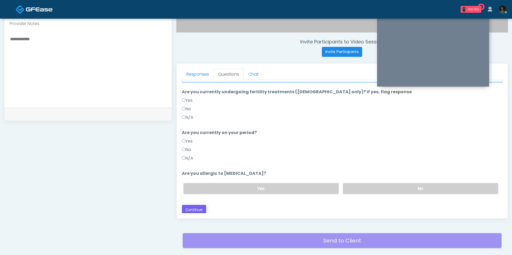
type input "**********"
click at [196, 206] on button "Continue" at bounding box center [194, 210] width 24 height 10
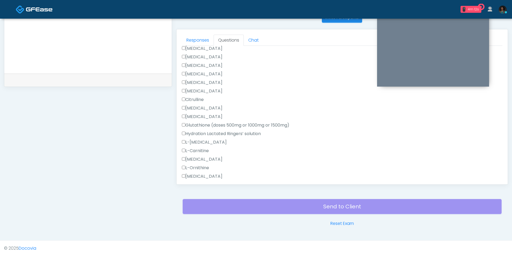
scroll to position [0, 0]
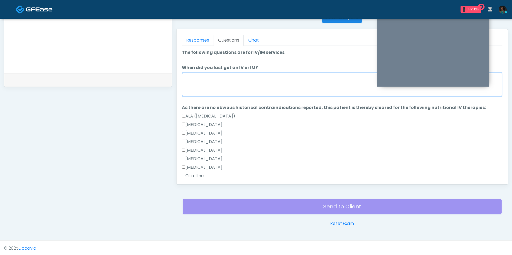
click at [225, 81] on textarea "When did you last get an IV or IM?" at bounding box center [342, 84] width 321 height 23
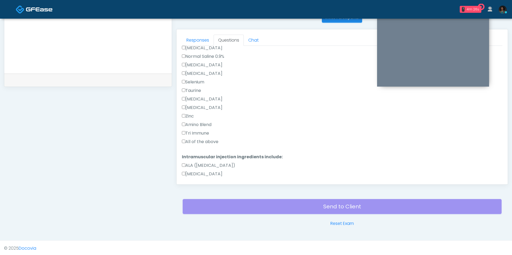
type textarea "**********"
click at [212, 140] on label "All of the above" at bounding box center [200, 142] width 37 height 6
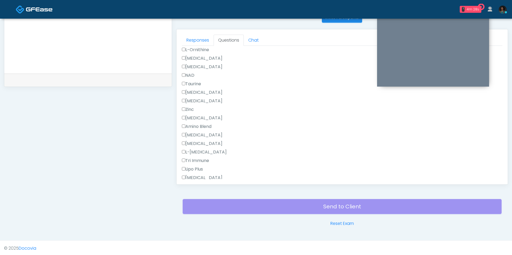
scroll to position [469, 0]
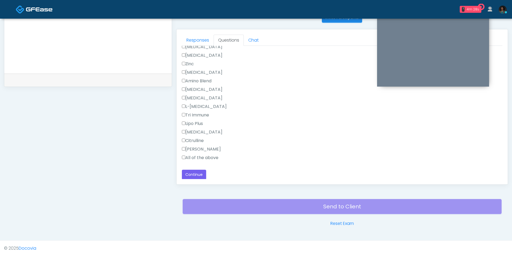
click at [202, 160] on label "All of the above" at bounding box center [200, 158] width 37 height 6
click at [197, 171] on button "Continue" at bounding box center [194, 175] width 24 height 10
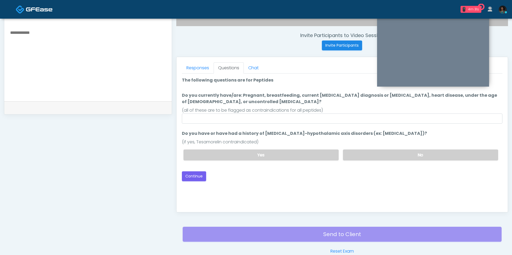
scroll to position [191, 0]
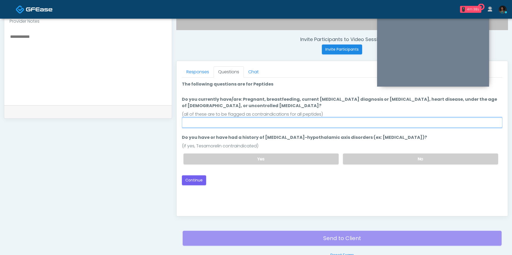
click at [275, 126] on input "Do you currently have/are: Pregnant, breastfeeding, current cancer diagnosis or…" at bounding box center [342, 123] width 321 height 10
click at [259, 120] on input "Do you currently have/are: Pregnant, breastfeeding, current cancer diagnosis or…" at bounding box center [342, 123] width 321 height 10
type input "**"
click at [383, 160] on label "No" at bounding box center [420, 159] width 155 height 11
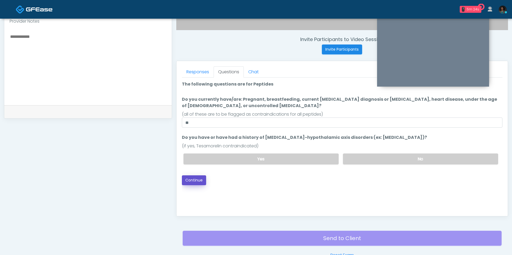
click at [190, 178] on button "Continue" at bounding box center [194, 181] width 24 height 10
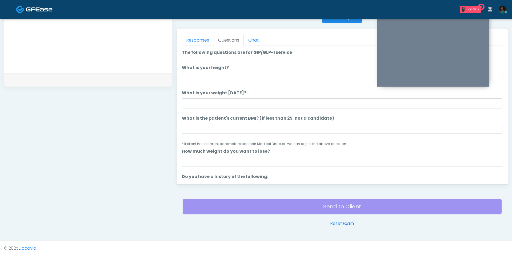
scroll to position [176, 0]
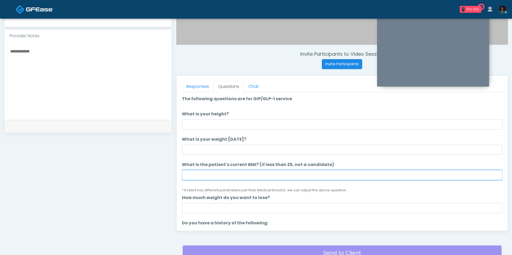
click at [223, 170] on input "What is the patient's current BMI? (if less than 25, not a candidate)" at bounding box center [342, 175] width 321 height 10
type input "****"
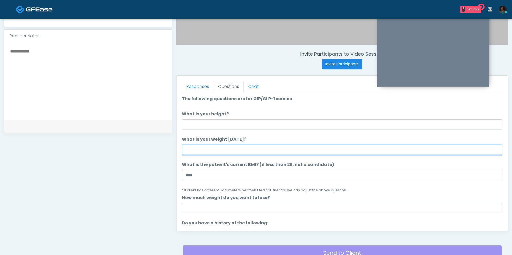
click at [226, 147] on input "What is your weight today?" at bounding box center [342, 150] width 321 height 10
type input "***"
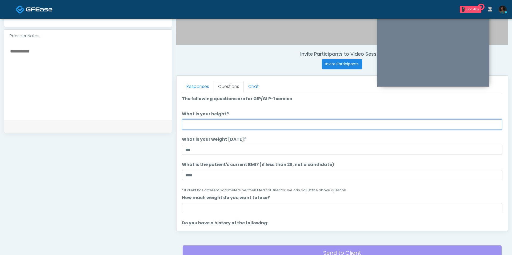
click at [206, 126] on input "What is your height?" at bounding box center [342, 125] width 321 height 10
type input "*"
type input "***"
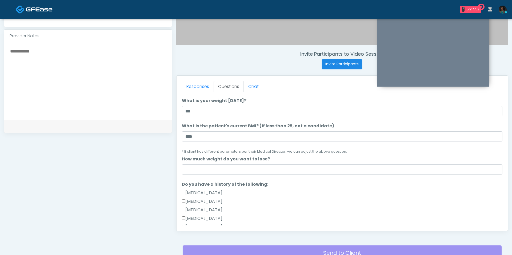
scroll to position [45, 0]
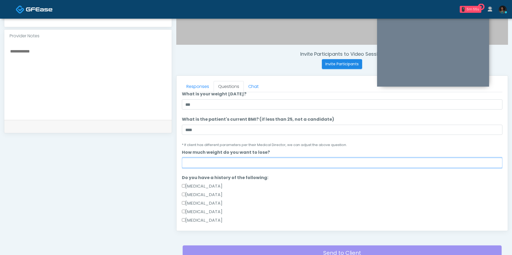
click at [230, 164] on input "How much weight do you want to lose?" at bounding box center [342, 163] width 321 height 10
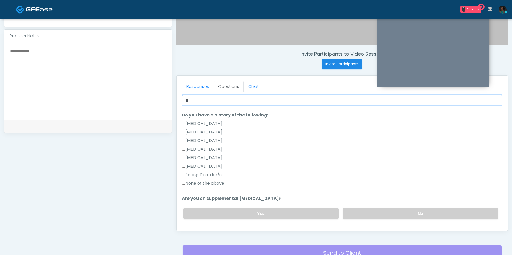
scroll to position [117, 0]
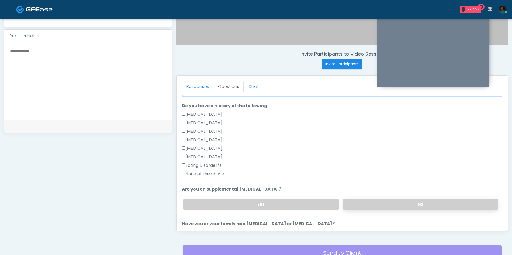
type input "**"
click at [352, 204] on label "No" at bounding box center [420, 204] width 155 height 11
click at [298, 205] on label "Yes" at bounding box center [261, 204] width 155 height 11
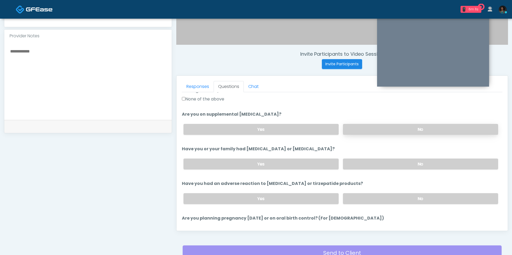
scroll to position [193, 0]
click at [374, 165] on label "No" at bounding box center [420, 164] width 155 height 11
click at [369, 193] on label "No" at bounding box center [420, 198] width 155 height 11
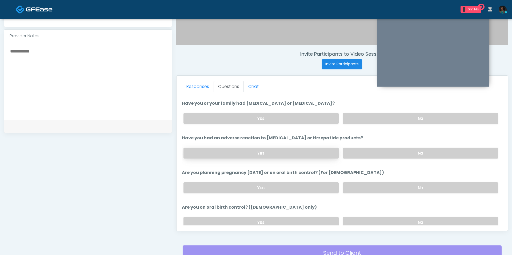
scroll to position [238, 0]
click at [357, 179] on div "Yes No" at bounding box center [341, 187] width 324 height 19
click at [357, 185] on label "No" at bounding box center [420, 187] width 155 height 11
click at [357, 217] on label "No" at bounding box center [420, 222] width 155 height 11
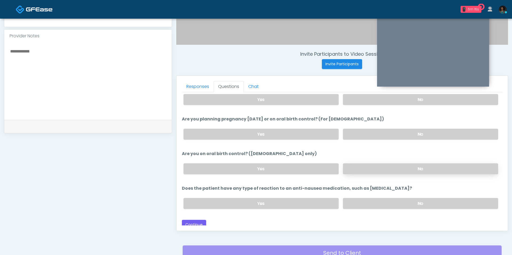
scroll to position [292, 0]
click at [350, 201] on label "No" at bounding box center [420, 203] width 155 height 11
click at [194, 222] on button "Continue" at bounding box center [194, 225] width 24 height 10
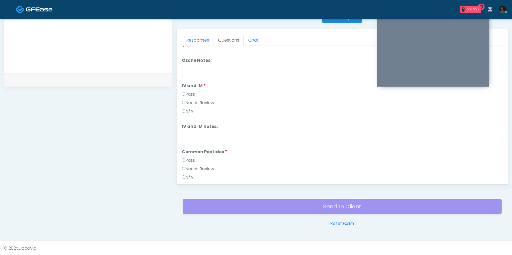
scroll to position [0, 0]
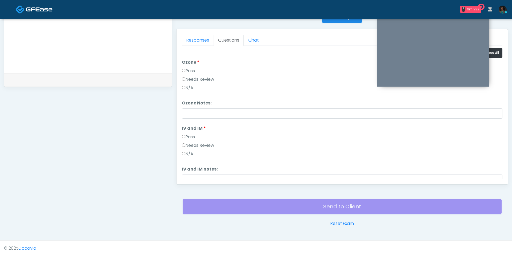
click at [495, 59] on li "Ozone Ozone Pass Needs Review N/A" at bounding box center [342, 76] width 321 height 34
click at [495, 54] on button "Pass All" at bounding box center [493, 53] width 20 height 10
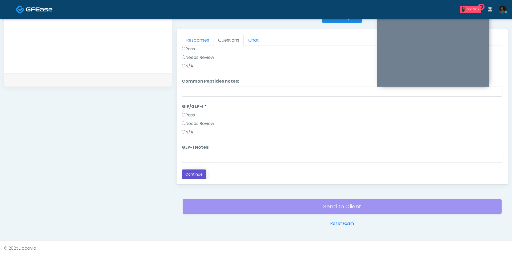
click at [201, 171] on button "Continue" at bounding box center [194, 175] width 24 height 10
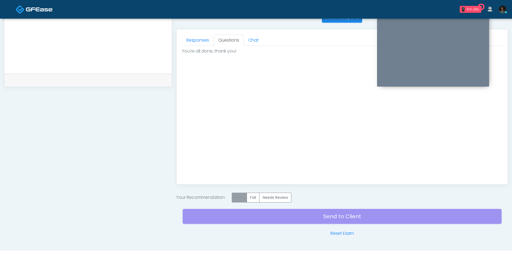
click at [243, 195] on label "Pass" at bounding box center [239, 198] width 15 height 10
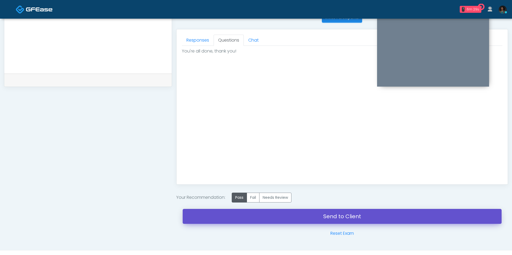
click at [246, 219] on link "Send to Client" at bounding box center [342, 216] width 319 height 15
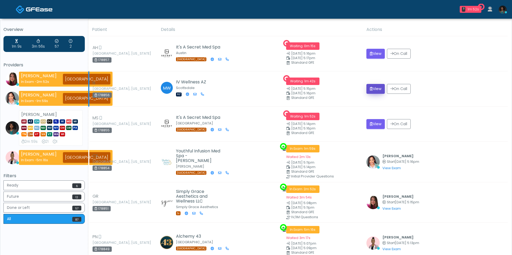
click at [374, 91] on button "View" at bounding box center [376, 89] width 18 height 10
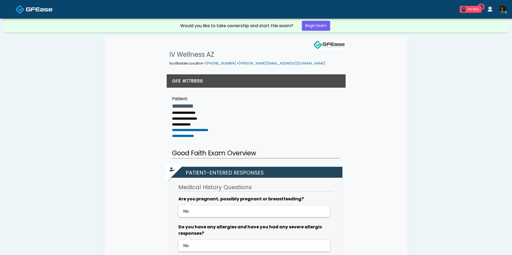
click at [312, 31] on div "Would you like to take ownership and start this exam? Begin Exam" at bounding box center [256, 26] width 160 height 14
click at [311, 29] on link "Begin Exam" at bounding box center [316, 26] width 28 height 10
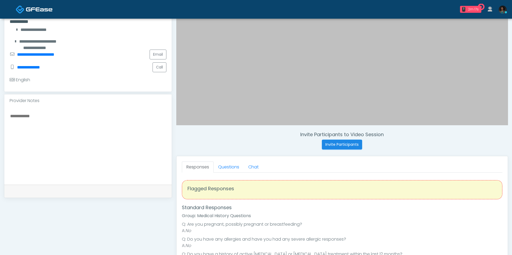
scroll to position [137, 0]
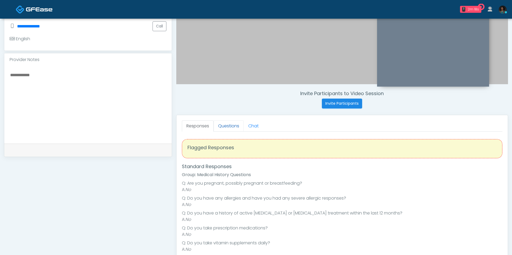
click at [227, 129] on link "Questions" at bounding box center [229, 126] width 30 height 11
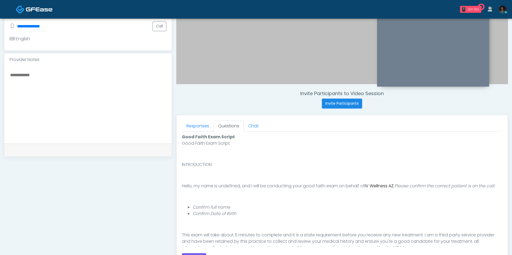
scroll to position [36, 0]
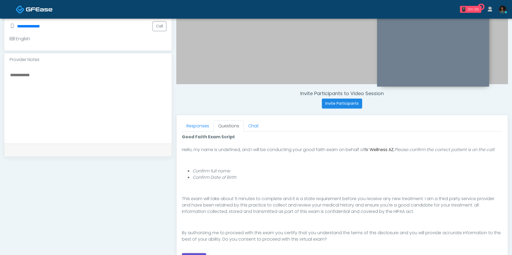
click at [197, 254] on button "Continue" at bounding box center [194, 259] width 24 height 10
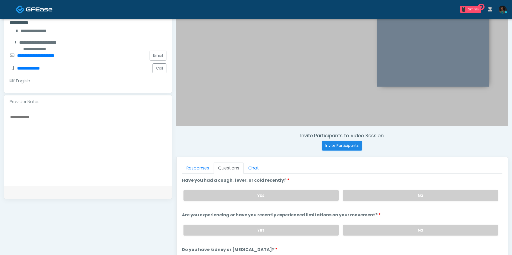
scroll to position [90, 0]
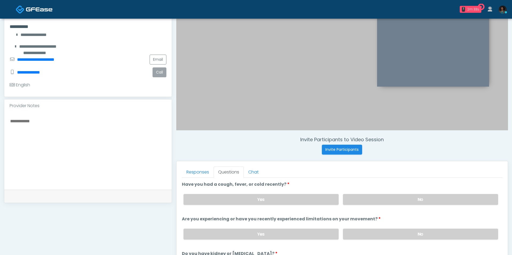
click at [161, 73] on button "Call" at bounding box center [160, 73] width 14 height 10
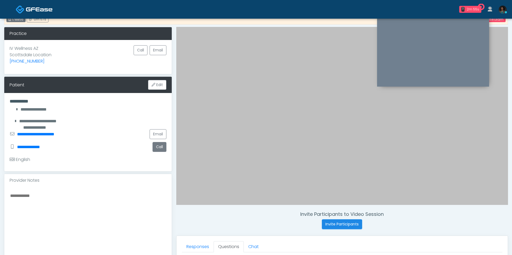
scroll to position [0, 0]
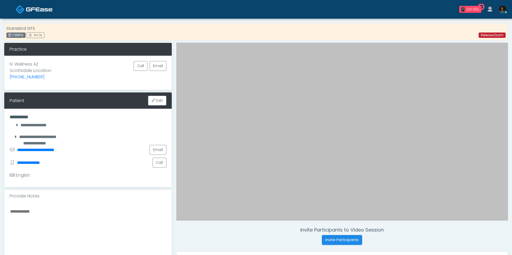
click at [492, 35] on link "Release Exam" at bounding box center [492, 35] width 27 height 5
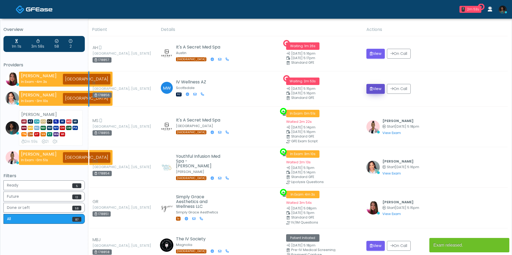
click at [377, 88] on button "View" at bounding box center [376, 89] width 18 height 10
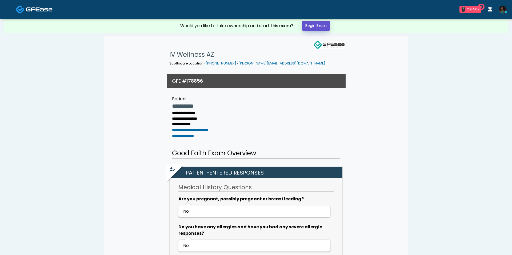
click at [322, 29] on link "Begin Exam" at bounding box center [316, 26] width 28 height 10
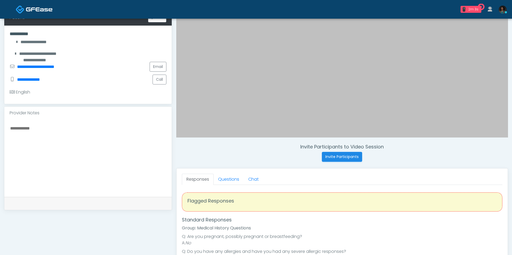
scroll to position [84, 0]
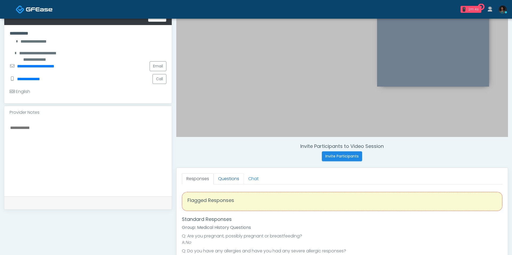
click at [229, 182] on link "Questions" at bounding box center [229, 178] width 30 height 11
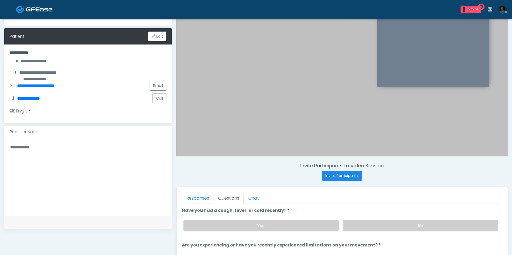
scroll to position [0, 0]
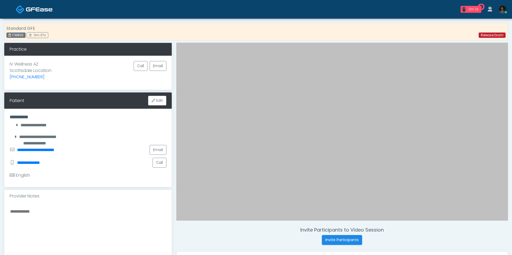
click at [496, 37] on link "Release Exam" at bounding box center [492, 35] width 27 height 5
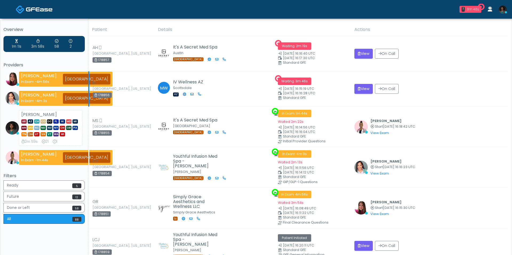
click at [106, 95] on div "178856" at bounding box center [102, 95] width 19 height 5
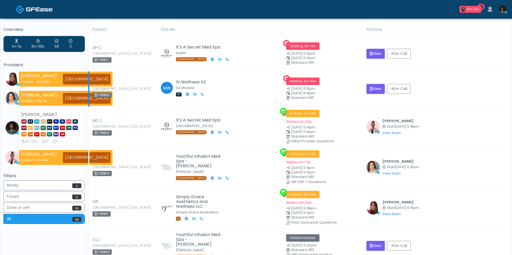
click at [107, 95] on div "178856" at bounding box center [102, 95] width 19 height 5
click at [380, 86] on button "View" at bounding box center [376, 89] width 18 height 10
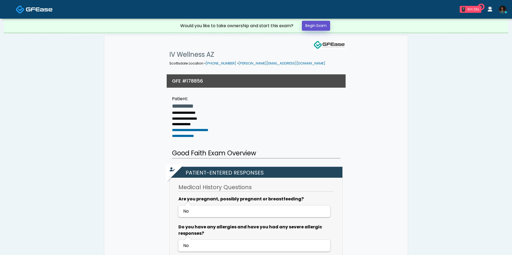
click at [319, 30] on link "Begin Exam" at bounding box center [316, 26] width 28 height 10
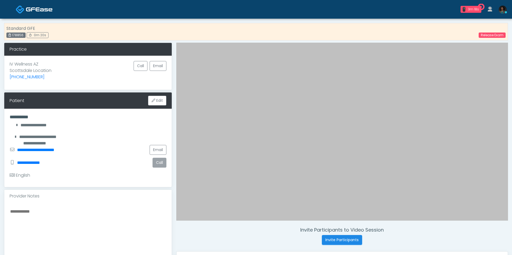
click at [153, 159] on button "Call" at bounding box center [160, 163] width 14 height 10
click at [160, 150] on link "Email" at bounding box center [158, 150] width 17 height 10
click at [486, 35] on link "Release Exam" at bounding box center [492, 35] width 27 height 5
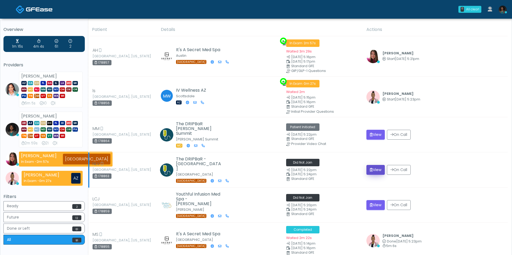
click at [376, 169] on button "View" at bounding box center [376, 170] width 18 height 10
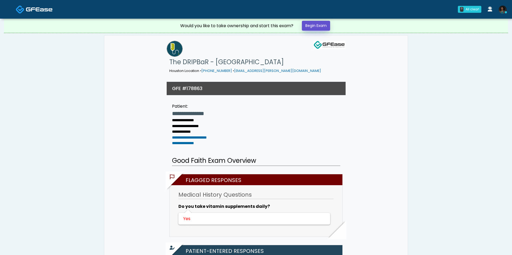
click at [324, 27] on link "Begin Exam" at bounding box center [316, 26] width 28 height 10
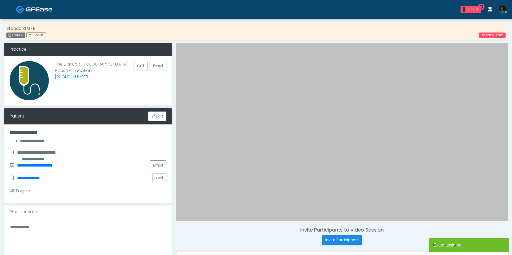
click at [468, 8] on div "0m 5s" at bounding box center [474, 9] width 12 height 5
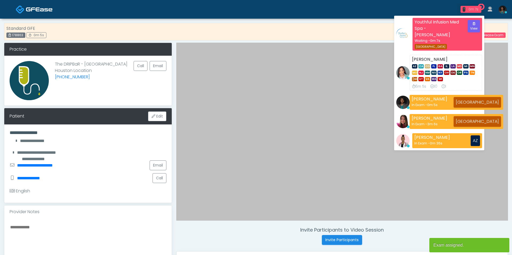
click at [468, 9] on div "0m 7s" at bounding box center [474, 9] width 12 height 5
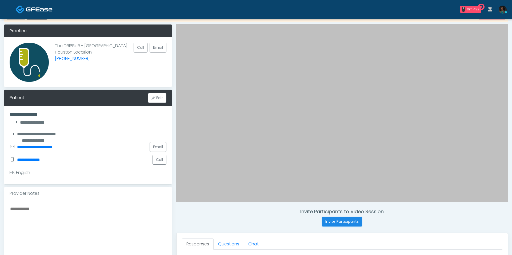
scroll to position [102, 0]
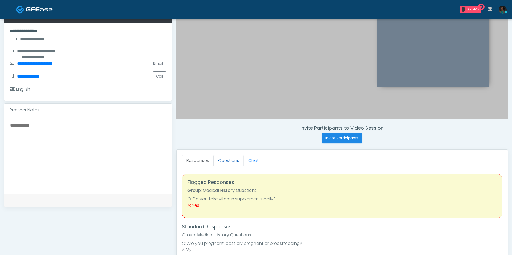
click at [232, 162] on link "Questions" at bounding box center [229, 160] width 30 height 11
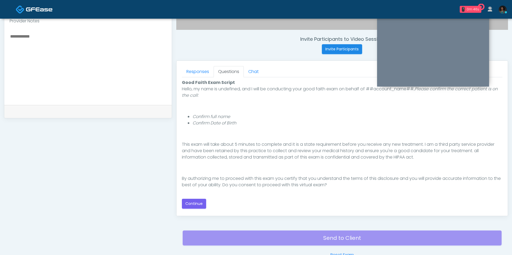
scroll to position [198, 0]
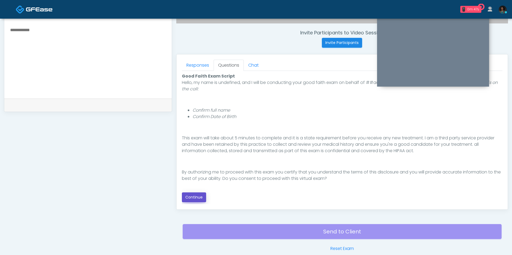
click at [199, 195] on button "Continue" at bounding box center [194, 198] width 24 height 10
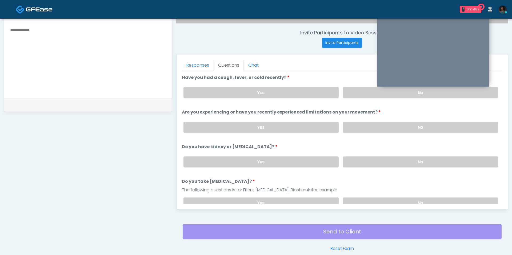
scroll to position [223, 0]
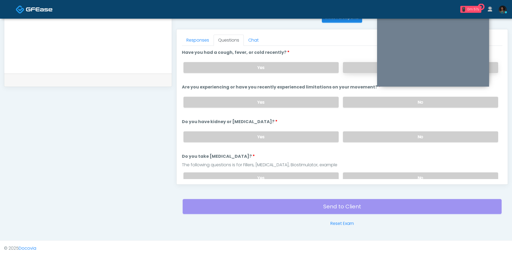
click at [361, 71] on label "No" at bounding box center [420, 67] width 155 height 11
click at [358, 102] on label "No" at bounding box center [420, 102] width 155 height 11
click at [366, 140] on div "Yes No" at bounding box center [341, 136] width 324 height 19
click at [365, 136] on label "No" at bounding box center [420, 137] width 155 height 11
click at [362, 173] on label "No" at bounding box center [420, 178] width 155 height 11
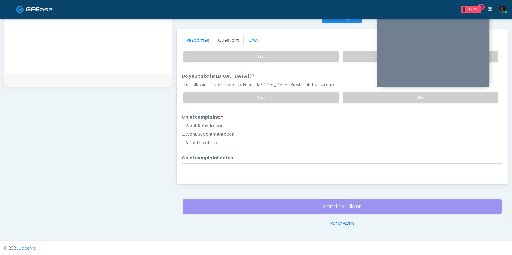
scroll to position [81, 0]
click at [209, 125] on label "Want Rehydration" at bounding box center [203, 126] width 42 height 6
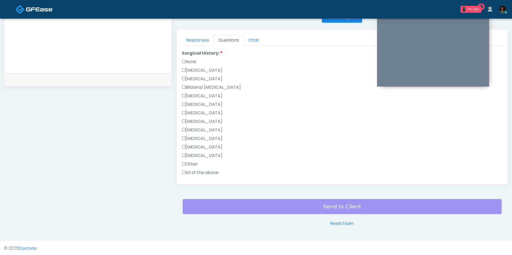
scroll to position [235, 0]
click at [194, 49] on label "None" at bounding box center [189, 52] width 14 height 6
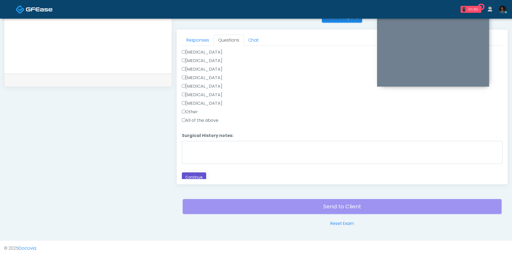
click at [195, 173] on button "Continue" at bounding box center [194, 178] width 24 height 10
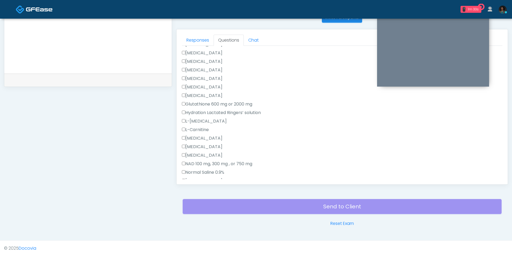
scroll to position [0, 0]
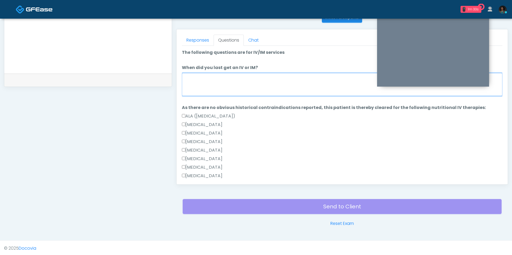
click at [219, 90] on textarea "When did you last get an IV or IM?" at bounding box center [342, 84] width 321 height 23
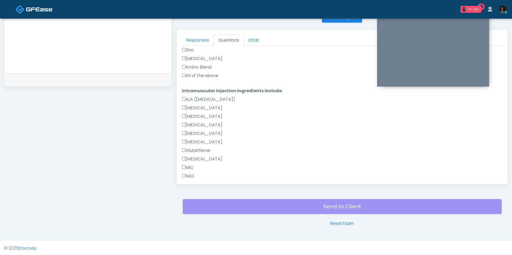
scroll to position [257, 0]
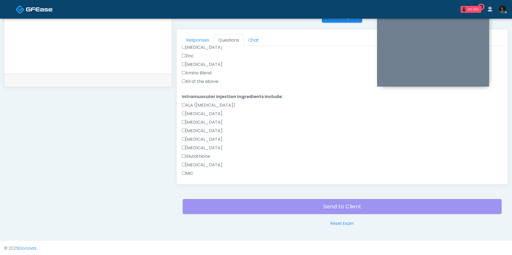
type textarea "***"
click at [214, 81] on label "All of the above" at bounding box center [200, 81] width 37 height 6
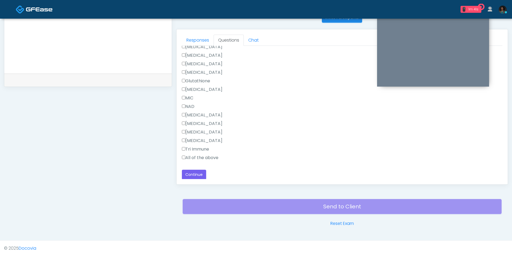
click at [211, 157] on label "All of the above" at bounding box center [200, 158] width 37 height 6
click at [203, 173] on button "Continue" at bounding box center [194, 175] width 24 height 10
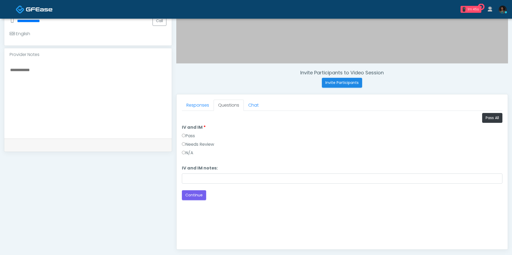
scroll to position [161, 0]
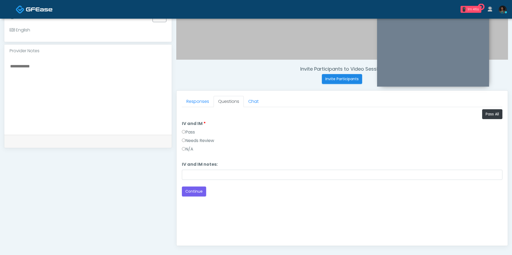
click at [195, 136] on div "Pass" at bounding box center [342, 133] width 321 height 9
click at [193, 133] on label "Pass" at bounding box center [188, 132] width 13 height 6
click at [196, 194] on button "Continue" at bounding box center [194, 192] width 24 height 10
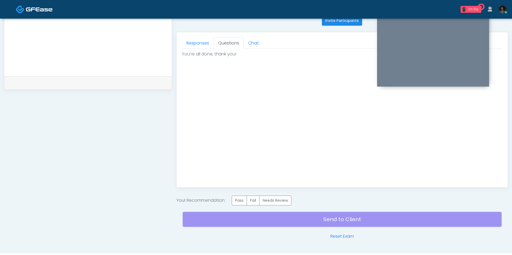
scroll to position [232, 0]
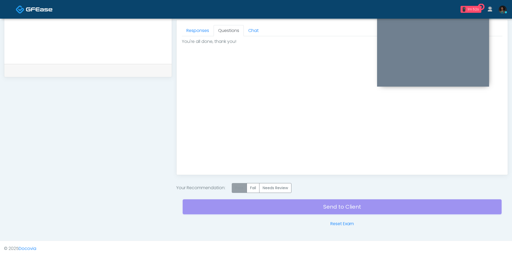
click at [246, 187] on label "Pass" at bounding box center [239, 188] width 15 height 10
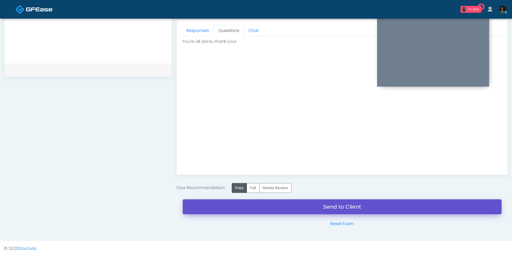
click at [240, 211] on link "Send to Client" at bounding box center [342, 207] width 319 height 15
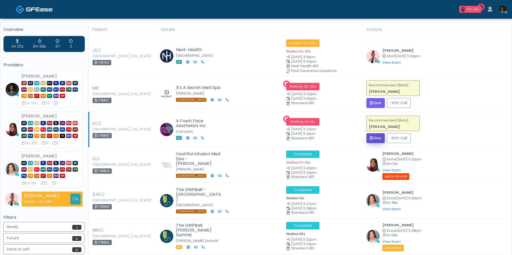
click at [377, 138] on button "View" at bounding box center [376, 138] width 18 height 10
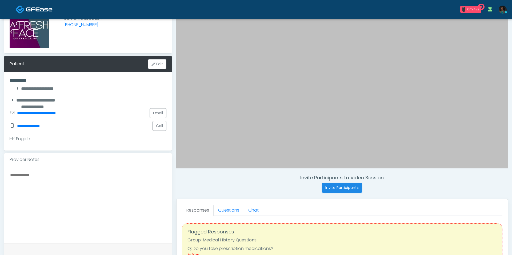
scroll to position [53, 0]
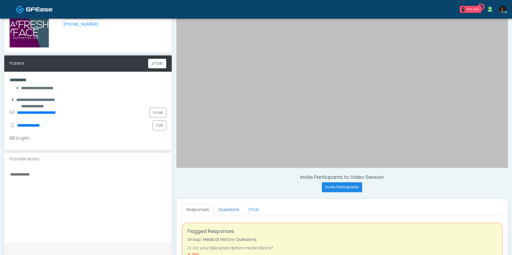
click at [223, 212] on link "Questions" at bounding box center [229, 209] width 30 height 11
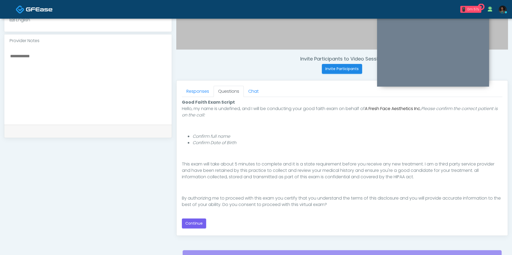
scroll to position [172, 0]
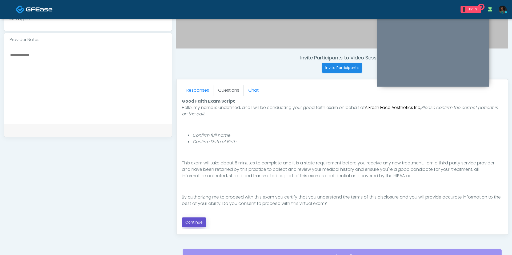
click at [199, 218] on button "Continue" at bounding box center [194, 223] width 24 height 10
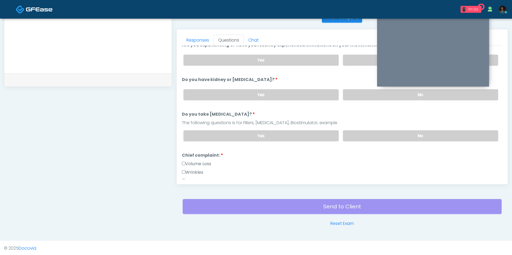
scroll to position [0, 0]
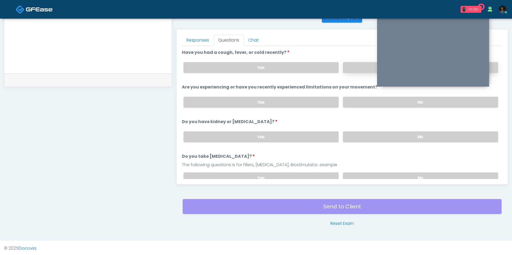
click at [349, 65] on label "No" at bounding box center [420, 67] width 155 height 11
click at [352, 97] on label "No" at bounding box center [420, 102] width 155 height 11
click at [356, 137] on label "No" at bounding box center [420, 137] width 155 height 11
click at [359, 173] on label "No" at bounding box center [420, 178] width 155 height 11
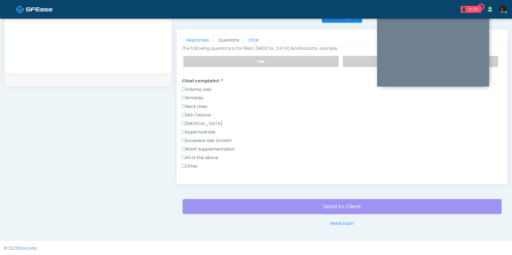
scroll to position [124, 0]
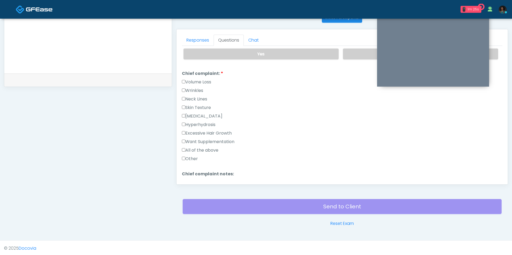
click at [193, 156] on label "Other" at bounding box center [190, 159] width 16 height 6
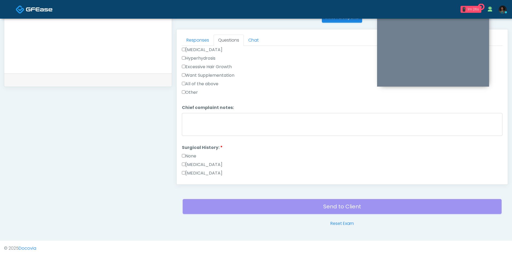
scroll to position [205, 0]
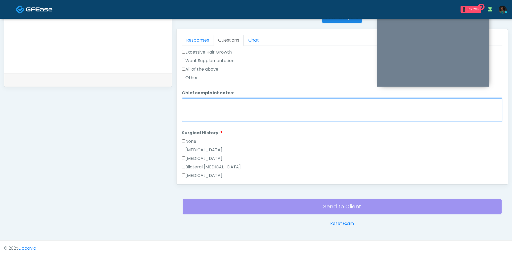
click at [213, 100] on textarea "Chief complaint notes:" at bounding box center [342, 109] width 321 height 23
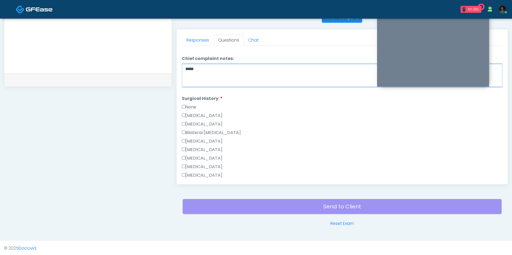
scroll to position [239, 0]
type textarea "*****"
click at [196, 105] on label "None" at bounding box center [189, 107] width 14 height 6
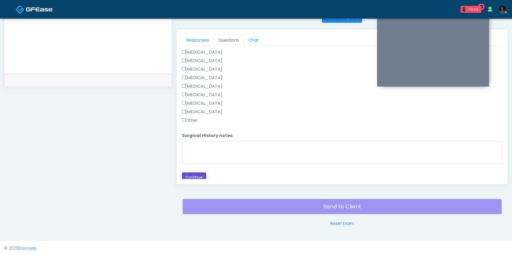
click at [194, 173] on button "Continue" at bounding box center [194, 178] width 24 height 10
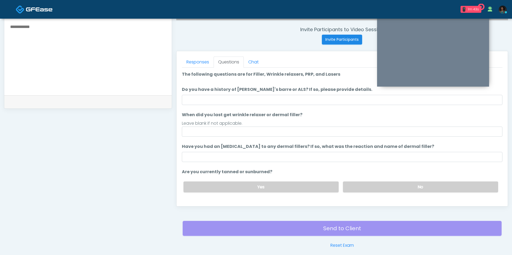
scroll to position [196, 0]
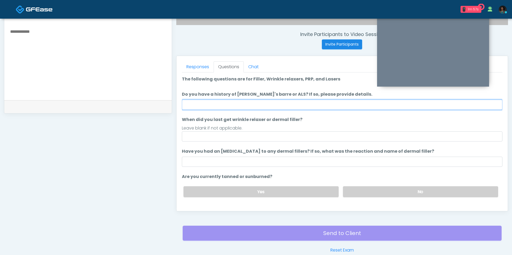
click at [233, 107] on input "Do you have a history of Guillain's barre or ALS? If so, please provide details." at bounding box center [342, 105] width 321 height 10
type input "**"
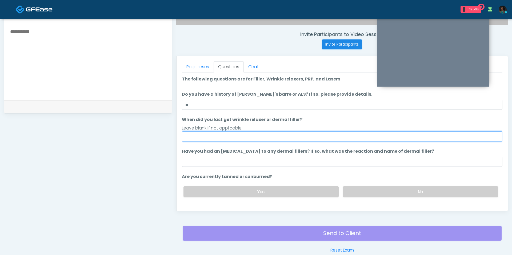
click at [231, 132] on input "When did you last get wrinkle relaxer or dermal filler?" at bounding box center [342, 137] width 321 height 10
type input "**********"
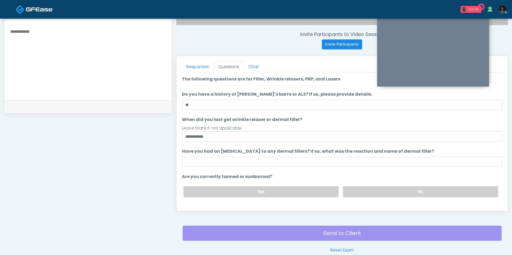
click at [306, 156] on li "Have you had an allergic response to any dermal fillers? If so, what was the re…" at bounding box center [342, 157] width 321 height 19
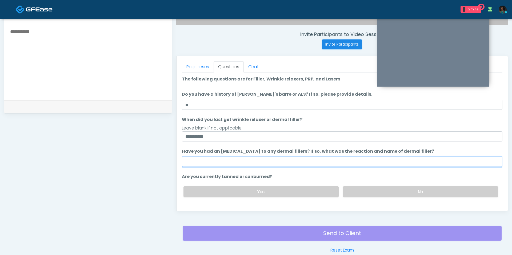
click at [306, 160] on input "Have you had an allergic response to any dermal fillers? If so, what was the re…" at bounding box center [342, 162] width 321 height 10
type input "**"
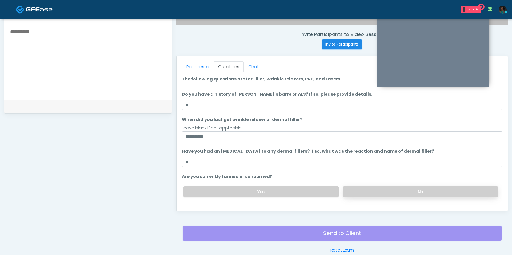
click at [354, 190] on label "No" at bounding box center [420, 192] width 155 height 11
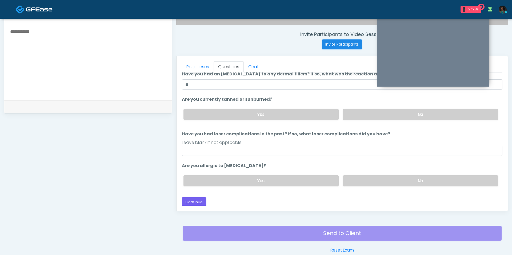
click at [287, 155] on ol "**********" at bounding box center [342, 95] width 321 height 192
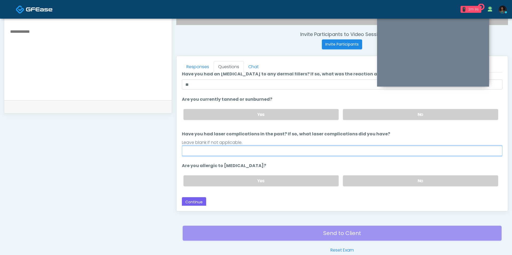
click at [284, 149] on input "Have you had laser complications in the past? If so, what laser complications d…" at bounding box center [342, 151] width 321 height 10
type input "**"
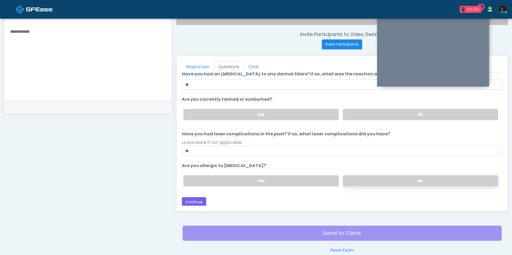
click at [362, 181] on label "No" at bounding box center [420, 181] width 155 height 11
click at [198, 206] on div "Responses Questions Chat Good Faith Exam Script Good Faith Exam Script INTRODUC…" at bounding box center [343, 133] width 332 height 155
click at [196, 203] on button "Continue" at bounding box center [194, 203] width 24 height 10
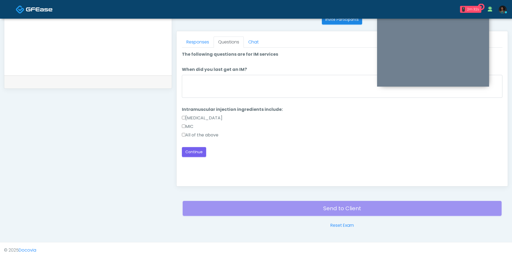
scroll to position [223, 0]
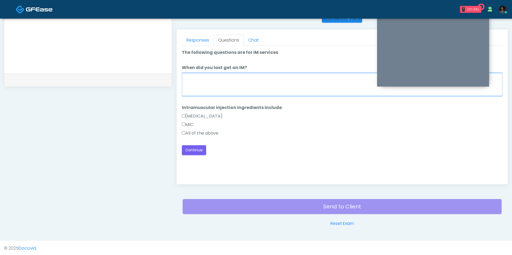
click at [249, 81] on textarea "When did you last get an IM?" at bounding box center [342, 84] width 321 height 23
type textarea "**********"
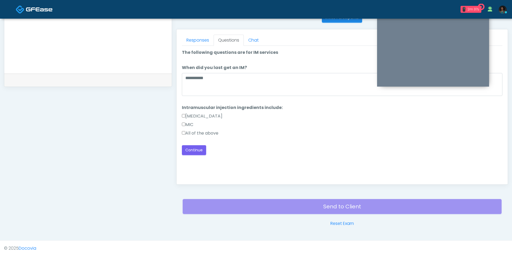
click at [215, 128] on div "MIC" at bounding box center [342, 126] width 321 height 9
click at [203, 131] on label "All of the above" at bounding box center [200, 133] width 37 height 6
click at [192, 154] on button "Continue" at bounding box center [194, 150] width 24 height 10
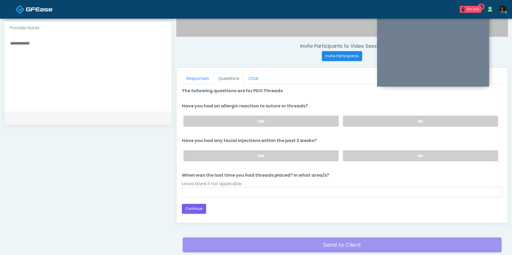
scroll to position [184, 0]
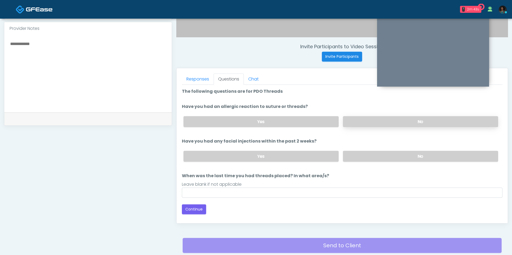
click at [351, 124] on label "No" at bounding box center [420, 121] width 155 height 11
click at [358, 152] on label "No" at bounding box center [420, 156] width 155 height 11
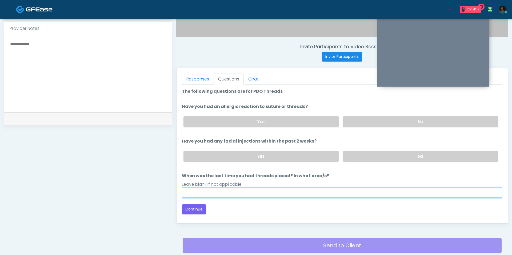
click at [286, 192] on input "When was the last time you had threads placed? In what area/s?" at bounding box center [342, 193] width 321 height 10
type input "***"
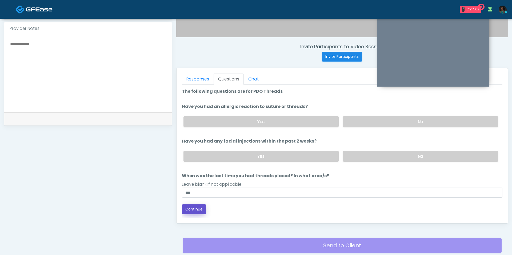
click at [198, 209] on button "Continue" at bounding box center [194, 210] width 24 height 10
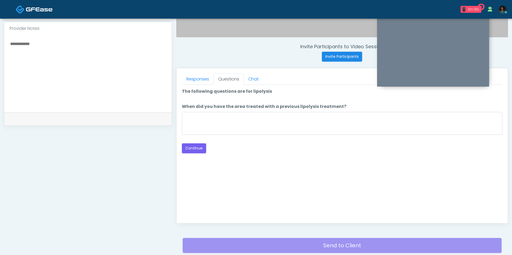
scroll to position [223, 0]
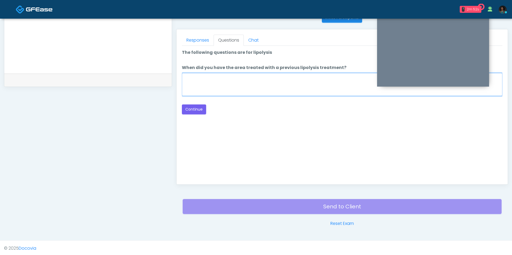
click at [257, 88] on textarea "When did you have the area treated with a previous lipolysis treatment?" at bounding box center [342, 84] width 321 height 23
type textarea "***"
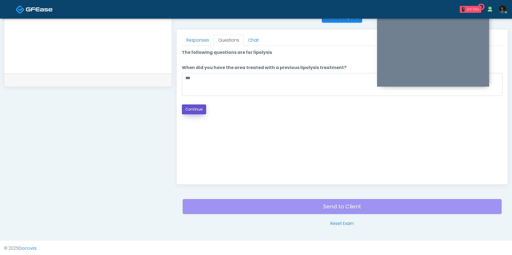
click at [188, 111] on button "Continue" at bounding box center [194, 110] width 24 height 10
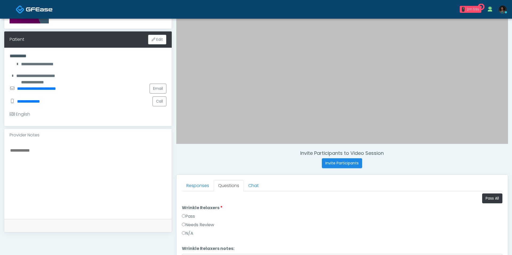
scroll to position [85, 0]
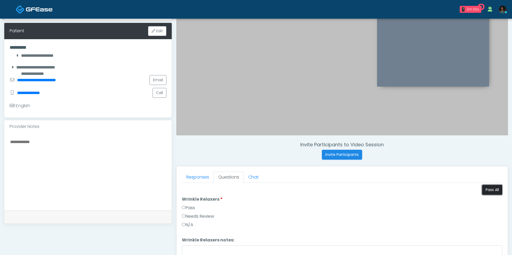
click at [491, 193] on button "Pass All" at bounding box center [493, 190] width 20 height 10
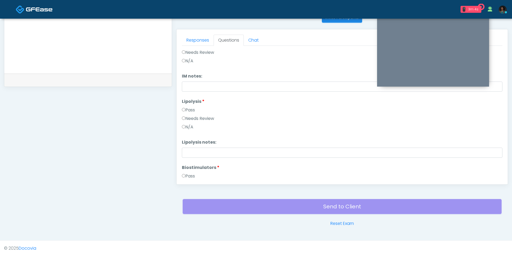
scroll to position [551, 0]
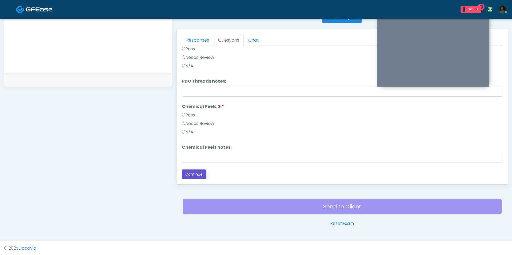
click at [195, 173] on button "Continue" at bounding box center [194, 175] width 24 height 10
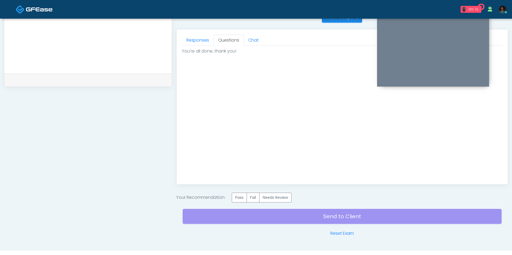
scroll to position [0, 0]
click at [244, 198] on label "Pass" at bounding box center [239, 198] width 15 height 10
click at [251, 219] on div "Send to Client Reset Exam" at bounding box center [342, 220] width 319 height 34
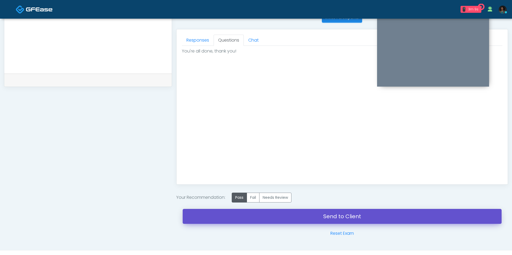
click at [257, 216] on link "Send to Client" at bounding box center [342, 216] width 319 height 15
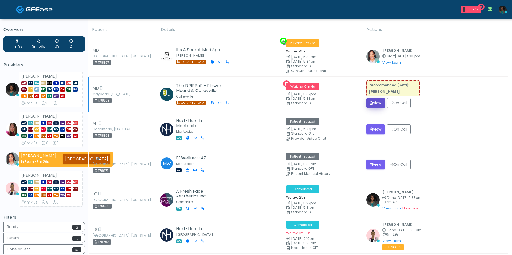
click at [374, 106] on button "View" at bounding box center [376, 103] width 18 height 10
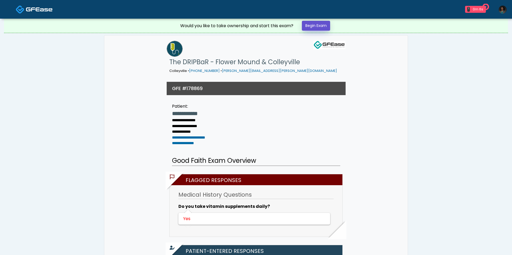
click at [319, 25] on link "Begin Exam" at bounding box center [316, 26] width 28 height 10
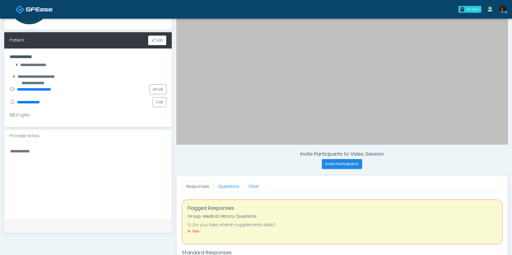
scroll to position [88, 0]
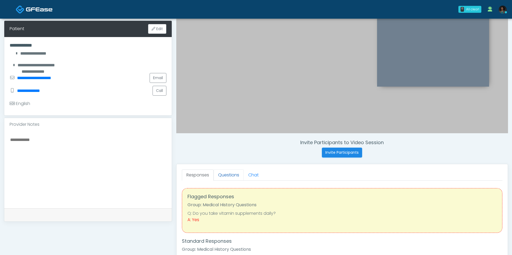
click at [224, 175] on link "Questions" at bounding box center [229, 175] width 30 height 11
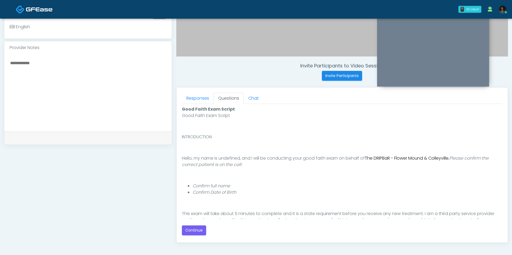
scroll to position [189, 0]
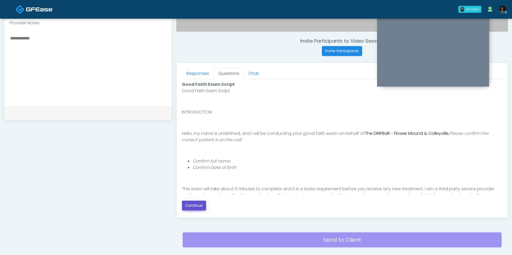
click at [192, 204] on button "Continue" at bounding box center [194, 206] width 24 height 10
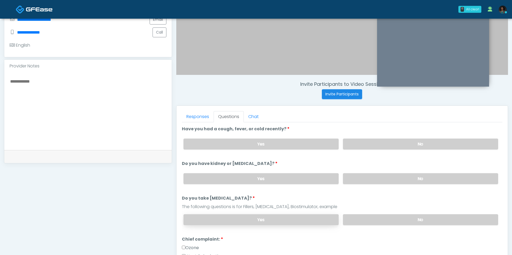
scroll to position [145, 0]
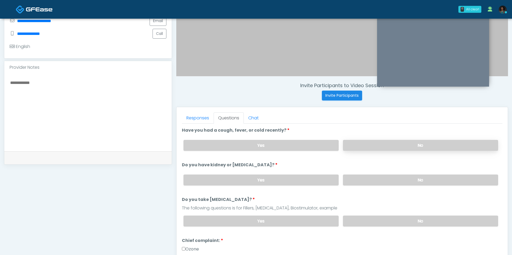
click at [364, 145] on label "No" at bounding box center [420, 145] width 155 height 11
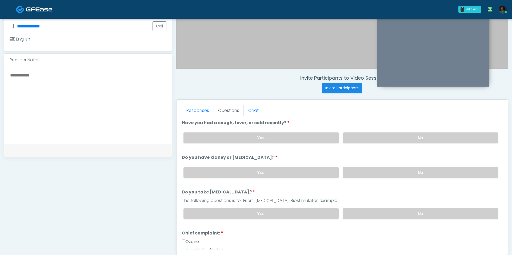
scroll to position [163, 0]
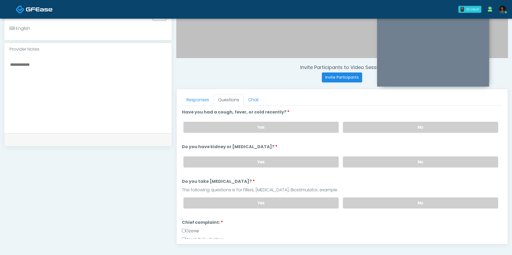
click at [368, 144] on li "Do you have kidney or [MEDICAL_DATA]? Do you have kidney or [MEDICAL_DATA]? Yes…" at bounding box center [342, 158] width 321 height 28
click at [368, 163] on label "No" at bounding box center [420, 162] width 155 height 11
click at [360, 198] on label "No" at bounding box center [420, 203] width 155 height 11
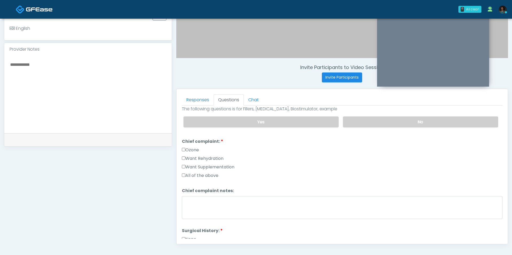
scroll to position [82, 0]
click at [207, 155] on label "Want Rehydration" at bounding box center [203, 158] width 42 height 6
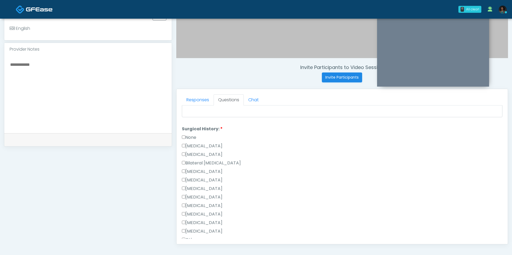
scroll to position [184, 0]
click at [200, 142] on label "[MEDICAL_DATA]" at bounding box center [202, 145] width 41 height 6
click at [183, 144] on label "[MEDICAL_DATA]" at bounding box center [202, 145] width 41 height 6
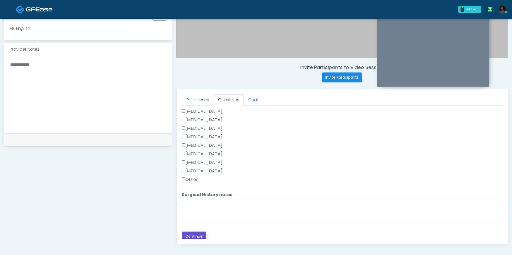
click at [195, 232] on button "Continue" at bounding box center [194, 237] width 24 height 10
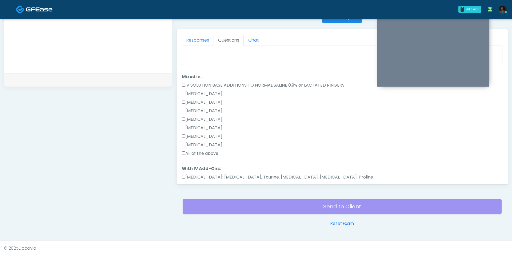
scroll to position [0, 0]
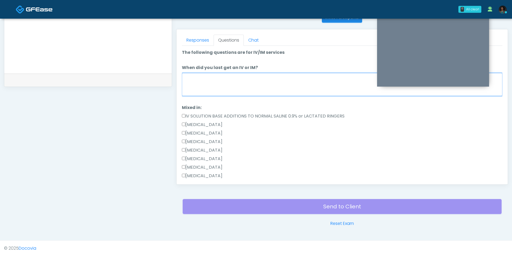
click at [225, 80] on textarea "When did you last get an IV or IM?" at bounding box center [342, 84] width 321 height 23
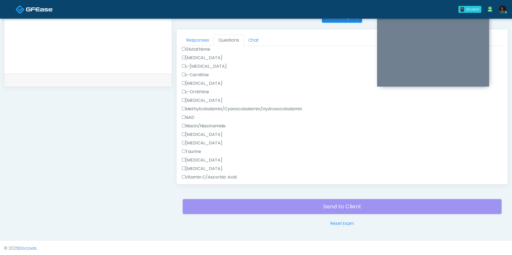
scroll to position [542, 0]
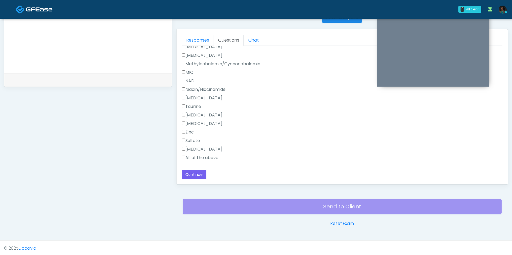
type textarea "***"
click at [208, 157] on label "All of the above" at bounding box center [200, 158] width 37 height 6
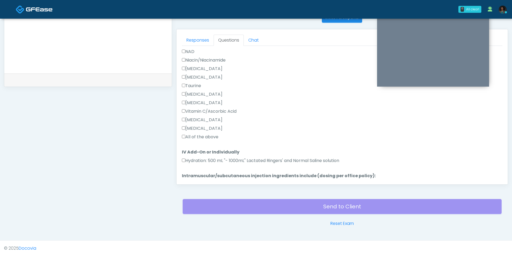
scroll to position [320, 0]
click at [212, 134] on label "All of the above" at bounding box center [200, 136] width 37 height 6
click at [211, 161] on label "Hydration: 500 mL "- 1000mL" Lactated Ringers' and Normal Saline solution" at bounding box center [260, 159] width 157 height 6
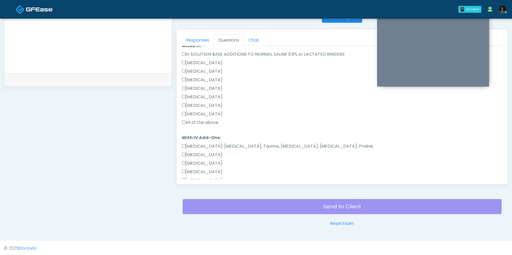
scroll to position [63, 0]
click at [213, 121] on label "All of the above" at bounding box center [200, 122] width 37 height 6
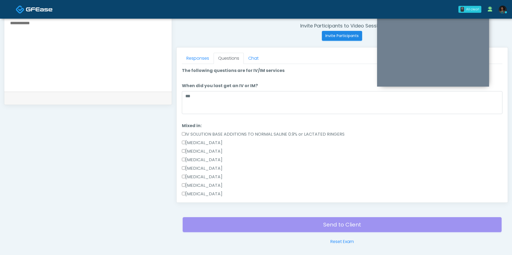
scroll to position [542, 0]
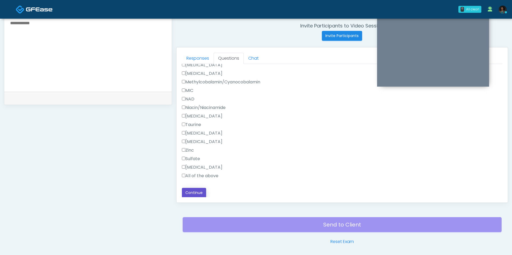
click at [196, 195] on button "Continue" at bounding box center [194, 193] width 24 height 10
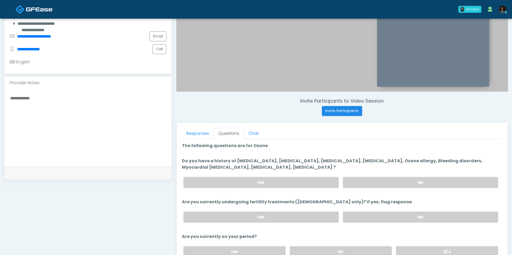
scroll to position [128, 0]
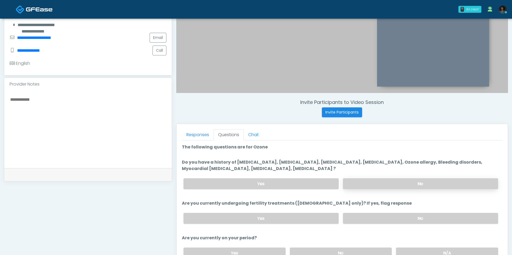
click at [415, 185] on label "No" at bounding box center [420, 184] width 155 height 11
click at [391, 213] on label "No" at bounding box center [420, 218] width 155 height 11
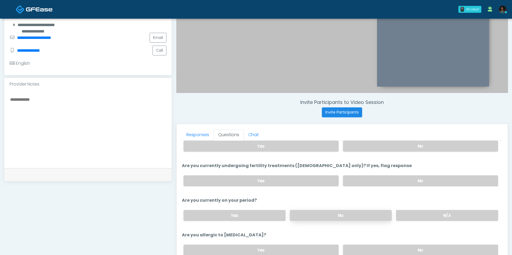
click at [380, 213] on label "No" at bounding box center [341, 215] width 102 height 11
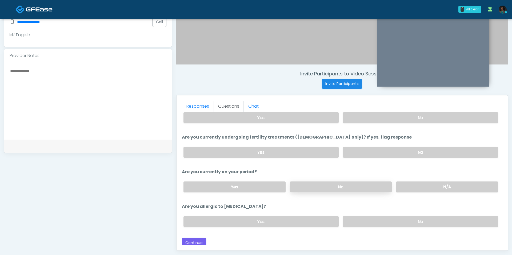
scroll to position [164, 0]
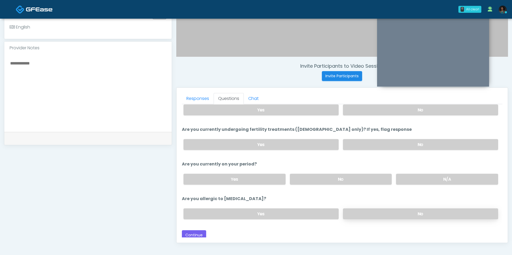
click at [364, 213] on label "No" at bounding box center [420, 214] width 155 height 11
click at [202, 232] on button "Continue" at bounding box center [194, 236] width 24 height 10
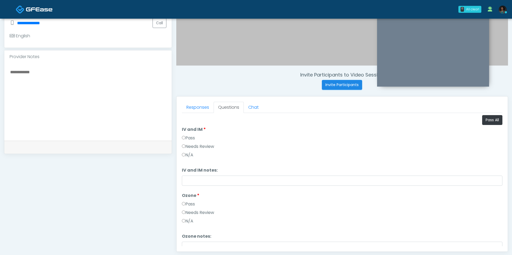
scroll to position [137, 0]
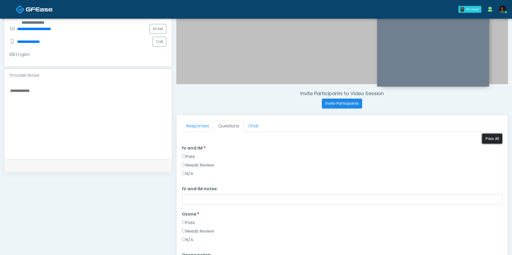
click at [492, 140] on button "Pass All" at bounding box center [493, 139] width 20 height 10
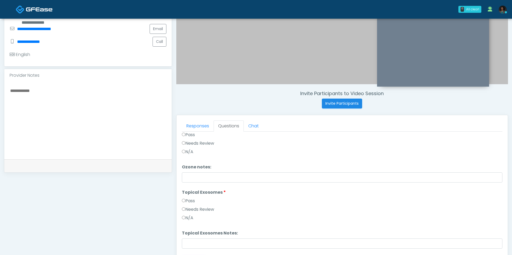
scroll to position [223, 0]
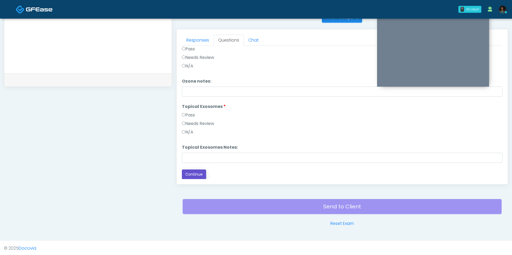
click at [188, 172] on button "Continue" at bounding box center [194, 175] width 24 height 10
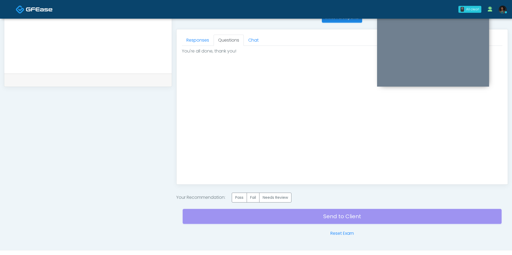
scroll to position [0, 0]
click at [242, 195] on label "Pass" at bounding box center [239, 198] width 15 height 10
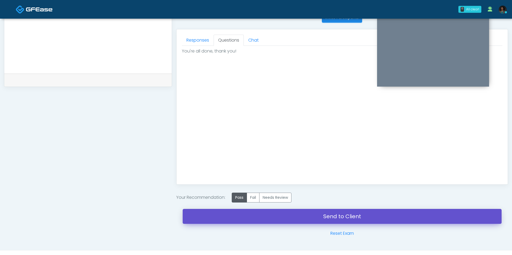
click at [259, 214] on link "Send to Client" at bounding box center [342, 216] width 319 height 15
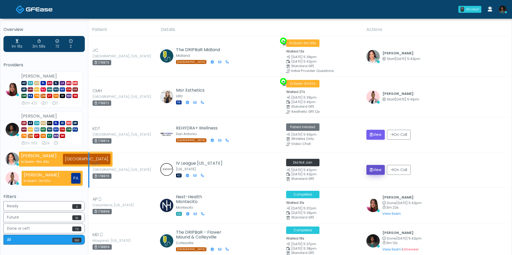
click at [374, 167] on button "View" at bounding box center [376, 170] width 18 height 10
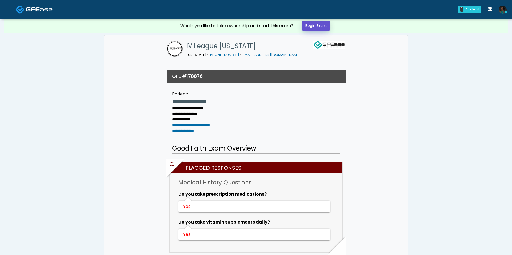
click at [311, 25] on link "Begin Exam" at bounding box center [316, 26] width 28 height 10
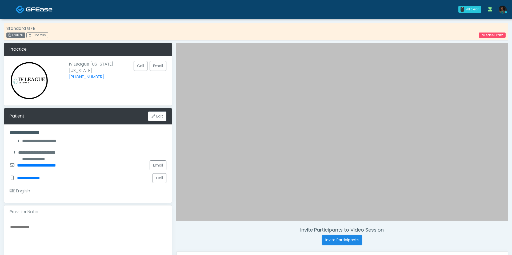
scroll to position [81, 0]
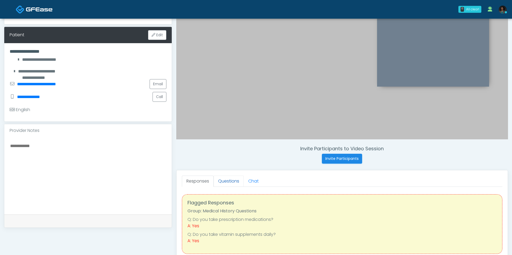
click at [237, 183] on link "Questions" at bounding box center [229, 181] width 30 height 11
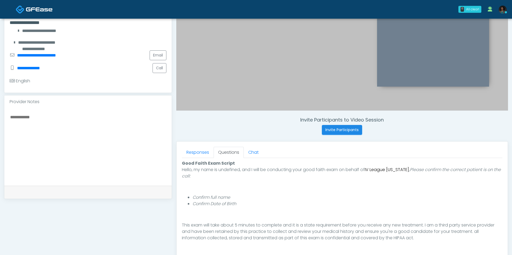
scroll to position [223, 0]
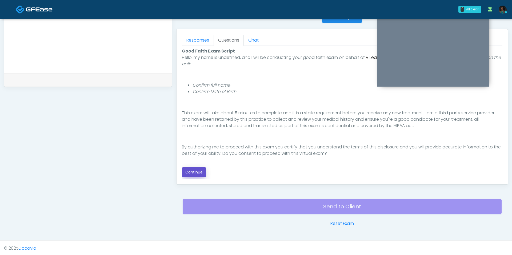
click at [195, 168] on button "Continue" at bounding box center [194, 173] width 24 height 10
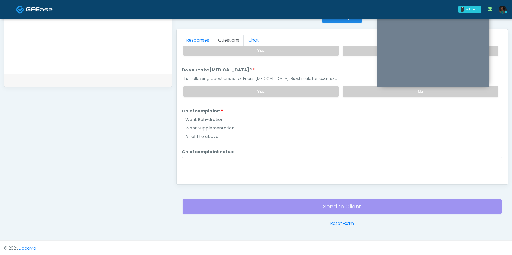
scroll to position [0, 0]
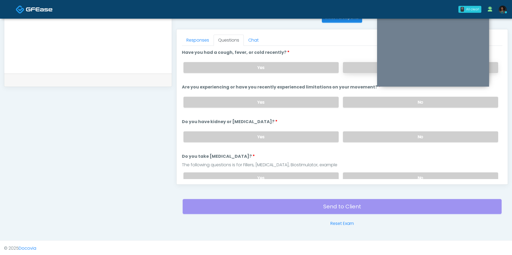
click at [353, 62] on label "No" at bounding box center [420, 67] width 155 height 11
click at [358, 100] on label "No" at bounding box center [420, 102] width 155 height 11
click at [363, 137] on label "No" at bounding box center [420, 137] width 155 height 11
click at [362, 173] on label "No" at bounding box center [420, 178] width 155 height 11
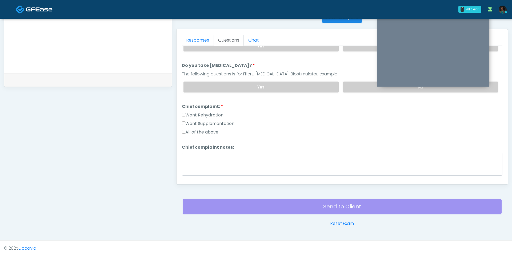
click at [213, 112] on label "Want Rehydration" at bounding box center [203, 115] width 42 height 6
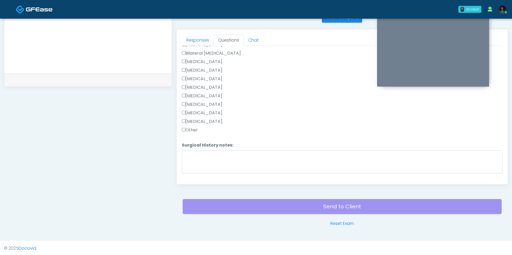
scroll to position [266, 0]
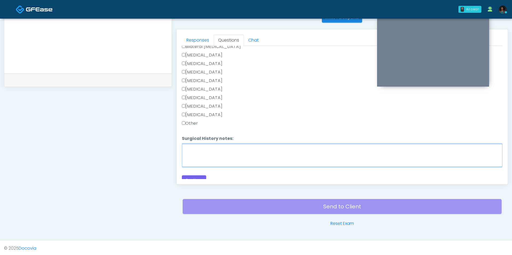
click at [219, 152] on textarea "Surgical History notes:" at bounding box center [342, 155] width 321 height 23
type textarea "**********"
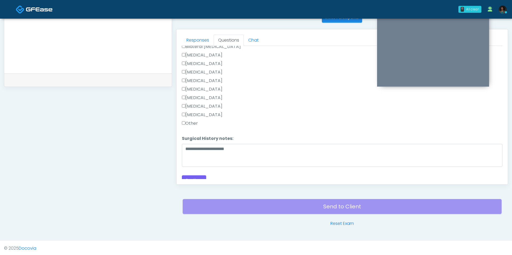
click at [207, 95] on label "Cholecystectomy" at bounding box center [202, 98] width 41 height 6
click at [197, 122] on label "Other" at bounding box center [190, 123] width 16 height 6
click at [202, 176] on button "Continue" at bounding box center [194, 181] width 24 height 10
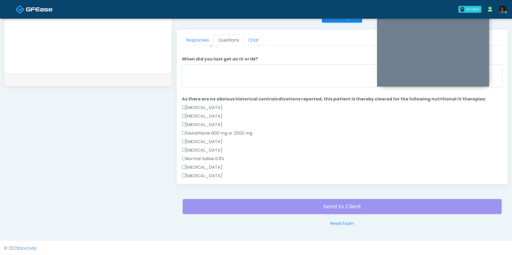
scroll to position [0, 0]
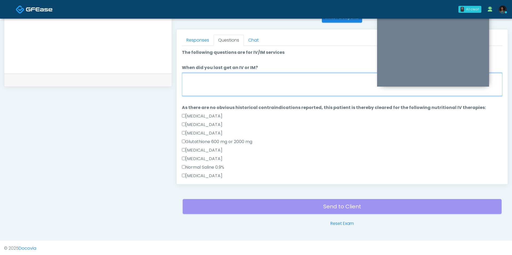
click at [239, 82] on textarea "When did you last get an IV or IM?" at bounding box center [342, 84] width 321 height 23
type textarea "*"
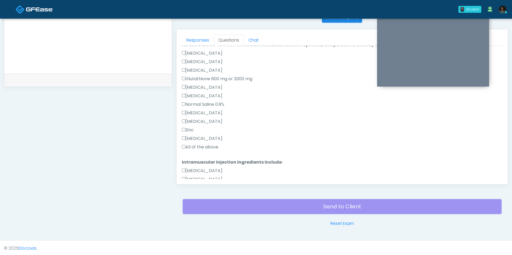
type textarea "***"
click at [212, 147] on label "All of the above" at bounding box center [200, 147] width 37 height 6
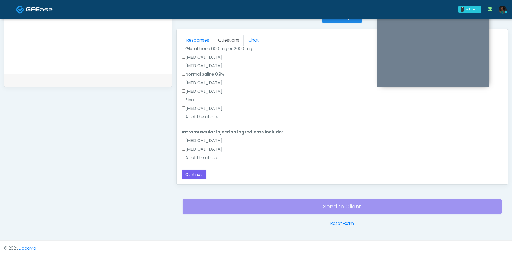
click at [208, 156] on label "All of the above" at bounding box center [200, 158] width 37 height 6
click at [198, 171] on button "Continue" at bounding box center [194, 175] width 24 height 10
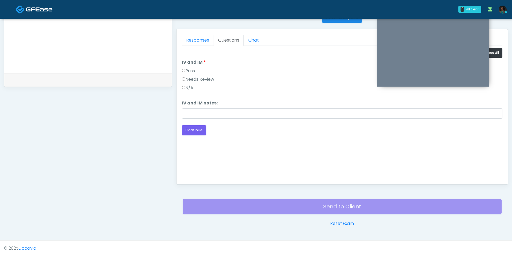
click at [190, 72] on label "Pass" at bounding box center [188, 71] width 13 height 6
click at [200, 129] on button "Continue" at bounding box center [194, 130] width 24 height 10
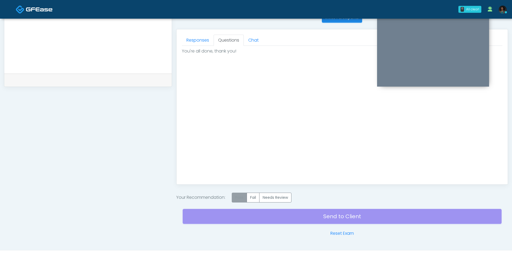
click at [243, 200] on label "Pass" at bounding box center [239, 198] width 15 height 10
click at [287, 216] on div "Send to Client Reset Exam" at bounding box center [342, 220] width 319 height 34
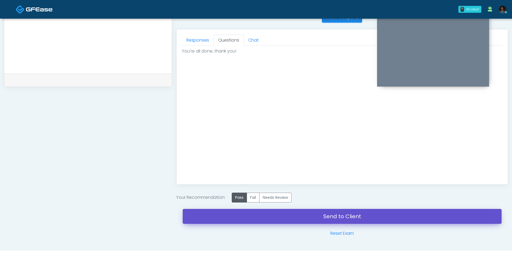
click at [290, 213] on link "Send to Client" at bounding box center [342, 216] width 319 height 15
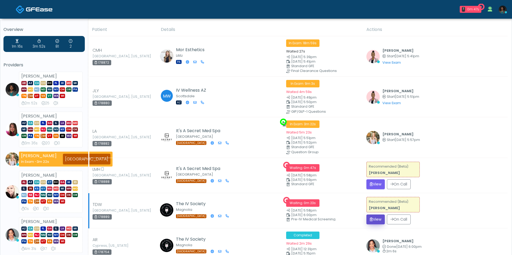
click at [379, 218] on button "View" at bounding box center [376, 220] width 18 height 10
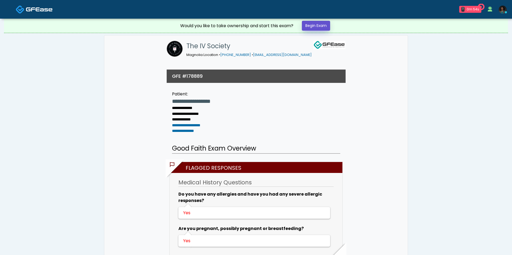
click at [319, 26] on link "Begin Exam" at bounding box center [316, 26] width 28 height 10
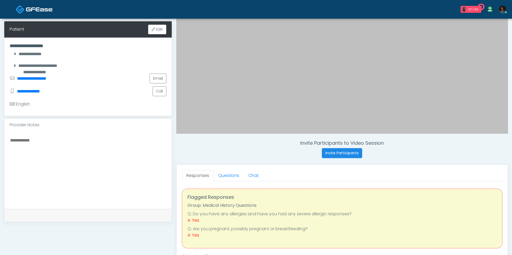
scroll to position [89, 0]
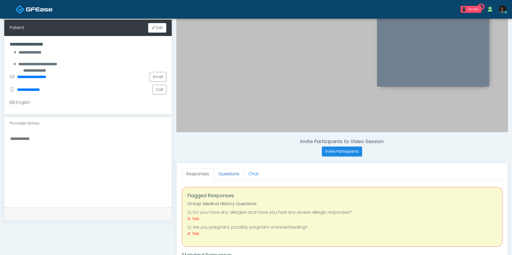
click at [219, 172] on link "Questions" at bounding box center [229, 174] width 30 height 11
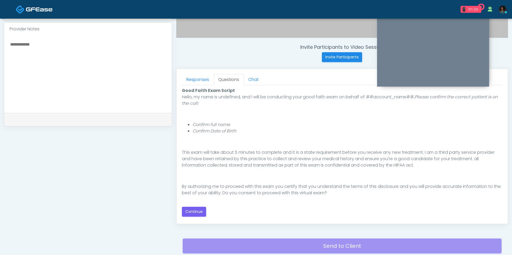
scroll to position [217, 0]
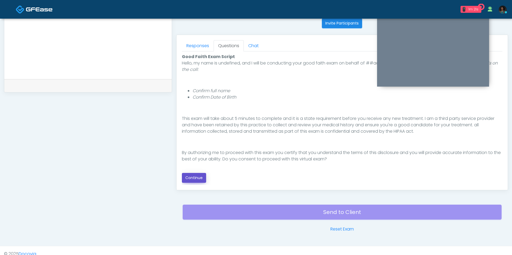
click at [192, 179] on button "Continue" at bounding box center [194, 178] width 24 height 10
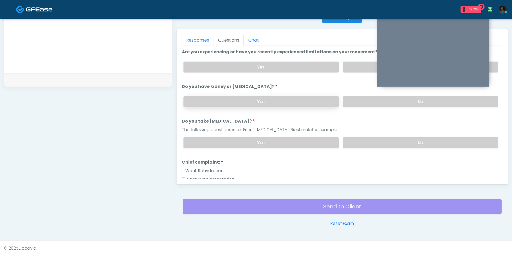
scroll to position [0, 0]
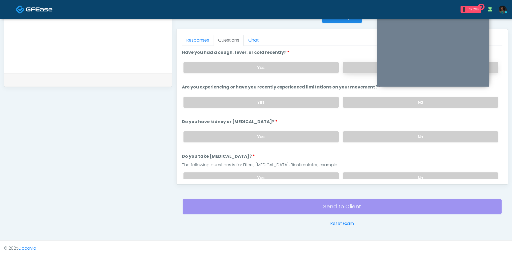
click at [356, 69] on label "No" at bounding box center [420, 67] width 155 height 11
click at [356, 97] on label "No" at bounding box center [420, 102] width 155 height 11
click at [358, 133] on label "No" at bounding box center [420, 137] width 155 height 11
click at [359, 169] on div "Yes No" at bounding box center [341, 177] width 324 height 19
click at [351, 174] on label "No" at bounding box center [420, 178] width 155 height 11
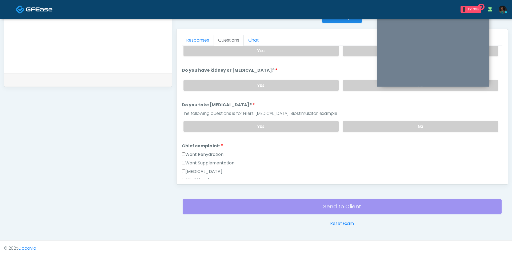
scroll to position [98, 0]
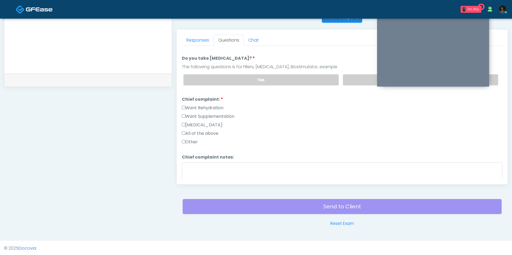
click at [207, 106] on label "Want Rehydration" at bounding box center [203, 108] width 42 height 6
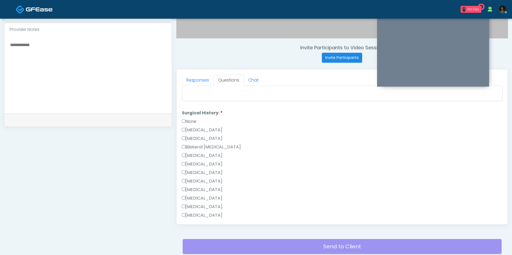
scroll to position [223, 0]
click at [194, 118] on label "None" at bounding box center [189, 121] width 14 height 6
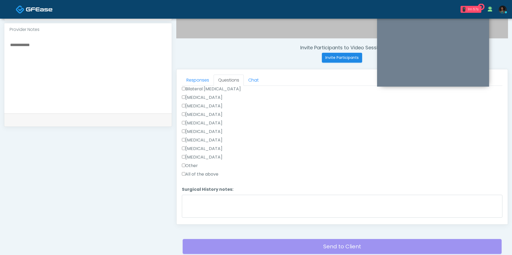
scroll to position [295, 0]
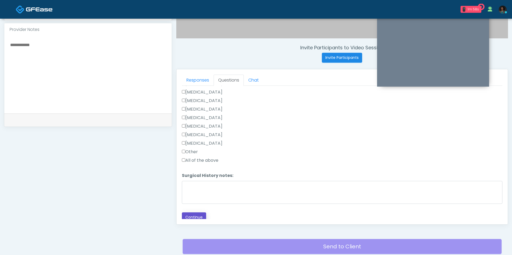
click at [195, 214] on button "Continue" at bounding box center [194, 218] width 24 height 10
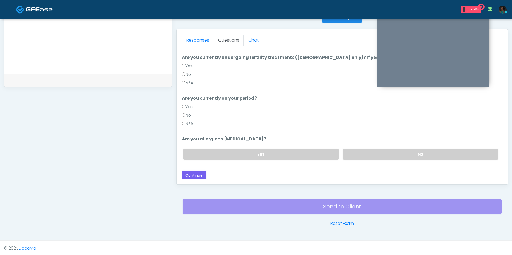
scroll to position [0, 0]
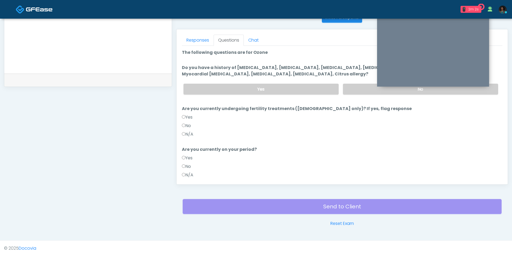
click at [188, 124] on label "No" at bounding box center [186, 126] width 9 height 6
click at [191, 167] on label "No" at bounding box center [186, 167] width 9 height 6
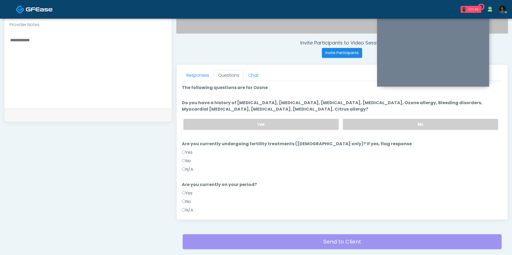
scroll to position [177, 0]
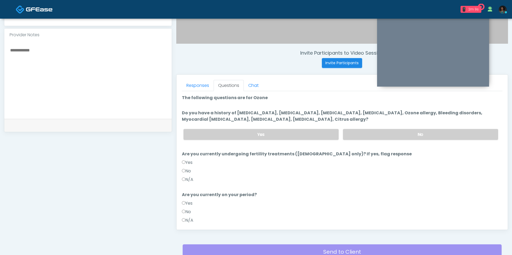
click at [118, 95] on textarea at bounding box center [88, 79] width 157 height 65
type textarea "*"
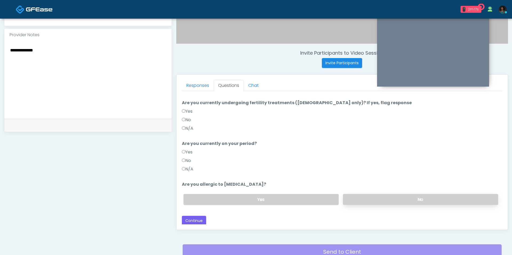
type textarea "**********"
click at [378, 202] on label "No" at bounding box center [420, 199] width 155 height 11
click at [200, 216] on button "Continue" at bounding box center [194, 221] width 24 height 10
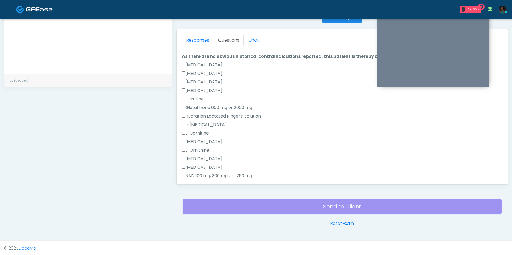
scroll to position [0, 0]
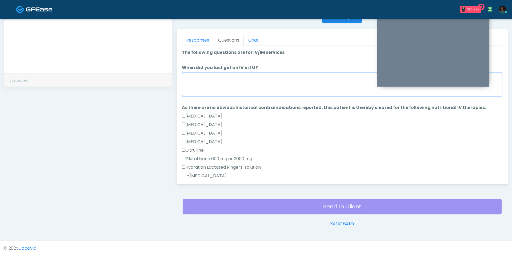
click at [222, 89] on textarea "When did you last get an IV or IM?" at bounding box center [342, 84] width 321 height 23
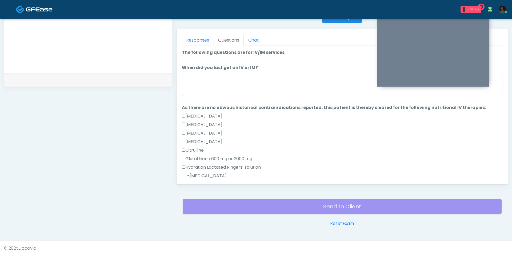
click at [203, 96] on div at bounding box center [342, 85] width 321 height 25
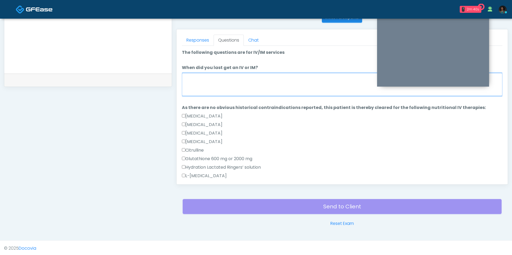
click at [206, 82] on textarea "When did you last get an IV or IM?" at bounding box center [342, 84] width 321 height 23
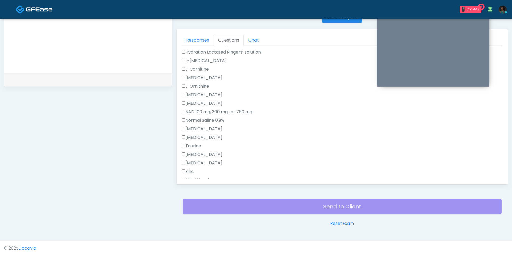
scroll to position [168, 0]
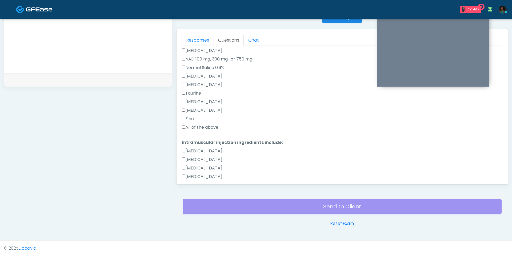
type textarea "********"
click at [201, 125] on label "All of the above" at bounding box center [200, 127] width 37 height 6
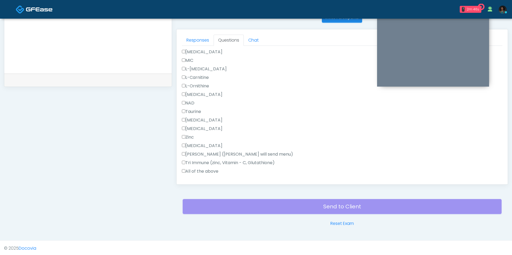
scroll to position [332, 0]
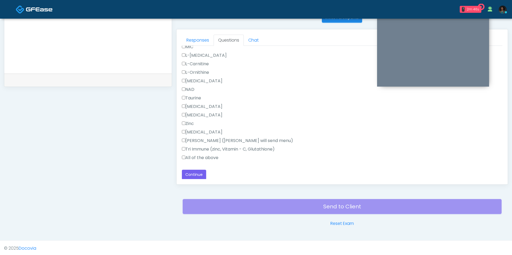
click at [200, 157] on label "All of the above" at bounding box center [200, 158] width 37 height 6
click at [196, 175] on button "Continue" at bounding box center [194, 175] width 24 height 10
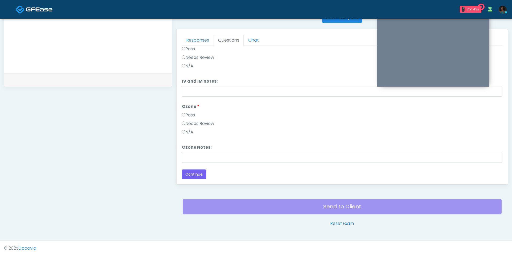
scroll to position [0, 0]
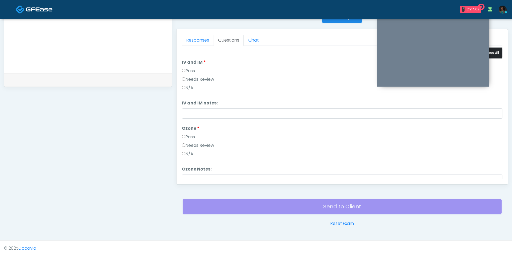
click at [495, 52] on button "Pass All" at bounding box center [493, 53] width 20 height 10
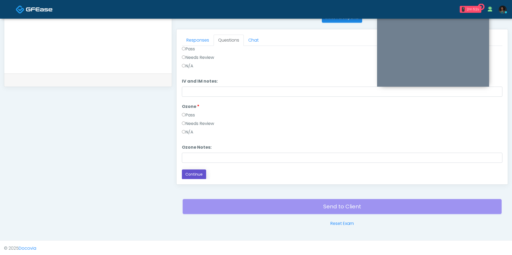
click at [201, 172] on button "Continue" at bounding box center [194, 175] width 24 height 10
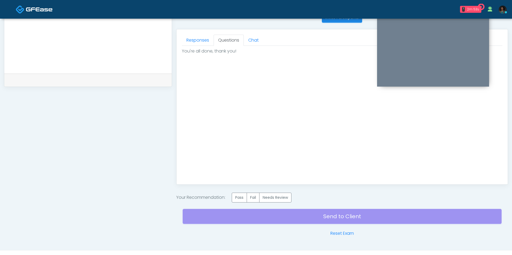
scroll to position [0, 0]
click at [243, 200] on label "Pass" at bounding box center [239, 198] width 15 height 10
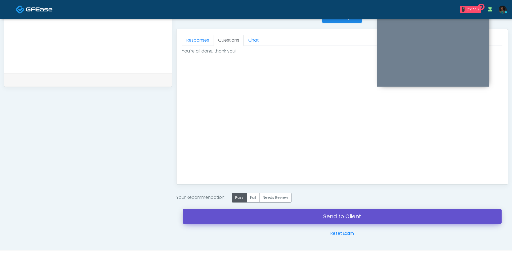
click at [259, 216] on link "Send to Client" at bounding box center [342, 216] width 319 height 15
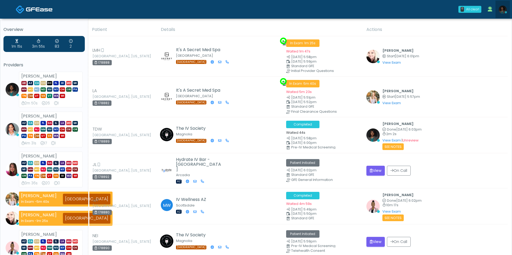
click at [504, 10] on img at bounding box center [503, 10] width 8 height 8
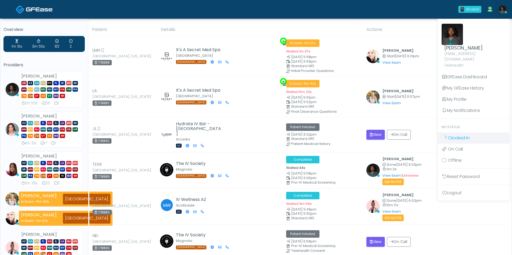
click at [460, 135] on span "Clocked In" at bounding box center [459, 138] width 22 height 6
